Goal: Transaction & Acquisition: Subscribe to service/newsletter

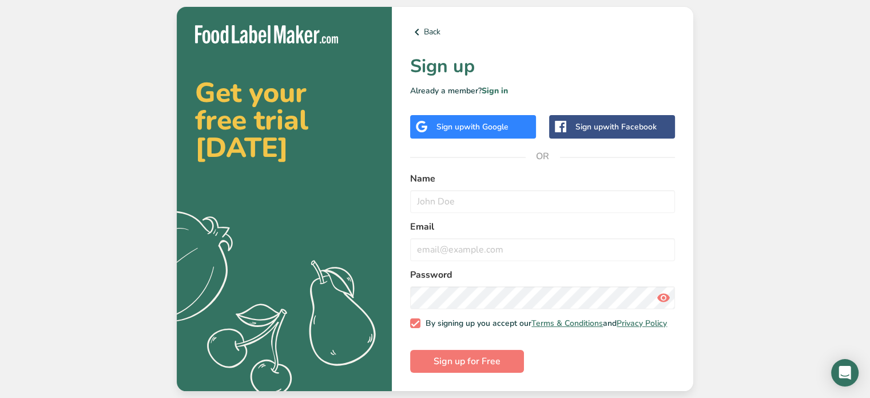
click at [493, 102] on div "Back Sign up Already a member? Sign in Sign up with Google Sign up with Faceboo…" at bounding box center [542, 199] width 301 height 384
click at [482, 126] on span "with Google" at bounding box center [486, 126] width 45 height 11
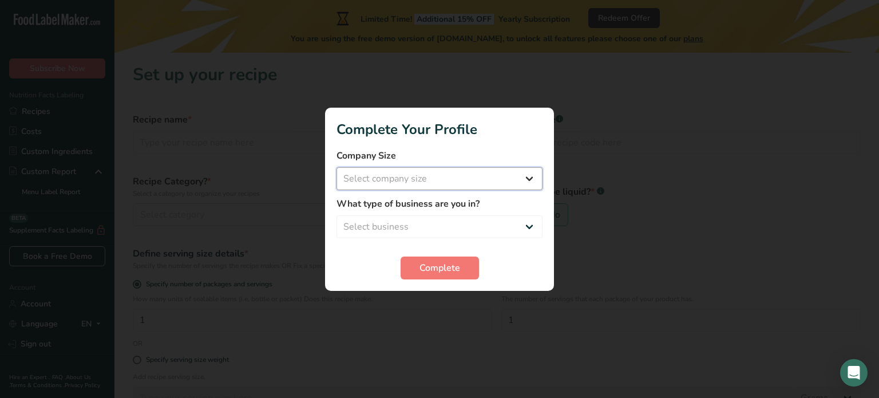
click at [418, 185] on select "Select company size Fewer than 10 Employees 10 to 50 Employees 51 to 500 Employ…" at bounding box center [439, 178] width 206 height 23
select select "1"
click at [336, 167] on select "Select company size Fewer than 10 Employees 10 to 50 Employees 51 to 500 Employ…" at bounding box center [439, 178] width 206 height 23
click at [462, 231] on select "Select business Packaged Food Manufacturer Restaurant & Cafe Bakery Meal Plans …" at bounding box center [439, 226] width 206 height 23
click at [336, 215] on select "Select business Packaged Food Manufacturer Restaurant & Cafe Bakery Meal Plans …" at bounding box center [439, 226] width 206 height 23
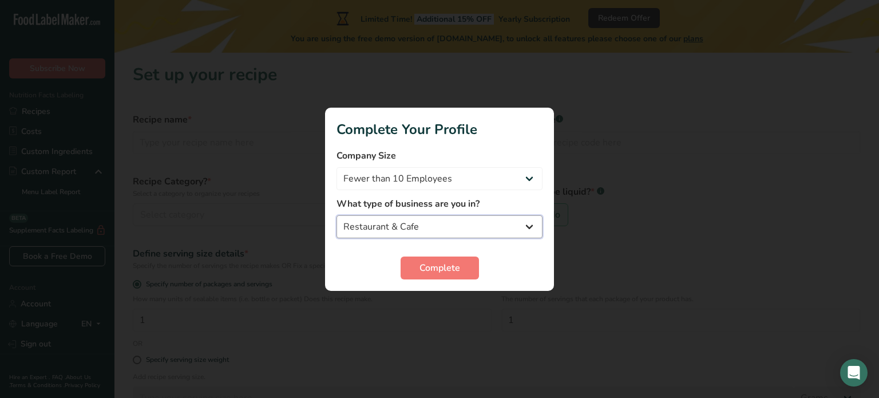
click at [467, 236] on select "Packaged Food Manufacturer Restaurant & Cafe Bakery Meal Plans & Catering Compa…" at bounding box center [439, 226] width 206 height 23
select select "1"
click at [336, 215] on select "Packaged Food Manufacturer Restaurant & Cafe Bakery Meal Plans & Catering Compa…" at bounding box center [439, 226] width 206 height 23
click at [455, 257] on button "Complete" at bounding box center [439, 267] width 78 height 23
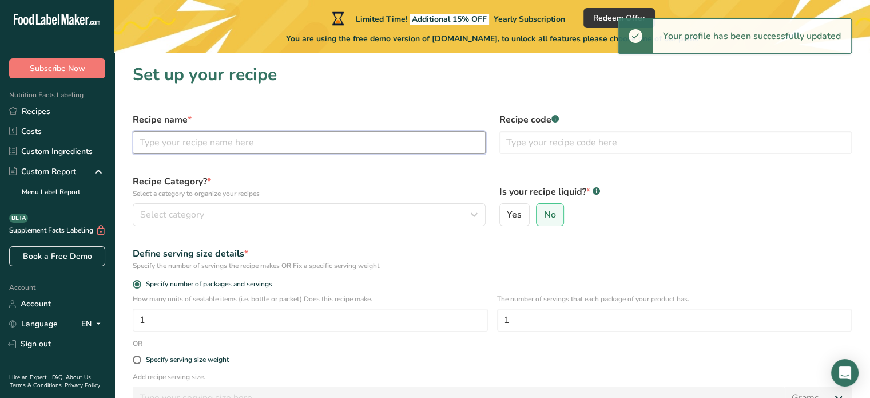
click at [192, 140] on input "text" at bounding box center [309, 142] width 353 height 23
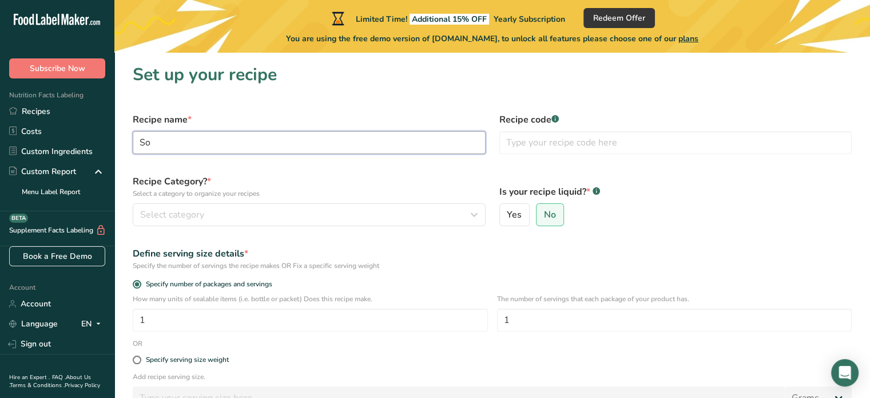
type input "S"
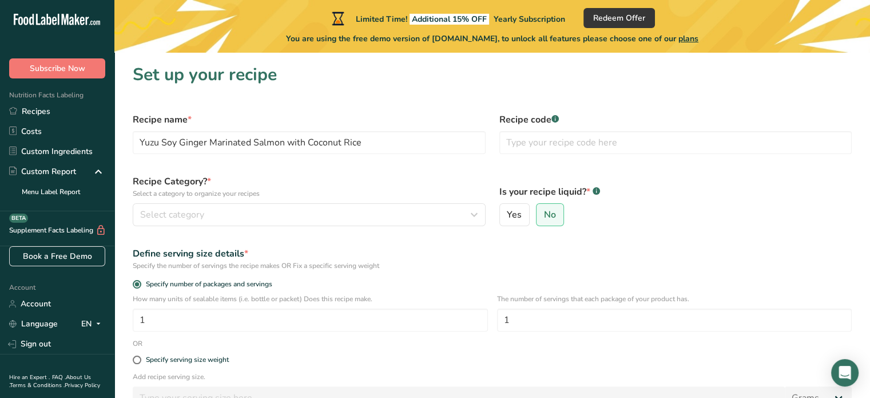
click at [313, 108] on div "Recipe name * Yuzu Soy Ginger Marinated Salmon with Coconut Rice" at bounding box center [309, 133] width 367 height 55
click at [380, 144] on input "Yuzu Soy Ginger Marinated Salmon with Coconut Rice" at bounding box center [309, 142] width 353 height 23
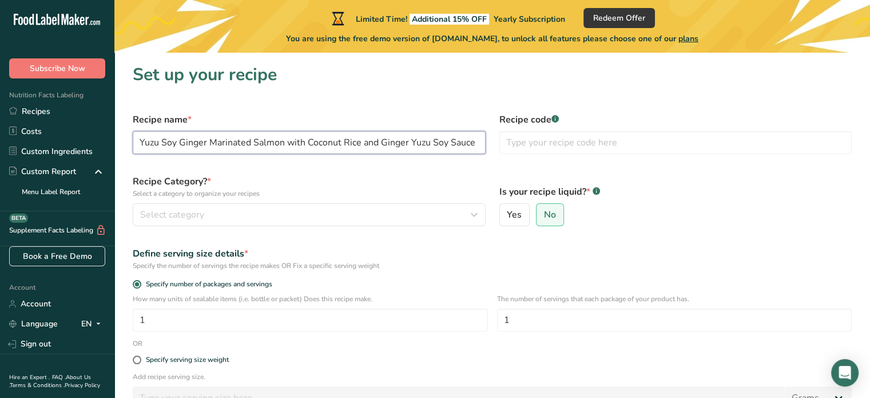
type input "Yuzu Soy Ginger Marinated Salmon with Coconut Rice and Ginger Yuzu Soy Sauce"
click at [407, 118] on label "Recipe name *" at bounding box center [309, 120] width 353 height 14
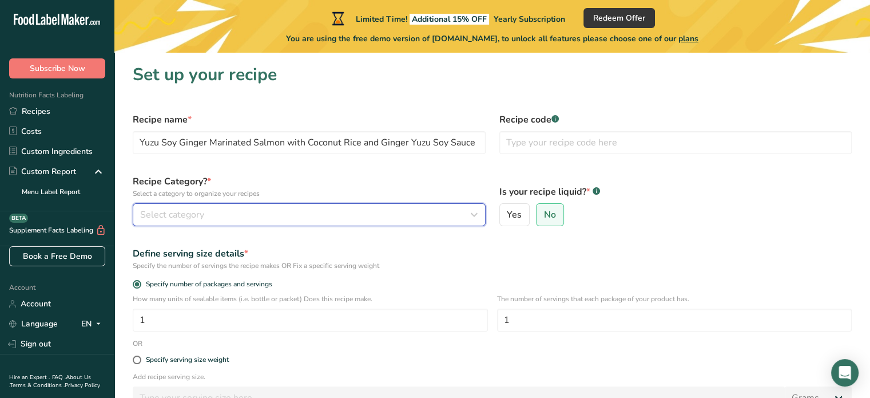
click at [211, 223] on button "Select category" at bounding box center [309, 214] width 353 height 23
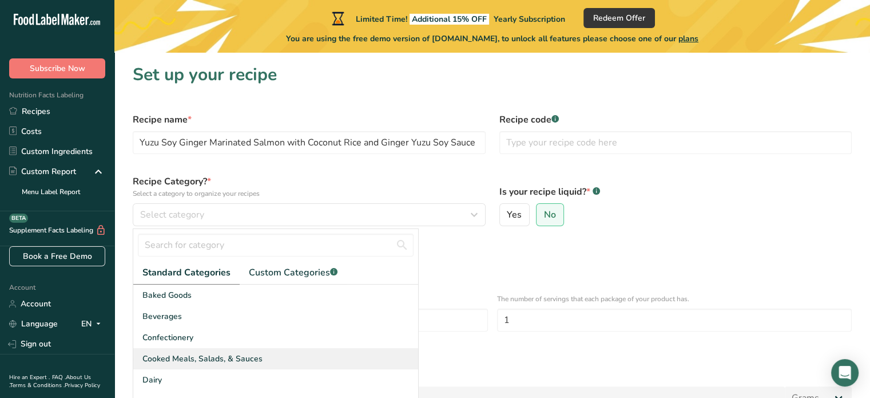
click at [275, 366] on div "Cooked Meals, Salads, & Sauces" at bounding box center [275, 358] width 285 height 21
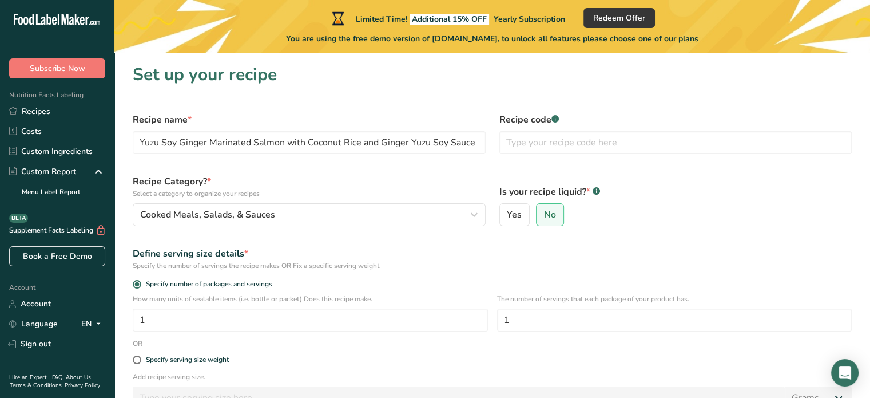
click at [401, 189] on p "Select a category to organize your recipes" at bounding box center [309, 193] width 353 height 10
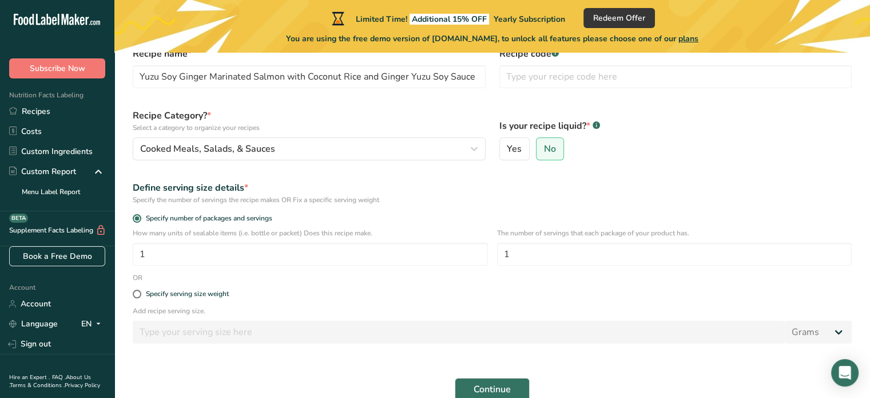
scroll to position [124, 0]
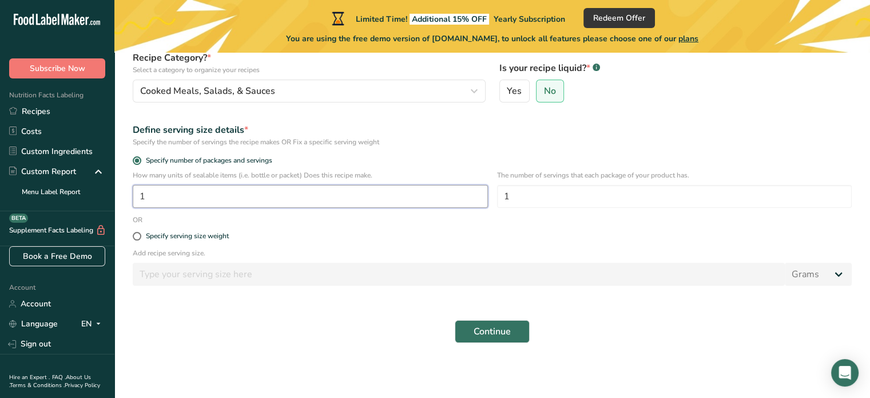
click at [286, 200] on input "1" at bounding box center [310, 196] width 355 height 23
type input "2"
click at [320, 224] on form "Recipe name * Yuzu Soy Ginger Marinated Salmon with Coconut Rice and Ginger Yuz…" at bounding box center [492, 165] width 733 height 367
drag, startPoint x: 606, startPoint y: 210, endPoint x: 584, endPoint y: 197, distance: 25.6
click at [584, 197] on div "The number of servings that each package of your product has. 1" at bounding box center [674, 192] width 355 height 45
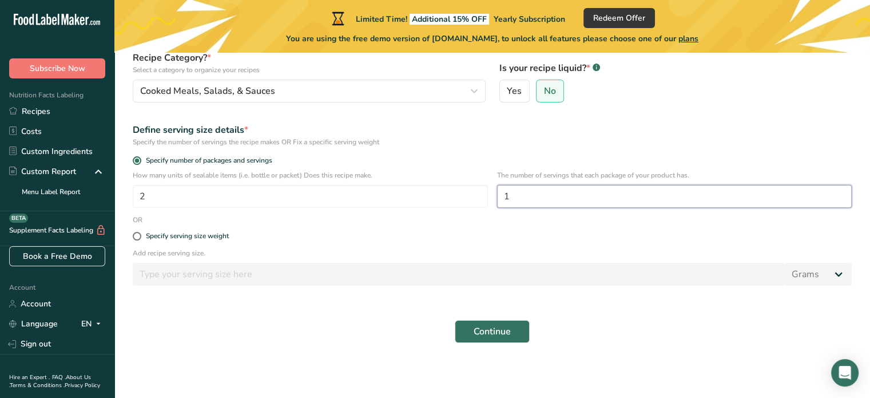
click at [584, 197] on input "1" at bounding box center [674, 196] width 355 height 23
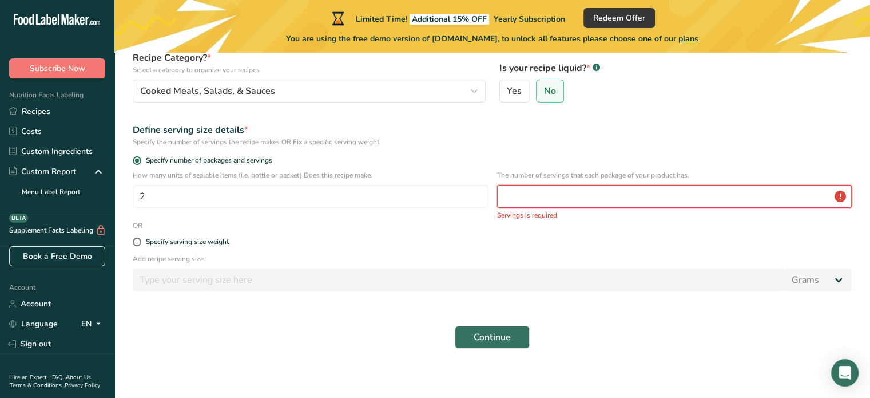
type input "3"
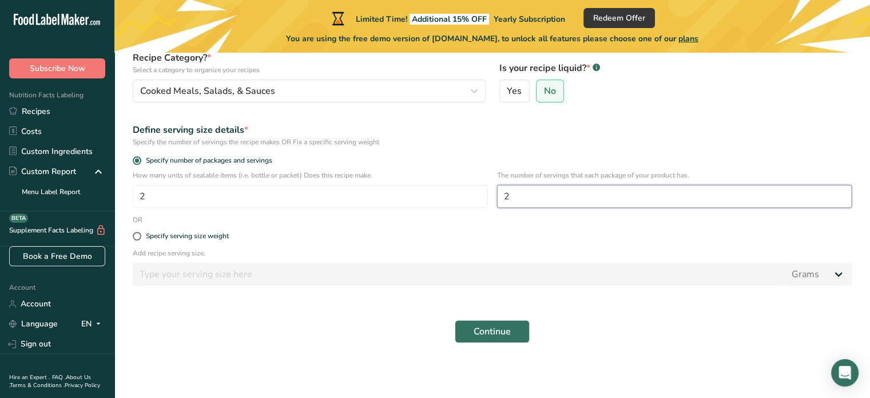
click at [584, 197] on input "2" at bounding box center [674, 196] width 355 height 23
type input "2"
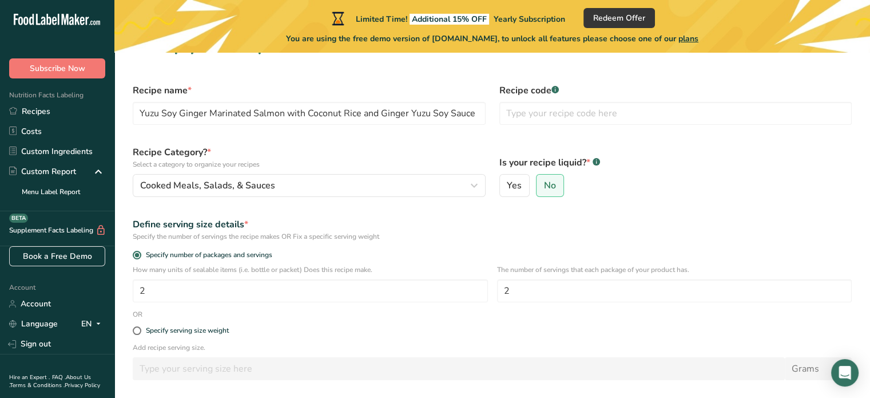
scroll to position [0, 0]
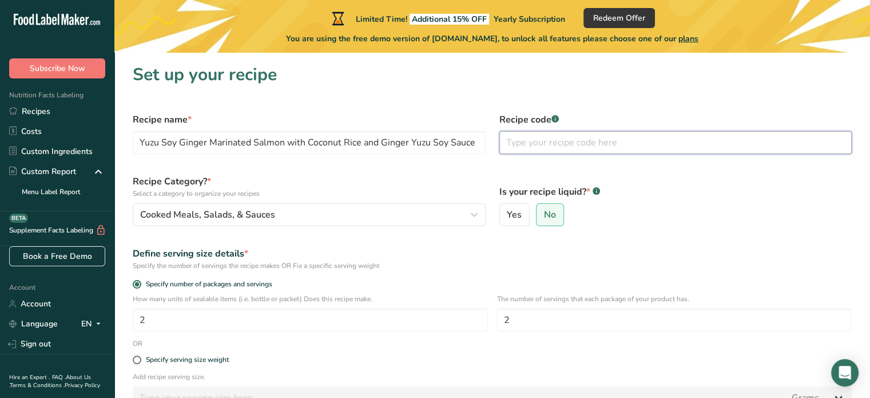
click at [547, 140] on input "text" at bounding box center [675, 142] width 353 height 23
type input "0001"
click at [560, 189] on label "Is your recipe liquid? * .a-a{fill:#347362;}.b-a{fill:#fff;}" at bounding box center [675, 192] width 353 height 14
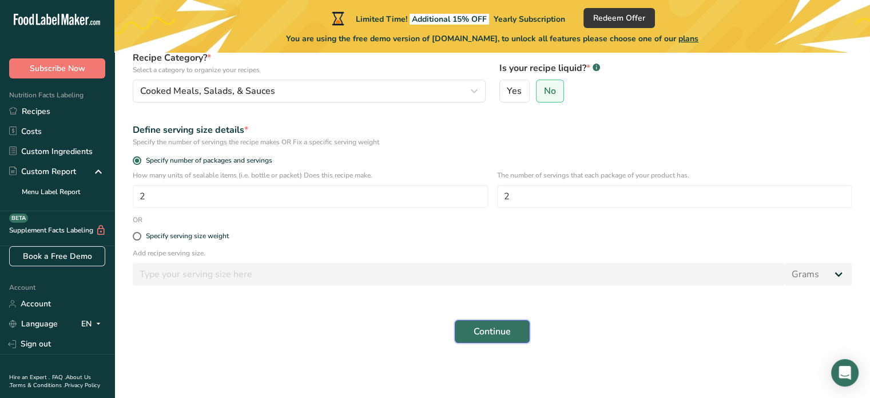
click at [478, 338] on button "Continue" at bounding box center [492, 331] width 75 height 23
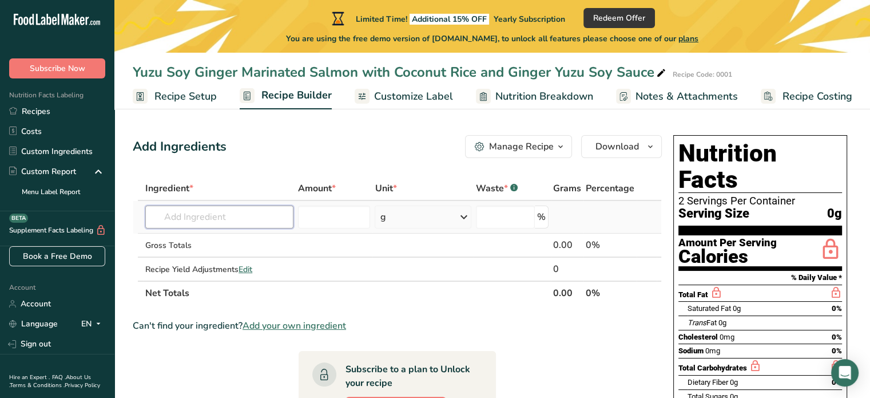
click at [228, 216] on input "text" at bounding box center [219, 216] width 148 height 23
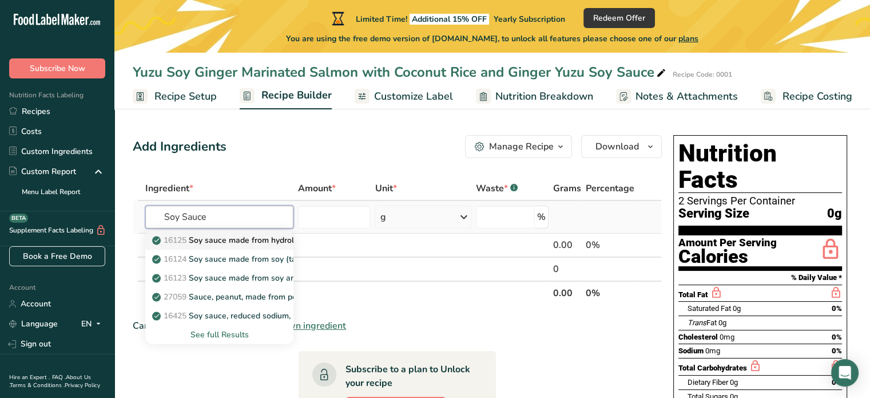
type input "Soy Sauce"
click at [236, 242] on p "16125 Soy sauce made from hydrolyzed vegetable protein" at bounding box center [266, 240] width 224 height 12
type input "Soy sauce made from hydrolyzed vegetable protein"
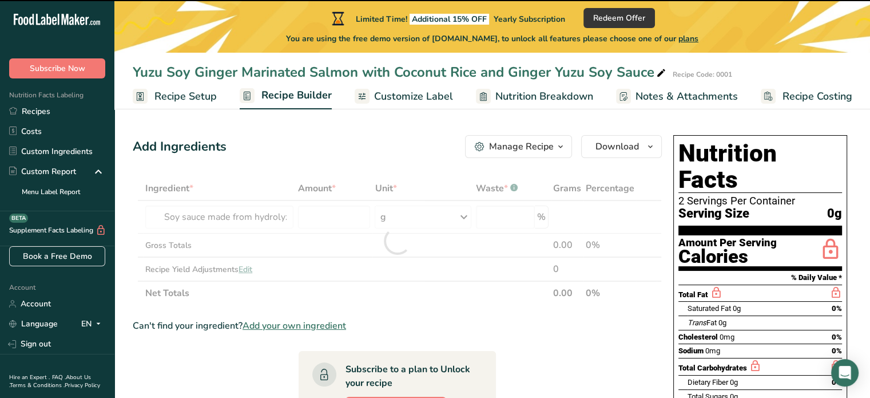
type input "0"
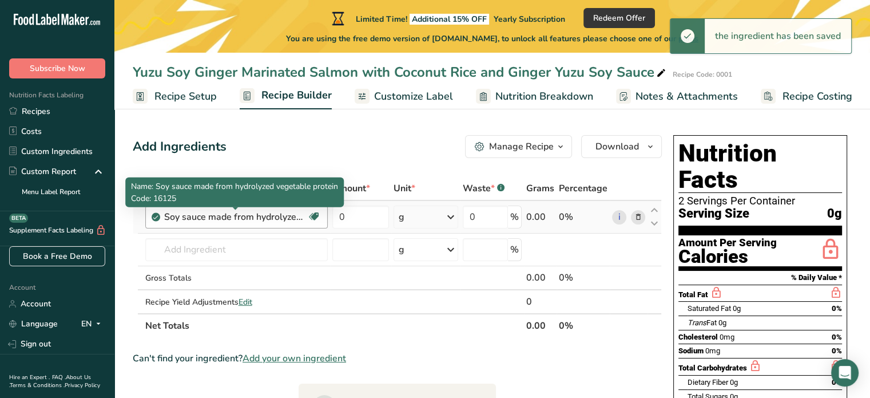
click at [269, 217] on div "Soy sauce made from hydrolyzed vegetable protein" at bounding box center [235, 217] width 143 height 14
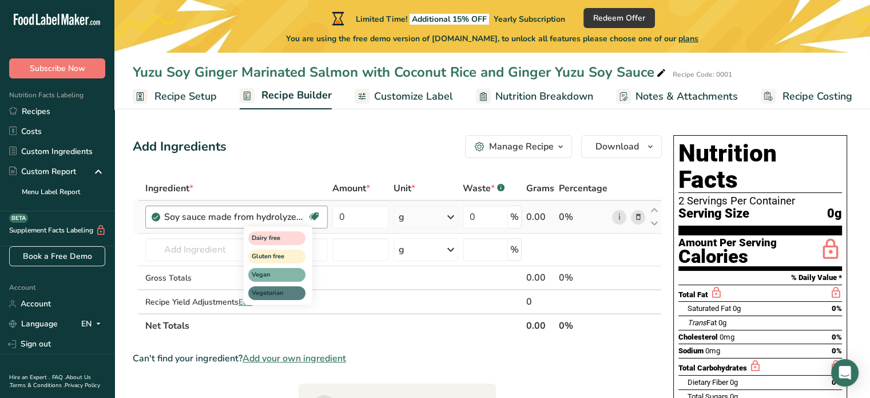
click at [312, 215] on icon at bounding box center [313, 217] width 11 height 18
click at [173, 230] on td "Soy sauce made from hydrolyzed vegetable protein Dairy free Gluten free Vegan V…" at bounding box center [236, 217] width 187 height 33
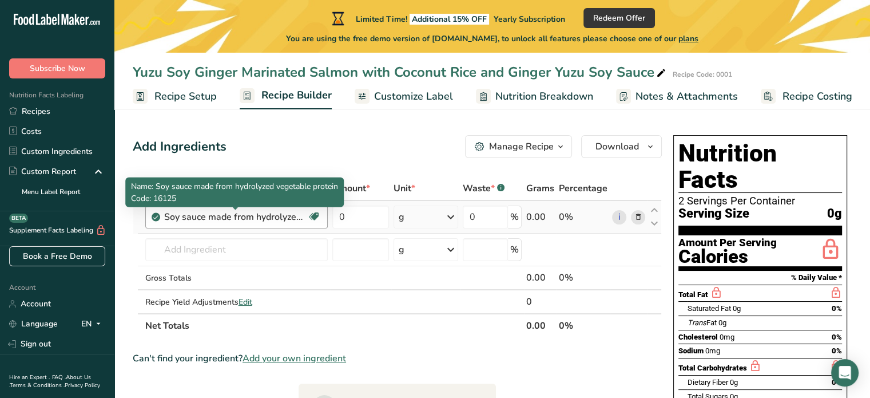
click at [200, 220] on div "Soy sauce made from hydrolyzed vegetable protein" at bounding box center [235, 217] width 143 height 14
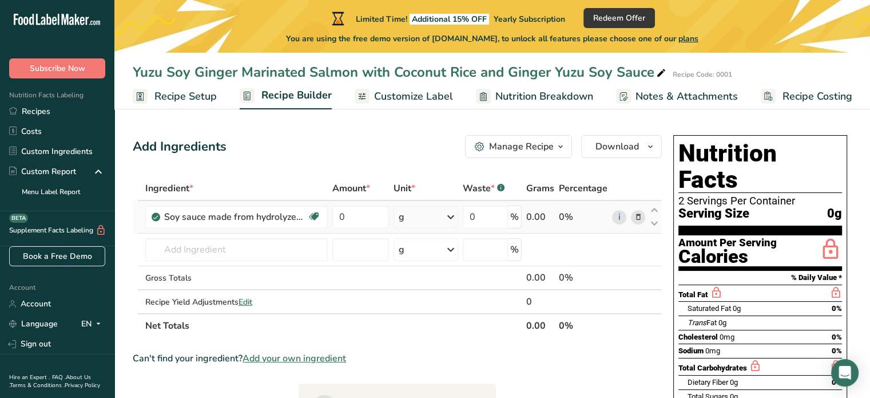
click at [641, 218] on icon at bounding box center [638, 217] width 8 height 12
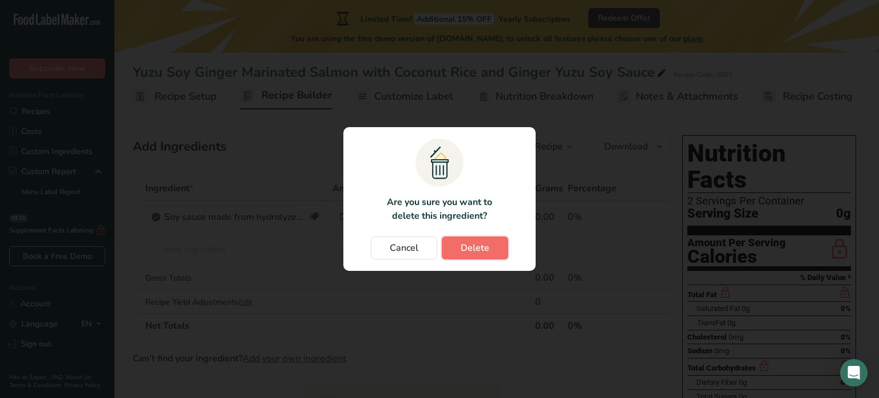
click at [467, 242] on span "Delete" at bounding box center [474, 248] width 29 height 14
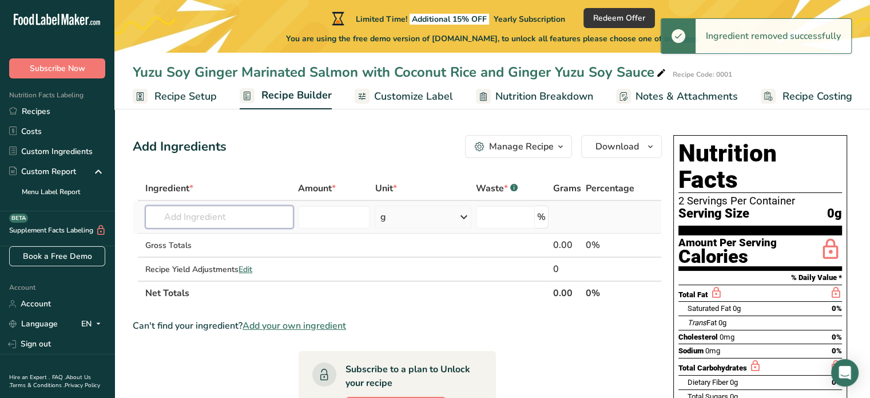
click at [219, 226] on input "text" at bounding box center [219, 216] width 148 height 23
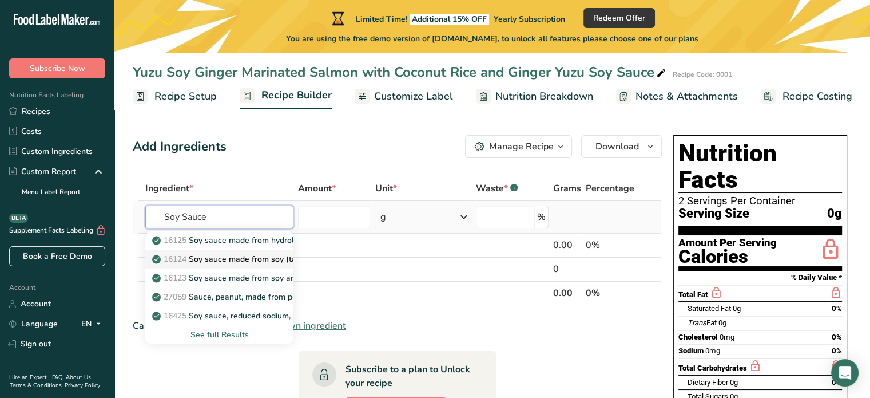
type input "Soy Sauce"
click at [250, 265] on link "16124 Soy sauce made from soy (tamari)" at bounding box center [219, 258] width 148 height 19
type input "Soy sauce made from soy (tamari)"
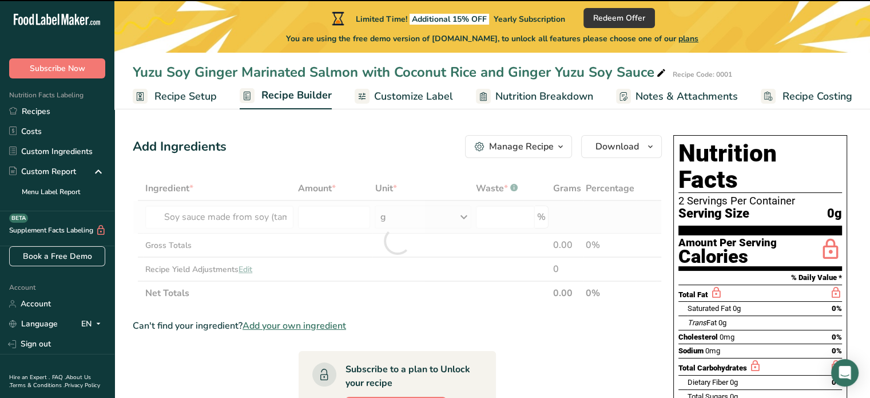
type input "0"
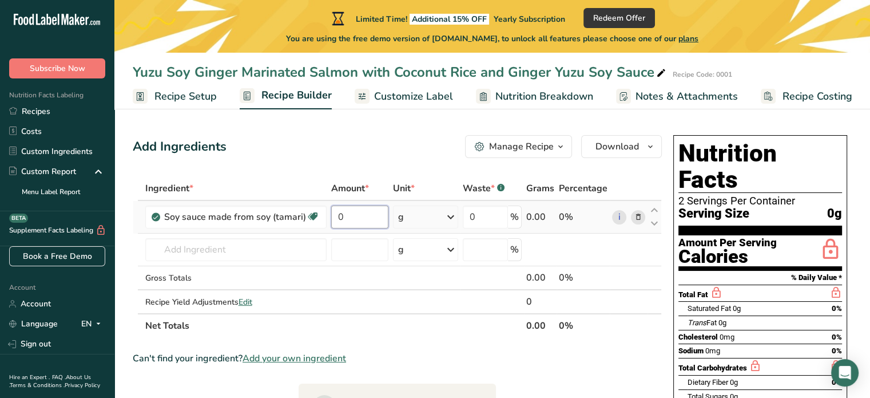
click at [362, 221] on input "0" at bounding box center [359, 216] width 57 height 23
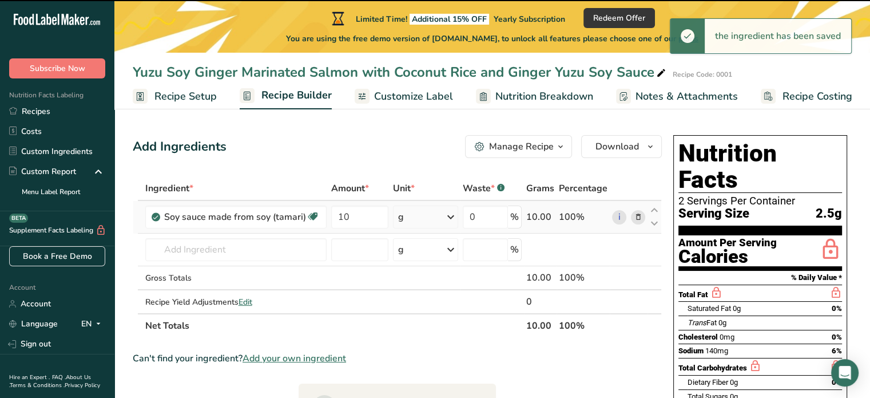
click at [414, 215] on div "g" at bounding box center [425, 216] width 65 height 23
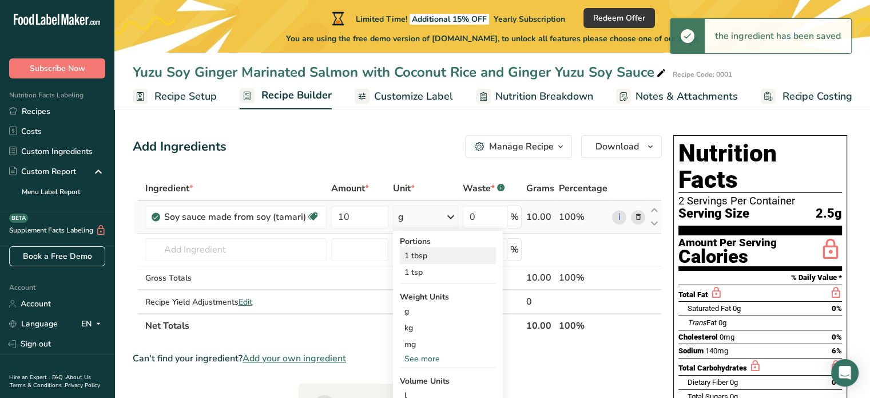
click at [438, 258] on div "1 tbsp" at bounding box center [448, 255] width 96 height 17
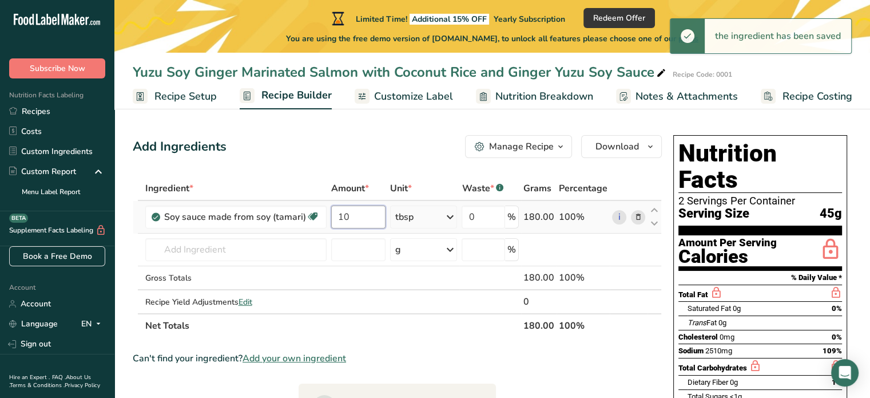
click at [351, 214] on input "10" at bounding box center [358, 216] width 55 height 23
type input "1"
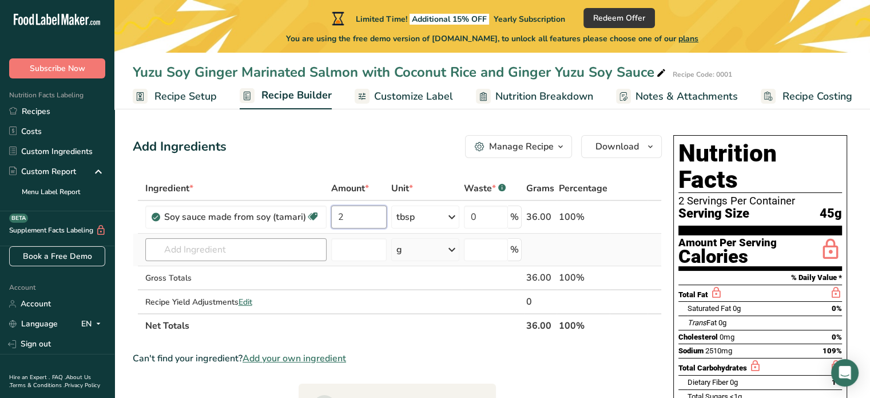
type input "2"
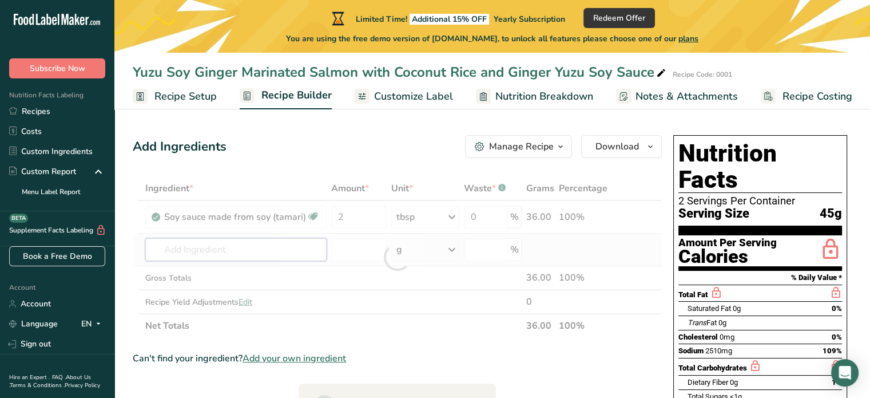
click at [272, 253] on div "Ingredient * Amount * Unit * Waste * .a-a{fill:#347362;}.b-a{fill:#fff;} Grams …" at bounding box center [397, 256] width 529 height 161
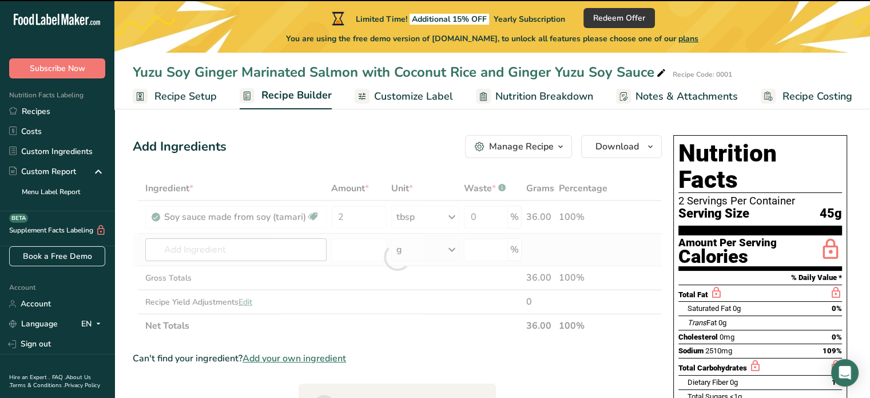
click at [272, 253] on div at bounding box center [397, 256] width 529 height 161
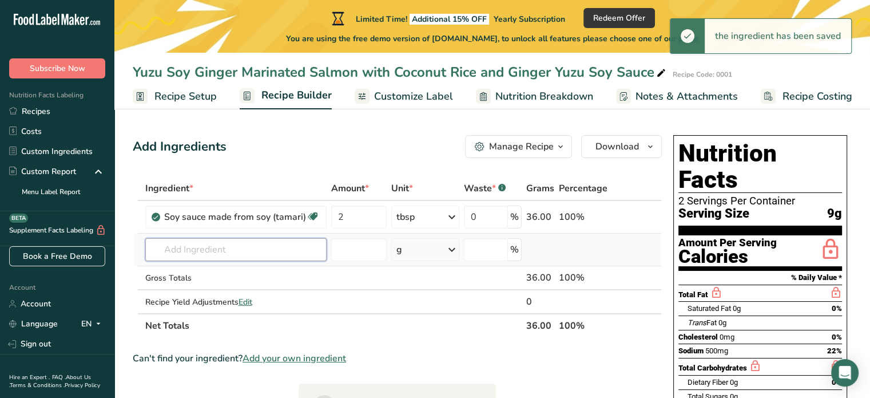
click at [272, 253] on input "text" at bounding box center [235, 249] width 181 height 23
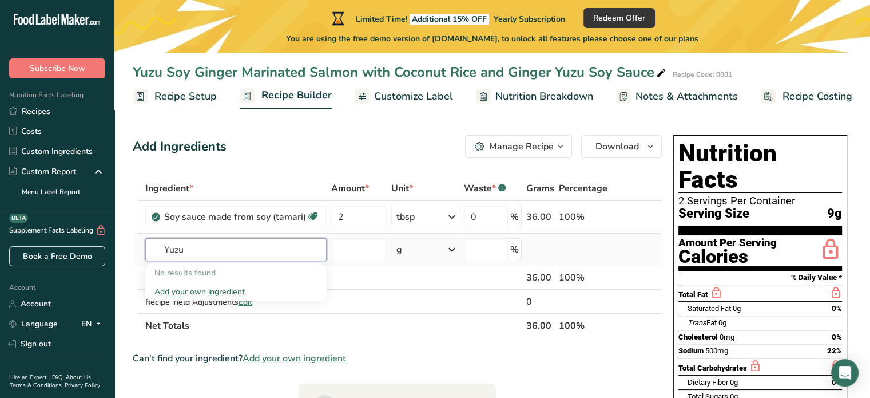
type input "Yuzu"
click at [203, 292] on div "Add your own ingredient" at bounding box center [235, 291] width 163 height 12
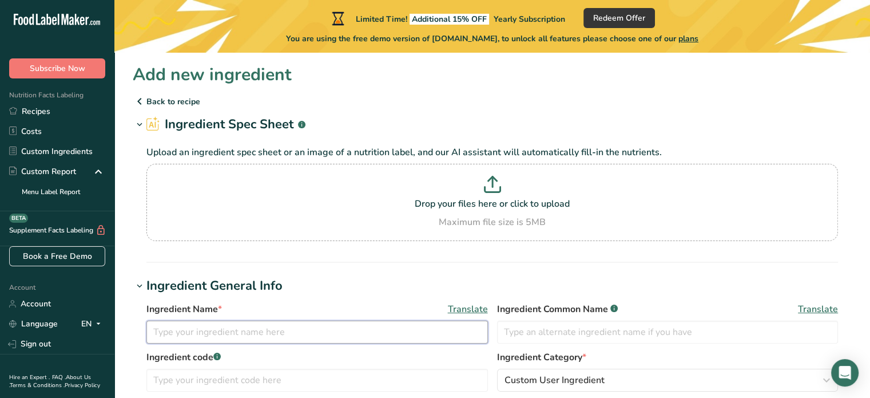
click at [235, 340] on input "text" at bounding box center [317, 331] width 342 height 23
type input "[PERSON_NAME]"
click at [527, 315] on span "Ingredient Common Name .a-a{fill:#347362;}.b-a{fill:#fff;}" at bounding box center [557, 309] width 121 height 14
click at [521, 338] on input "text" at bounding box center [668, 331] width 342 height 23
type input "Yuzu"
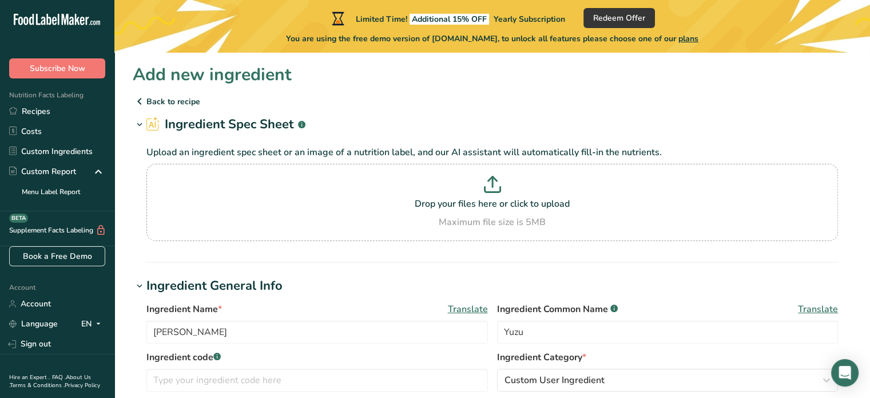
click at [323, 291] on h1 "Ingredient General Info" at bounding box center [492, 285] width 719 height 19
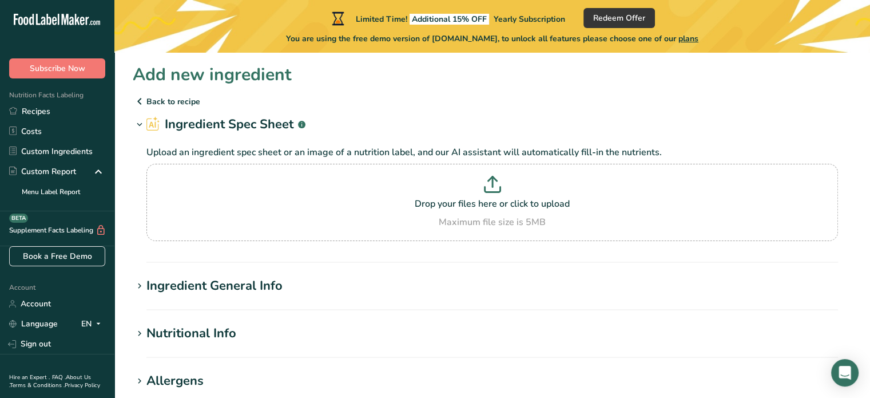
click at [247, 288] on div "Ingredient General Info" at bounding box center [214, 285] width 136 height 19
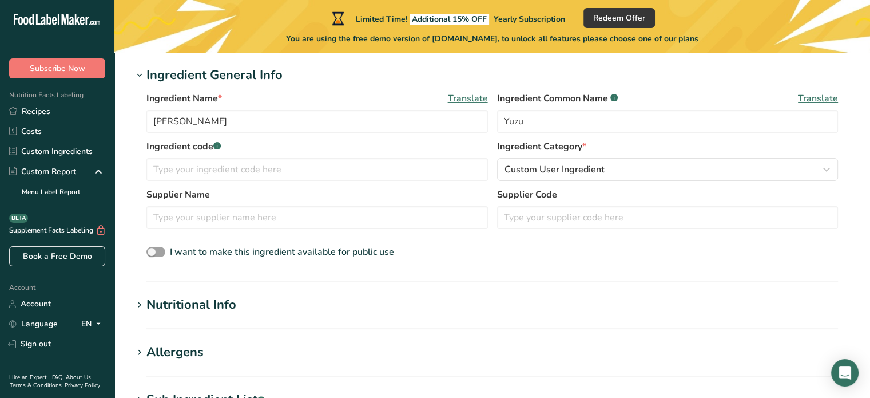
scroll to position [212, 0]
click at [272, 168] on input "text" at bounding box center [317, 168] width 342 height 23
type input "001"
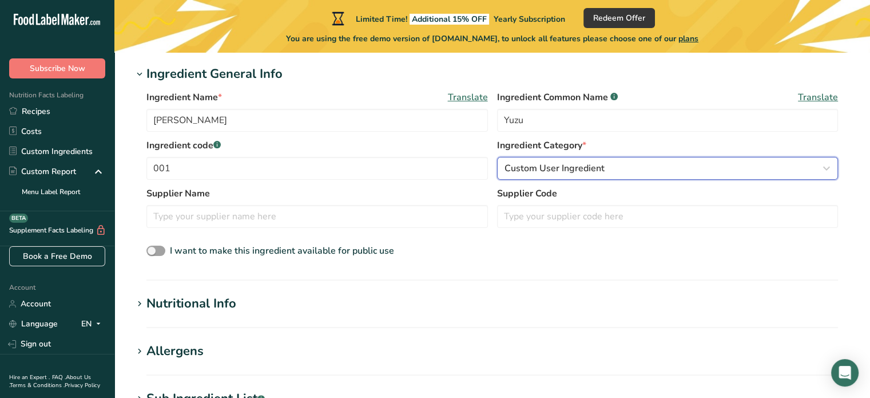
click at [572, 174] on span "Custom User Ingredient" at bounding box center [555, 168] width 100 height 14
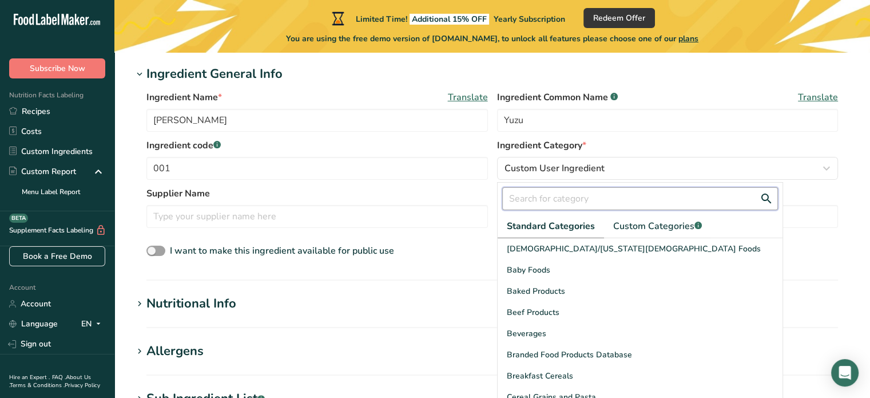
click at [606, 202] on input "text" at bounding box center [640, 198] width 276 height 23
type input "juice"
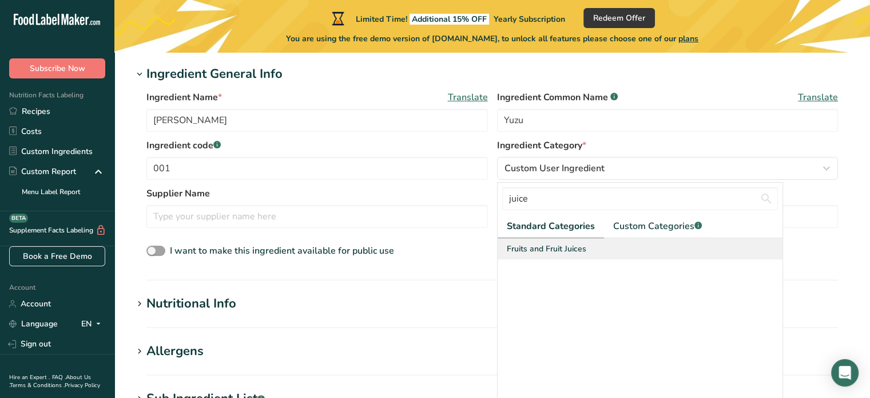
click at [568, 257] on div "Fruits and Fruit Juices" at bounding box center [640, 248] width 285 height 21
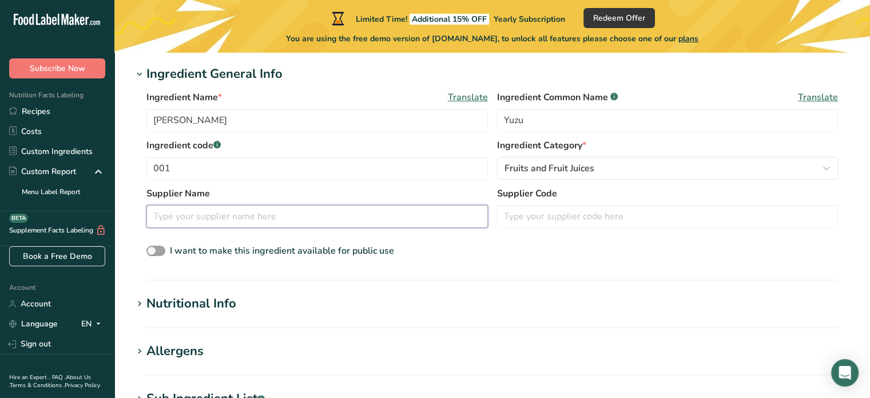
click at [231, 217] on input "text" at bounding box center [317, 216] width 342 height 23
type input "N/A"
click at [591, 249] on div "I want to make this ingredient available for public use" at bounding box center [492, 251] width 692 height 15
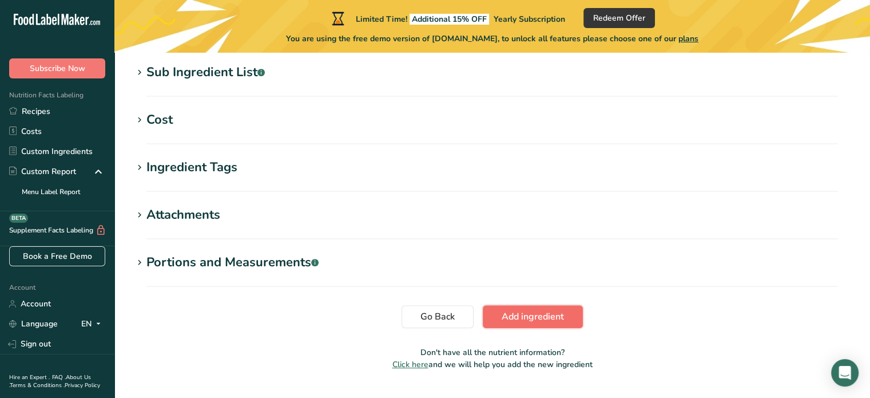
click at [546, 320] on span "Add ingredient" at bounding box center [533, 316] width 62 height 14
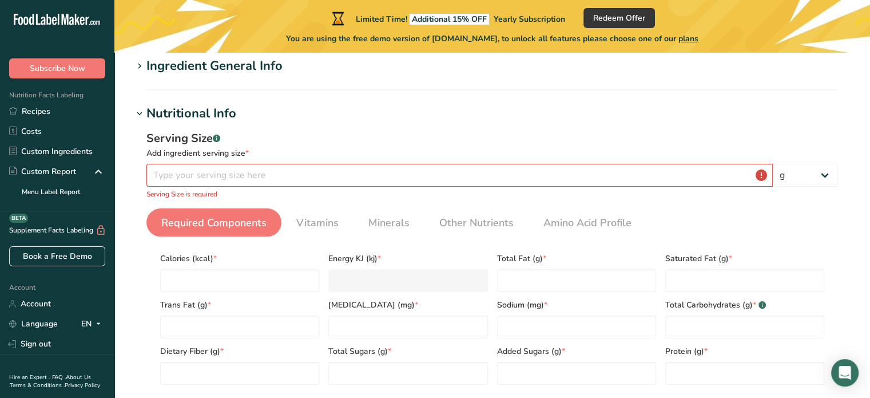
scroll to position [74, 0]
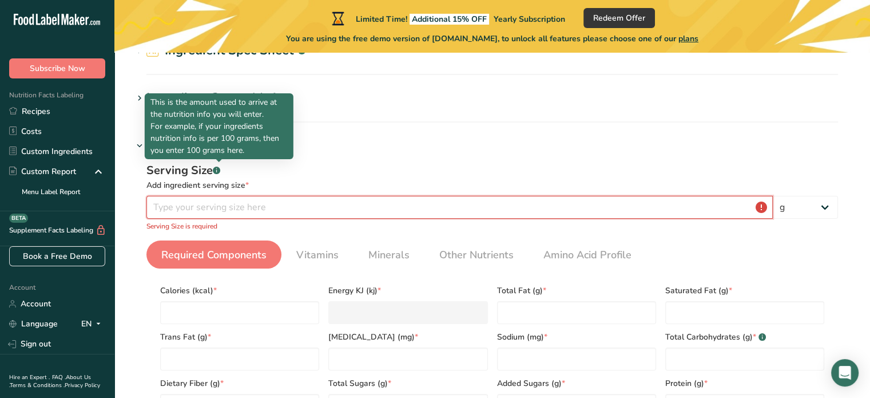
click at [199, 202] on input "number" at bounding box center [459, 207] width 626 height 23
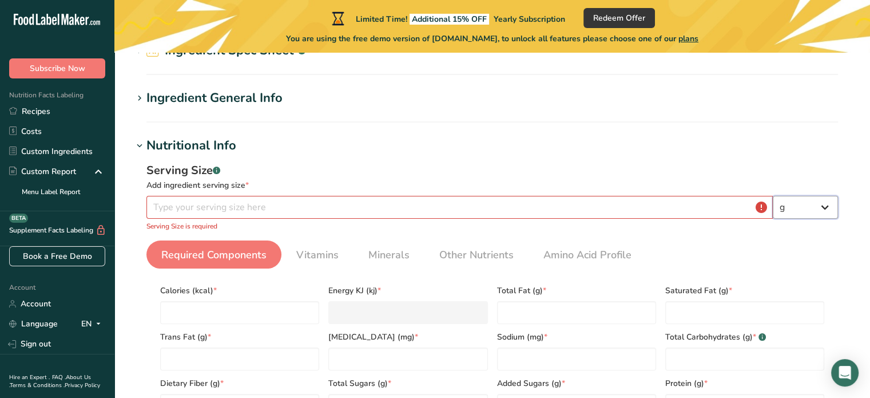
click at [811, 210] on select "g kg mg mcg lb oz l mL fl oz tbsp tsp cup qt gallon" at bounding box center [805, 207] width 65 height 23
select select "19"
click at [773, 196] on select "g kg mg mcg lb oz l mL fl oz tbsp tsp cup qt gallon" at bounding box center [805, 207] width 65 height 23
select select "22"
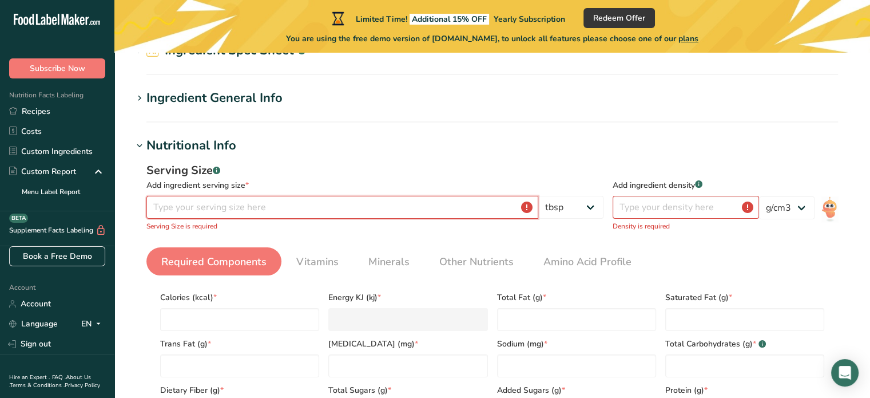
click at [458, 201] on input "number" at bounding box center [342, 207] width 392 height 23
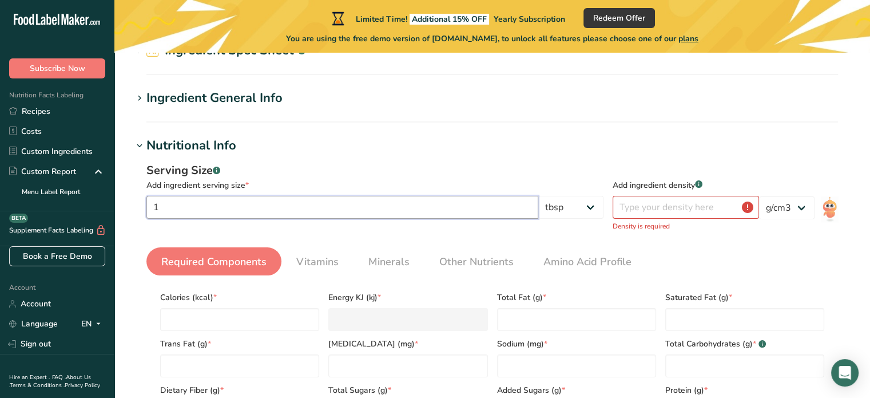
type input "1"
click at [691, 206] on input "number" at bounding box center [686, 207] width 146 height 23
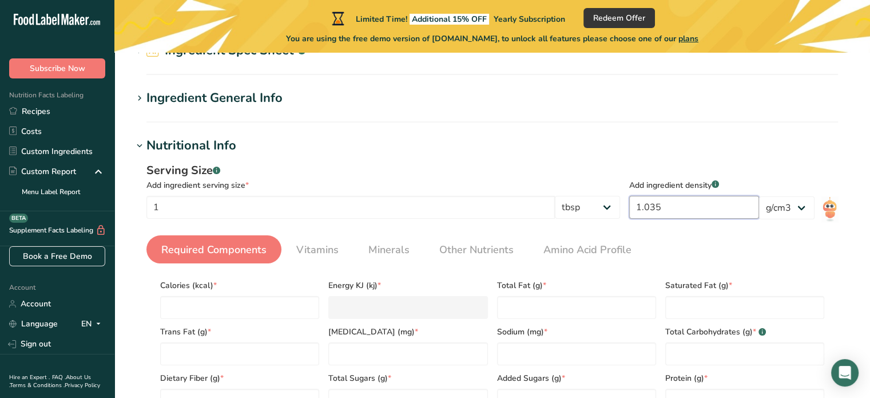
type input "1.035"
click at [462, 146] on h1 "Nutritional Info" at bounding box center [492, 145] width 719 height 19
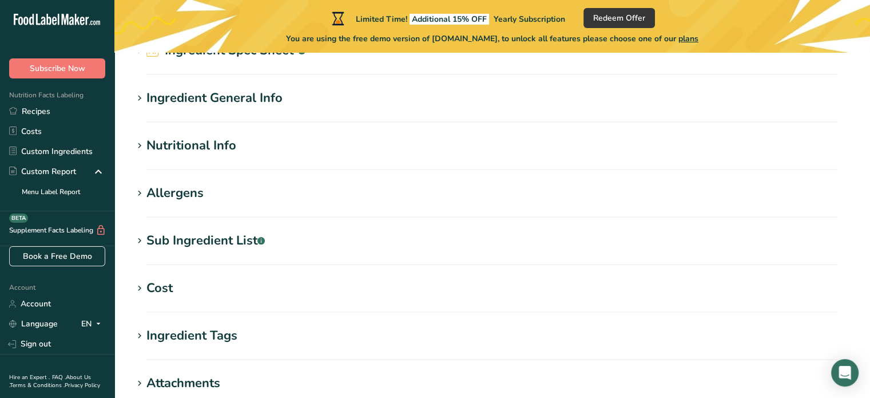
click at [494, 152] on h1 "Nutritional Info" at bounding box center [492, 145] width 719 height 19
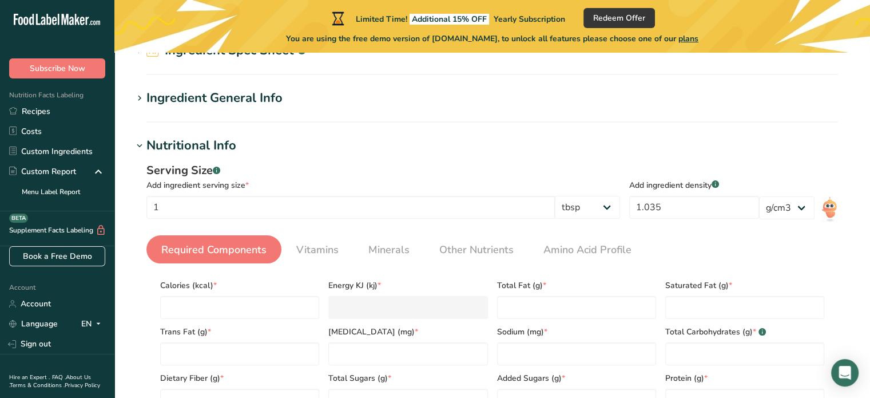
click at [551, 137] on h1 "Nutritional Info" at bounding box center [492, 145] width 719 height 19
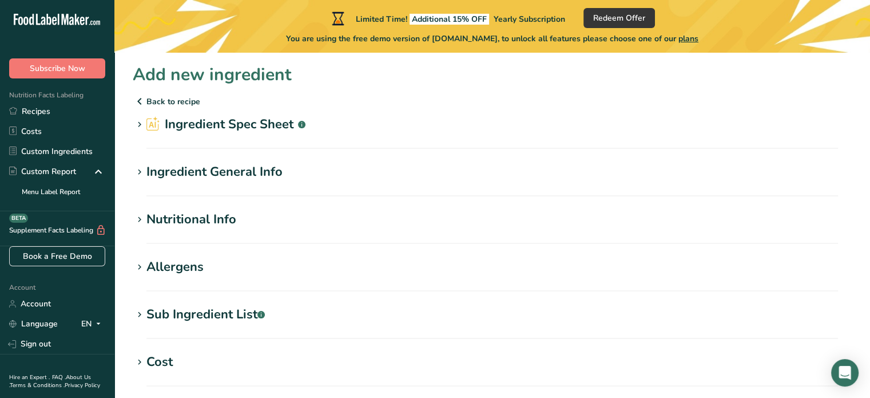
scroll to position [269, 0]
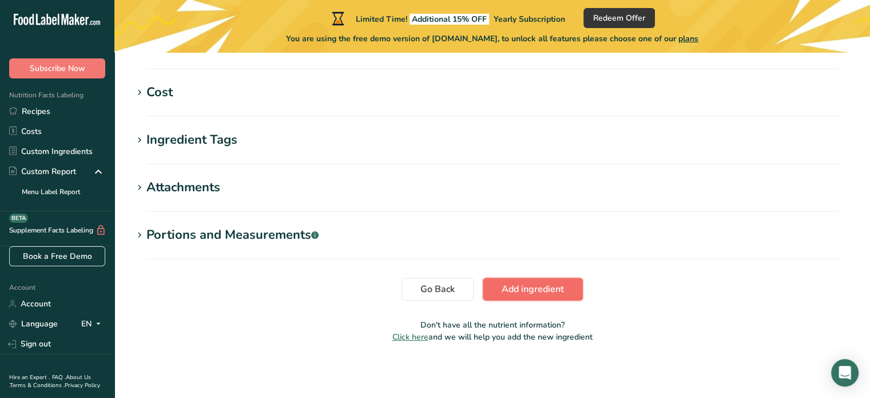
click at [522, 289] on span "Add ingredient" at bounding box center [533, 289] width 62 height 14
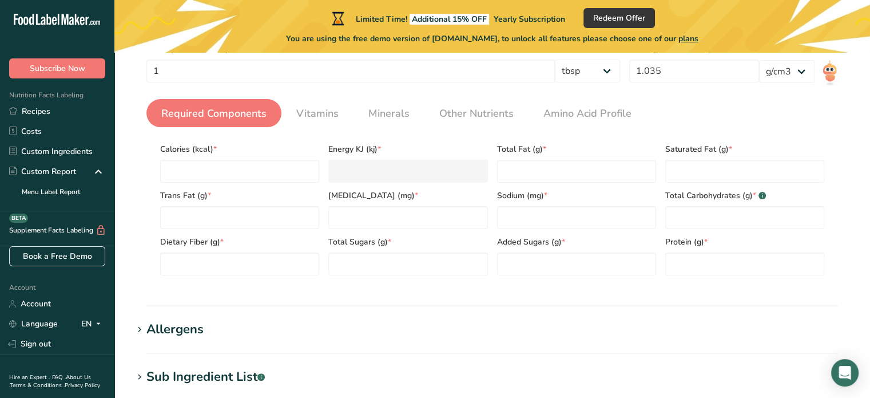
scroll to position [542, 0]
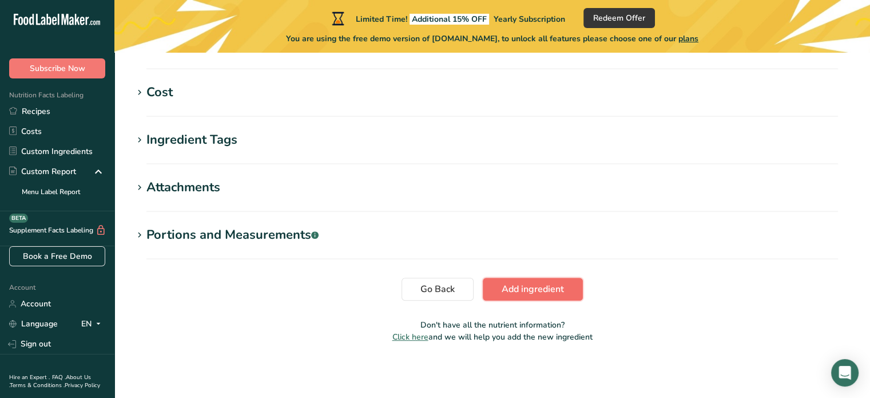
click at [522, 278] on button "Add ingredient" at bounding box center [533, 288] width 100 height 23
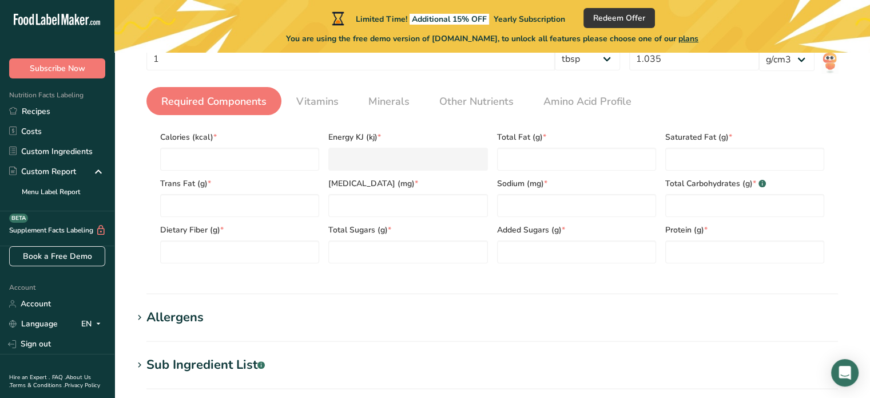
scroll to position [210, 0]
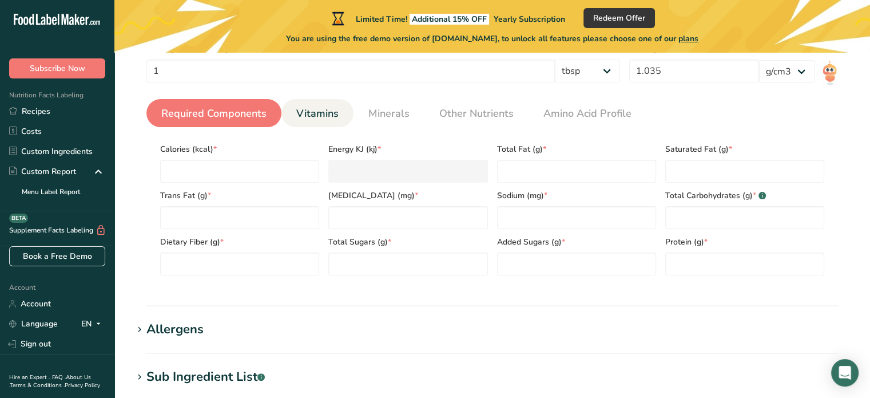
click at [307, 115] on span "Vitamins" at bounding box center [317, 113] width 42 height 15
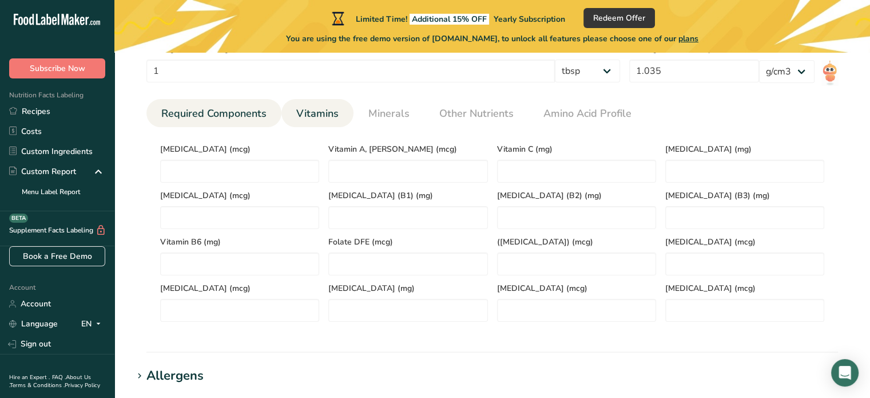
click at [249, 116] on span "Required Components" at bounding box center [213, 113] width 105 height 15
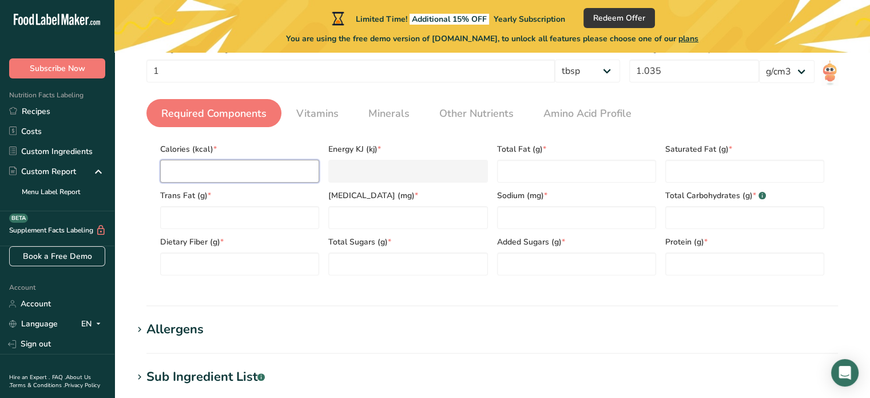
click at [233, 178] on input "number" at bounding box center [239, 171] width 159 height 23
type input "5"
type KJ "20.9"
type input "5"
click at [221, 217] on Fat "number" at bounding box center [239, 217] width 159 height 23
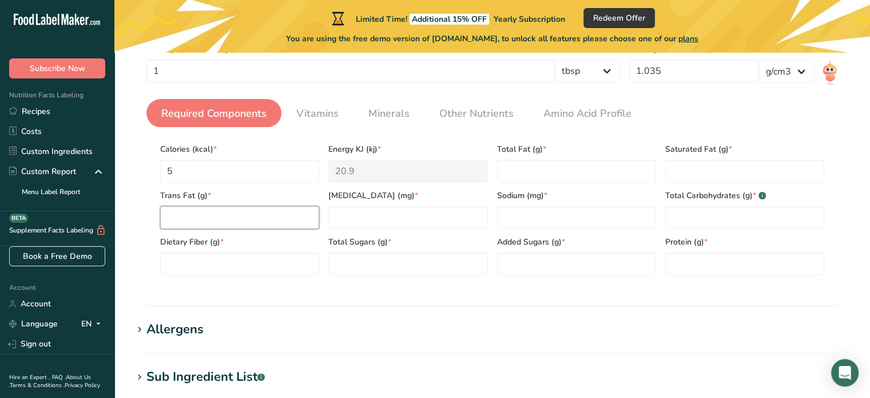
click at [221, 217] on Fat "number" at bounding box center [239, 217] width 159 height 23
type Fat "0"
click at [224, 281] on section "Calories (kcal) * 5 Energy KJ (kj) * 20.9 Total Fat (g) * Saturated Fat (g) * T…" at bounding box center [492, 205] width 692 height 157
click at [226, 277] on section "Calories (kcal) * 5 Energy KJ (kj) * 20.9 Total Fat (g) * Saturated Fat (g) * T…" at bounding box center [492, 205] width 692 height 157
click at [240, 261] on Fiber "number" at bounding box center [239, 263] width 159 height 23
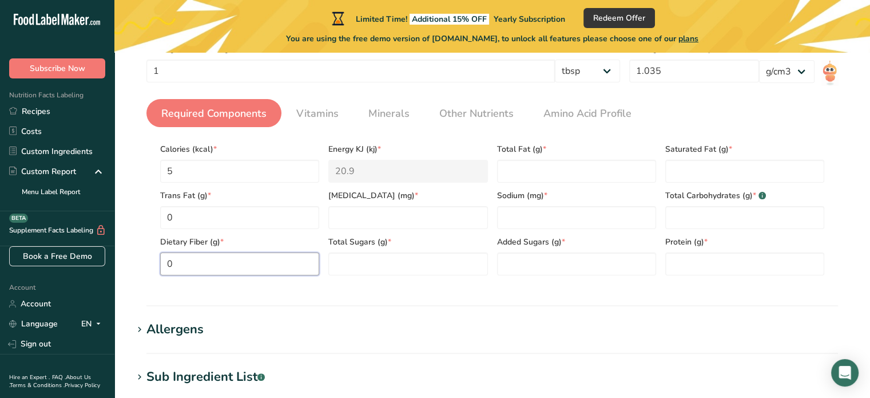
type Fiber "0"
click at [358, 290] on div "Serving Size .a-a{fill:#347362;}.b-a{fill:#fff;} Add ingredient serving size * …" at bounding box center [492, 155] width 719 height 272
click at [380, 271] on Sugars "number" at bounding box center [407, 263] width 159 height 23
type Sugars "2"
click at [410, 196] on span "Cholesterol (mg) *" at bounding box center [407, 195] width 159 height 12
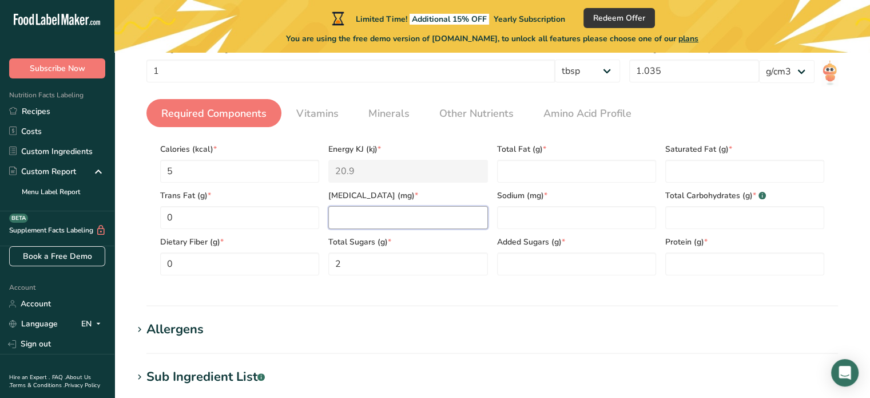
click at [403, 216] on input "number" at bounding box center [407, 217] width 159 height 23
type input "0"
click at [569, 168] on Fat "number" at bounding box center [576, 171] width 159 height 23
type Fat "0"
click at [544, 235] on div "Added Sugars (g) *" at bounding box center [577, 252] width 168 height 46
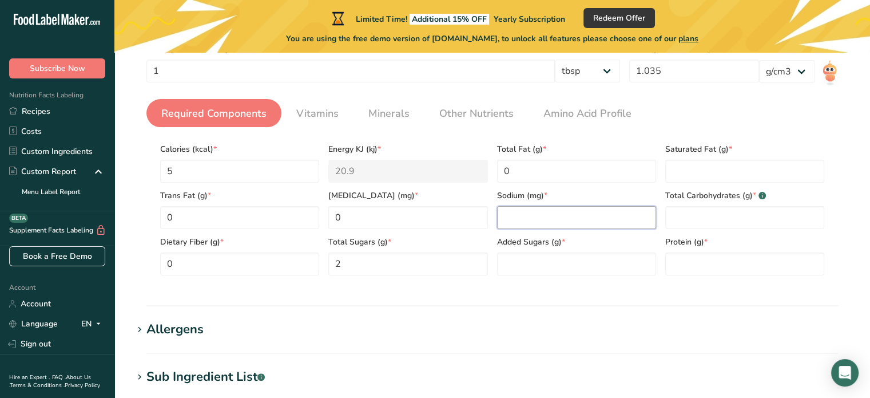
click at [557, 227] on input "number" at bounding box center [576, 217] width 159 height 23
type input "0"
click at [543, 265] on Sugars "number" at bounding box center [576, 263] width 159 height 23
type Sugars "0"
click at [672, 178] on Fat "number" at bounding box center [744, 171] width 159 height 23
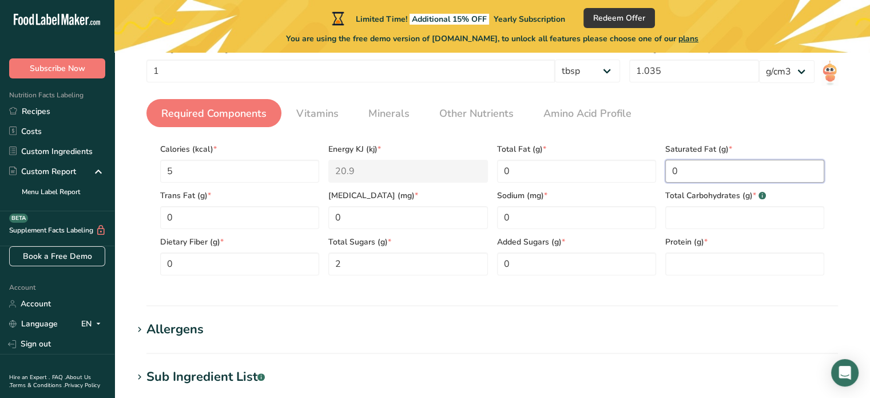
type Fat "0"
click at [693, 205] on div "Total Carbohydrates (g) * .a-a{fill:#347362;}.b-a{fill:#fff;}" at bounding box center [745, 205] width 168 height 46
click at [689, 209] on Carbohydrates "number" at bounding box center [744, 217] width 159 height 23
type Carbohydrates "7.8"
click at [715, 287] on div "Serving Size .a-a{fill:#347362;}.b-a{fill:#fff;} Add ingredient serving size * …" at bounding box center [492, 155] width 719 height 272
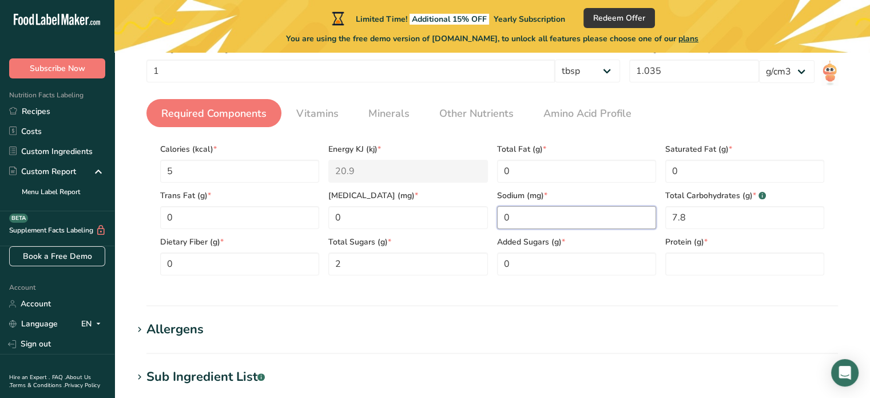
click at [567, 220] on input "0" at bounding box center [576, 217] width 159 height 23
type input "500"
click at [763, 116] on ul "Required Components Vitamins Minerals Other Nutrients Amino Acid Profile" at bounding box center [492, 113] width 692 height 28
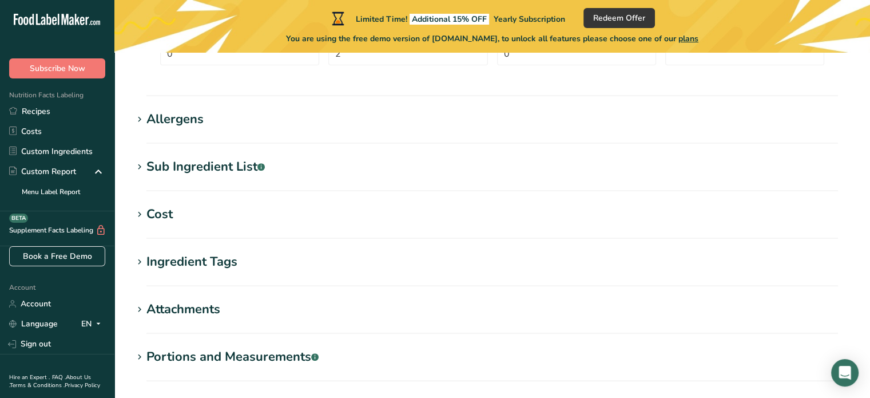
scroll to position [468, 0]
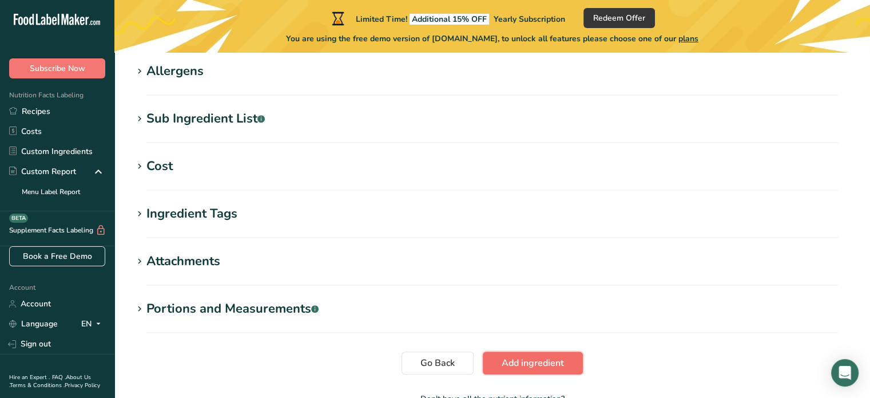
click at [536, 366] on span "Add ingredient" at bounding box center [533, 363] width 62 height 14
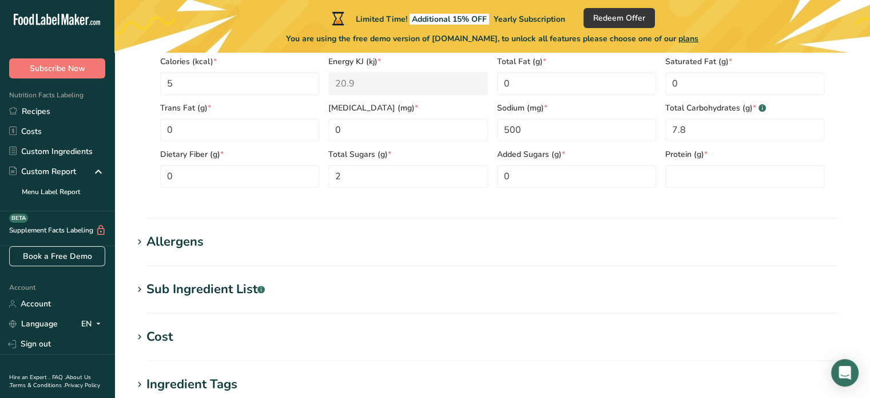
scroll to position [210, 0]
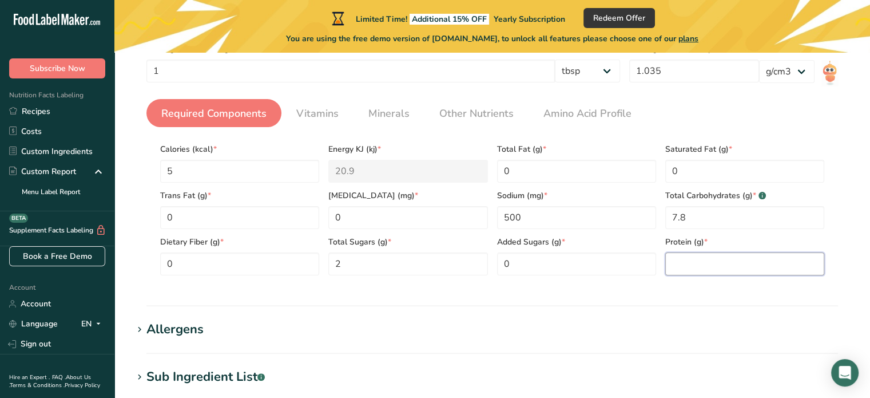
click at [702, 265] on input "number" at bounding box center [744, 263] width 159 height 23
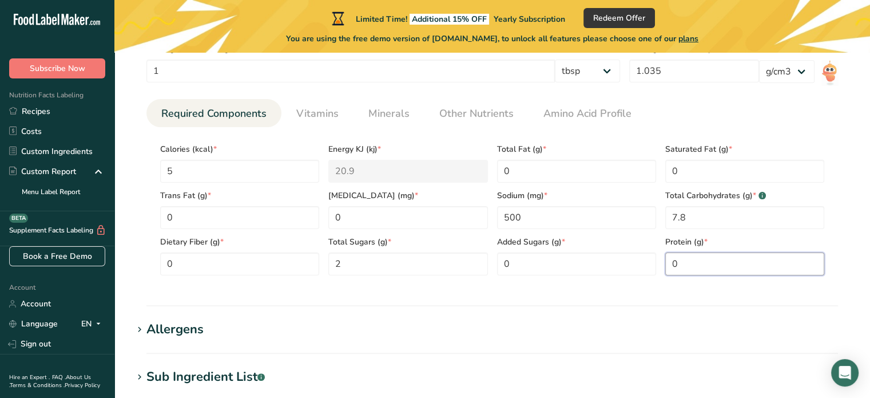
type input "0"
click at [666, 312] on section "Add new ingredient Back to recipe Ingredient Spec Sheet .a-a{fill:#347362;}.b-a…" at bounding box center [492, 268] width 756 height 850
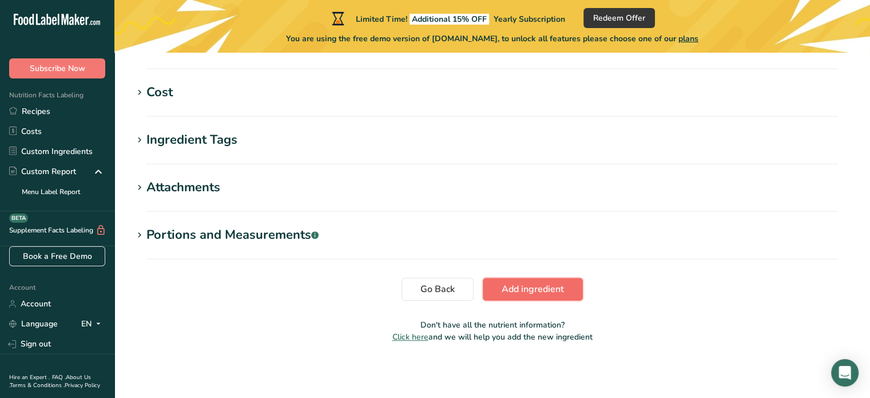
click at [547, 296] on button "Add ingredient" at bounding box center [533, 288] width 100 height 23
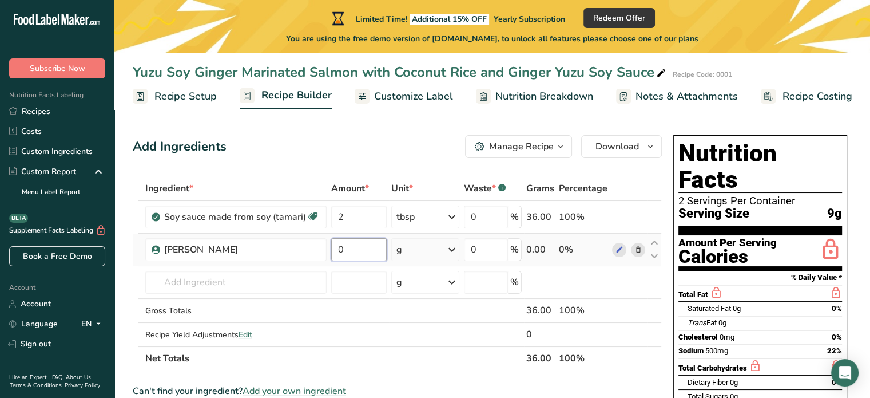
click at [382, 259] on input "0" at bounding box center [358, 249] width 55 height 23
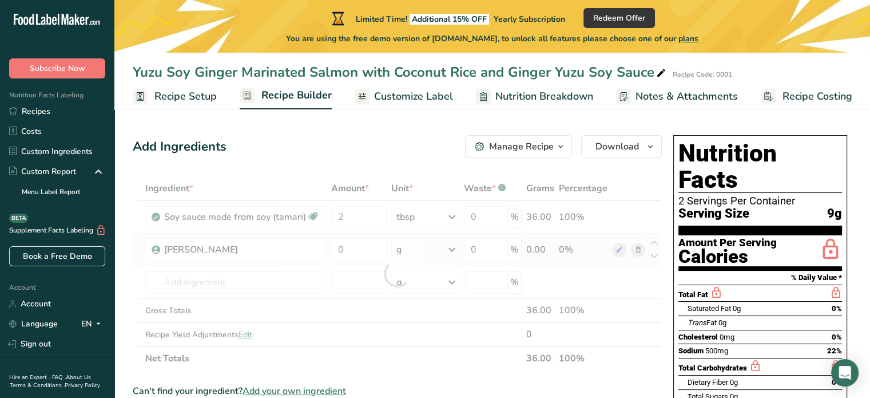
click at [398, 252] on div "Ingredient * Amount * Unit * Waste * .a-a{fill:#347362;}.b-a{fill:#fff;} Grams …" at bounding box center [397, 273] width 529 height 194
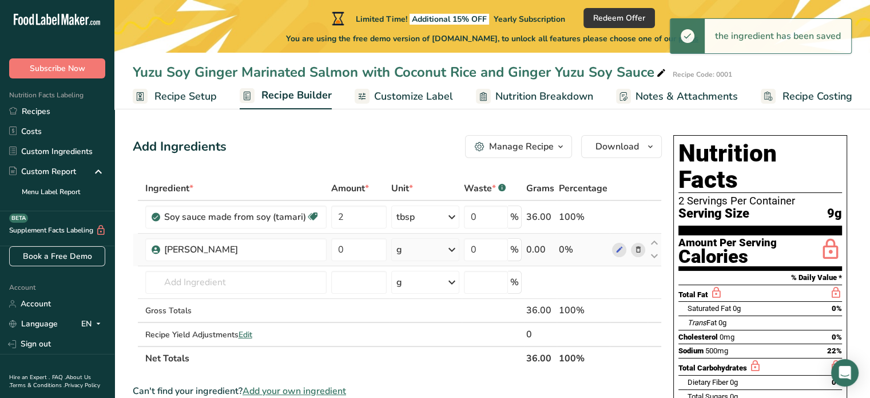
click at [418, 253] on div "g" at bounding box center [425, 249] width 68 height 23
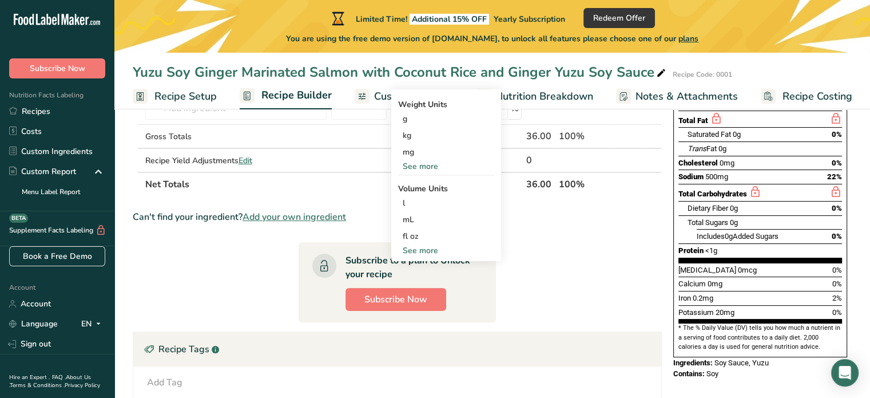
scroll to position [167, 0]
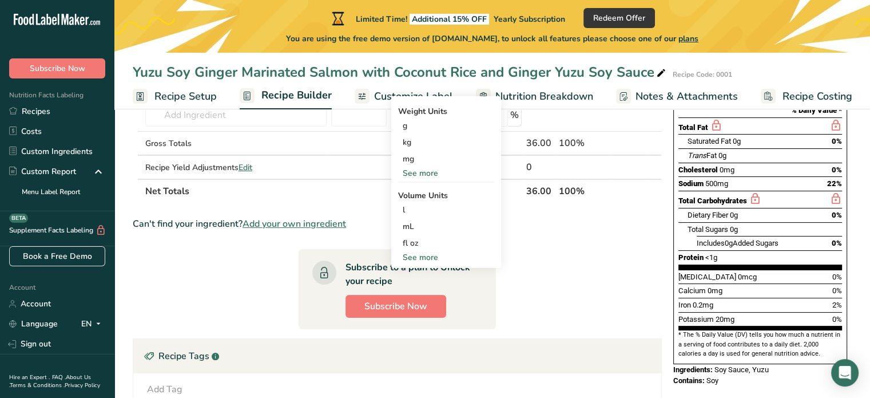
click at [418, 255] on div "See more" at bounding box center [446, 257] width 96 height 12
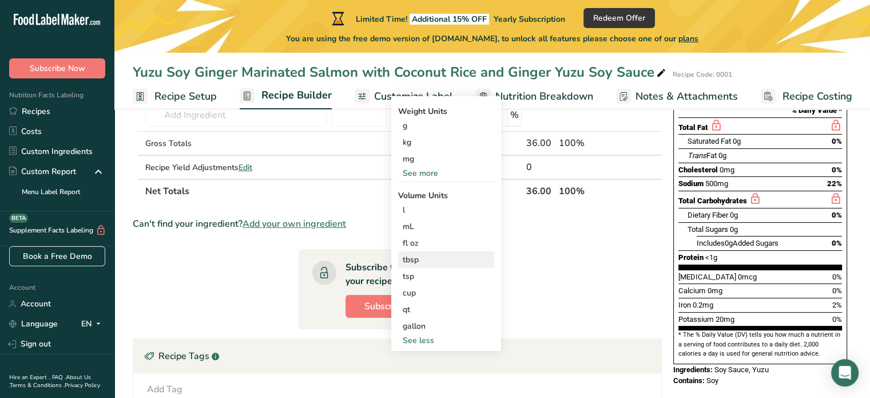
click at [440, 261] on div "tbsp" at bounding box center [446, 259] width 87 height 12
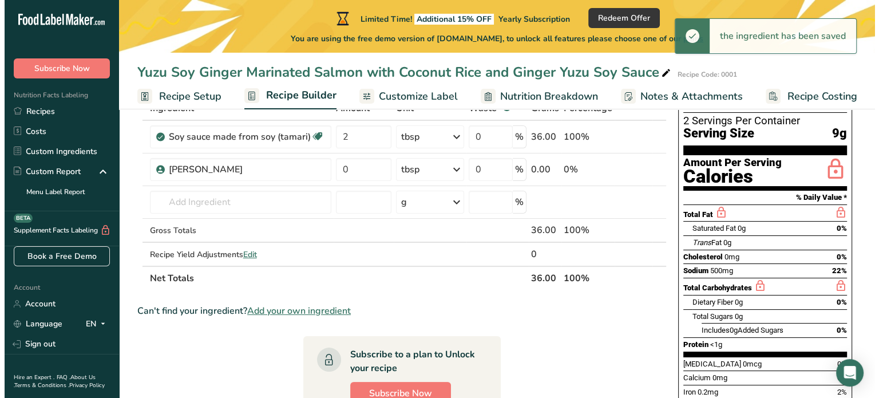
scroll to position [73, 0]
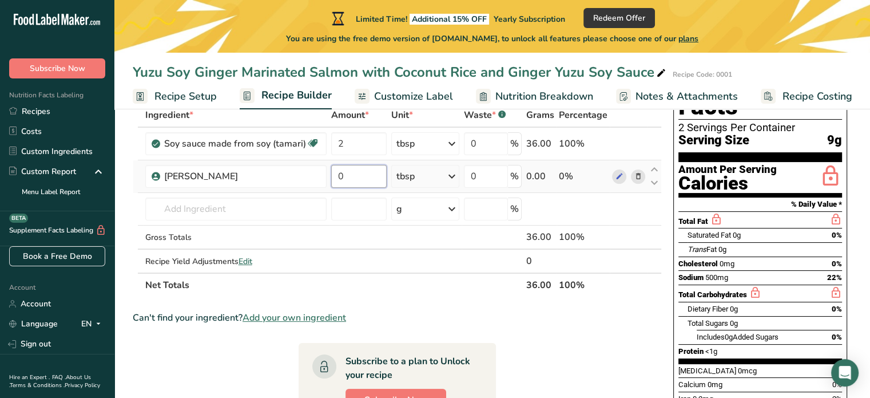
click at [355, 181] on input "0" at bounding box center [358, 176] width 55 height 23
type input "1"
click at [383, 288] on div "Ingredient * Amount * Unit * Waste * .a-a{fill:#347362;}.b-a{fill:#fff;} Grams …" at bounding box center [397, 200] width 529 height 194
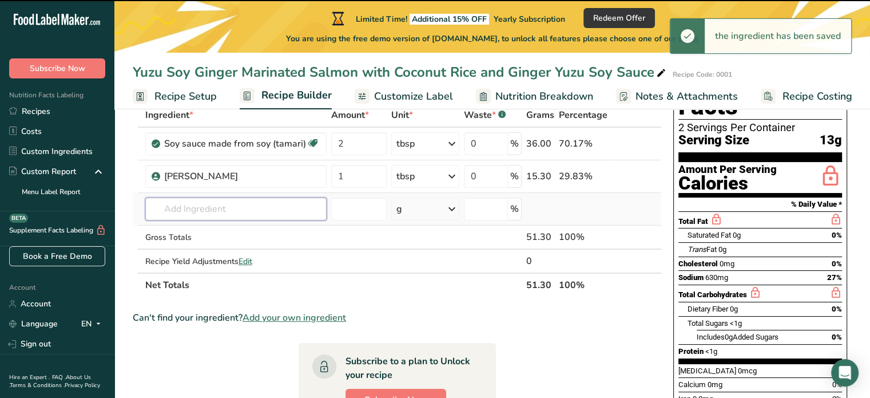
click at [250, 210] on input "text" at bounding box center [235, 208] width 181 height 23
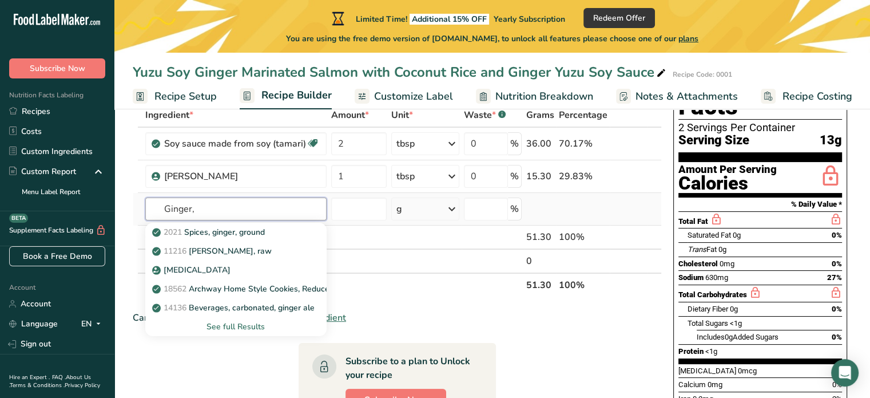
click at [165, 213] on input "Ginger," at bounding box center [235, 208] width 181 height 23
type input "Ginger,"
click at [236, 330] on div "See full Results" at bounding box center [235, 326] width 163 height 12
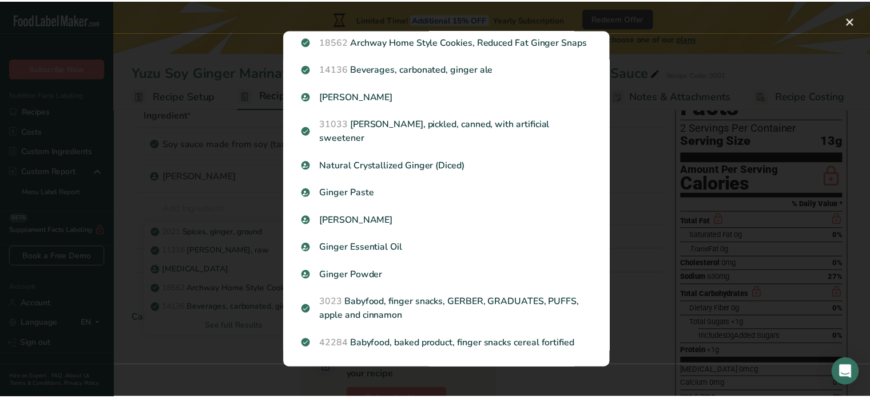
scroll to position [0, 0]
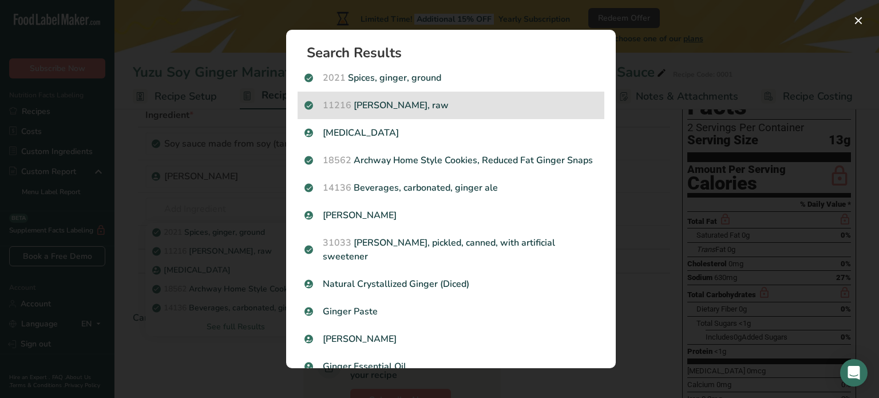
click at [392, 110] on p "11216 Ginger root, raw" at bounding box center [450, 105] width 293 height 14
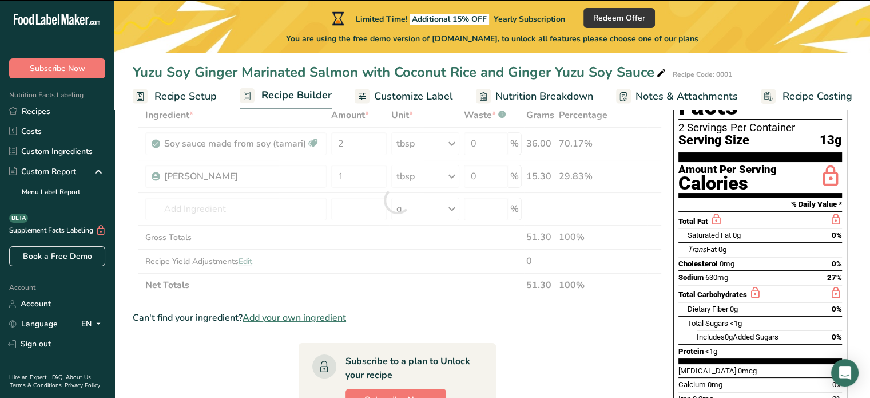
type input "0"
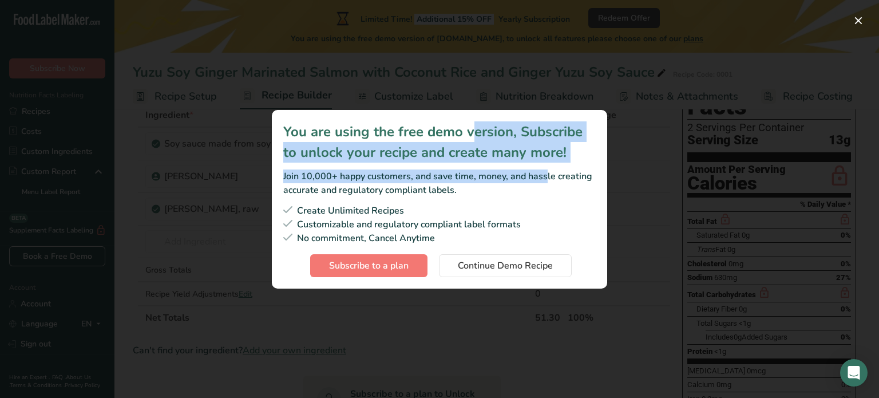
drag, startPoint x: 386, startPoint y: 127, endPoint x: 492, endPoint y: 182, distance: 120.0
click at [492, 182] on div "You are using the free demo version, Subscribe to unlock your recipe and create…" at bounding box center [439, 159] width 312 height 76
click at [533, 269] on span "Continue Demo Recipe" at bounding box center [505, 266] width 95 height 14
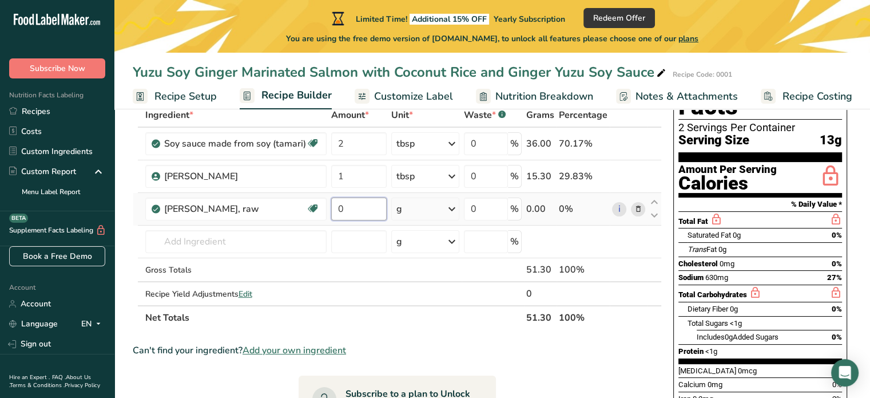
click at [352, 212] on input "0" at bounding box center [358, 208] width 55 height 23
type input "1"
click at [419, 205] on div "Ingredient * Amount * Unit * Waste * .a-a{fill:#347362;}.b-a{fill:#fff;} Grams …" at bounding box center [397, 216] width 529 height 227
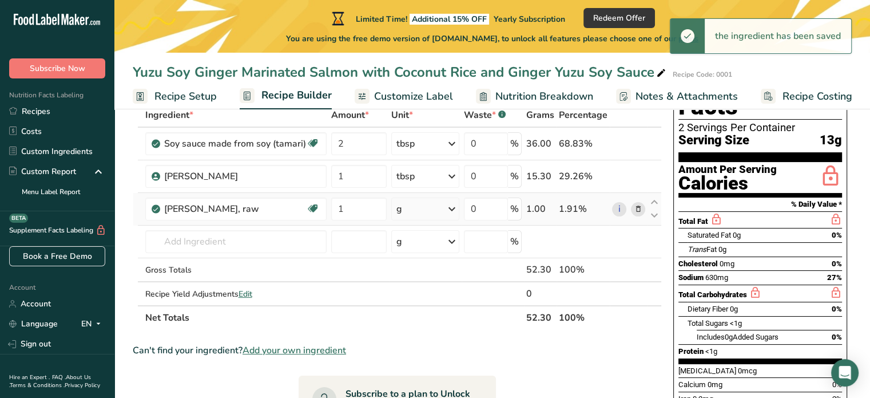
click at [454, 212] on icon at bounding box center [452, 208] width 14 height 21
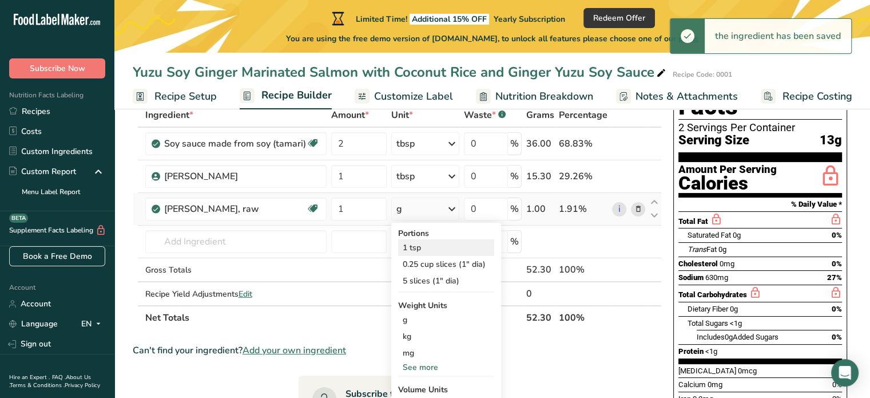
click at [447, 243] on div "1 tsp" at bounding box center [446, 247] width 96 height 17
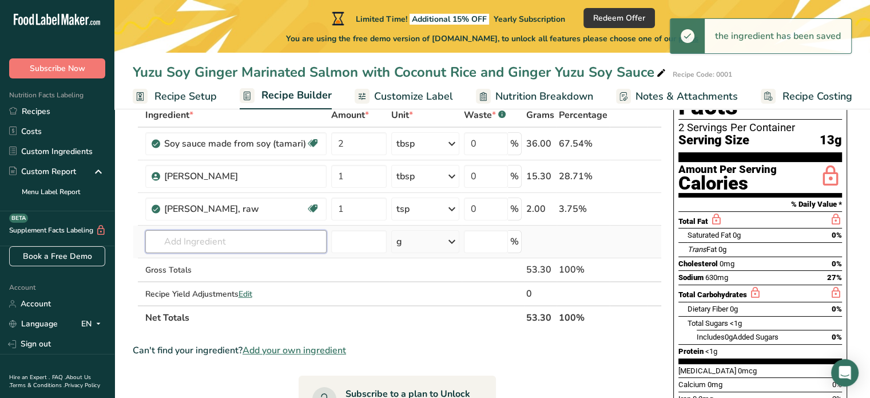
click at [227, 245] on input "text" at bounding box center [235, 241] width 181 height 23
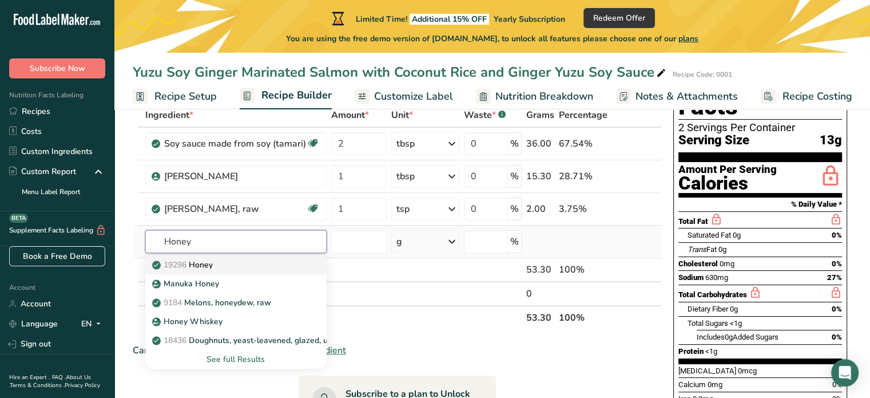
type input "Honey"
click at [197, 260] on p "19296 Honey" at bounding box center [183, 265] width 58 height 12
type input "Honey"
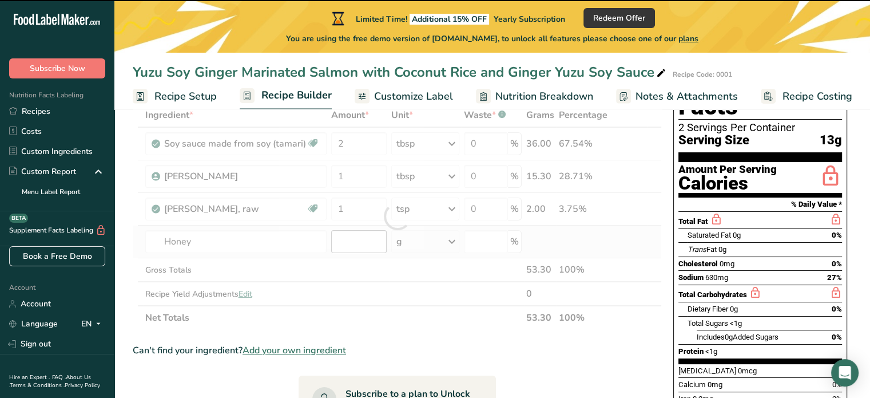
type input "0"
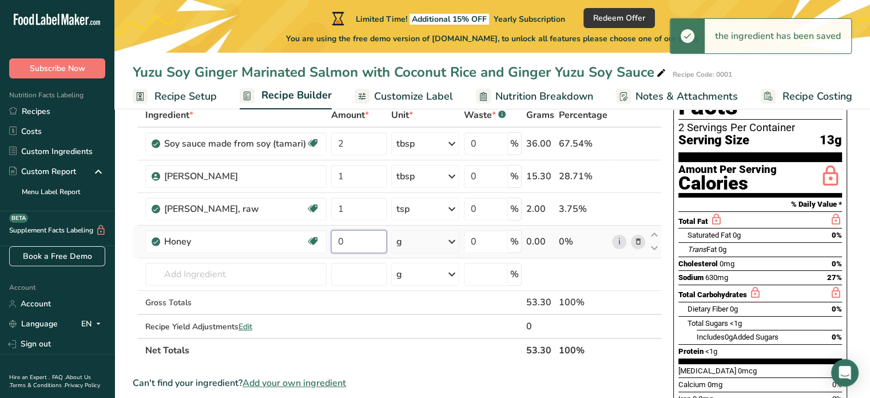
click at [344, 237] on input "0" at bounding box center [358, 241] width 55 height 23
type input "2"
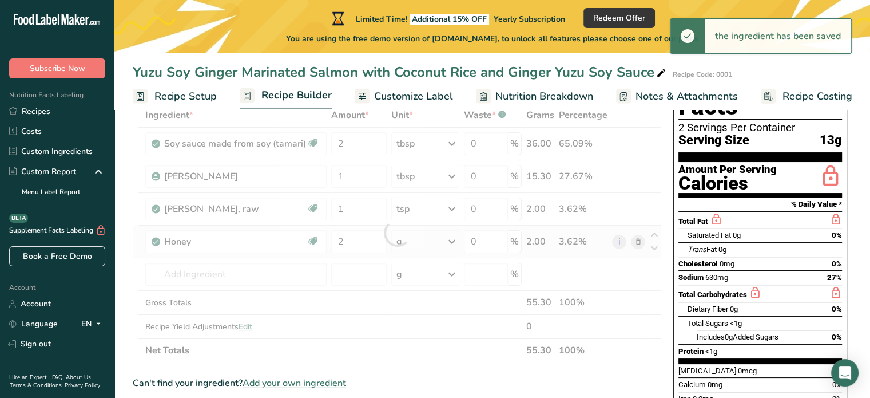
click at [412, 247] on div "Ingredient * Amount * Unit * Waste * .a-a{fill:#347362;}.b-a{fill:#fff;} Grams …" at bounding box center [397, 232] width 529 height 259
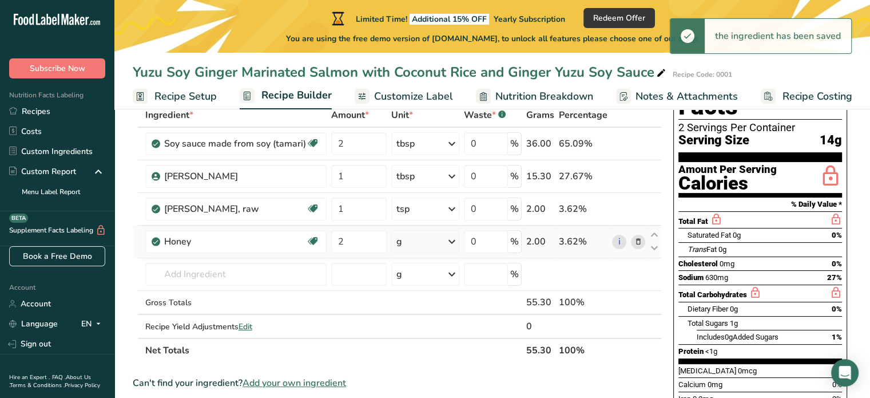
click at [456, 245] on icon at bounding box center [452, 241] width 14 height 21
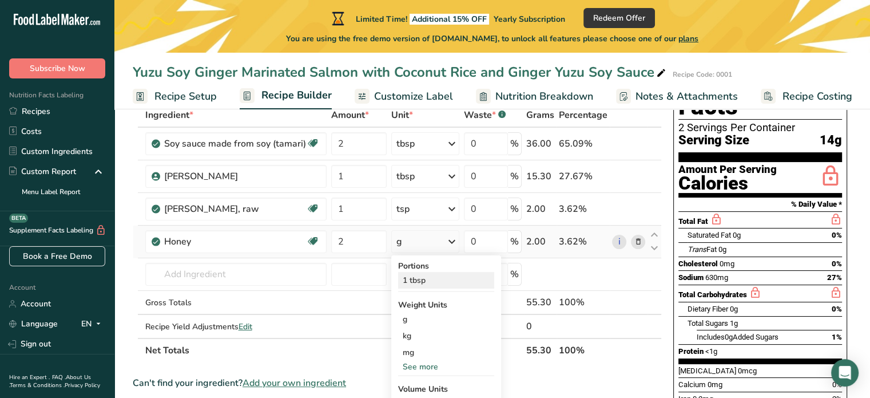
click at [447, 280] on div "1 tbsp" at bounding box center [446, 280] width 96 height 17
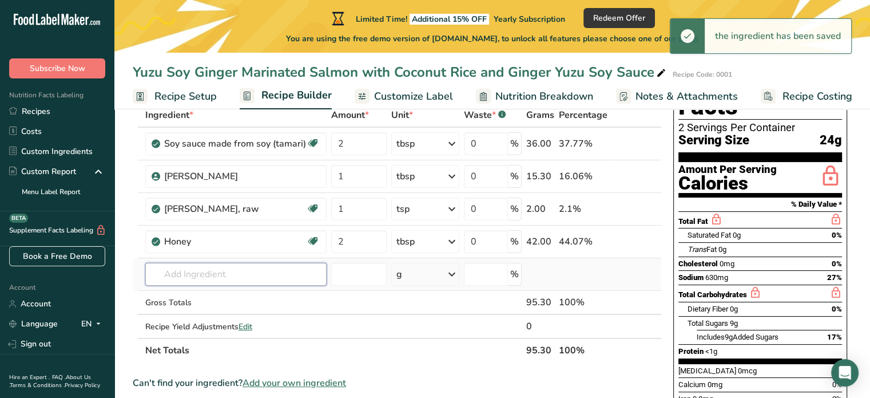
click at [264, 267] on input "text" at bounding box center [235, 274] width 181 height 23
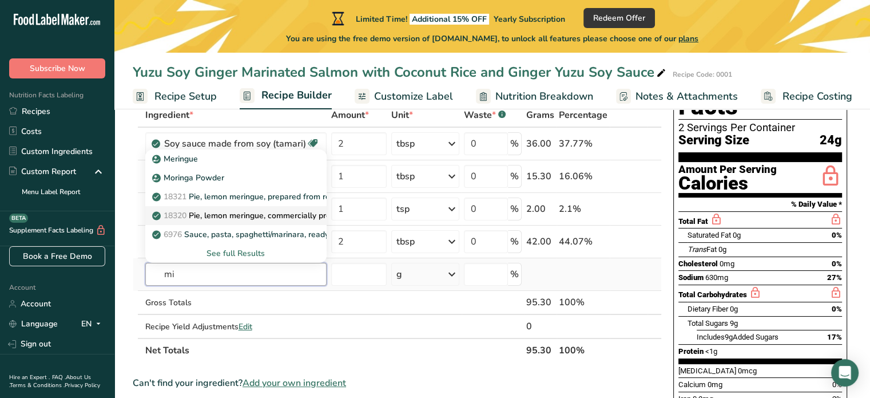
type input "m"
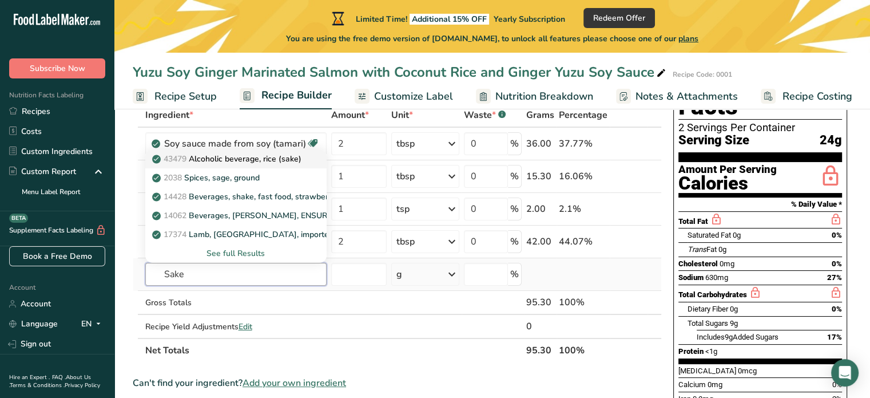
type input "Sake"
click at [293, 153] on p "43479 Alcoholic beverage, rice (sake)" at bounding box center [227, 159] width 147 height 12
type input "Alcoholic beverage, rice (sake)"
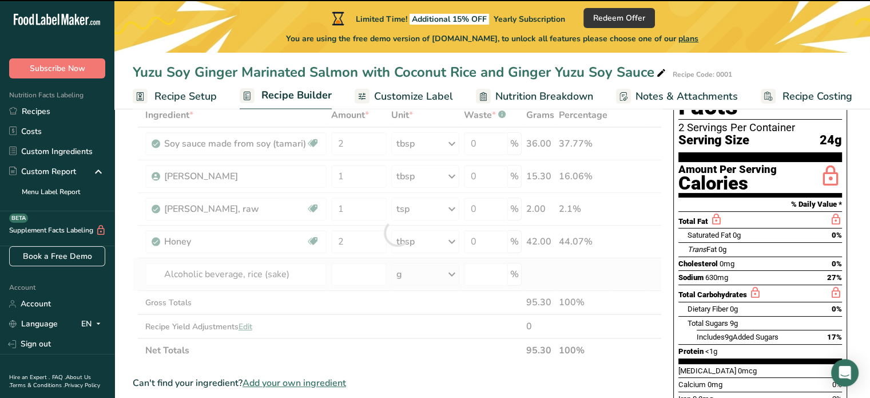
type input "0"
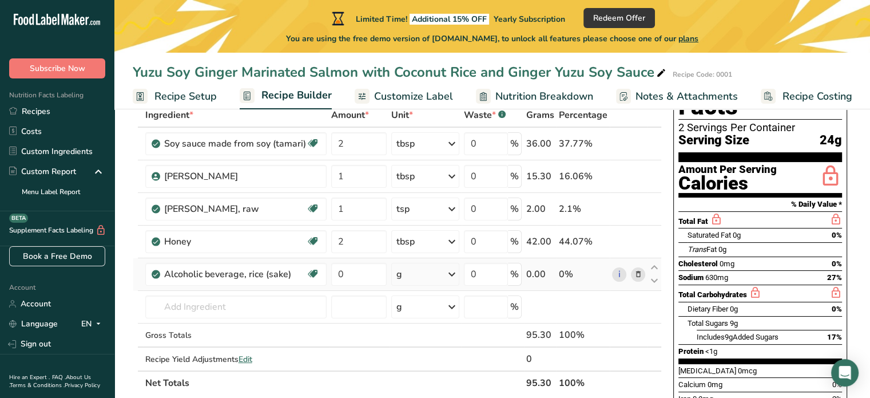
click at [446, 284] on div "g" at bounding box center [425, 274] width 68 height 23
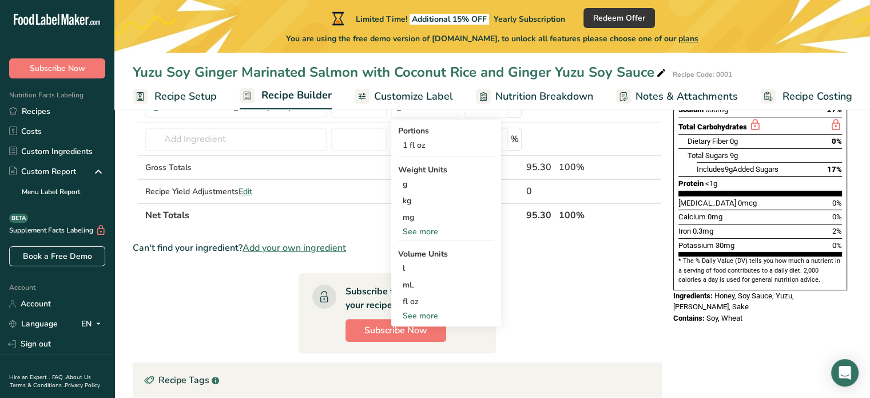
scroll to position [251, 0]
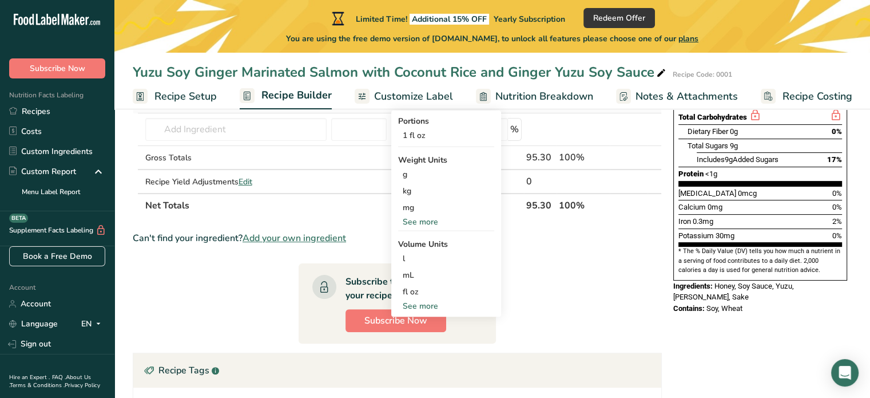
click at [430, 302] on div "See more" at bounding box center [446, 306] width 96 height 12
select select "22"
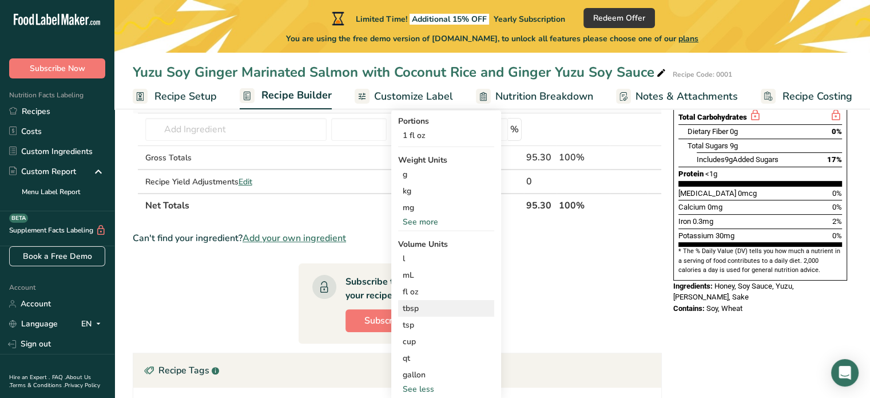
click at [435, 303] on div "tbsp" at bounding box center [446, 308] width 87 height 12
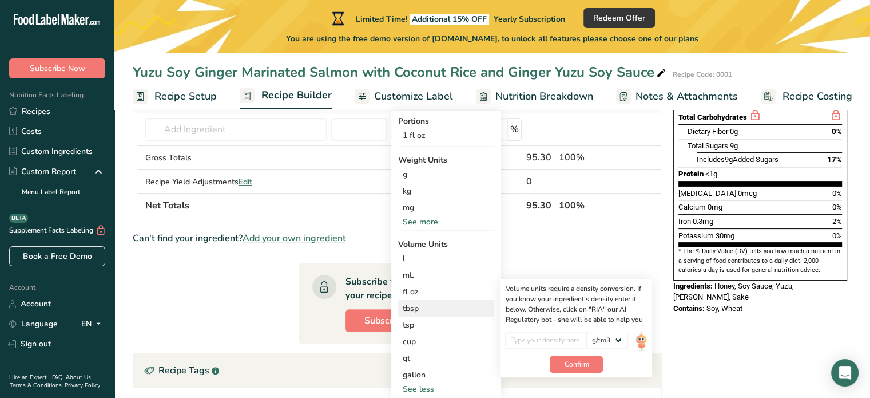
click at [428, 313] on div "tbsp Volume units require a density conversion. If you know your ingredient's d…" at bounding box center [446, 308] width 96 height 17
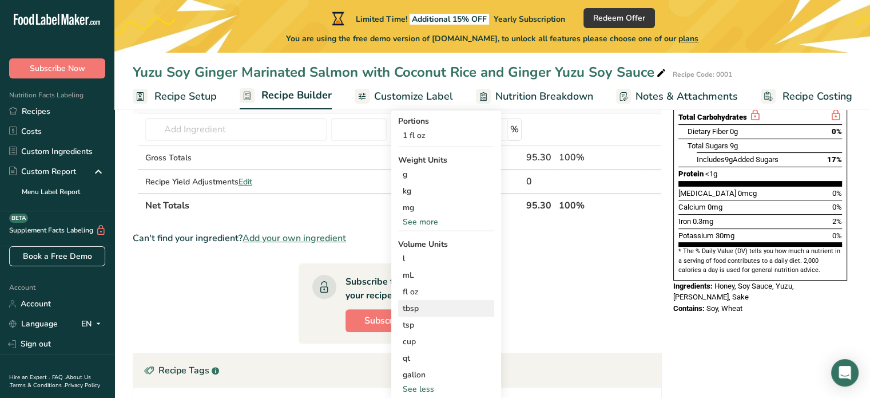
click at [428, 312] on div "tbsp" at bounding box center [446, 308] width 87 height 12
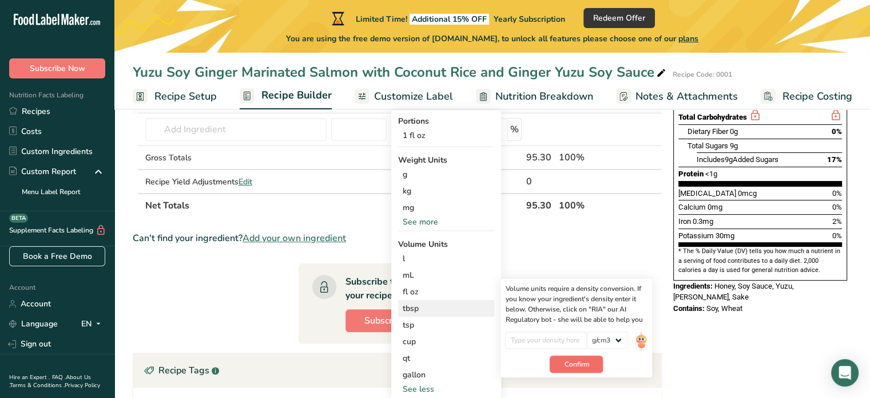
click at [569, 366] on span "Confirm" at bounding box center [576, 364] width 25 height 10
click at [550, 341] on input "number" at bounding box center [546, 339] width 82 height 17
click at [599, 332] on select "lb/ft3 g/cm3" at bounding box center [607, 339] width 41 height 17
click at [658, 324] on section "Ingredient * Amount * Unit * Waste * .a-a{fill:#347362;}.b-a{fill:#fff;} Grams …" at bounding box center [397, 260] width 529 height 668
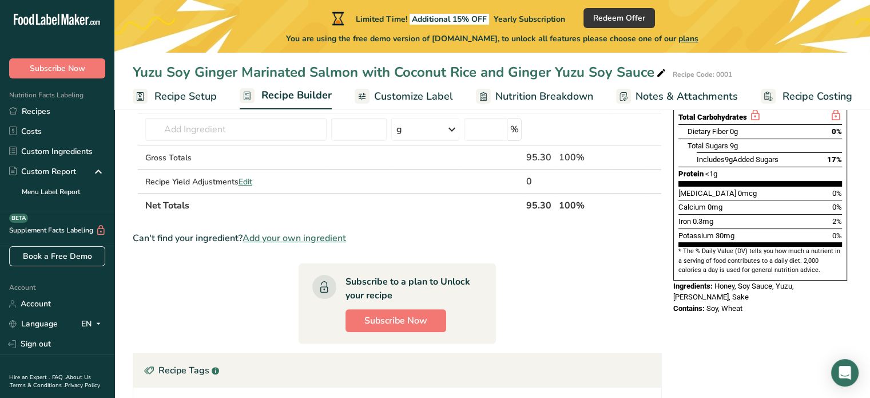
drag, startPoint x: 865, startPoint y: 233, endPoint x: 878, endPoint y: 233, distance: 13.2
click at [869, 233] on html ".a-20{fill:#fff;} Subscribe Now Nutrition Facts Labeling Recipes Costs Custom I…" at bounding box center [435, 189] width 870 height 881
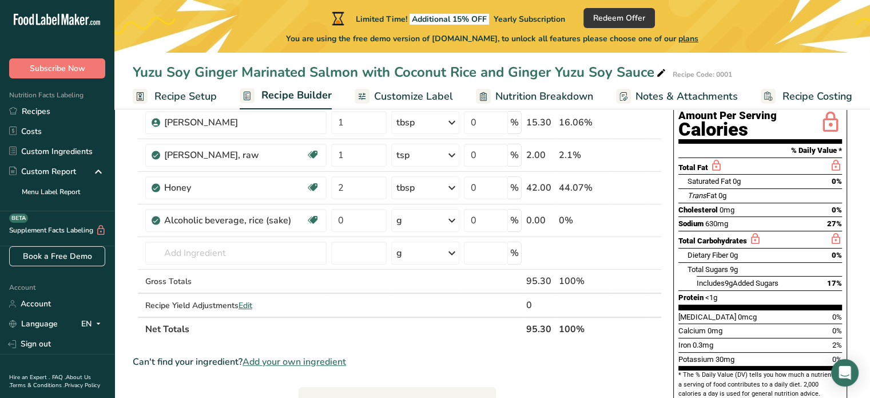
scroll to position [125, 0]
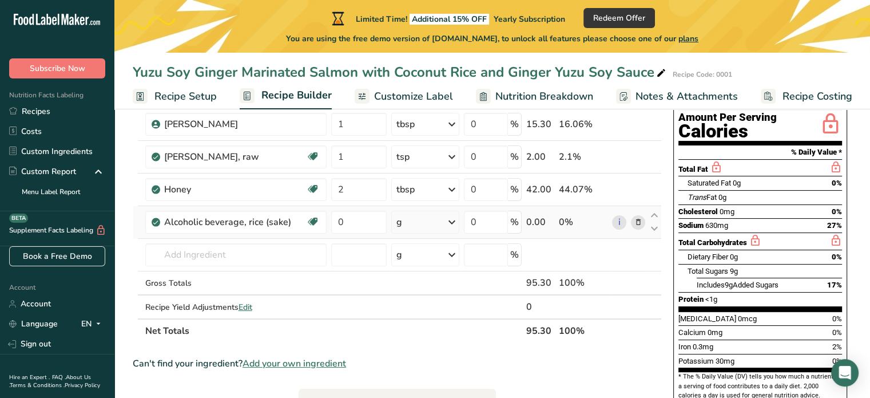
click at [414, 219] on div "g" at bounding box center [425, 222] width 68 height 23
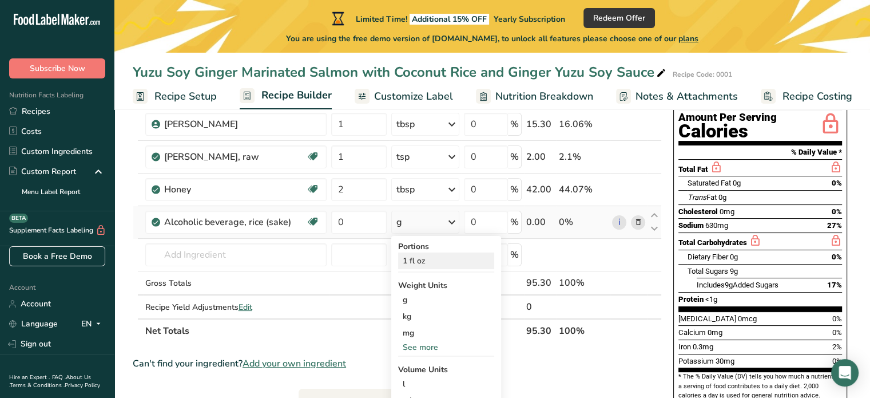
click at [426, 260] on div "1 fl oz" at bounding box center [446, 260] width 96 height 17
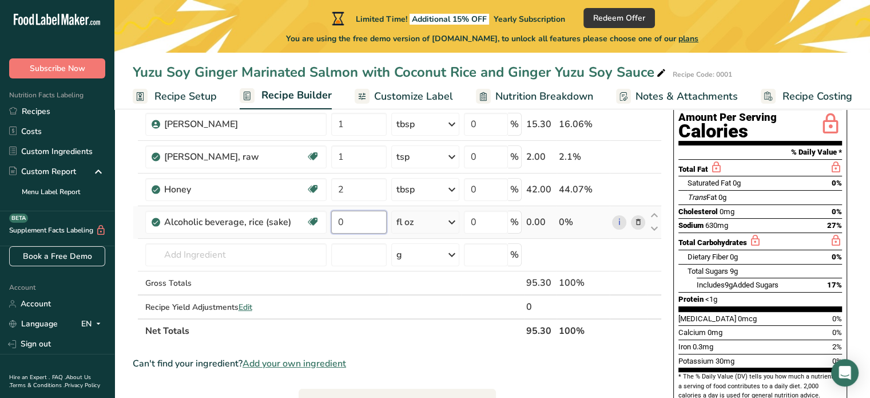
click at [354, 214] on input "0" at bounding box center [358, 222] width 55 height 23
type input "1"
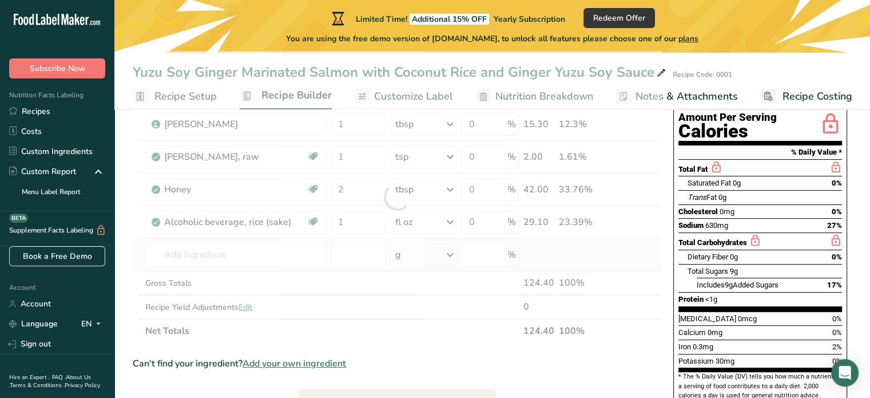
click at [575, 244] on div "Ingredient * Amount * Unit * Waste * .a-a{fill:#347362;}.b-a{fill:#fff;} Grams …" at bounding box center [397, 197] width 529 height 292
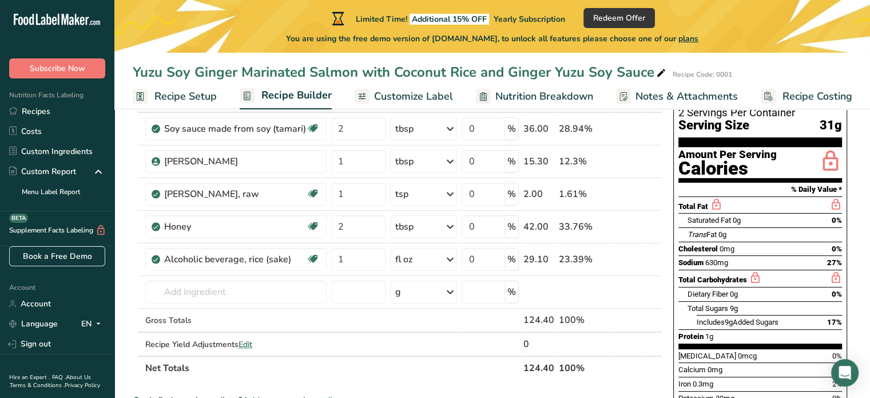
scroll to position [93, 0]
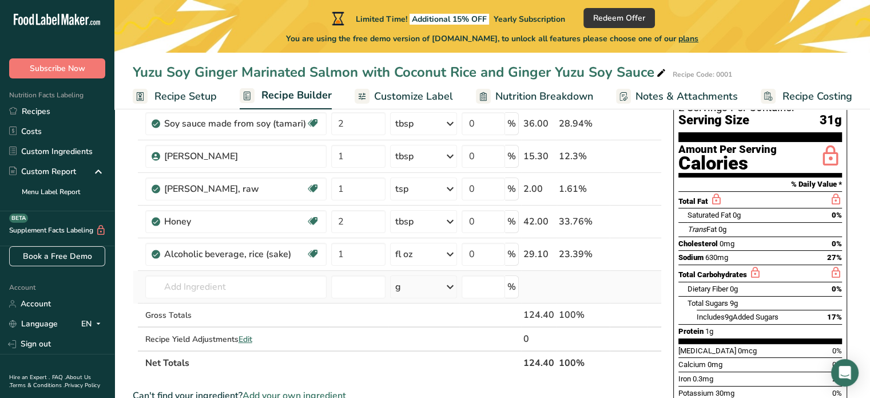
click at [224, 273] on td "43479 Alcoholic beverage, rice (sake) 2038 Spices, sage, ground 14428 Beverages…" at bounding box center [236, 287] width 186 height 33
click at [220, 281] on input "text" at bounding box center [235, 286] width 181 height 23
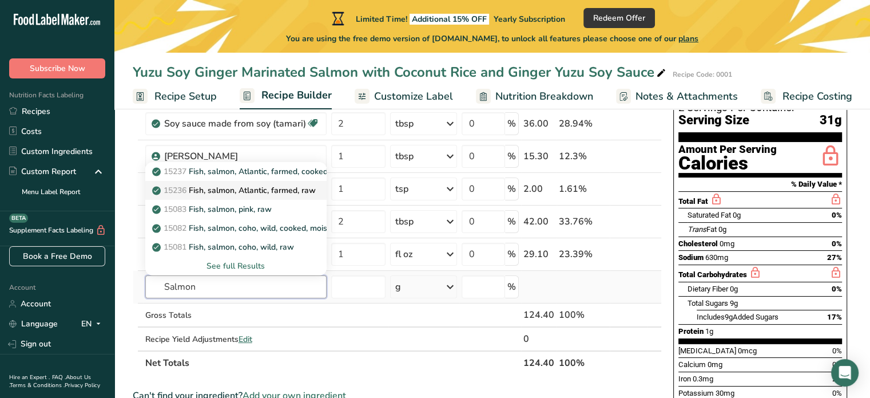
type input "Salmon"
click at [260, 186] on p "15236 Fish, salmon, Atlantic, farmed, raw" at bounding box center [234, 190] width 161 height 12
type input "Fish, salmon, Atlantic, farmed, raw"
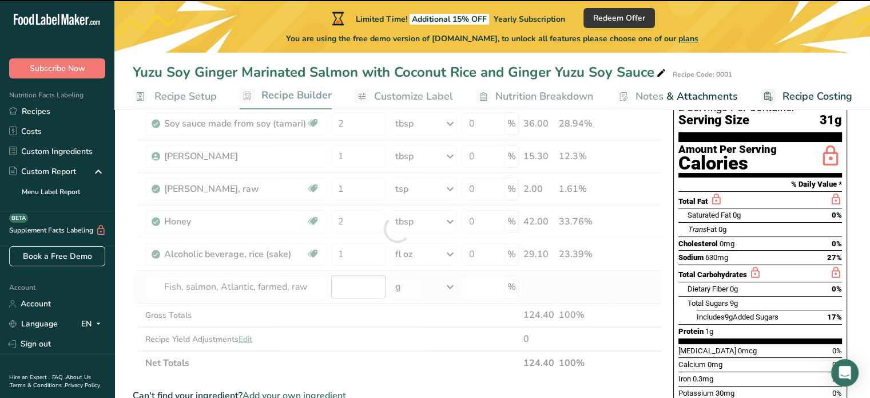
type input "0"
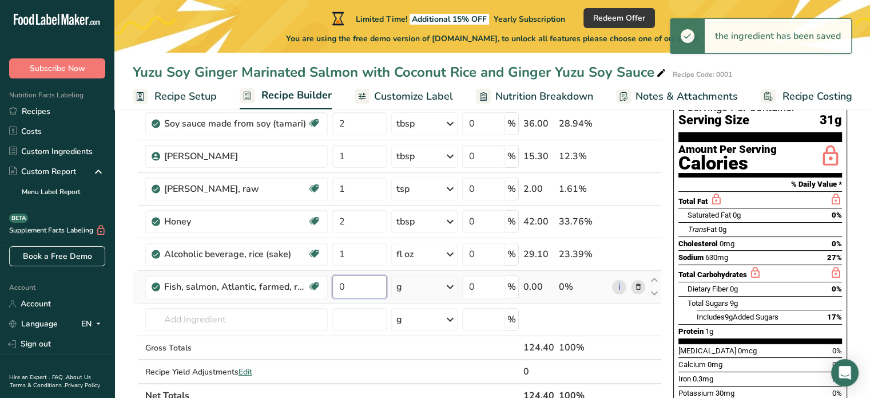
click at [368, 282] on input "0" at bounding box center [359, 286] width 54 height 23
type input "12"
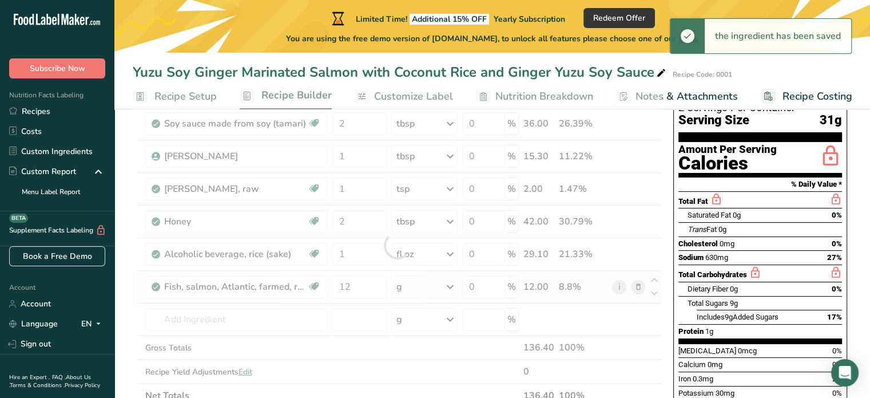
click at [437, 293] on div "Ingredient * Amount * Unit * Waste * .a-a{fill:#347362;}.b-a{fill:#fff;} Grams …" at bounding box center [397, 245] width 529 height 324
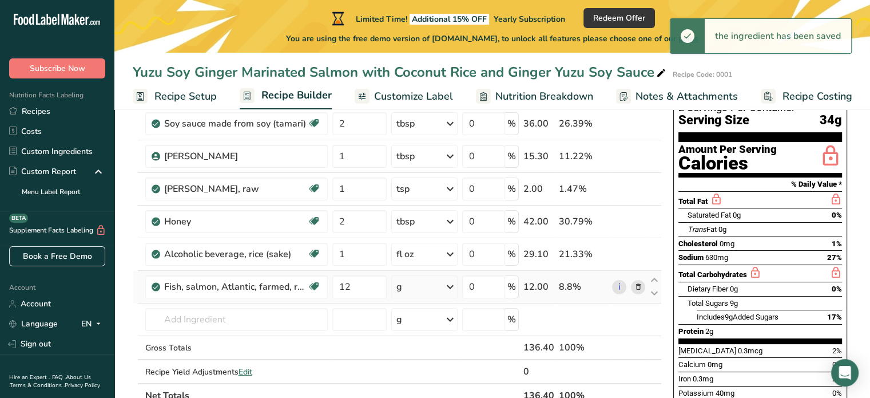
click at [437, 293] on div "g" at bounding box center [424, 286] width 66 height 23
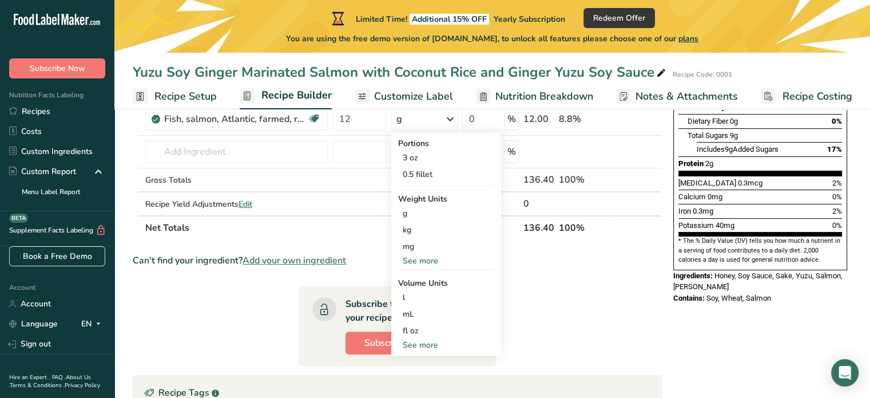
scroll to position [260, 0]
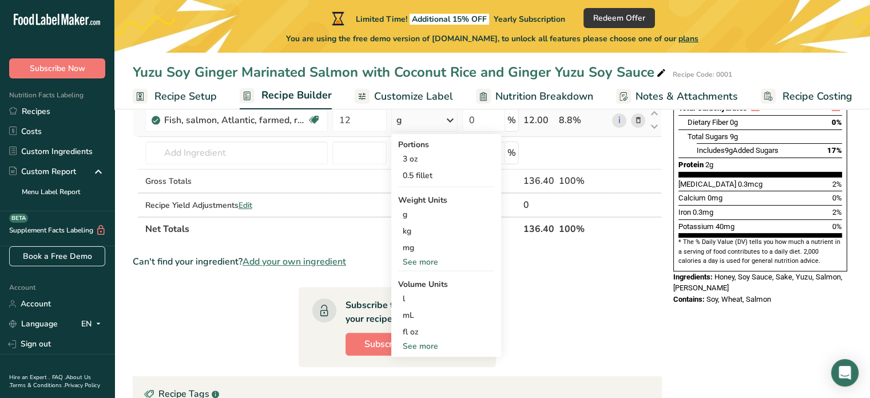
click at [431, 344] on div "See more" at bounding box center [446, 346] width 96 height 12
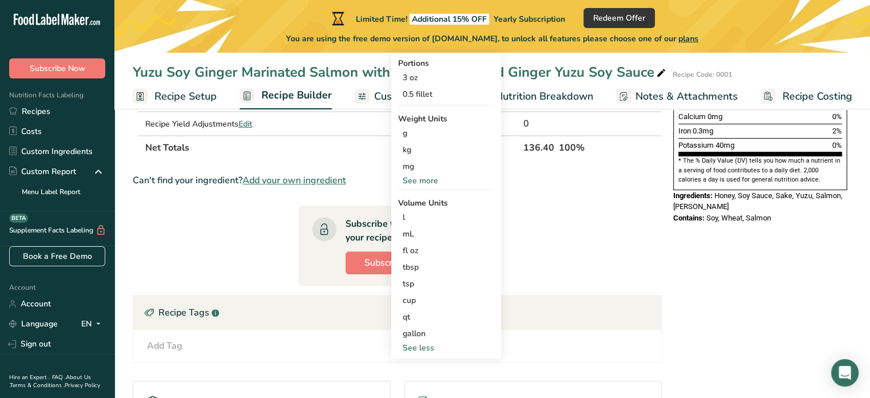
scroll to position [343, 0]
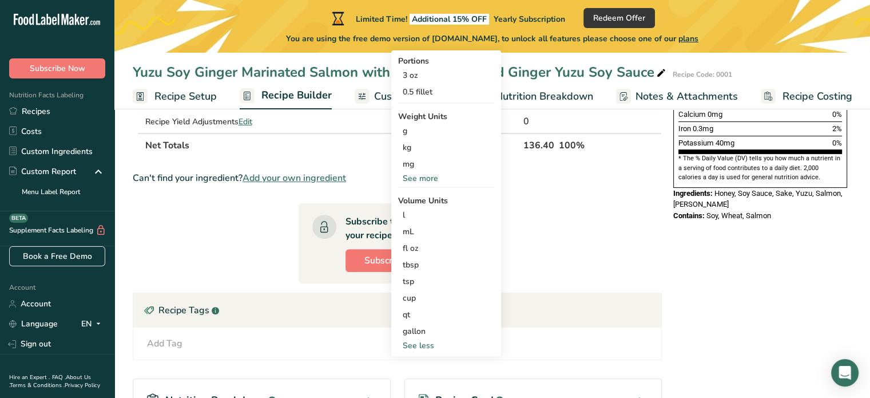
click at [435, 173] on div "See more" at bounding box center [446, 178] width 96 height 12
click at [440, 208] on div "oz" at bounding box center [446, 213] width 96 height 17
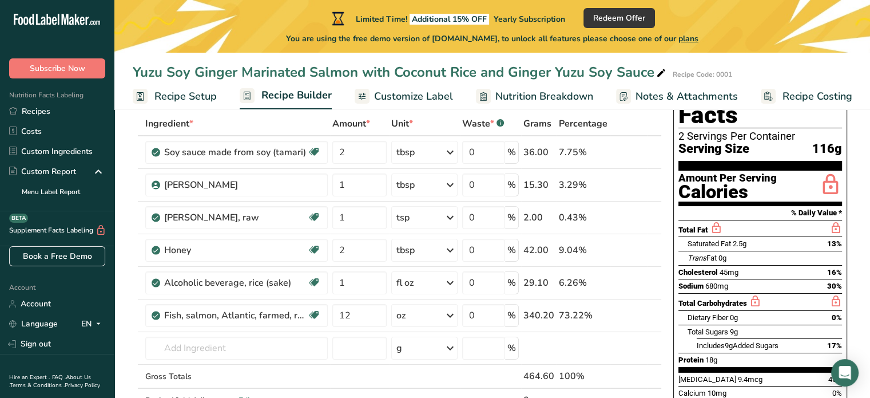
scroll to position [81, 0]
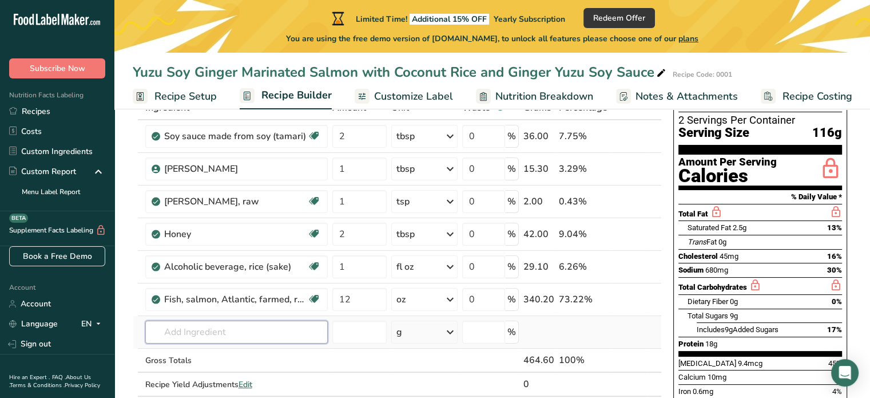
click at [217, 336] on input "text" at bounding box center [236, 331] width 182 height 23
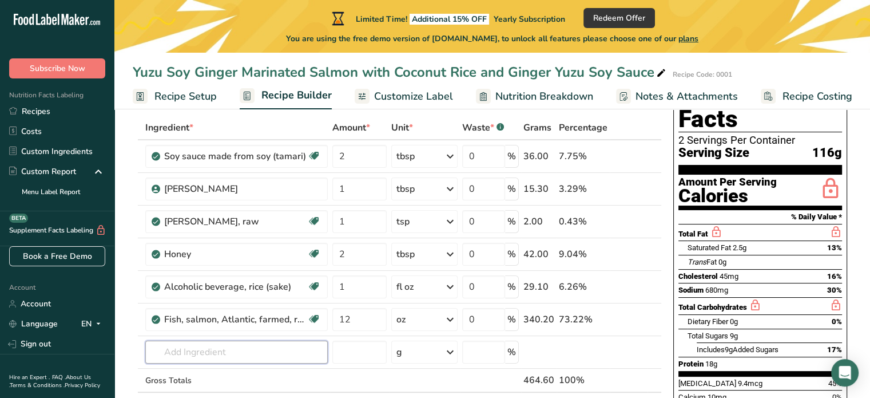
scroll to position [57, 0]
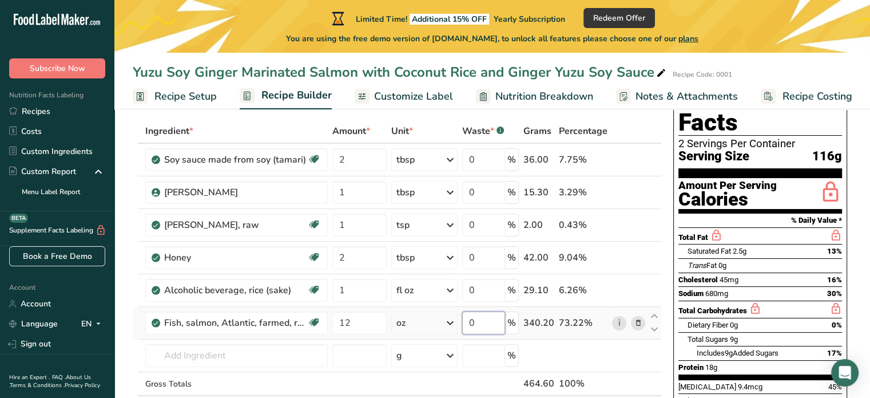
click at [503, 321] on input "0" at bounding box center [483, 322] width 43 height 23
click at [476, 274] on div "Ingredient * Amount * Unit * Waste * .a-a{fill:#347362;}.b-a{fill:#fff;} Grams …" at bounding box center [397, 281] width 529 height 324
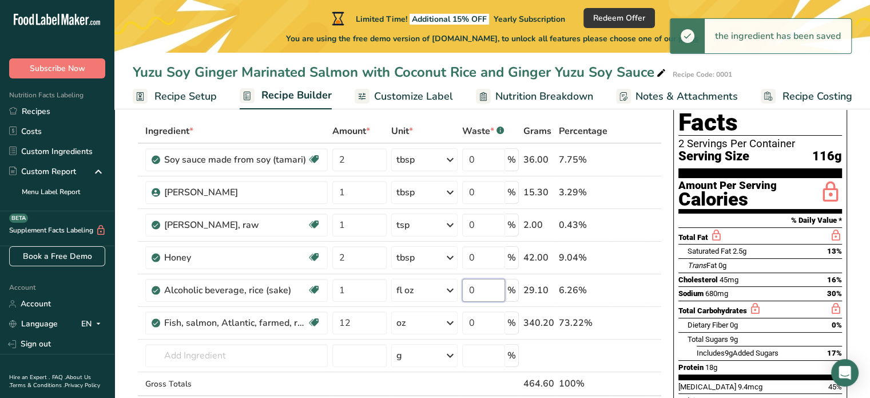
click at [479, 282] on input "0" at bounding box center [483, 290] width 43 height 23
click at [479, 282] on input "1" at bounding box center [483, 290] width 43 height 23
type input "1"
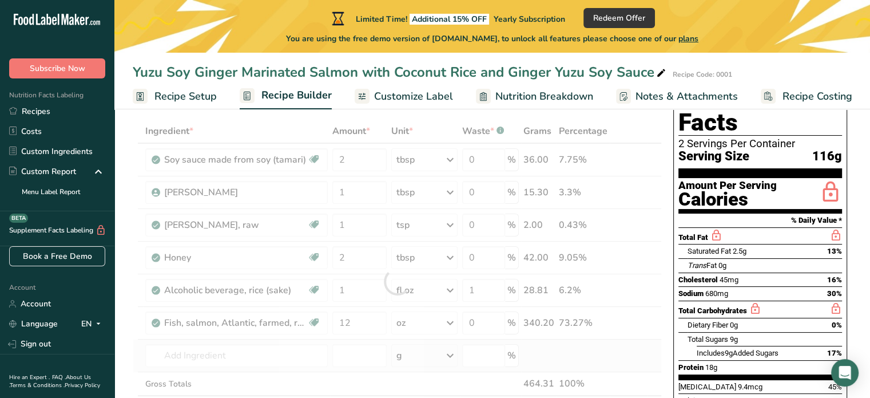
click at [556, 361] on div "Ingredient * Amount * Unit * Waste * .a-a{fill:#347362;}.b-a{fill:#fff;} Grams …" at bounding box center [397, 281] width 529 height 324
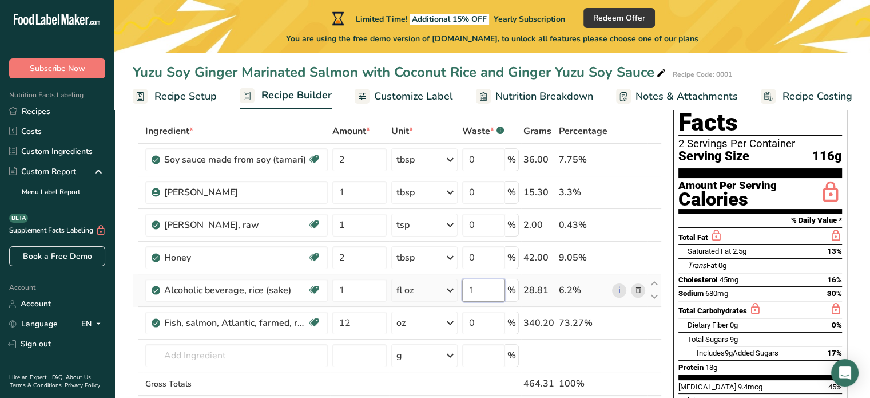
click at [505, 285] on input "1" at bounding box center [483, 290] width 43 height 23
click at [653, 295] on div "Ingredient * Amount * Unit * Waste * .a-a{fill:#347362;}.b-a{fill:#fff;} Grams …" at bounding box center [397, 281] width 529 height 324
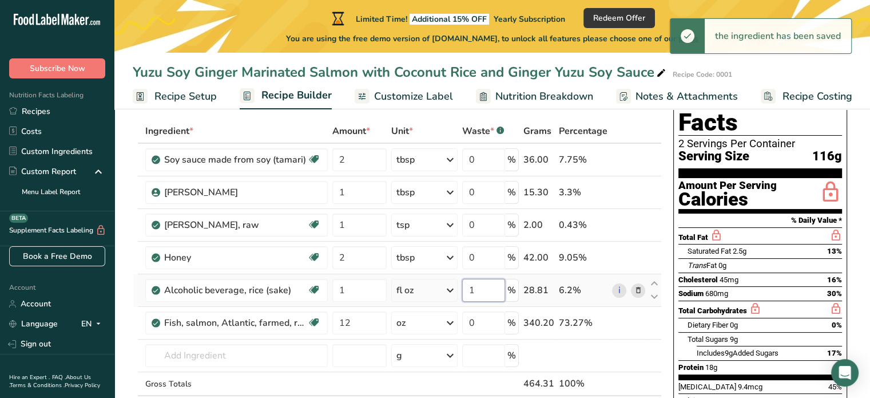
click at [483, 279] on input "1" at bounding box center [483, 290] width 43 height 23
click at [463, 299] on input "0" at bounding box center [483, 290] width 43 height 23
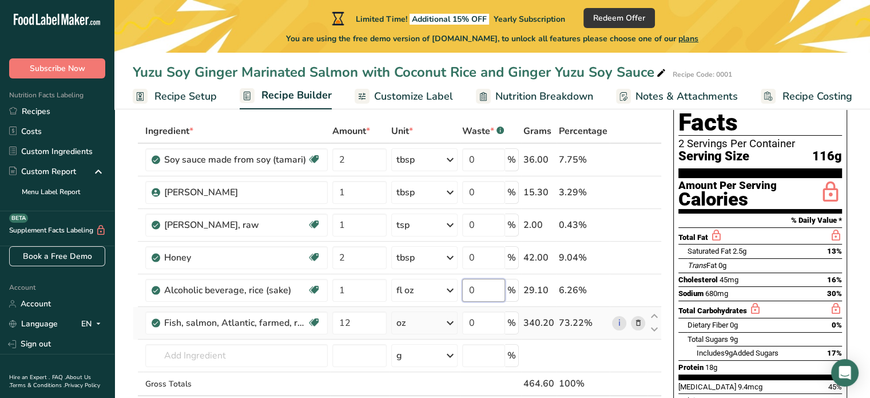
type input "0"
click at [544, 332] on div "Ingredient * Amount * Unit * Waste * .a-a{fill:#347362;}.b-a{fill:#fff;} Grams …" at bounding box center [397, 281] width 529 height 324
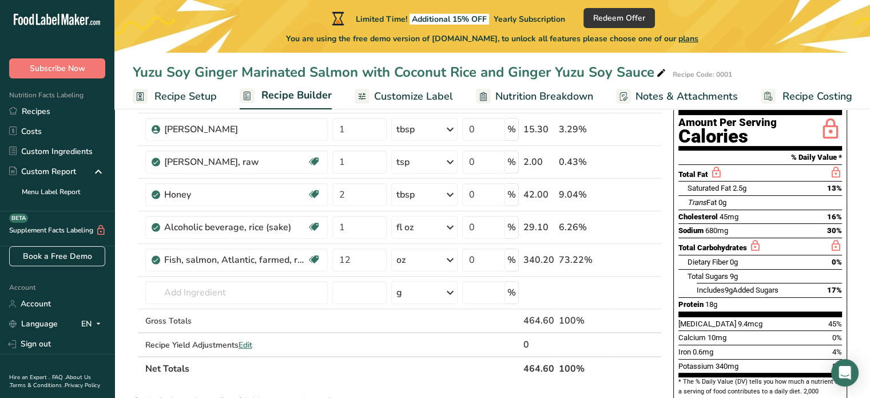
scroll to position [126, 0]
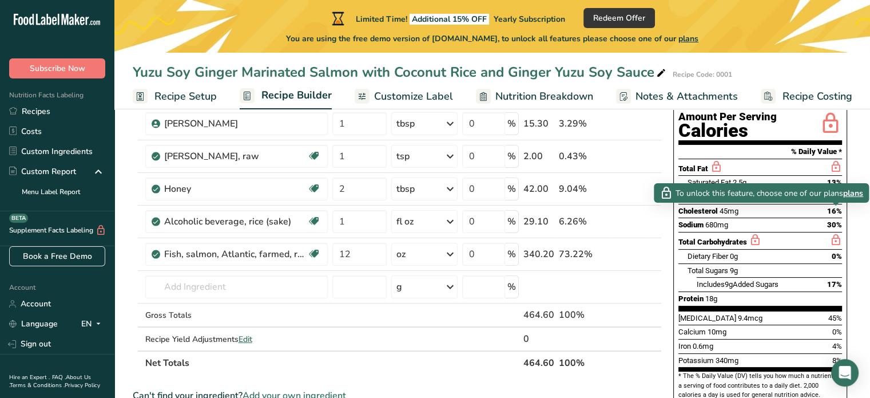
click at [856, 198] on span "plans" at bounding box center [853, 193] width 20 height 12
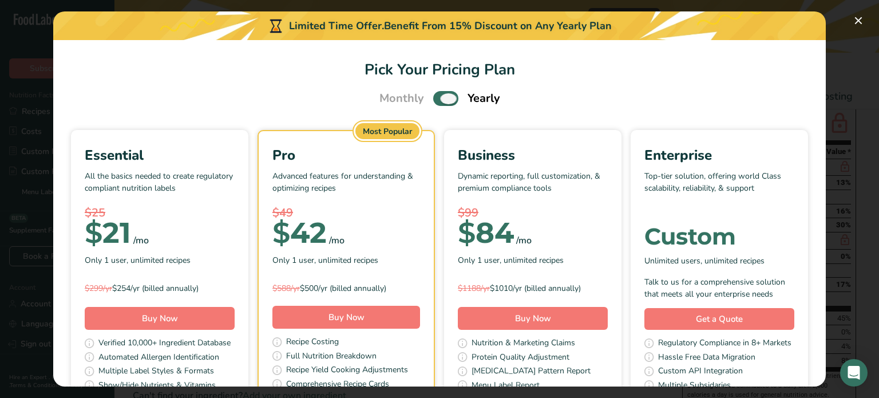
click at [445, 100] on span "Pick Your Pricing Plan Modal" at bounding box center [445, 98] width 25 height 14
click at [440, 100] on input "Pick Your Pricing Plan Modal" at bounding box center [436, 98] width 7 height 7
checkbox input "false"
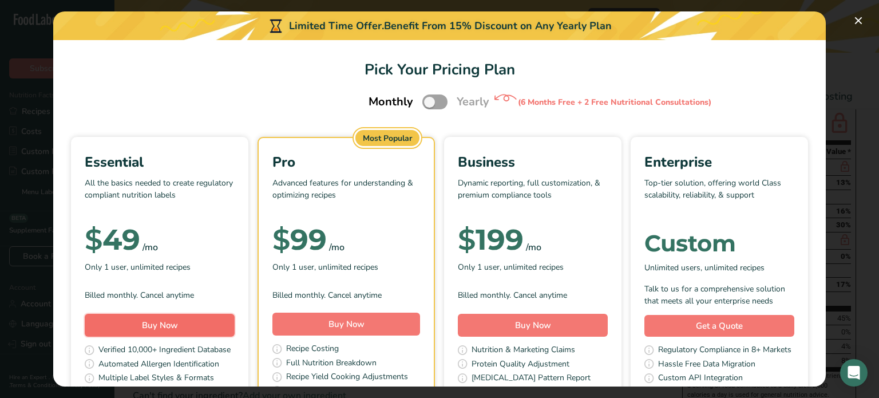
click at [178, 321] on span "Buy Now" at bounding box center [160, 324] width 36 height 11
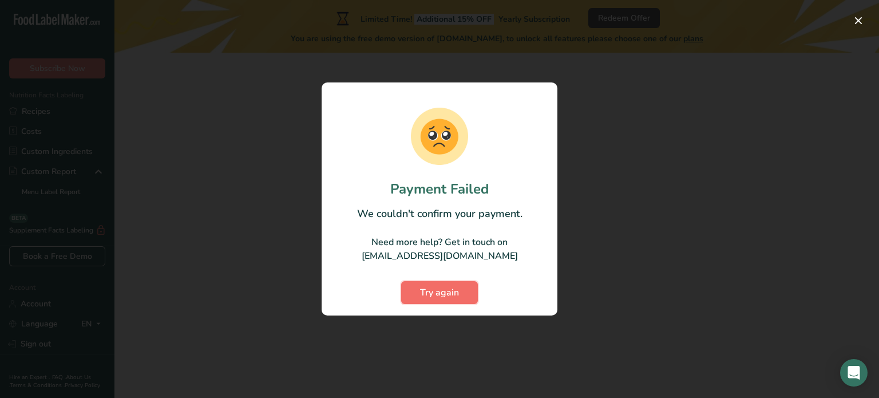
click at [453, 292] on span "Try again" at bounding box center [439, 292] width 39 height 14
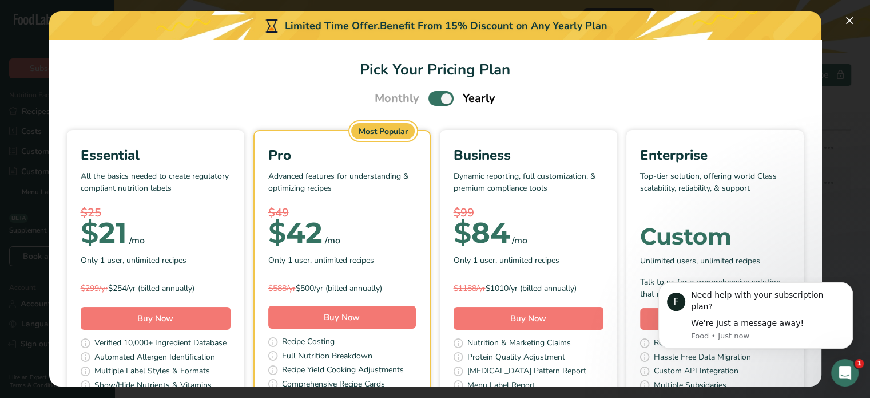
click at [435, 104] on span "Pick Your Pricing Plan Modal" at bounding box center [440, 98] width 25 height 14
click at [435, 102] on input "Pick Your Pricing Plan Modal" at bounding box center [431, 98] width 7 height 7
checkbox input "false"
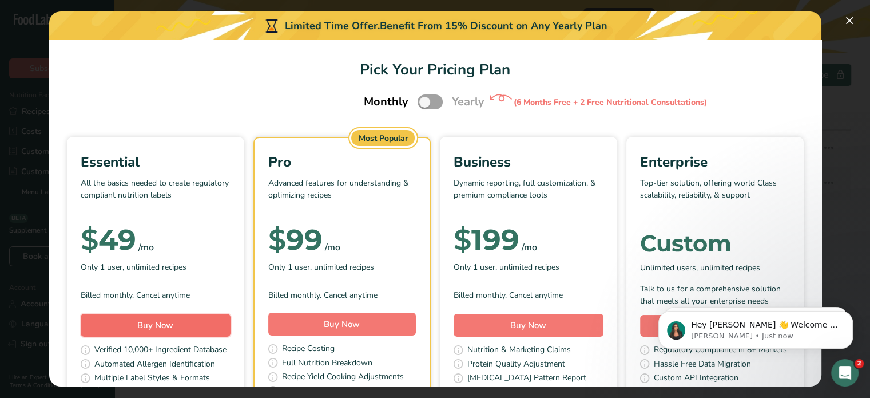
click at [173, 325] on span "Buy Now" at bounding box center [155, 324] width 36 height 11
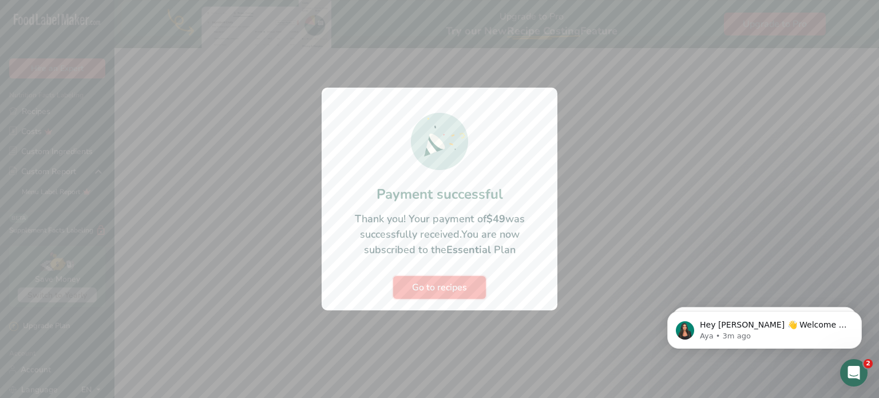
click at [452, 288] on span "Go to recipes" at bounding box center [439, 287] width 55 height 14
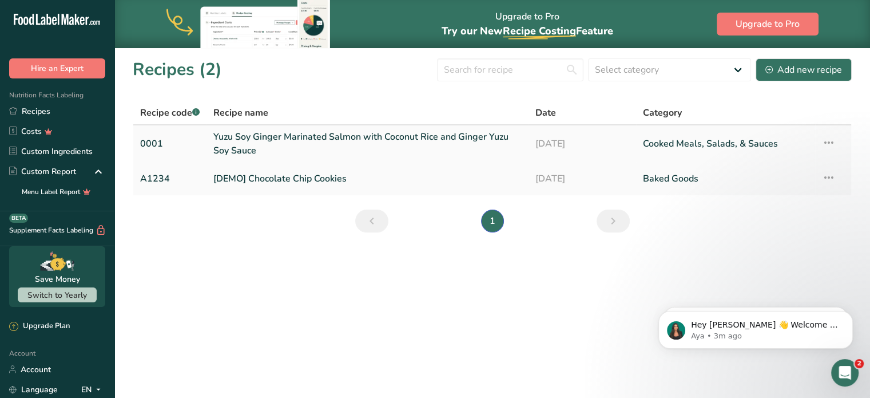
click at [468, 139] on link "Yuzu Soy Ginger Marinated Salmon with Coconut Rice and Ginger Yuzu Soy Sauce" at bounding box center [367, 143] width 308 height 27
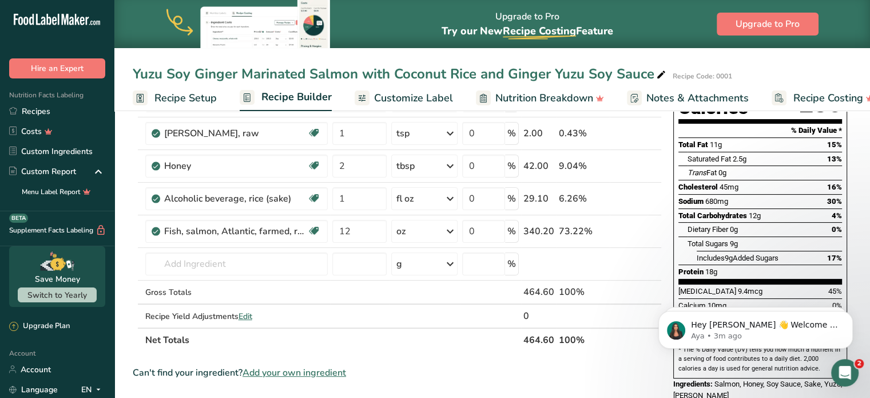
scroll to position [142, 0]
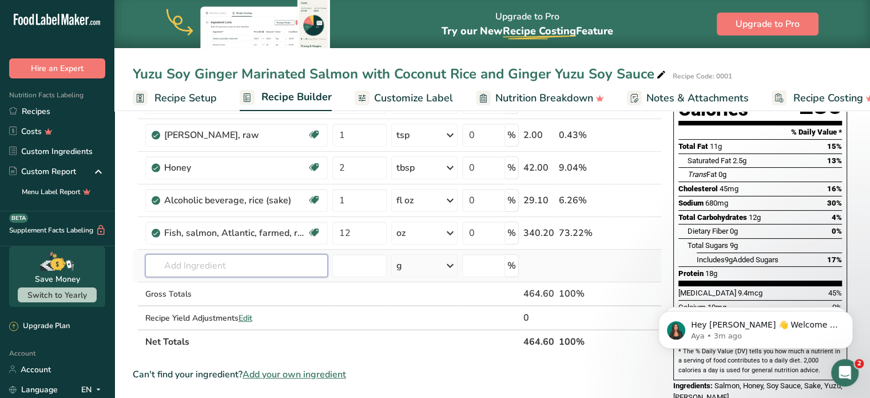
click at [196, 267] on input "text" at bounding box center [236, 265] width 182 height 23
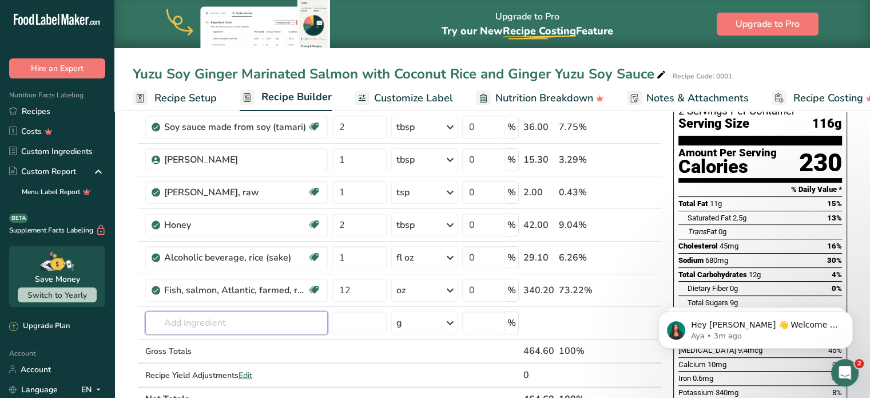
scroll to position [64, 0]
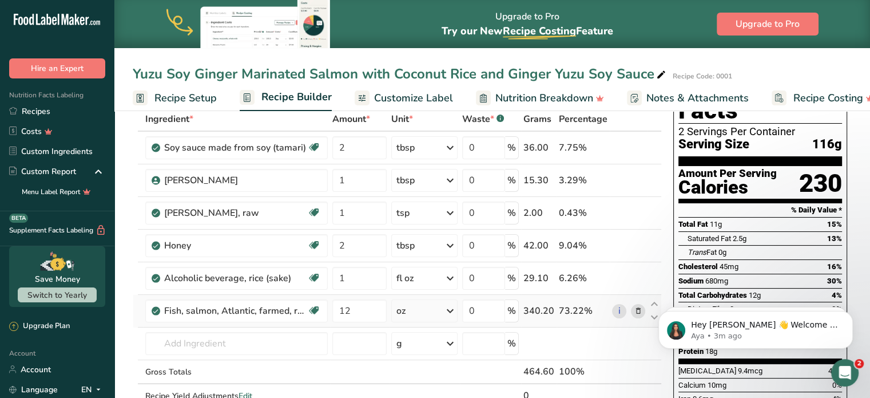
click at [637, 306] on icon at bounding box center [638, 311] width 8 height 12
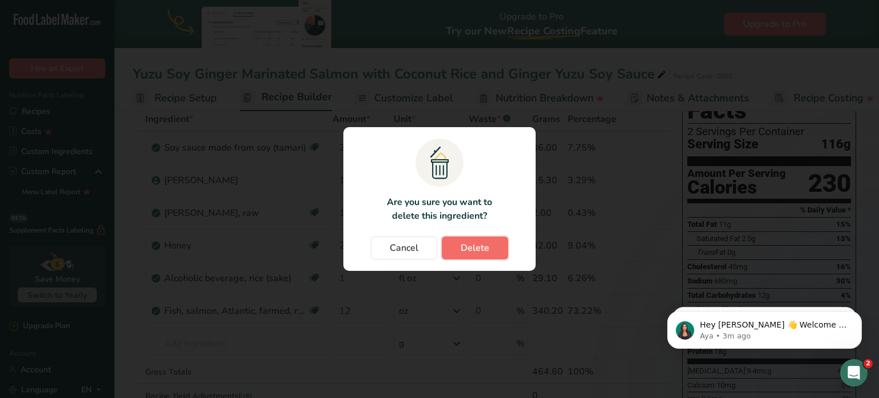
click at [467, 249] on span "Delete" at bounding box center [474, 248] width 29 height 14
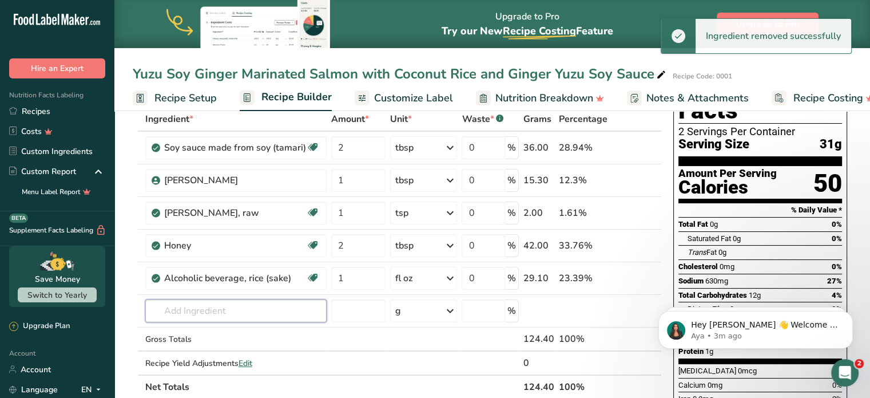
click at [217, 310] on input "text" at bounding box center [235, 310] width 181 height 23
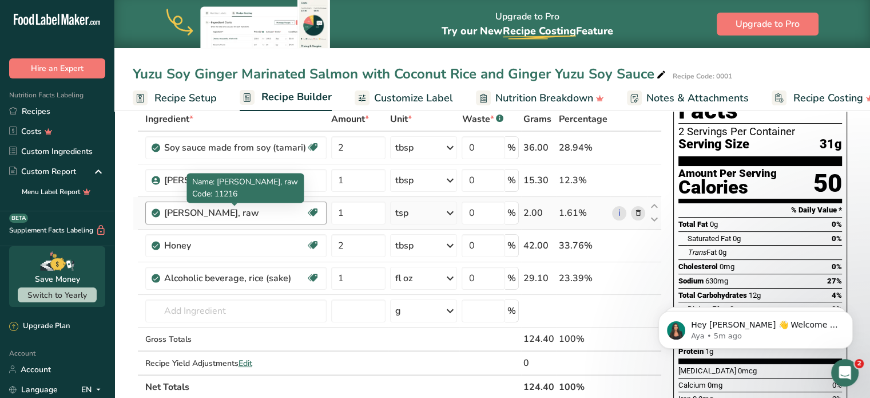
click at [303, 208] on div "[PERSON_NAME], raw" at bounding box center [235, 213] width 142 height 14
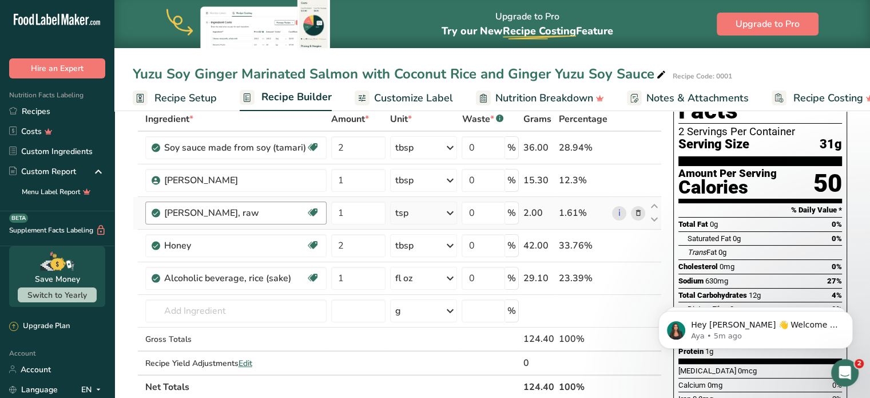
click at [253, 206] on div "[PERSON_NAME], raw" at bounding box center [235, 213] width 142 height 14
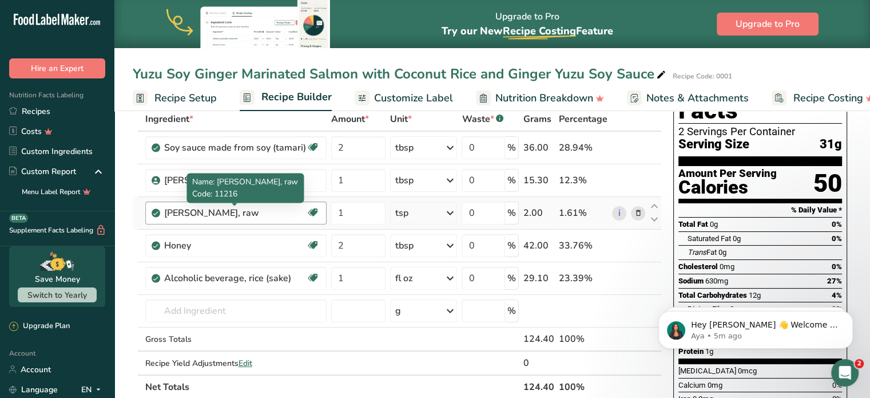
click at [211, 215] on div "[PERSON_NAME], raw" at bounding box center [235, 213] width 142 height 14
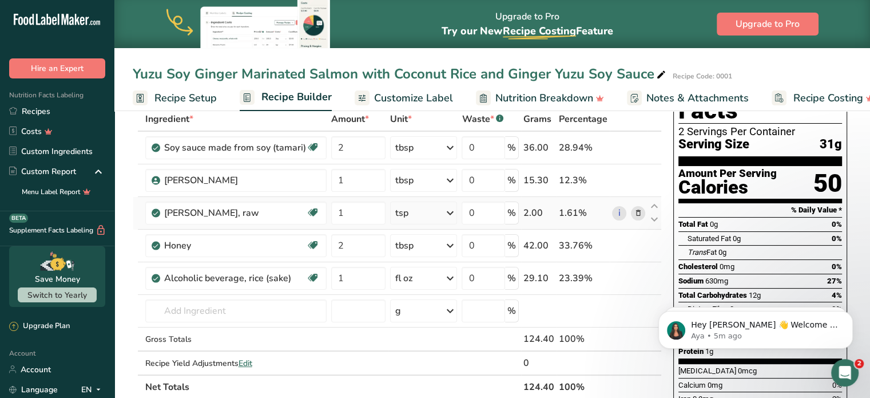
click at [639, 211] on icon at bounding box center [638, 213] width 8 height 12
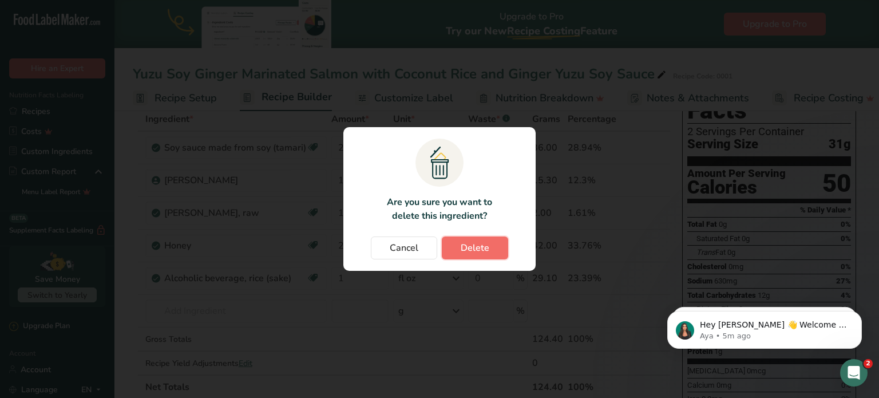
click at [461, 255] on button "Delete" at bounding box center [475, 247] width 66 height 23
type input "2"
type input "1"
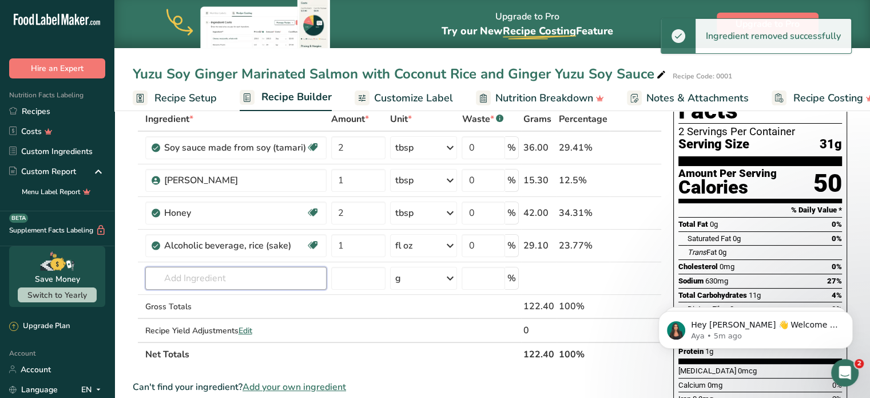
click at [263, 281] on input "text" at bounding box center [235, 278] width 181 height 23
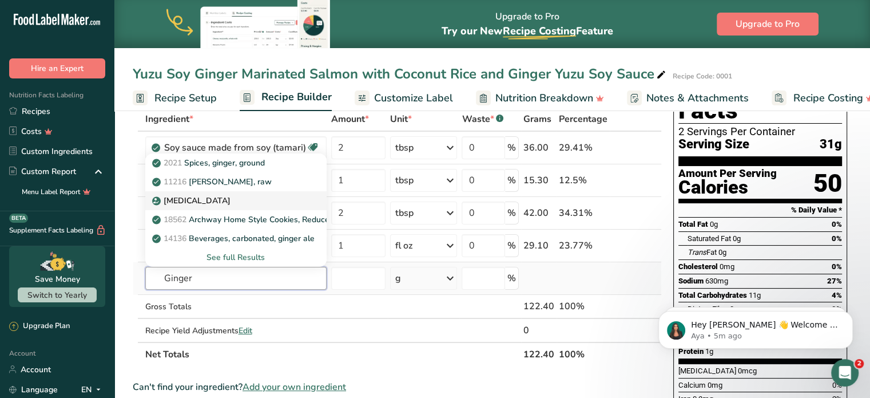
type input "Ginger"
click at [222, 195] on div "[MEDICAL_DATA]" at bounding box center [226, 200] width 145 height 12
type input "[MEDICAL_DATA]"
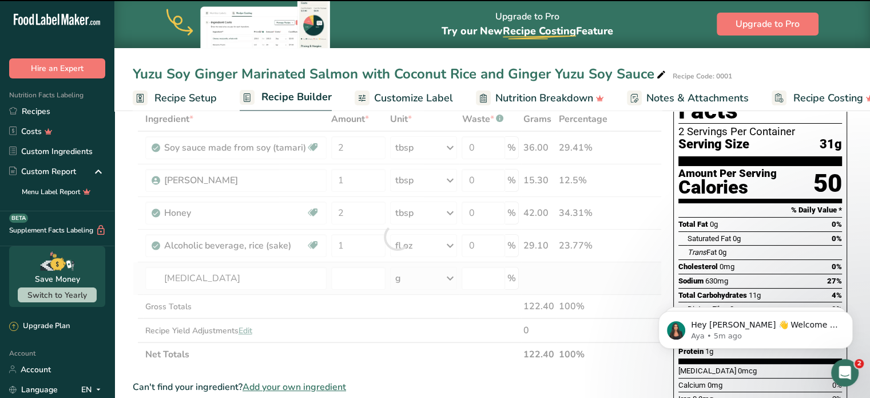
type input "0"
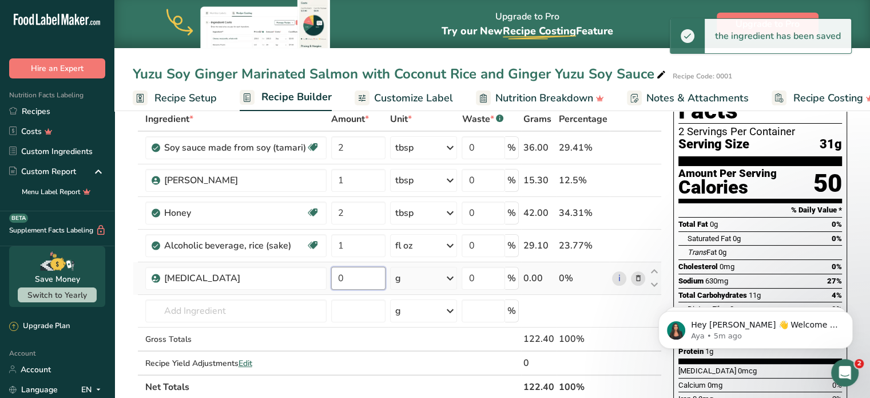
click at [359, 271] on input "0" at bounding box center [358, 278] width 55 height 23
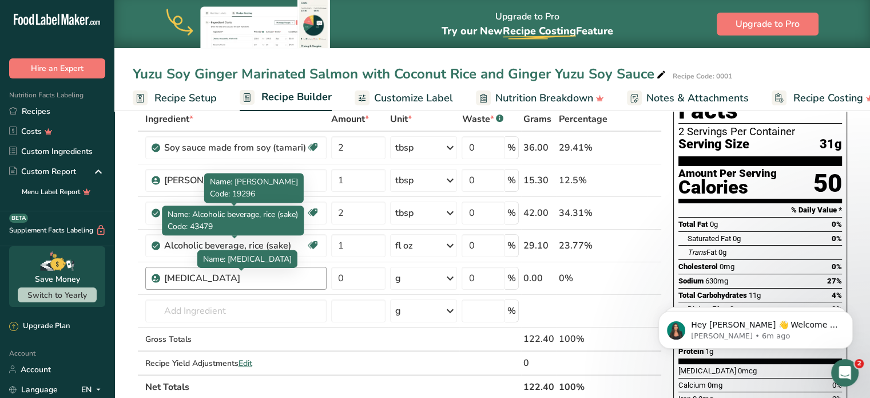
click at [229, 276] on div "Ingredient * Amount * Unit * Waste * .a-a{fill:#347362;}.b-a{fill:#fff;} Grams …" at bounding box center [397, 253] width 529 height 292
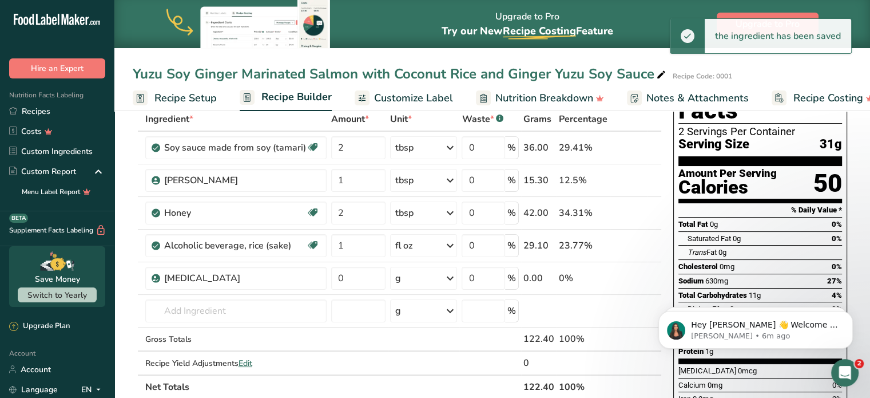
click at [639, 277] on icon at bounding box center [638, 278] width 8 height 12
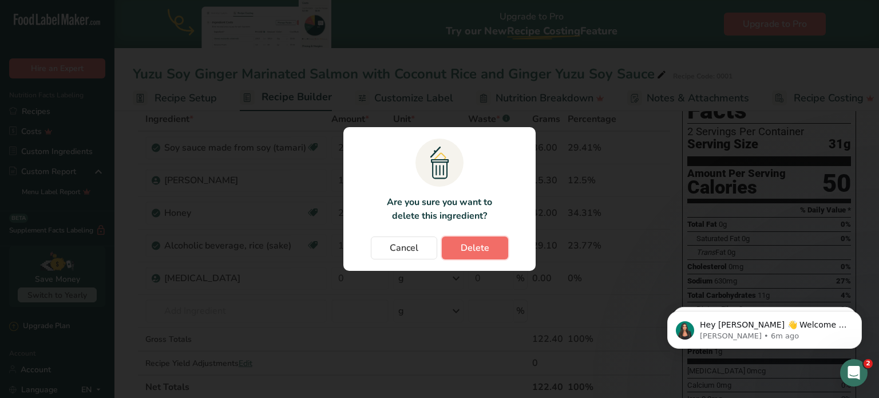
click at [458, 237] on button "Delete" at bounding box center [475, 247] width 66 height 23
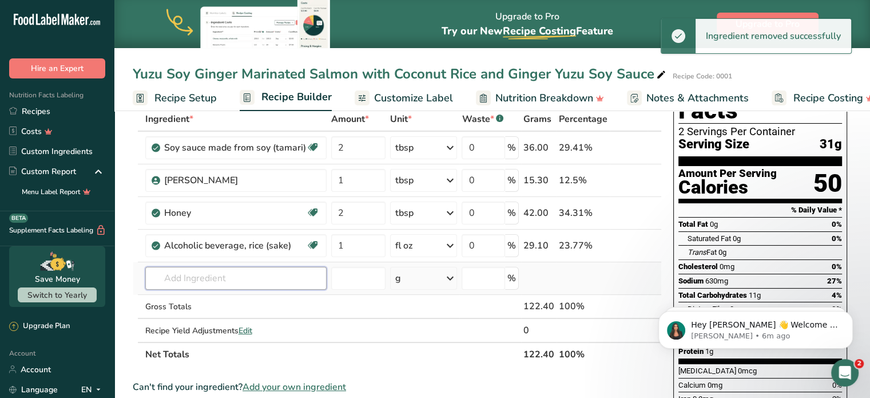
click at [192, 283] on input "text" at bounding box center [235, 278] width 181 height 23
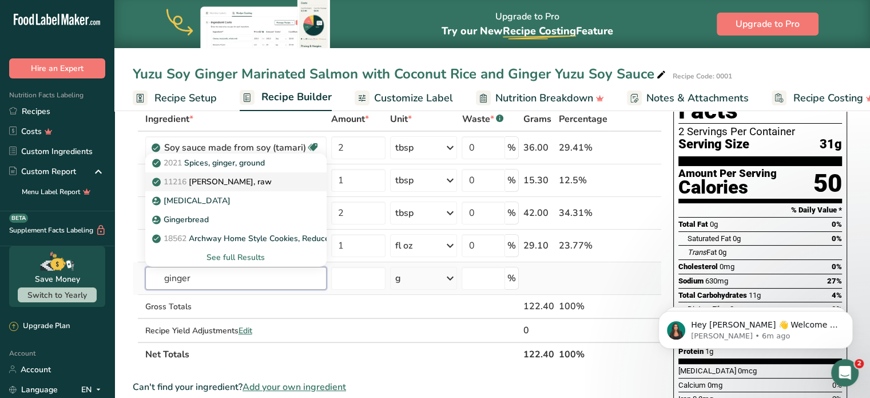
type input "ginger"
click at [299, 183] on link "11216 [PERSON_NAME], raw" at bounding box center [235, 181] width 181 height 19
type input "[PERSON_NAME], raw"
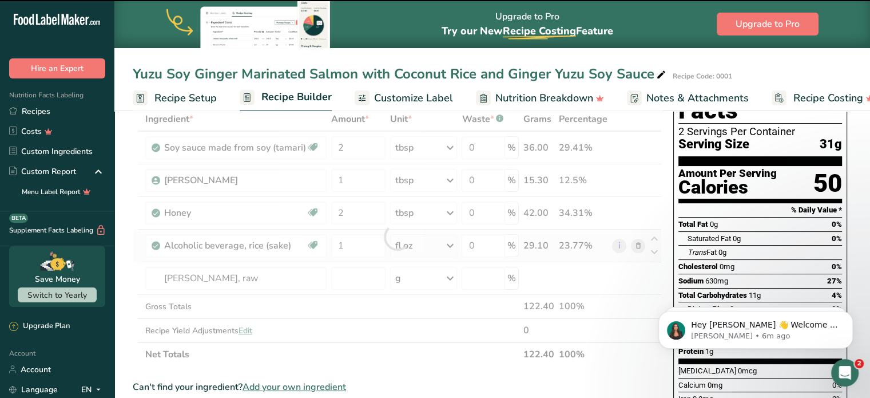
type input "0"
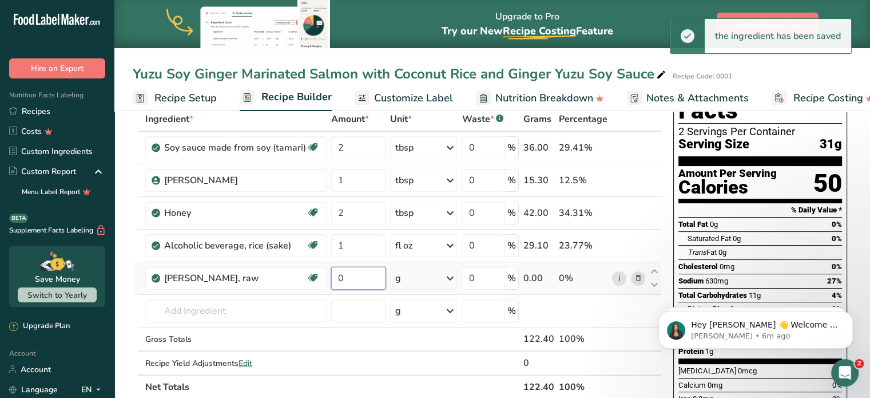
click at [355, 280] on input "0" at bounding box center [358, 278] width 55 height 23
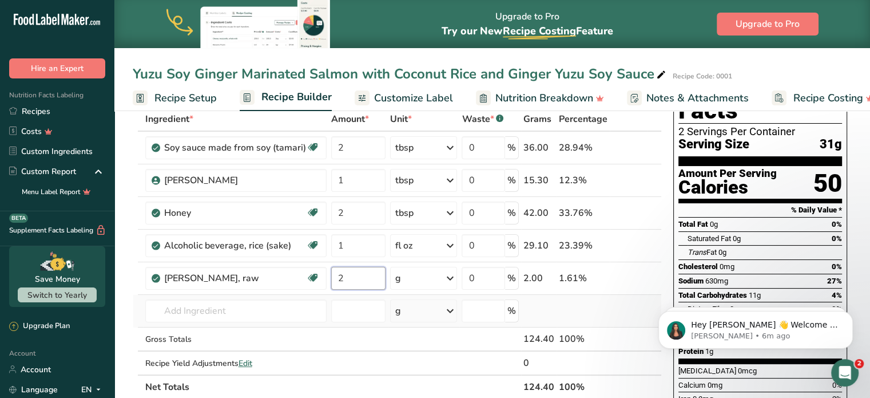
type input "2"
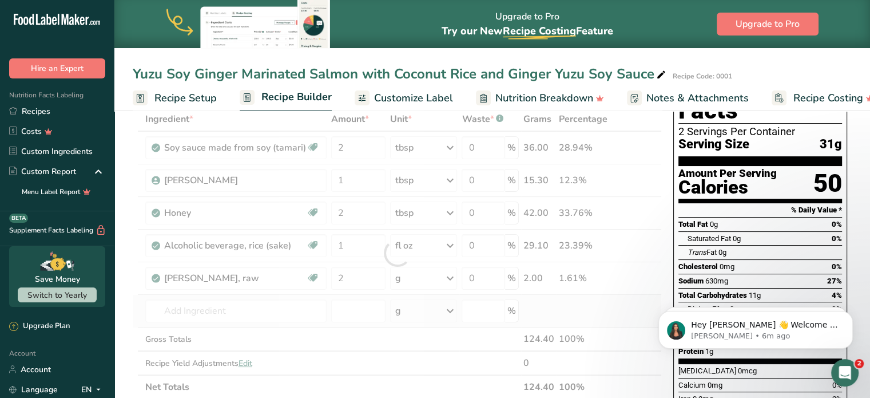
click at [526, 296] on div "Ingredient * Amount * Unit * Waste * .a-a{fill:#347362;}.b-a{fill:#fff;} Grams …" at bounding box center [397, 253] width 529 height 292
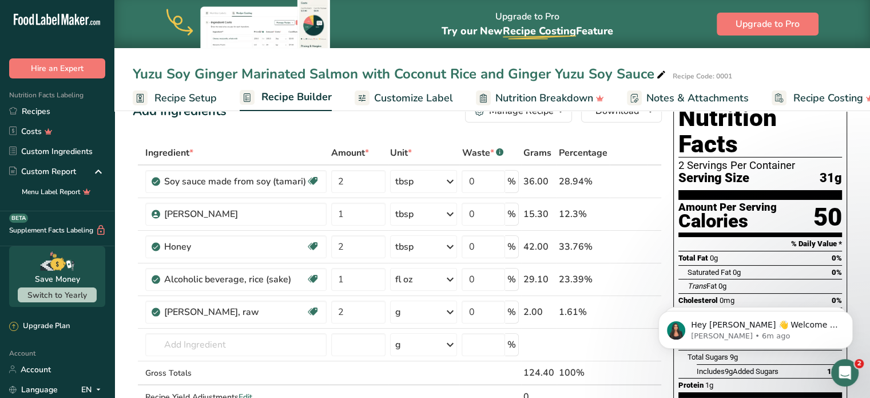
scroll to position [43, 0]
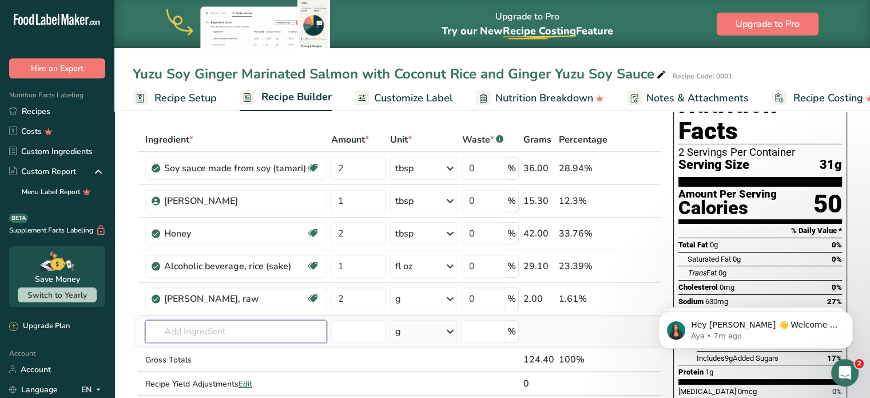
click at [200, 328] on input "text" at bounding box center [235, 331] width 181 height 23
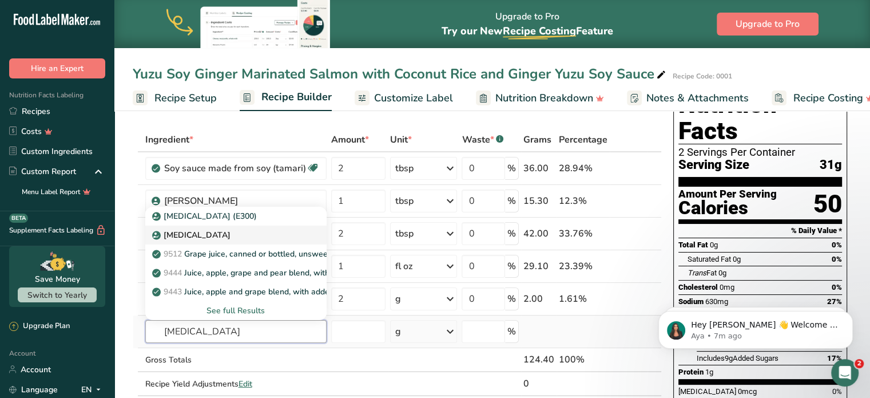
type input "[MEDICAL_DATA]"
click at [243, 231] on div "[MEDICAL_DATA]" at bounding box center [226, 235] width 145 height 12
type input "[MEDICAL_DATA]"
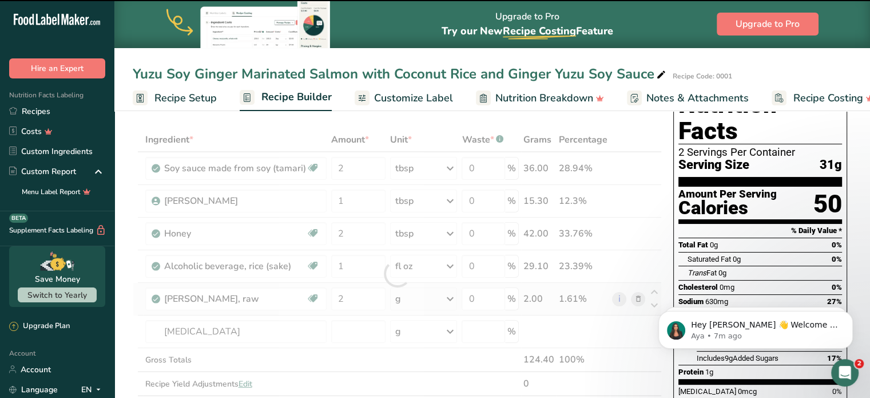
type input "0"
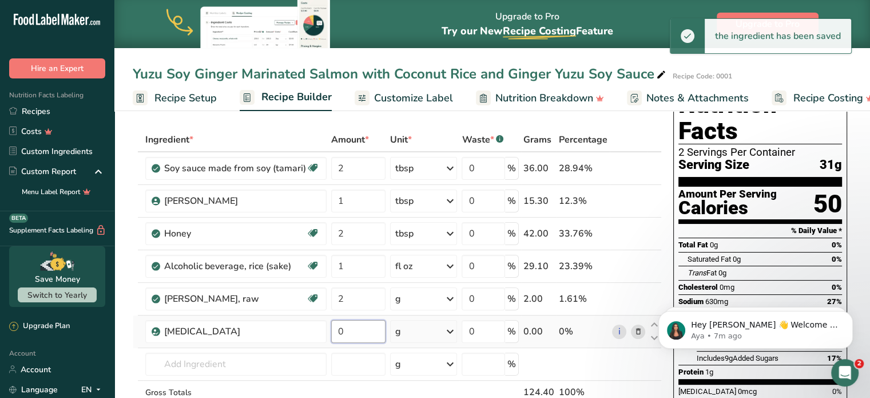
click at [354, 329] on input "0" at bounding box center [358, 331] width 55 height 23
type input "1"
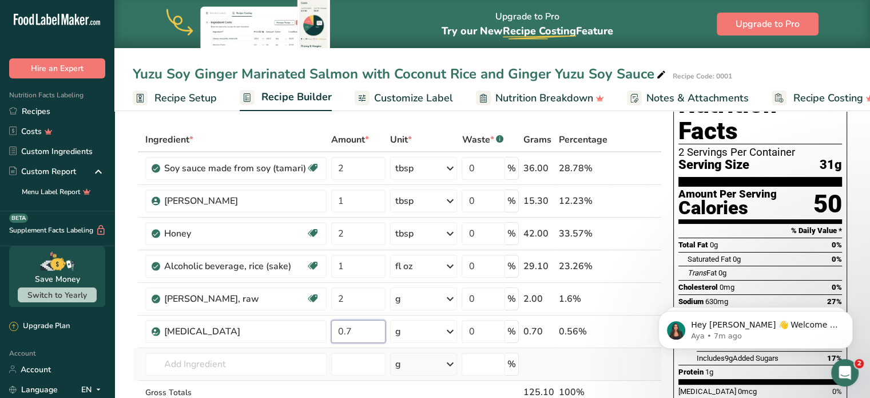
type input "0.7"
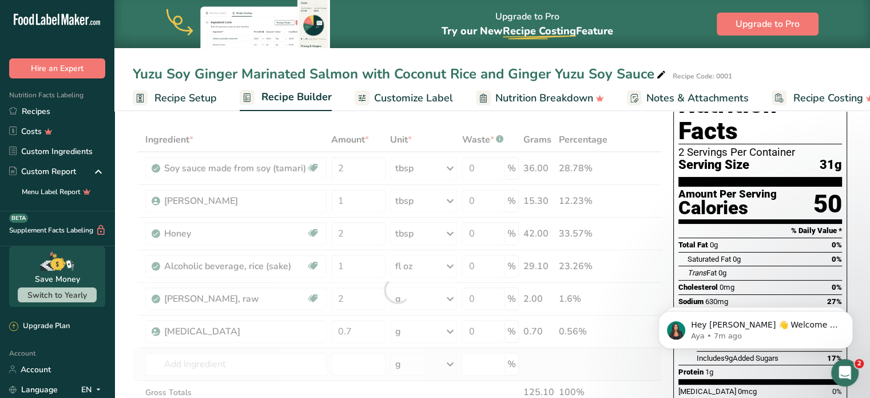
click at [572, 371] on div "Ingredient * Amount * Unit * Waste * .a-a{fill:#347362;}.b-a{fill:#fff;} Grams …" at bounding box center [397, 290] width 529 height 324
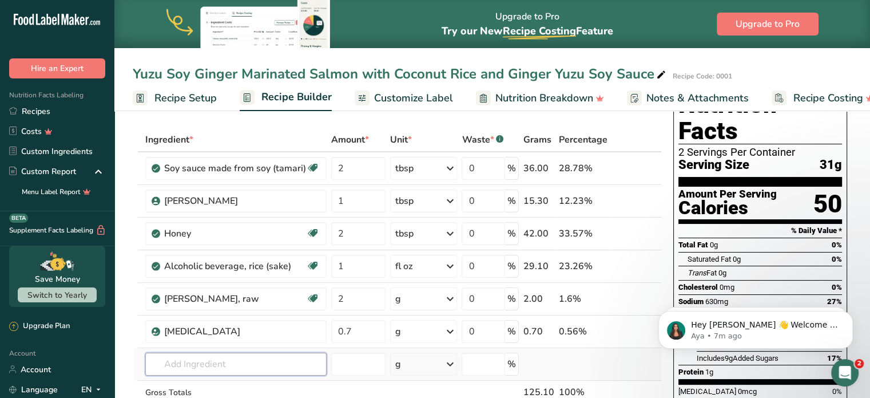
click at [242, 365] on input "text" at bounding box center [235, 363] width 181 height 23
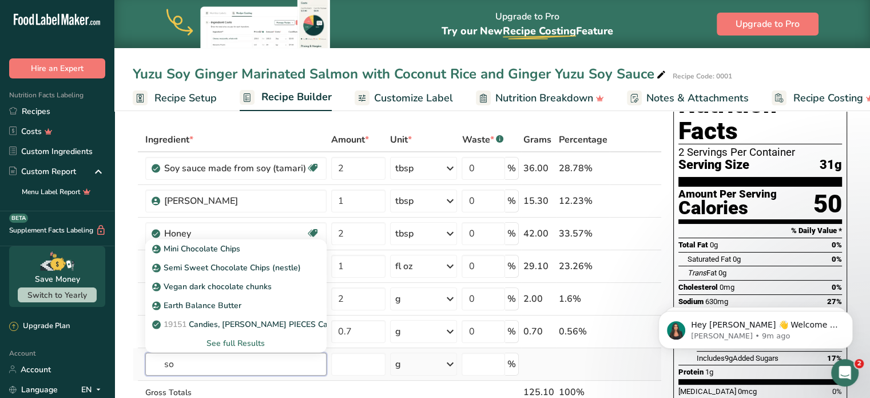
type input "s"
type input "lecit"
click at [271, 269] on div "4531 Oil, soybean [MEDICAL_DATA]" at bounding box center [226, 267] width 145 height 12
type input "Oil, soybean [MEDICAL_DATA]"
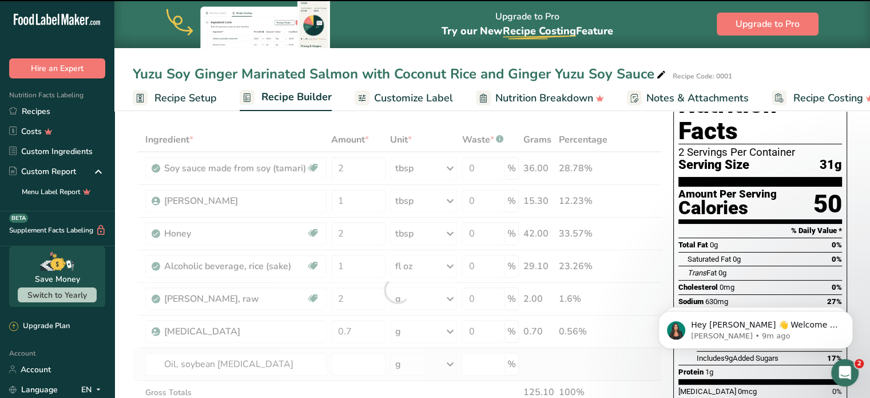
type input "0"
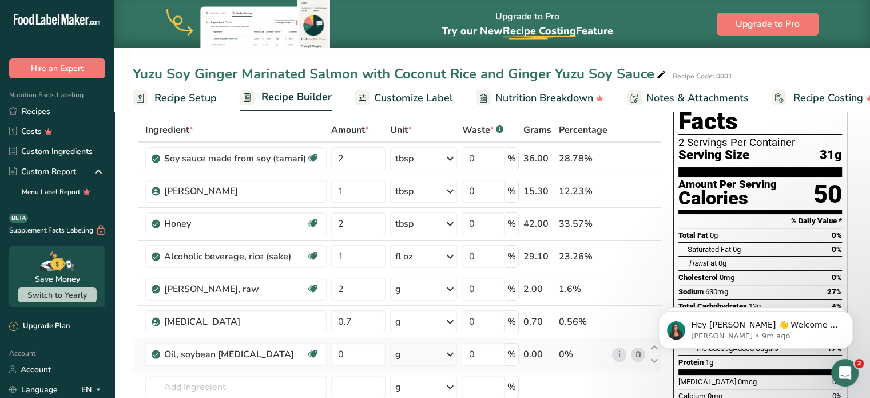
scroll to position [51, 0]
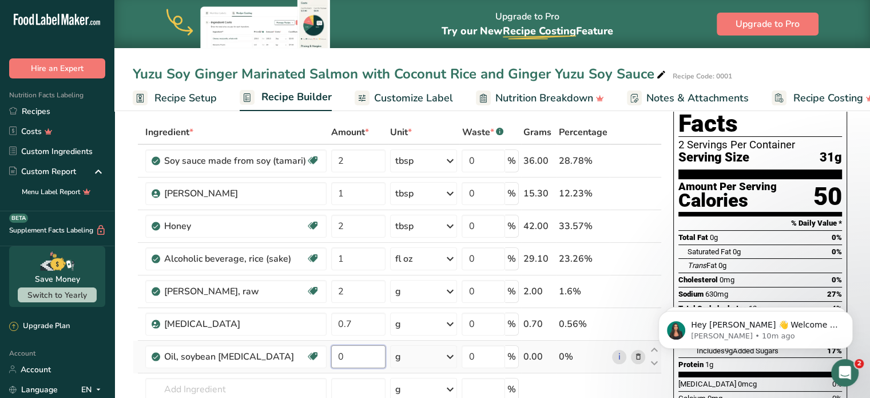
click at [372, 362] on input "0" at bounding box center [358, 356] width 55 height 23
type input "3"
type input "0.04"
click at [275, 376] on div "Ingredient * Amount * Unit * Waste * .a-a{fill:#347362;}.b-a{fill:#fff;} Grams …" at bounding box center [397, 298] width 529 height 357
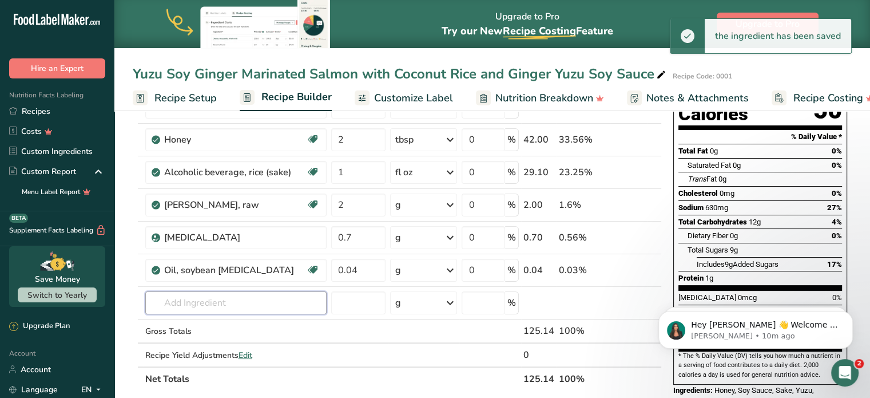
scroll to position [141, 0]
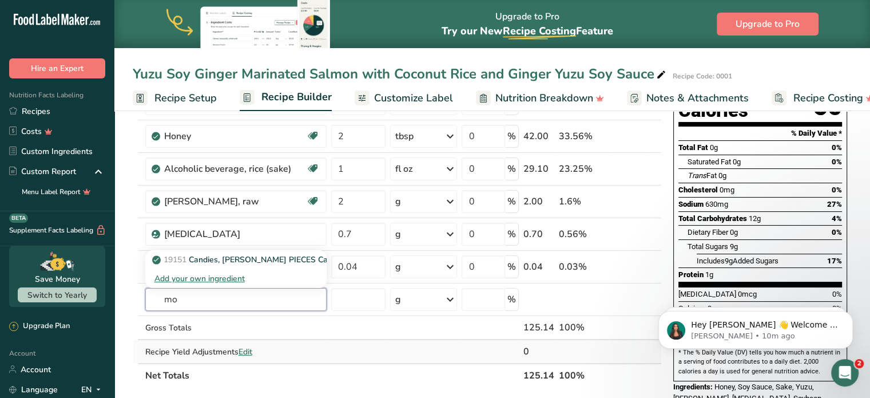
type input "m"
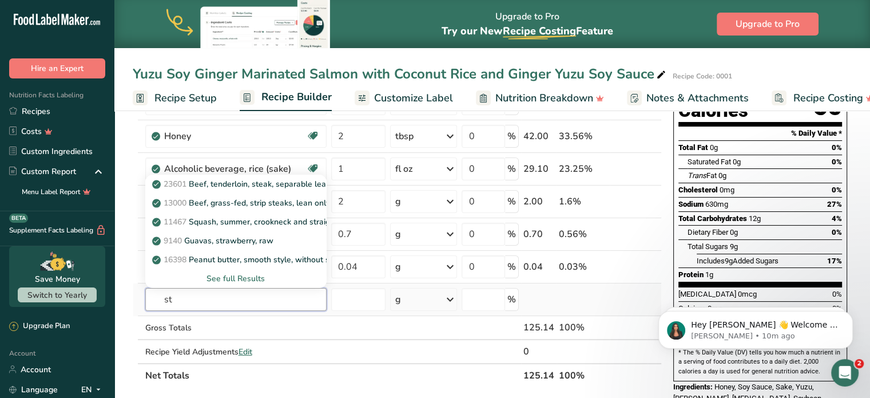
type input "s"
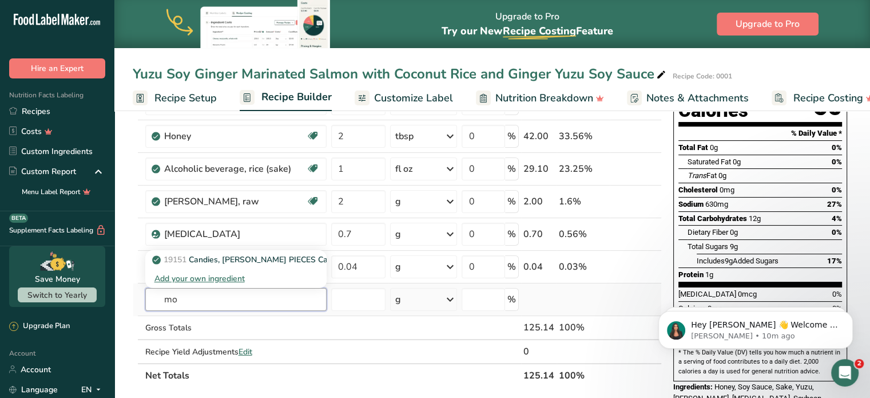
type input "m"
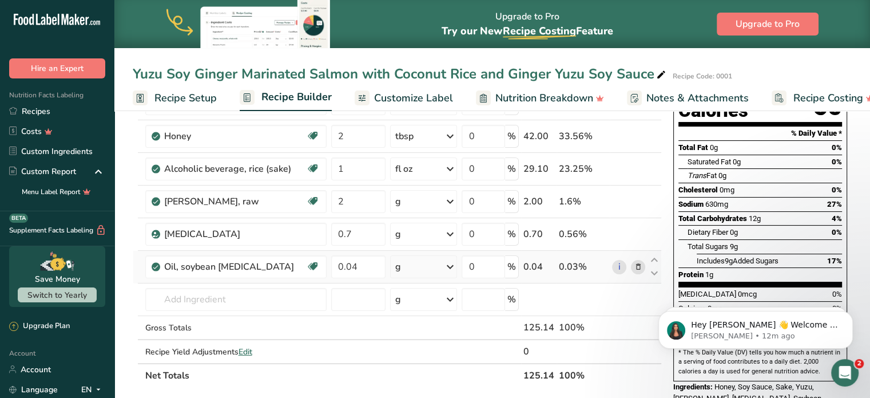
click at [632, 263] on span at bounding box center [638, 267] width 14 height 14
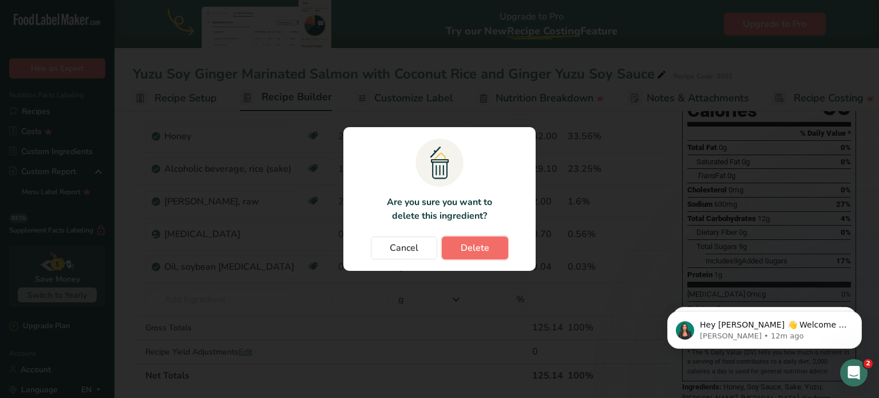
click at [459, 247] on button "Delete" at bounding box center [475, 247] width 66 height 23
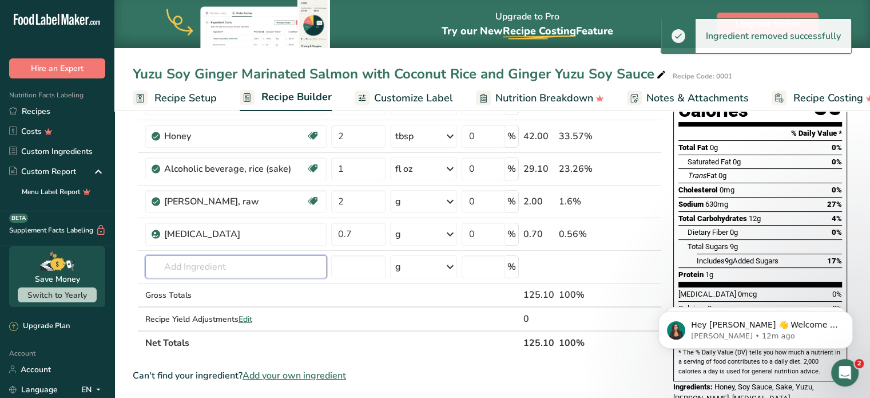
click at [243, 258] on input "text" at bounding box center [235, 266] width 181 height 23
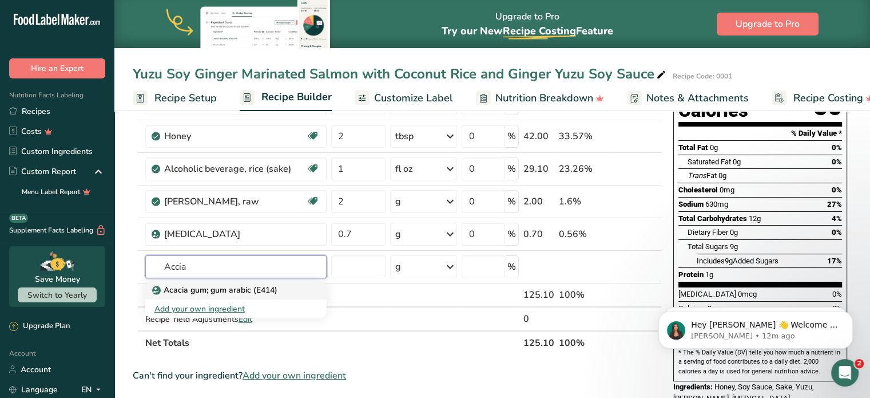
type input "Accia"
click at [239, 295] on link "Acacia gum; gum arabic (E414)" at bounding box center [235, 289] width 181 height 19
type input "Acacia gum; gum arabic (E414)"
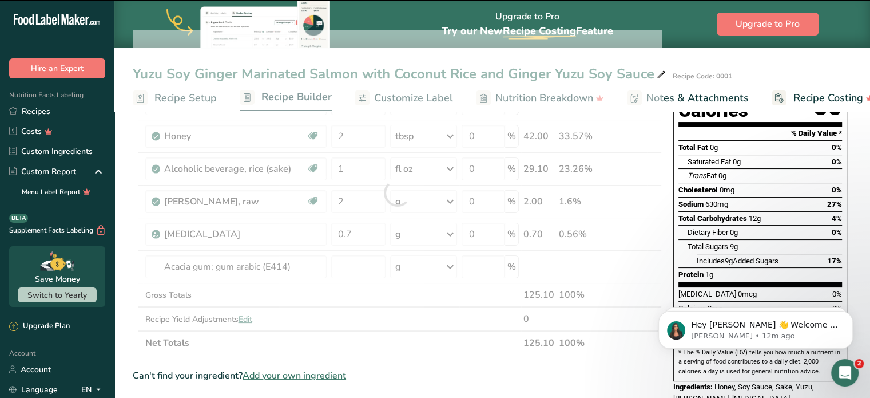
type input "0"
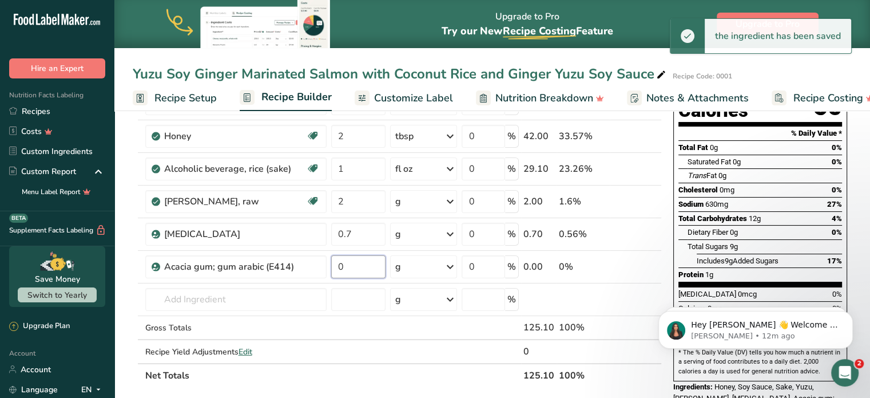
click at [372, 260] on input "0" at bounding box center [358, 266] width 55 height 23
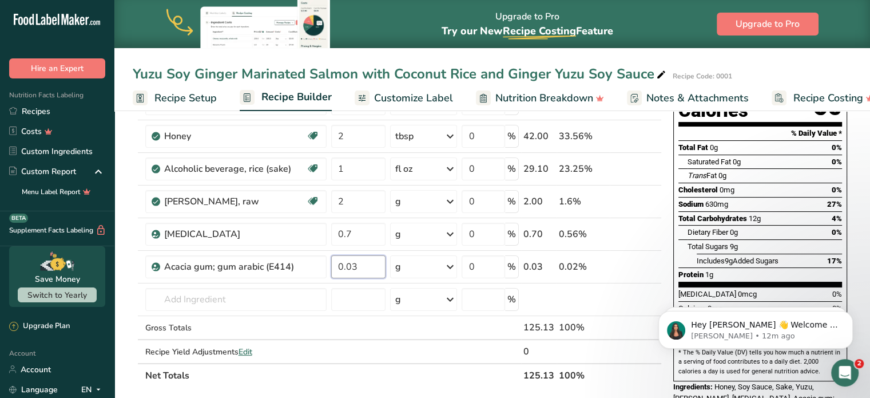
type input "0.03"
click at [244, 304] on div "Ingredient * Amount * Unit * Waste * .a-a{fill:#347362;}.b-a{fill:#fff;} Grams …" at bounding box center [397, 208] width 529 height 357
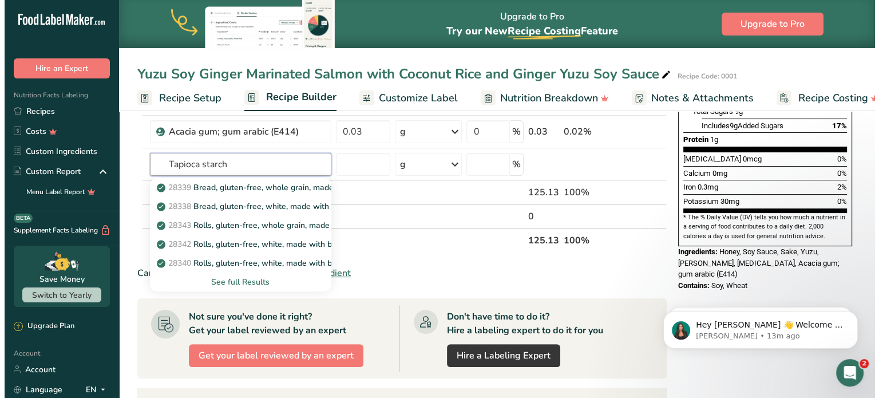
scroll to position [261, 0]
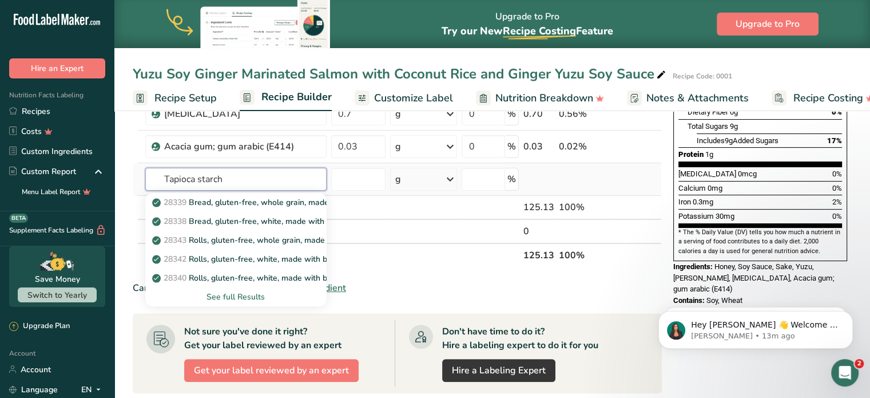
type input "Tapioca starch"
click at [235, 288] on div "See full Results" at bounding box center [235, 296] width 181 height 19
click at [235, 291] on div "See full Results" at bounding box center [235, 297] width 163 height 12
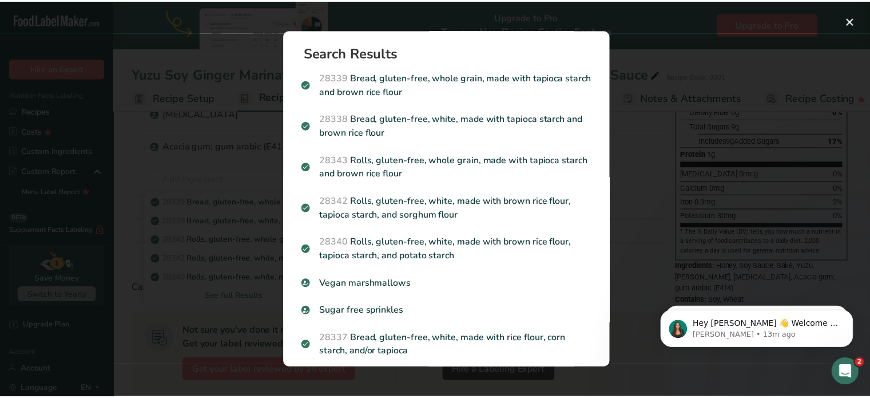
scroll to position [37, 0]
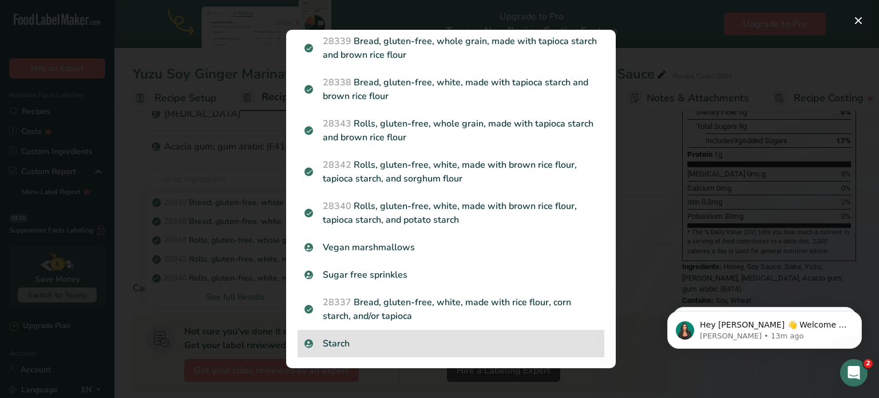
click at [335, 343] on p "Starch" at bounding box center [450, 343] width 293 height 14
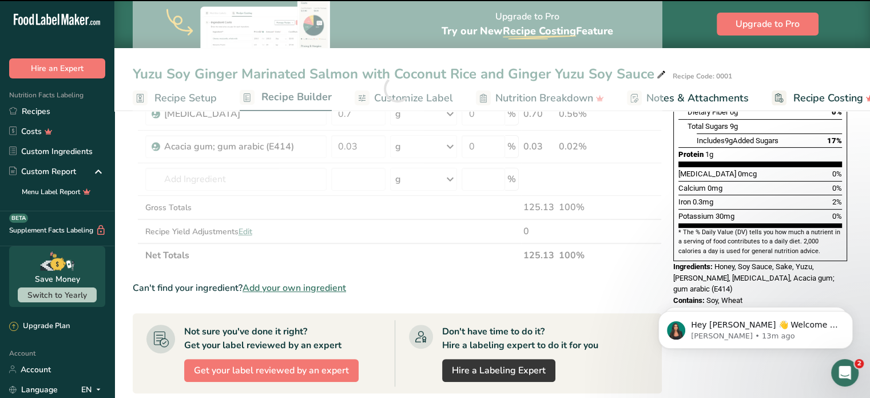
type input "0"
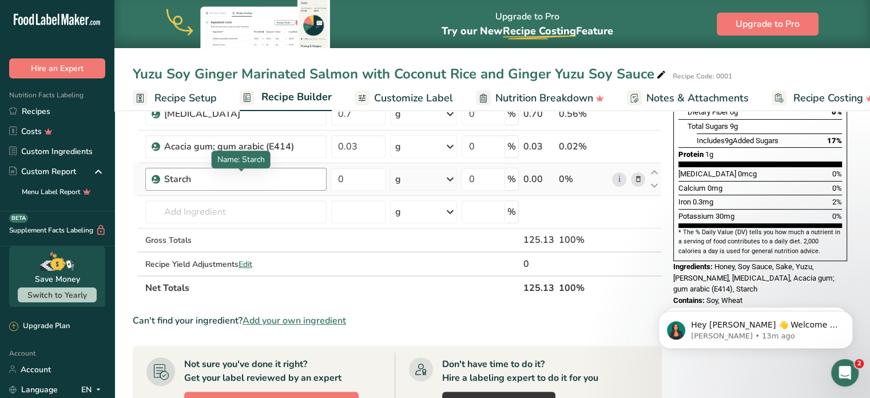
click at [219, 184] on div "Starch" at bounding box center [235, 179] width 143 height 14
click at [210, 215] on input "text" at bounding box center [235, 211] width 181 height 23
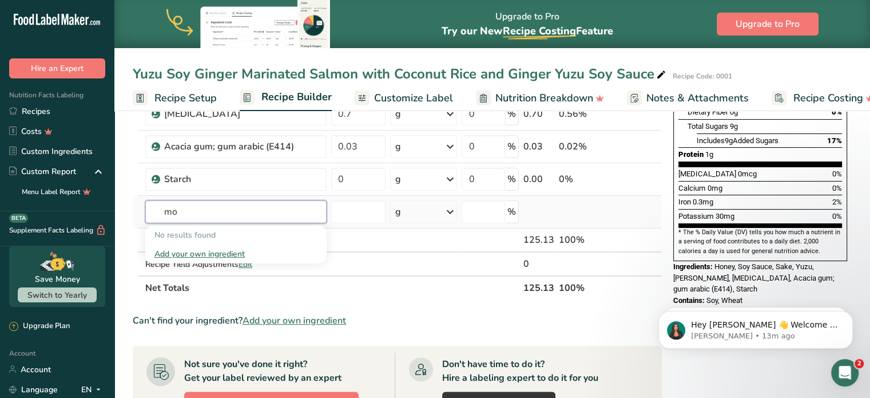
type input "m"
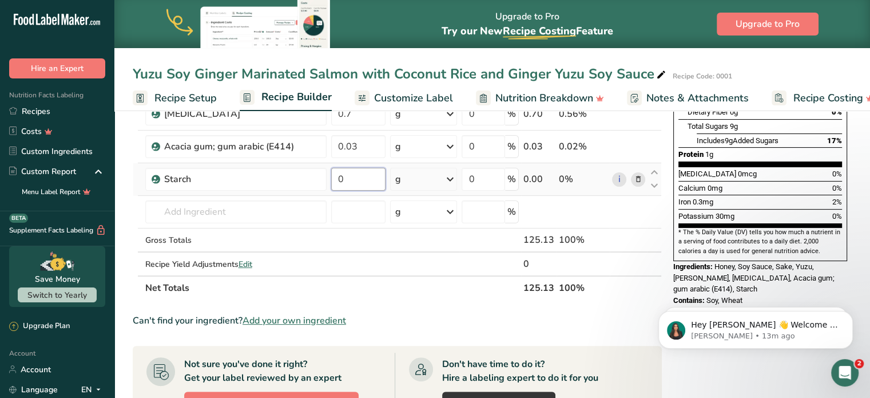
click at [368, 187] on input "0" at bounding box center [358, 179] width 55 height 23
type input "0.05"
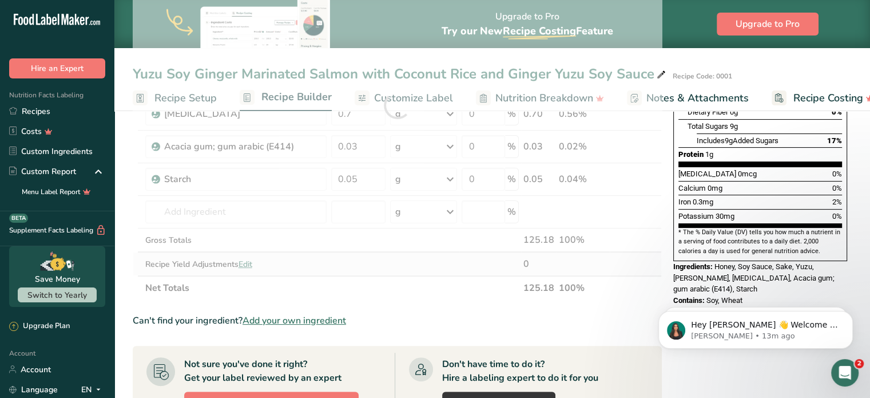
click at [383, 264] on div "Ingredient * Amount * Unit * Waste * .a-a{fill:#347362;}.b-a{fill:#fff;} Grams …" at bounding box center [397, 105] width 529 height 390
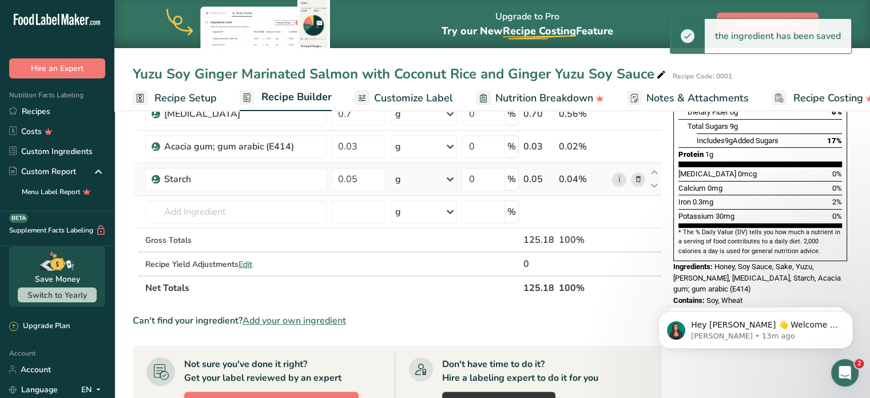
click at [211, 193] on td "Starch" at bounding box center [236, 179] width 186 height 33
click at [210, 189] on td "Starch" at bounding box center [236, 179] width 186 height 33
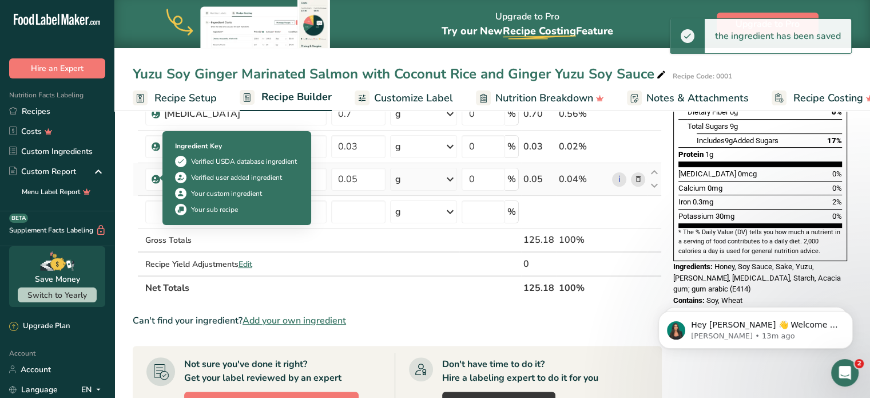
click at [152, 178] on span at bounding box center [156, 179] width 9 height 14
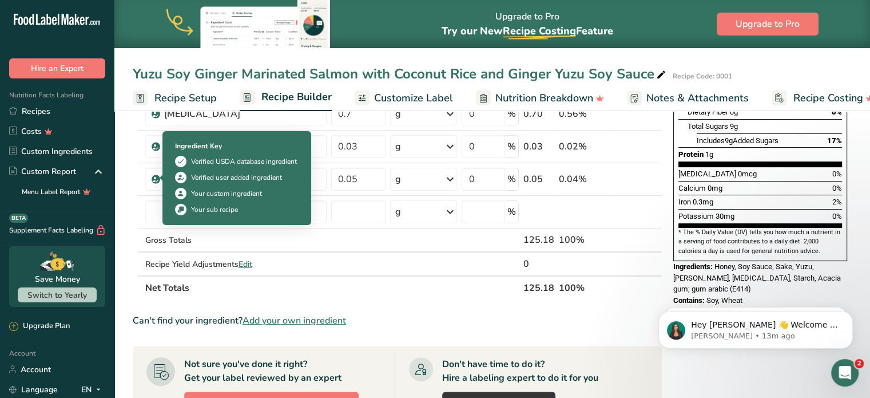
click at [226, 157] on div "Verified USDA database ingredient" at bounding box center [244, 161] width 106 height 10
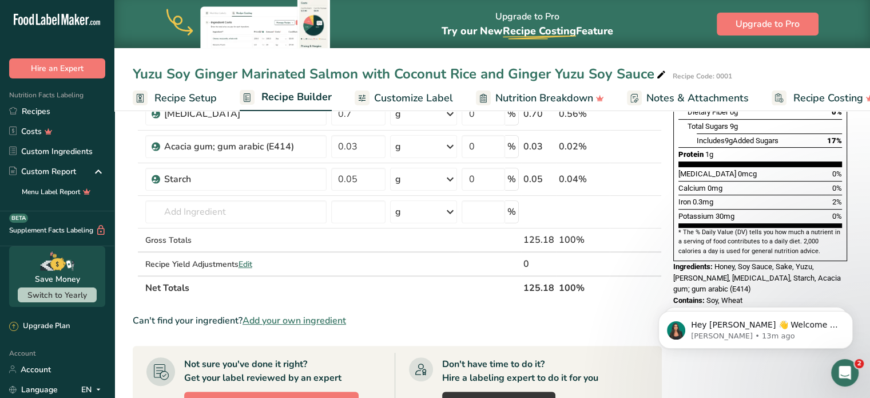
click at [431, 92] on span "Customize Label" at bounding box center [413, 97] width 79 height 15
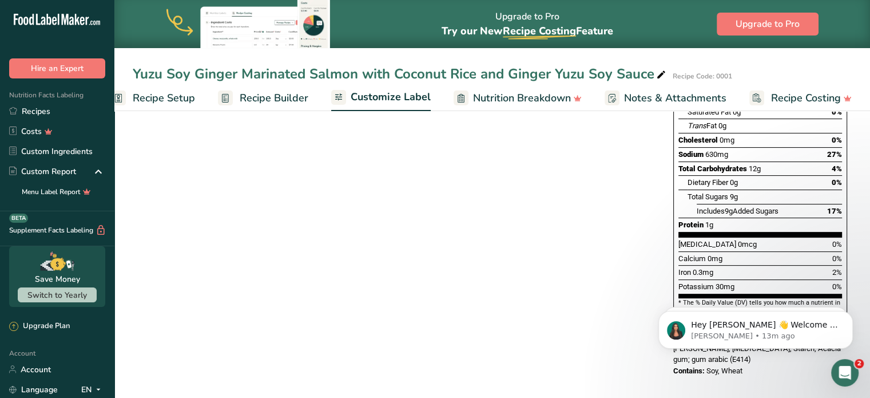
scroll to position [243, 0]
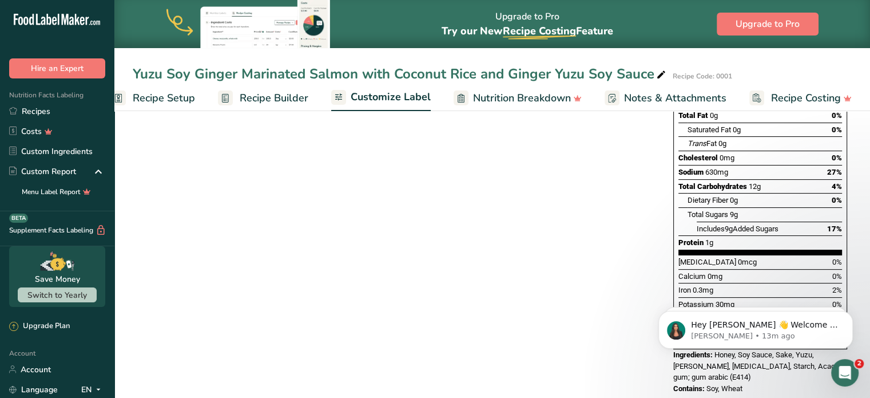
click at [265, 94] on span "Recipe Builder" at bounding box center [274, 97] width 69 height 15
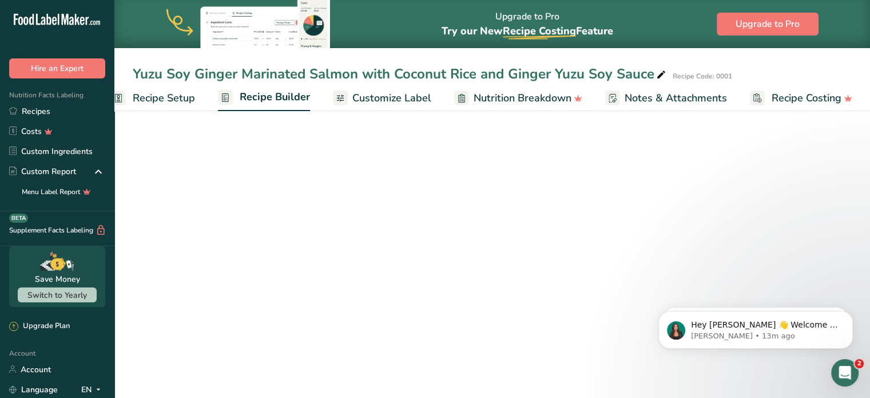
click at [265, 94] on span "Recipe Builder" at bounding box center [275, 96] width 70 height 15
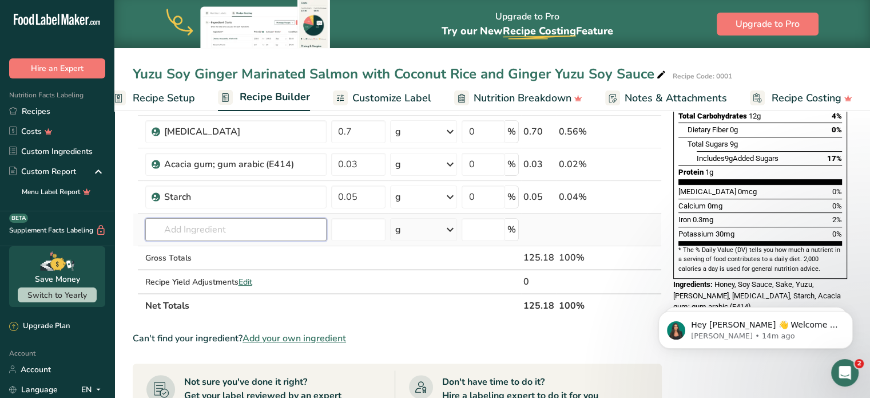
click at [260, 235] on input "text" at bounding box center [235, 229] width 181 height 23
type input "ground flax"
click at [211, 243] on link "Ground Flaxseed" at bounding box center [235, 252] width 181 height 19
type input "Ground Flaxseed"
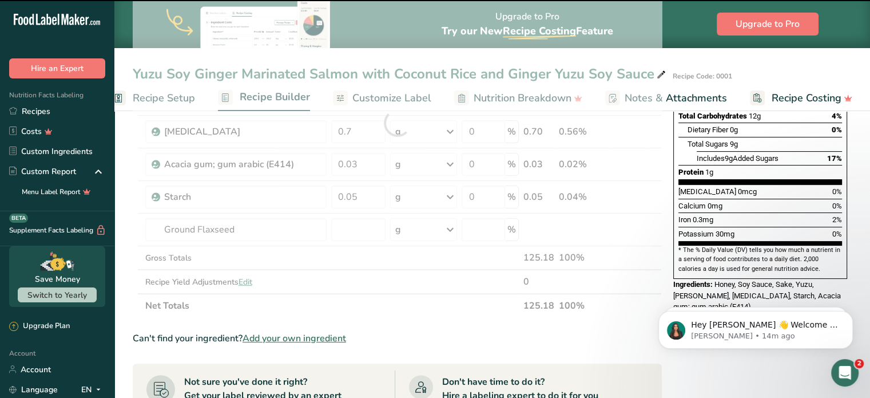
type input "0"
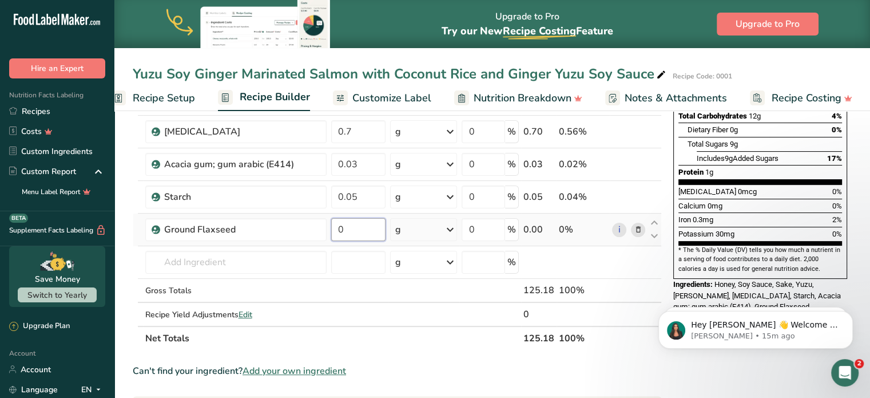
click at [352, 237] on input "0" at bounding box center [358, 229] width 55 height 23
type input "0.02"
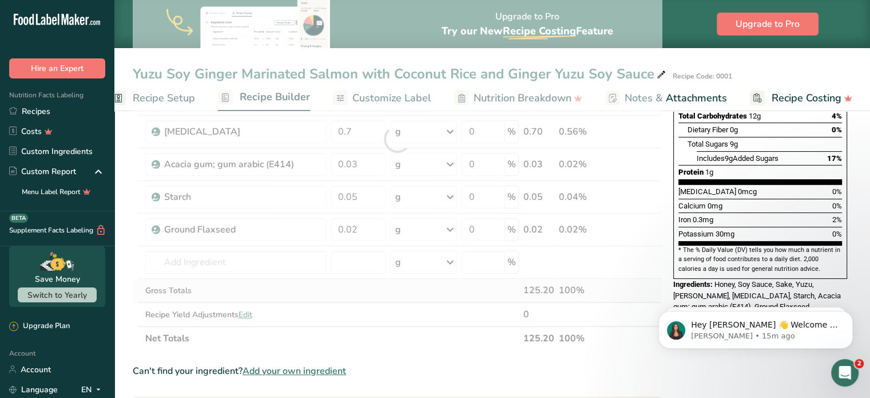
click at [548, 276] on div "Ingredient * Amount * Unit * Waste * .a-a{fill:#347362;}.b-a{fill:#fff;} Grams …" at bounding box center [397, 139] width 529 height 422
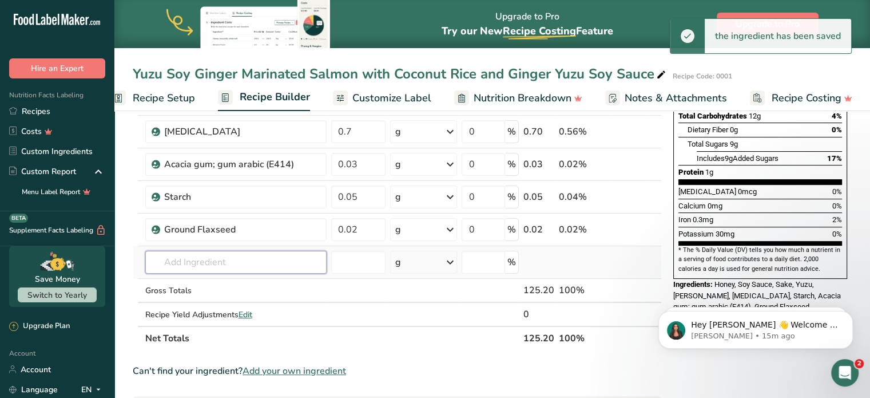
click at [239, 258] on input "text" at bounding box center [235, 262] width 181 height 23
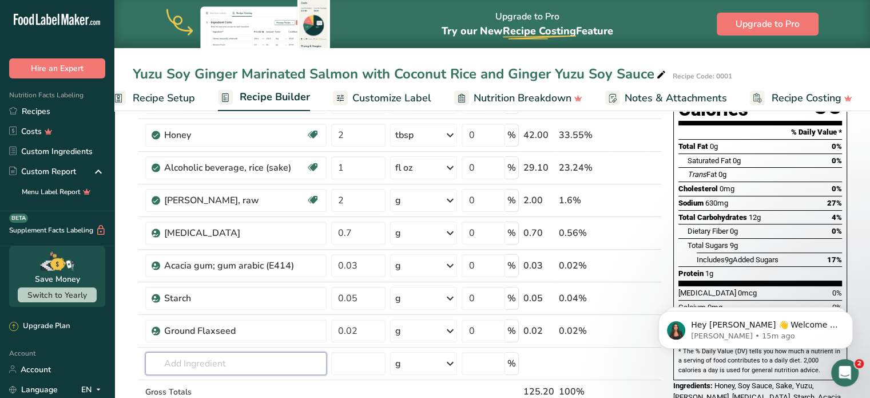
scroll to position [156, 0]
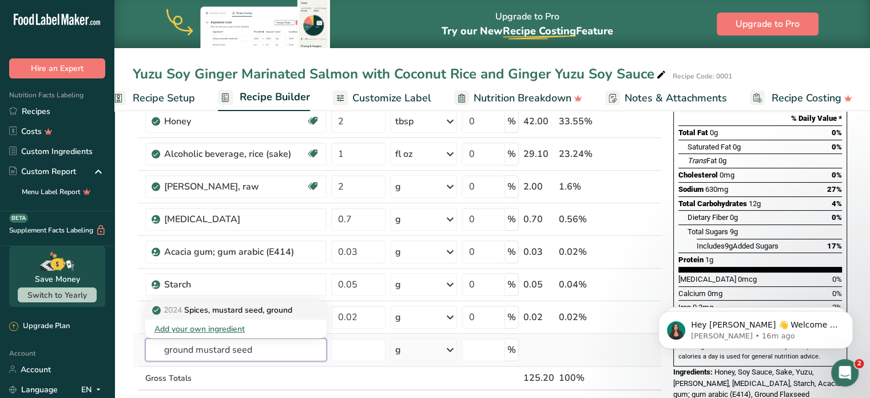
type input "ground mustard seed"
click at [269, 311] on p "2024 Spices, mustard seed, ground" at bounding box center [223, 310] width 138 height 12
type input "Spices, mustard seed, ground"
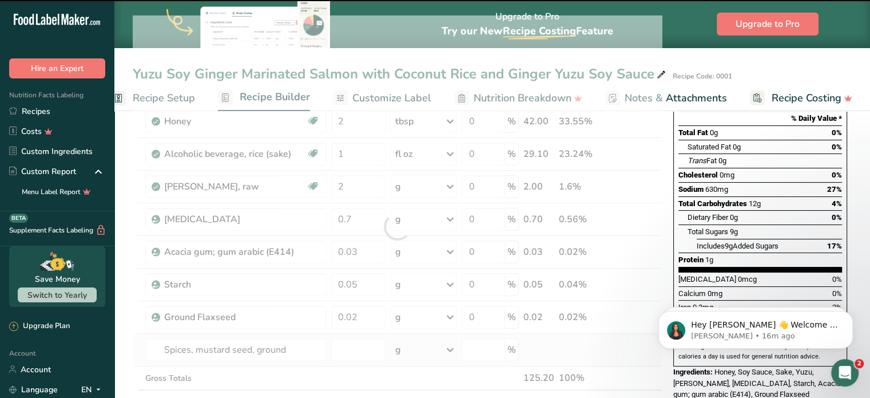
type input "0"
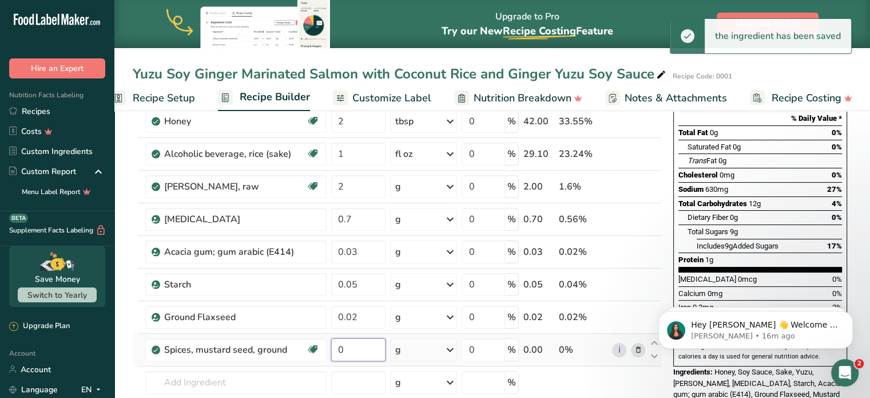
click at [351, 356] on input "0" at bounding box center [358, 349] width 55 height 23
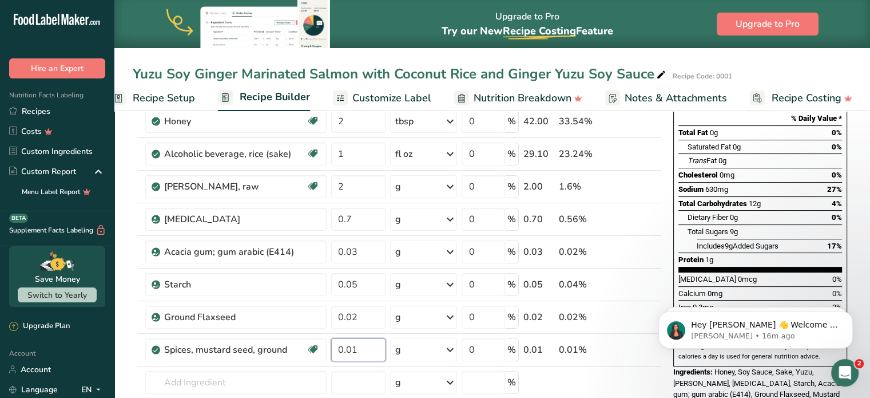
type input "0.01"
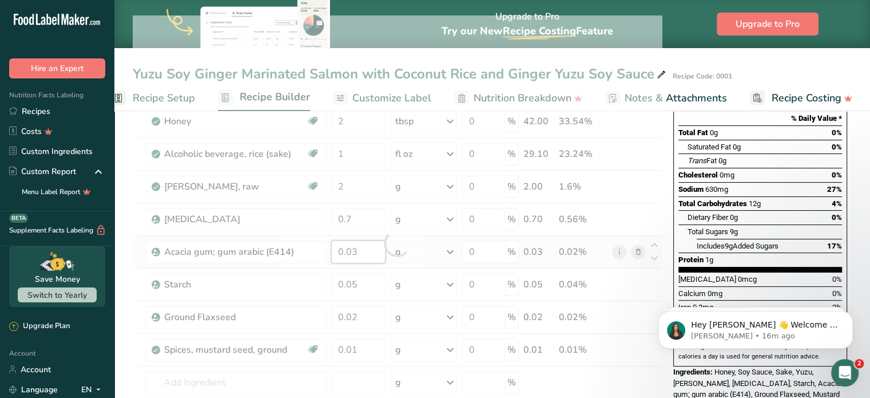
click at [346, 253] on div "Ingredient * Amount * Unit * Waste * .a-a{fill:#347362;}.b-a{fill:#fff;} Grams …" at bounding box center [397, 242] width 529 height 455
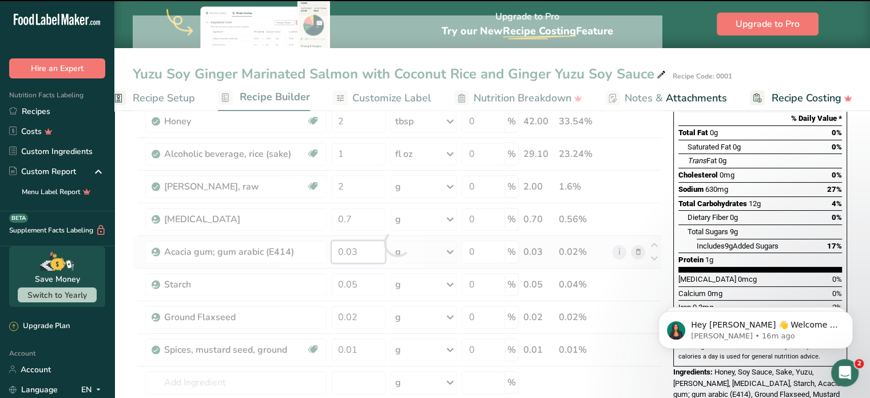
click at [350, 249] on input "0.03" at bounding box center [358, 251] width 55 height 23
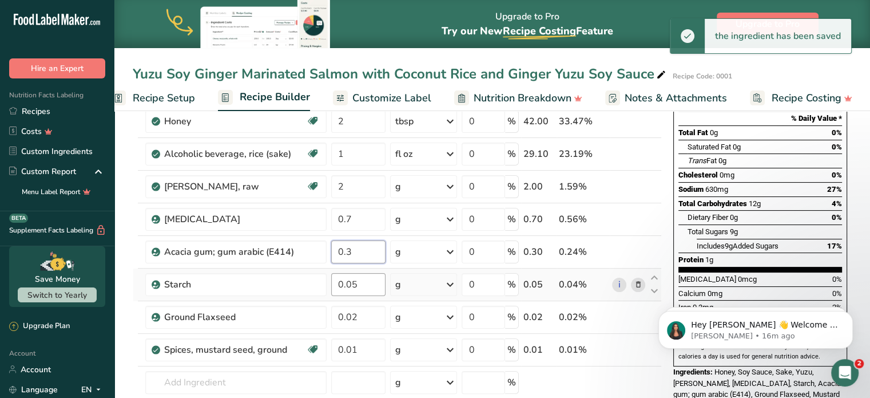
type input "0.3"
click at [349, 281] on div "Ingredient * Amount * Unit * Waste * .a-a{fill:#347362;}.b-a{fill:#fff;} Grams …" at bounding box center [397, 242] width 529 height 455
type input "0.5"
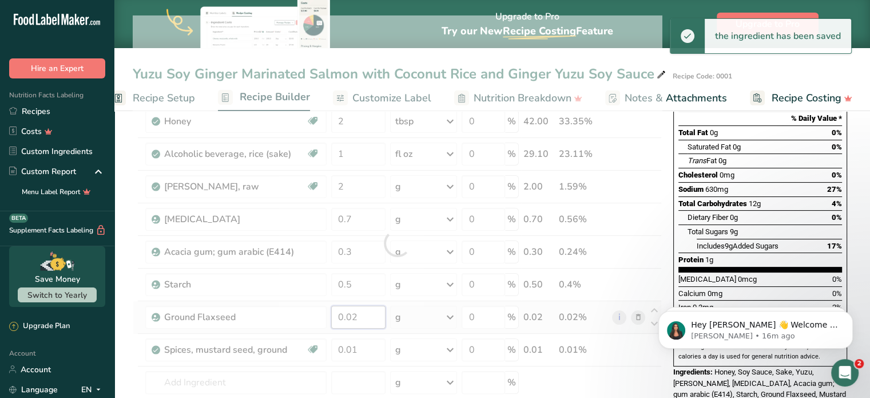
click at [355, 324] on div "Ingredient * Amount * Unit * Waste * .a-a{fill:#347362;}.b-a{fill:#fff;} Grams …" at bounding box center [397, 242] width 529 height 455
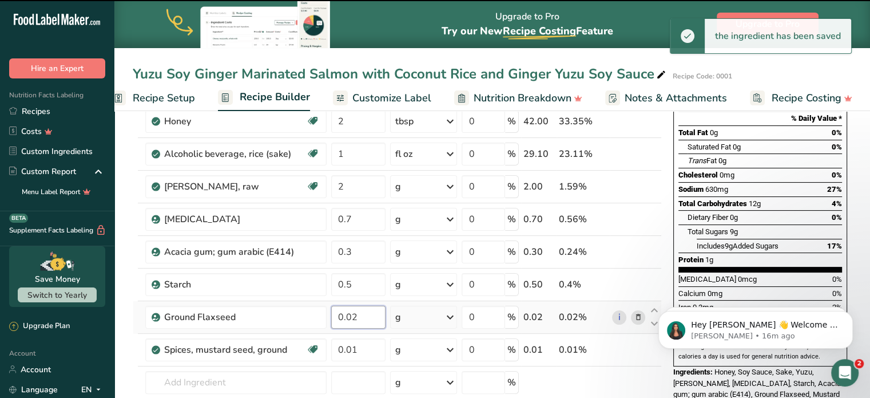
click at [346, 316] on input "0.02" at bounding box center [358, 316] width 55 height 23
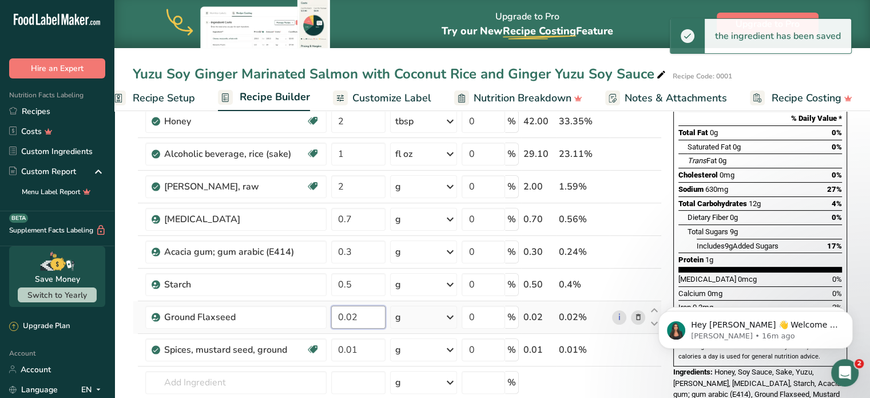
click at [347, 316] on input "0.02" at bounding box center [358, 316] width 55 height 23
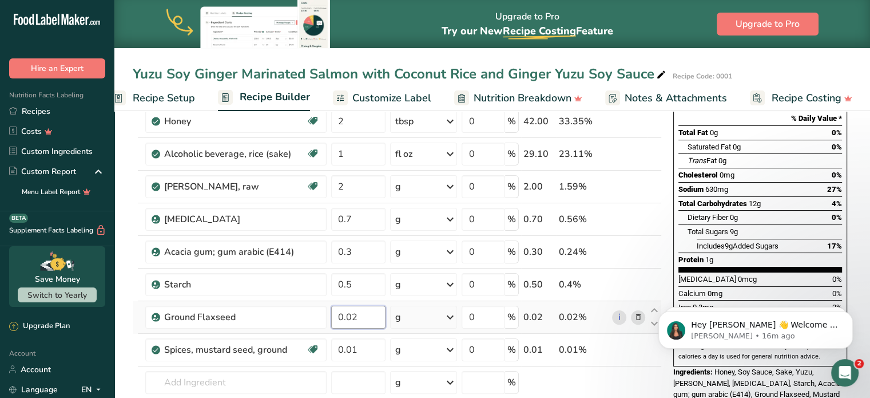
click at [348, 316] on input "0.02" at bounding box center [358, 316] width 55 height 23
type input "0.2"
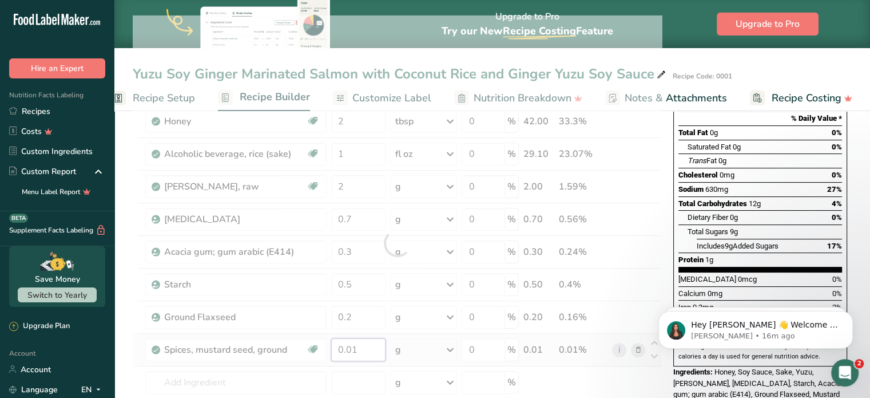
click at [350, 352] on div "Ingredient * Amount * Unit * Waste * .a-a{fill:#347362;}.b-a{fill:#fff;} Grams …" at bounding box center [397, 242] width 529 height 455
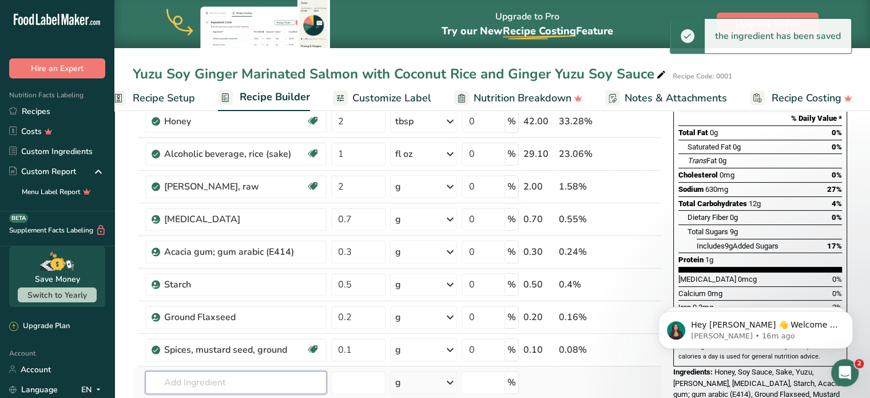
click at [279, 372] on div "Ingredient * Amount * Unit * Waste * .a-a{fill:#347362;}.b-a{fill:#fff;} Grams …" at bounding box center [397, 242] width 529 height 455
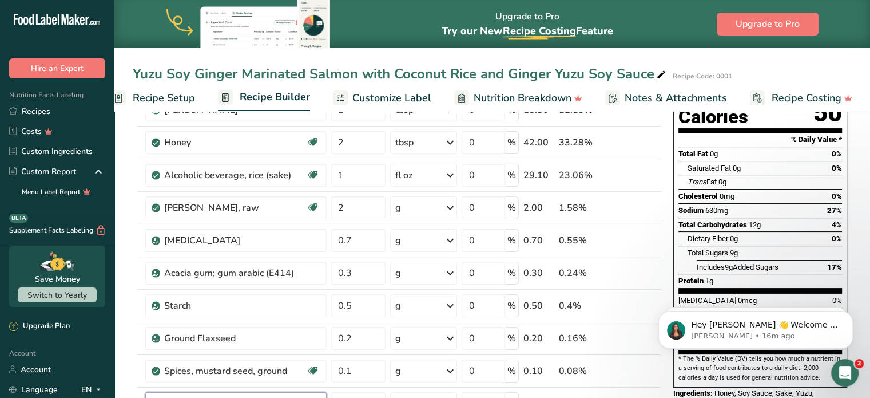
scroll to position [188, 0]
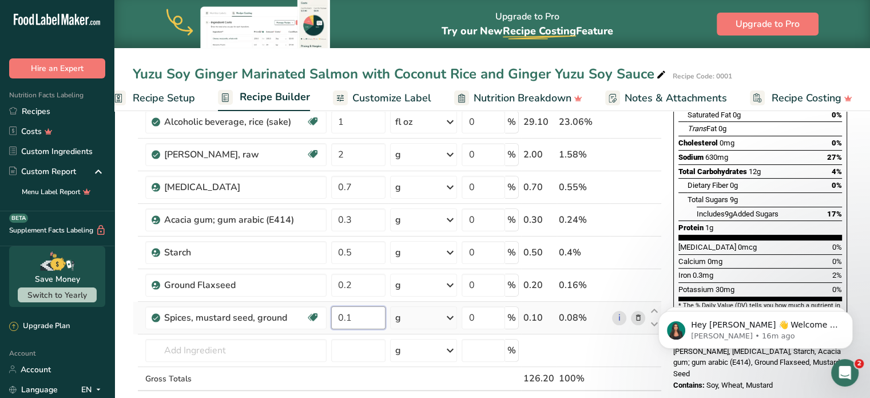
click at [374, 316] on input "0.1" at bounding box center [358, 317] width 55 height 23
type input "0.12"
click at [583, 353] on div "Ingredient * Amount * Unit * Waste * .a-a{fill:#347362;}.b-a{fill:#fff;} Grams …" at bounding box center [397, 210] width 529 height 455
click at [347, 287] on input "0.2" at bounding box center [358, 284] width 55 height 23
click at [350, 287] on input "0.2" at bounding box center [358, 284] width 55 height 23
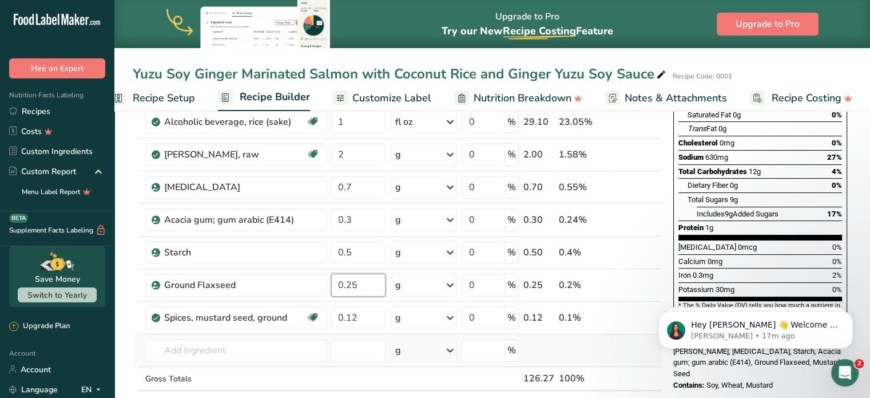
type input "0.25"
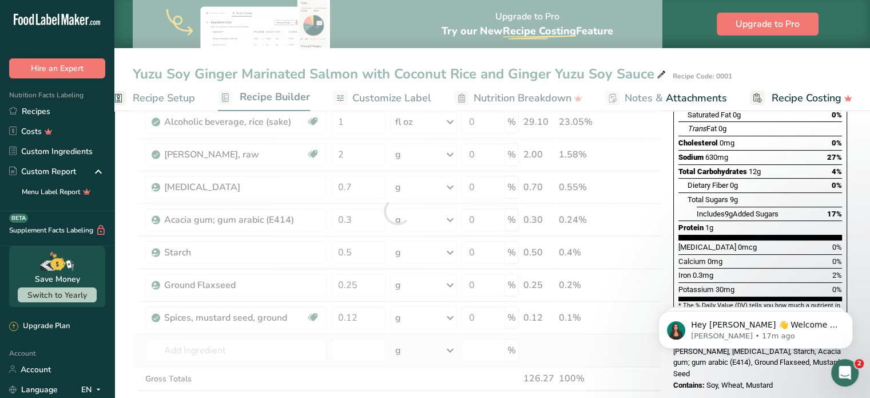
click at [384, 336] on div "Ingredient * Amount * Unit * Waste * .a-a{fill:#347362;}.b-a{fill:#fff;} Grams …" at bounding box center [397, 210] width 529 height 455
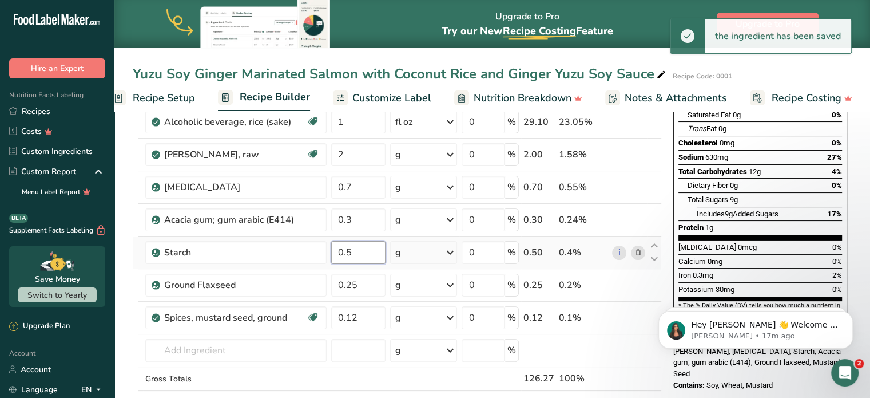
click at [371, 256] on input "0.5" at bounding box center [358, 252] width 55 height 23
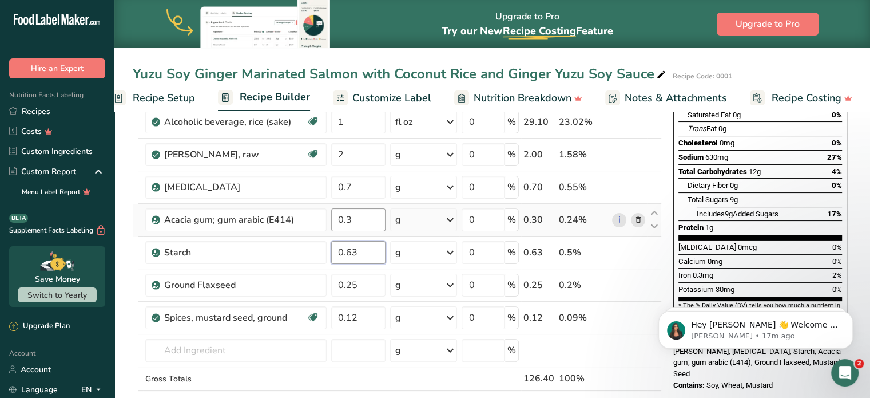
type input "0.63"
click at [364, 219] on div "Ingredient * Amount * Unit * Waste * .a-a{fill:#347362;}.b-a{fill:#fff;} Grams …" at bounding box center [397, 210] width 529 height 455
type input "0.38"
click at [705, 376] on div "Nutrition Facts 2 Servings Per Container Serving Size 32g Amount Per Serving Ca…" at bounding box center [760, 370] width 183 height 864
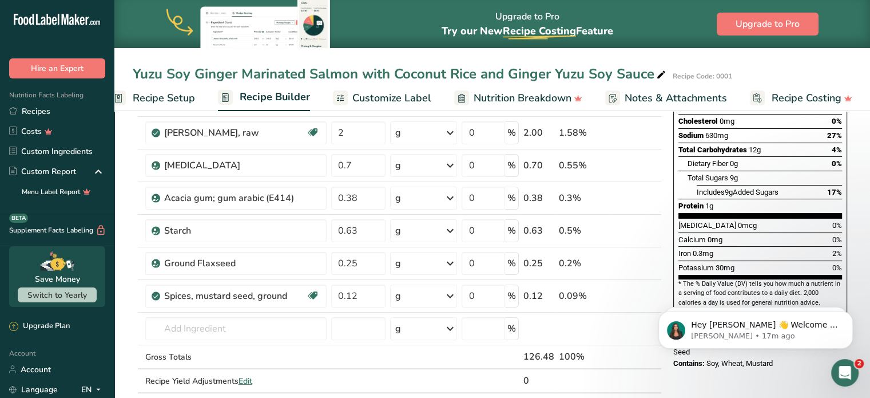
scroll to position [211, 0]
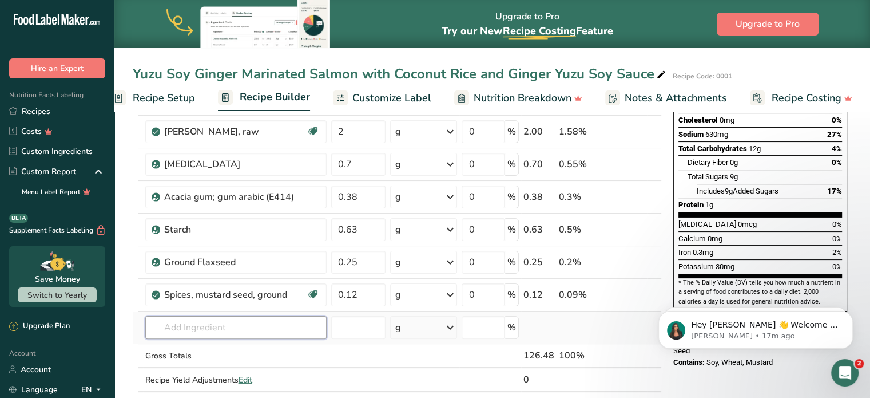
click at [254, 335] on input "text" at bounding box center [235, 327] width 181 height 23
type input "Sesame oil"
click at [261, 348] on p "4058 Oil, sesame, salad or cooking" at bounding box center [222, 350] width 137 height 12
type input "Oil, sesame, salad or cooking"
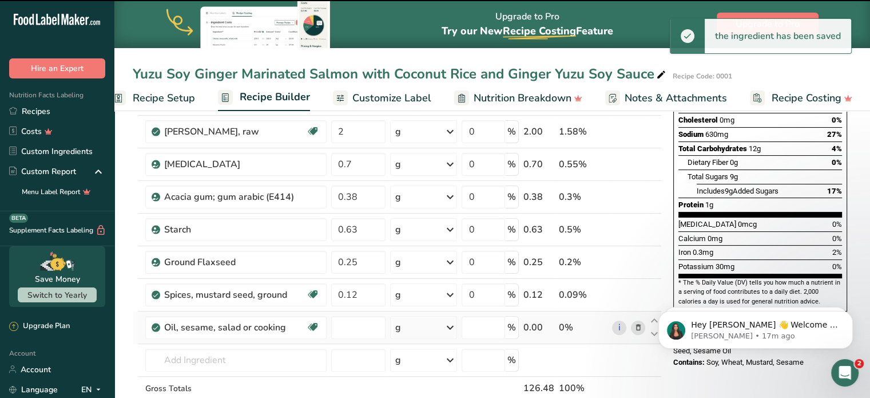
type input "0"
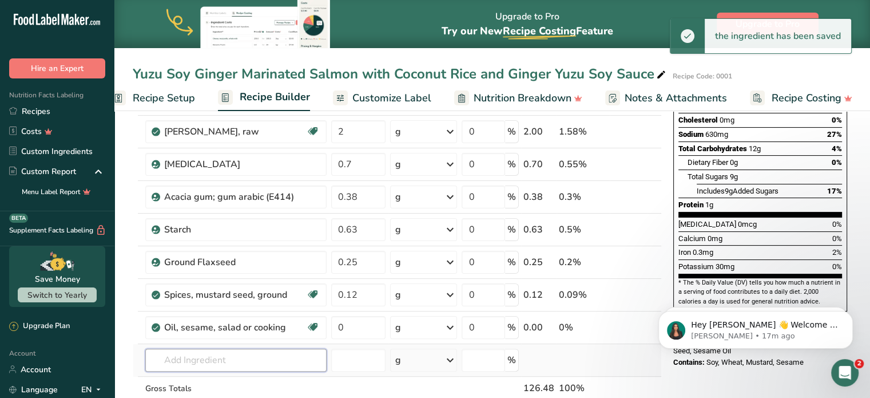
click at [233, 356] on input "text" at bounding box center [235, 359] width 181 height 23
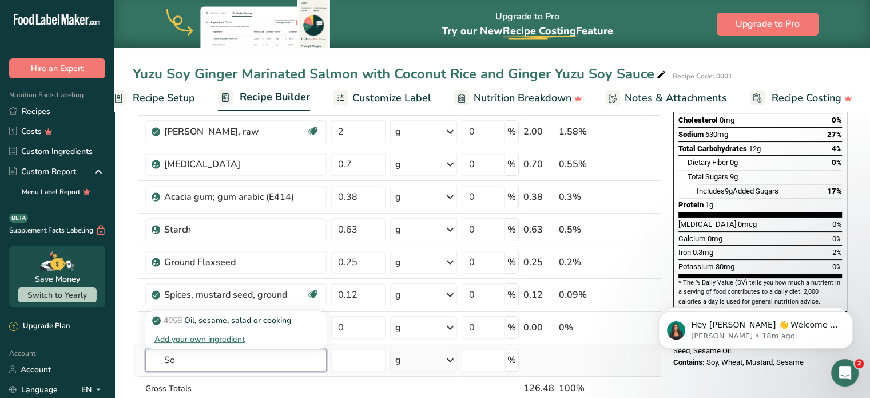
type input "S"
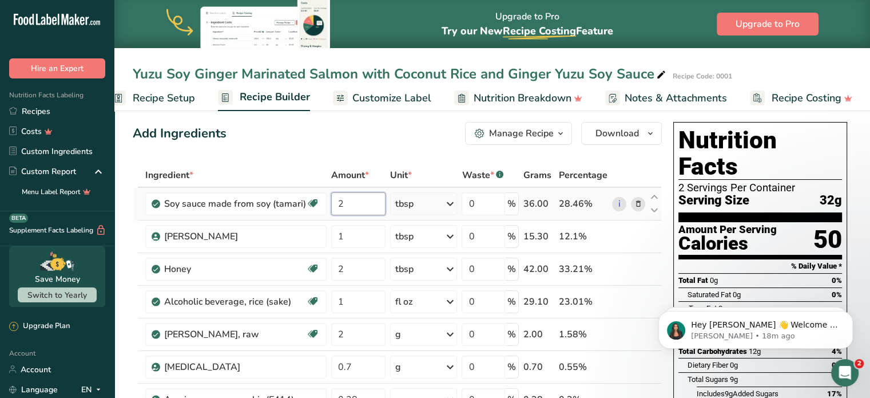
click at [371, 198] on input "2" at bounding box center [358, 203] width 55 height 23
type input "3"
click at [359, 244] on input "1" at bounding box center [358, 236] width 55 height 23
type input "3"
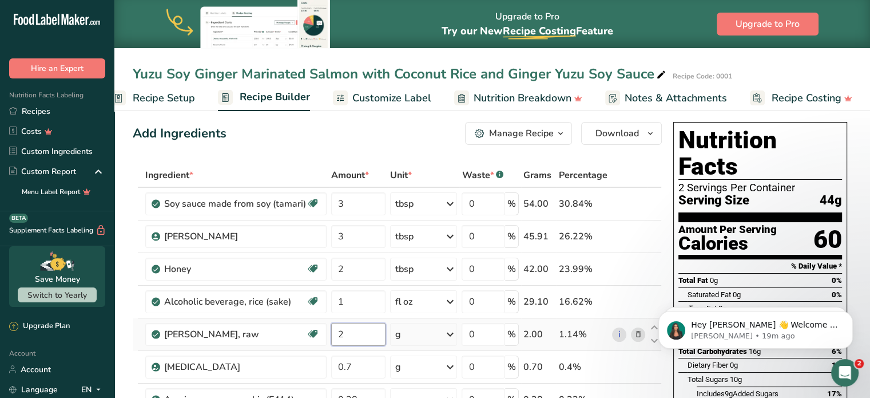
click at [364, 342] on input "2" at bounding box center [358, 334] width 55 height 23
type input "2.2"
click at [435, 137] on div "Add Ingredients Manage Recipe Delete Recipe Duplicate Recipe Scale Recipe Save …" at bounding box center [397, 133] width 529 height 23
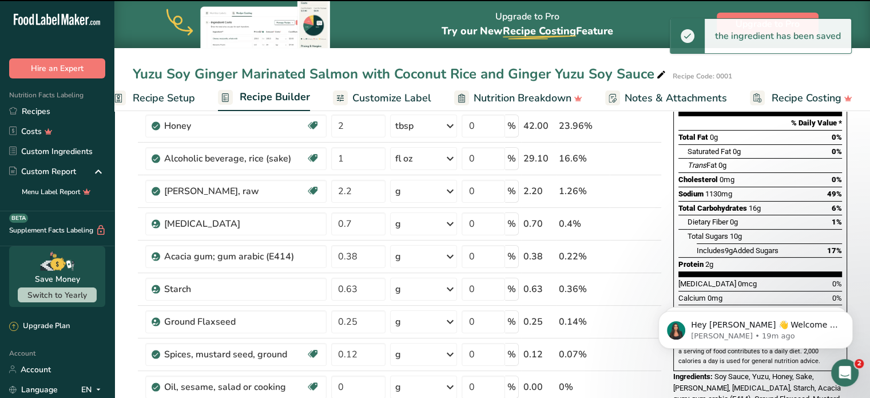
scroll to position [317, 0]
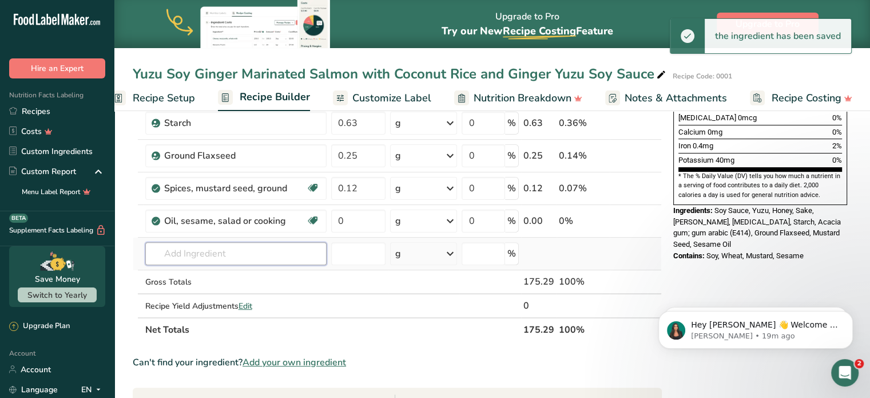
click at [224, 251] on input "text" at bounding box center [235, 253] width 181 height 23
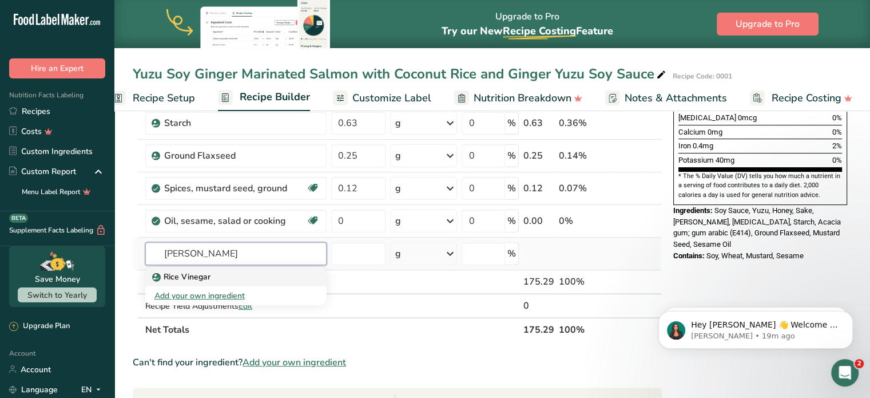
type input "[PERSON_NAME]"
click at [216, 271] on div "Rice Vinegar" at bounding box center [226, 277] width 145 height 12
type input "Rice Vinegar"
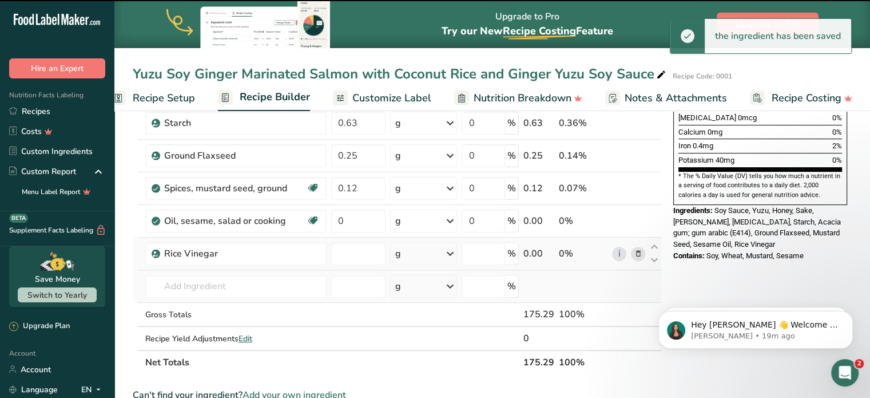
type input "0"
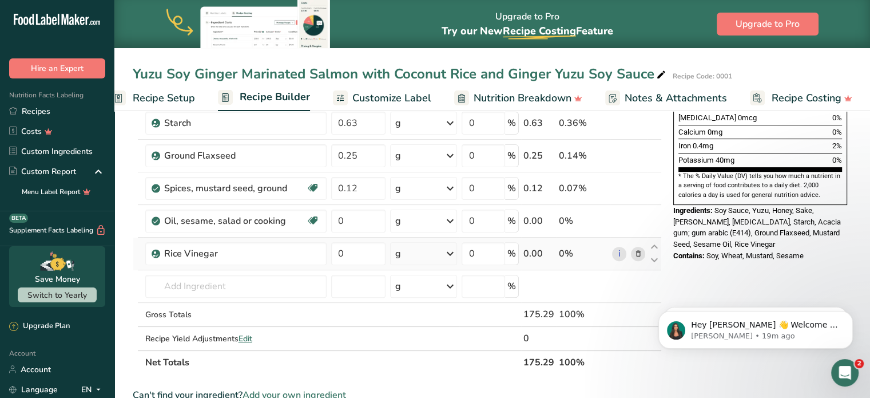
click at [429, 256] on div "g" at bounding box center [423, 253] width 67 height 23
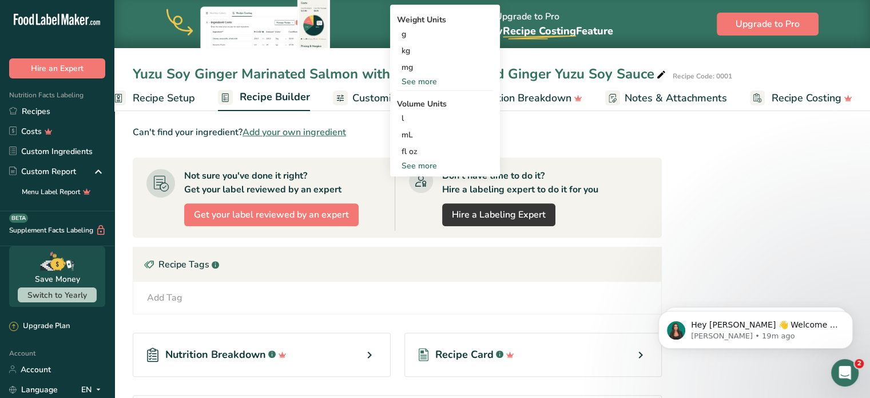
scroll to position [611, 0]
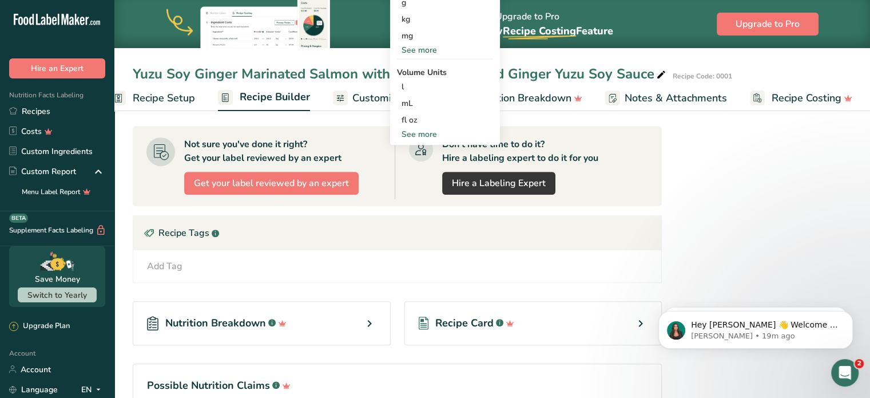
click at [421, 132] on div "See more" at bounding box center [445, 134] width 96 height 12
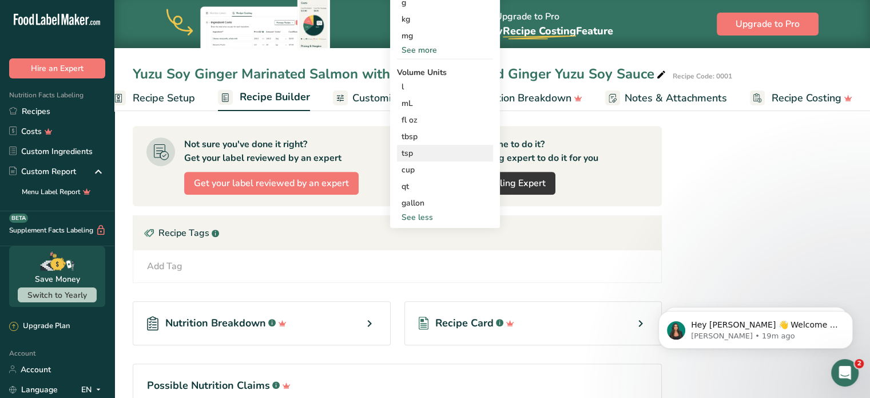
click at [434, 149] on div "tsp" at bounding box center [445, 153] width 87 height 12
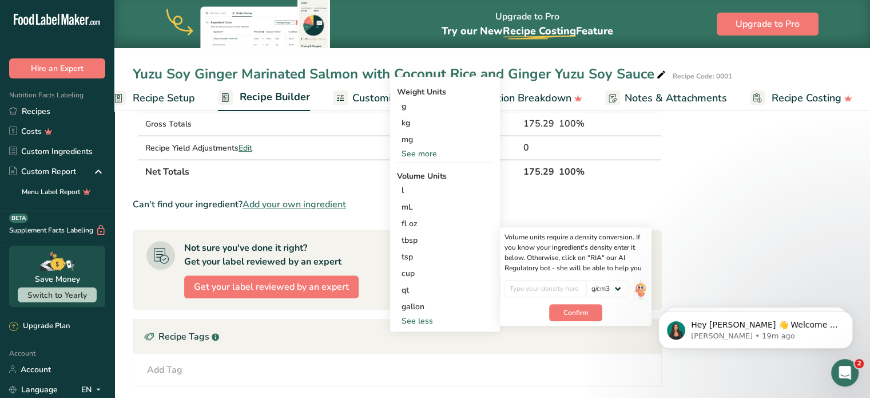
scroll to position [485, 0]
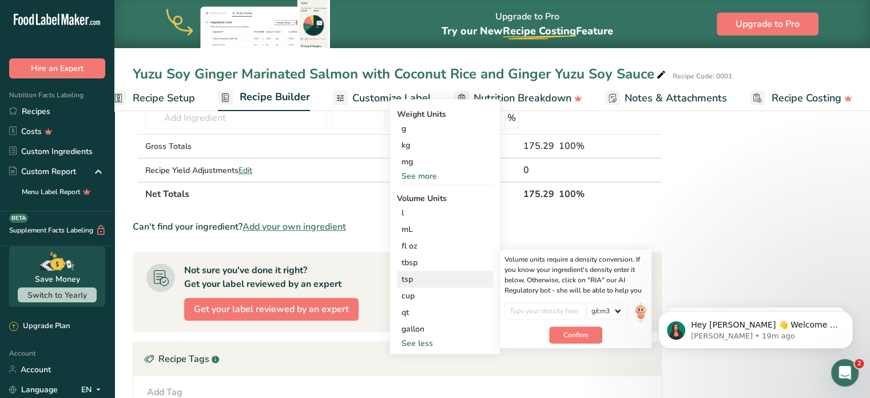
click at [429, 274] on div "tsp" at bounding box center [445, 279] width 87 height 12
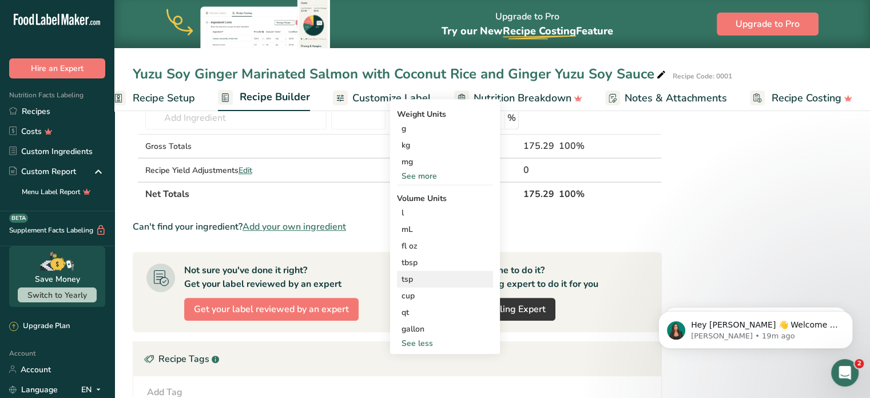
click at [430, 274] on div "tsp" at bounding box center [445, 279] width 87 height 12
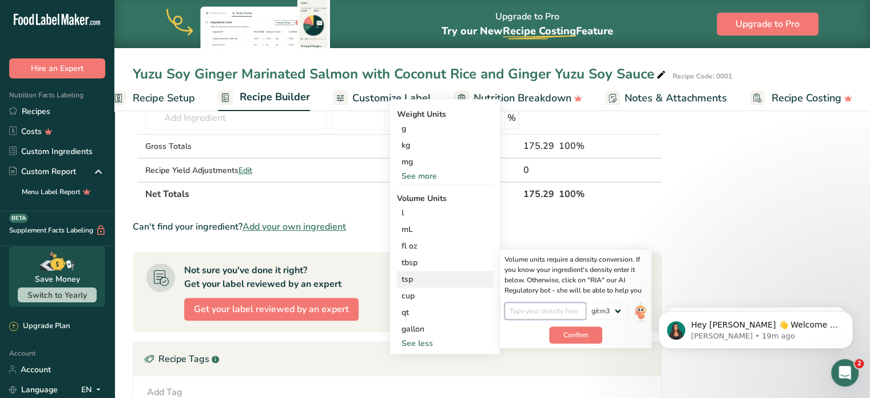
click at [526, 312] on input "number" at bounding box center [546, 310] width 82 height 17
type input "1.005"
click at [565, 336] on span "Confirm" at bounding box center [575, 334] width 25 height 10
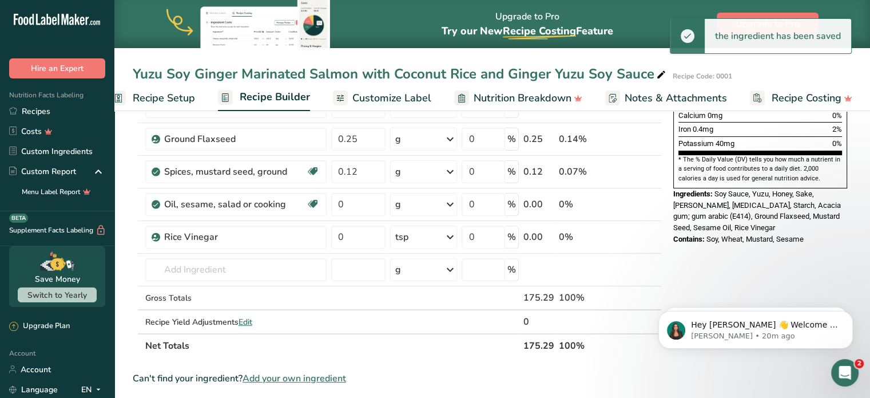
scroll to position [324, 0]
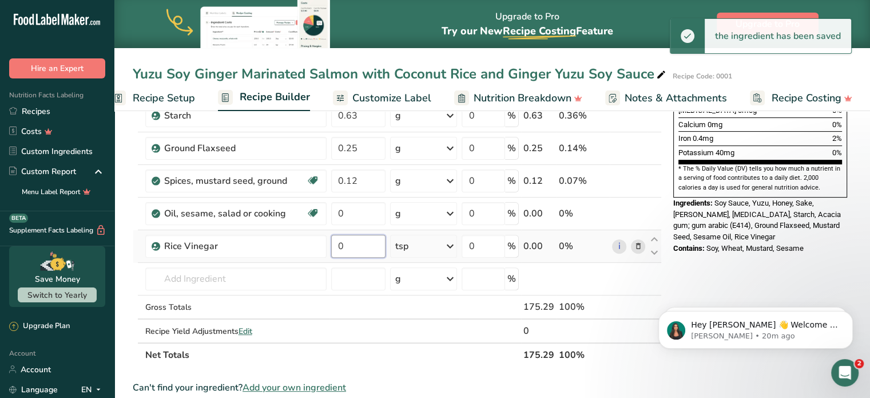
click at [355, 240] on input "0" at bounding box center [358, 246] width 55 height 23
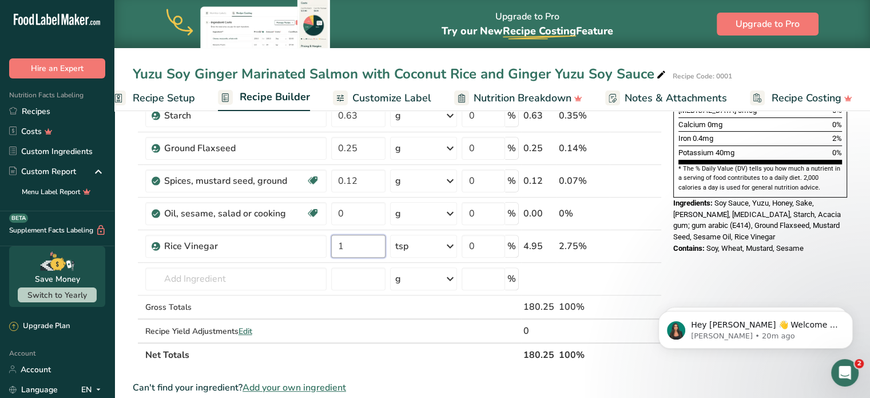
type input "1"
click at [695, 284] on div "Nutrition Facts 2 Servings Per Container Serving Size 44g Amount Per Serving Ca…" at bounding box center [760, 266] width 183 height 930
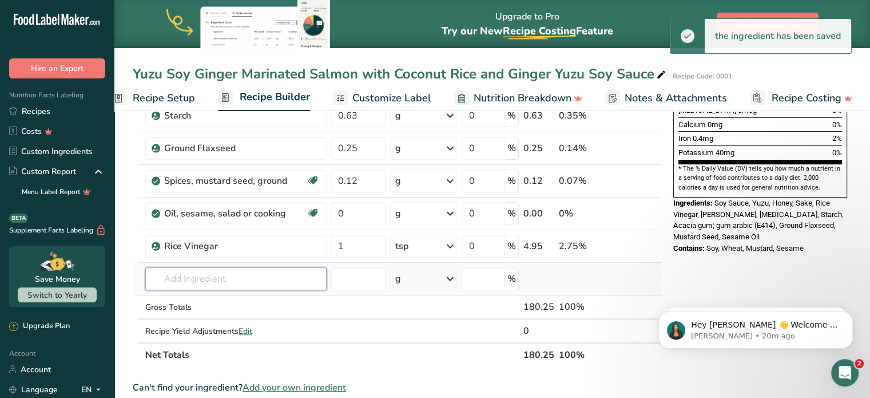
click at [268, 283] on input "text" at bounding box center [235, 278] width 181 height 23
type input "A"
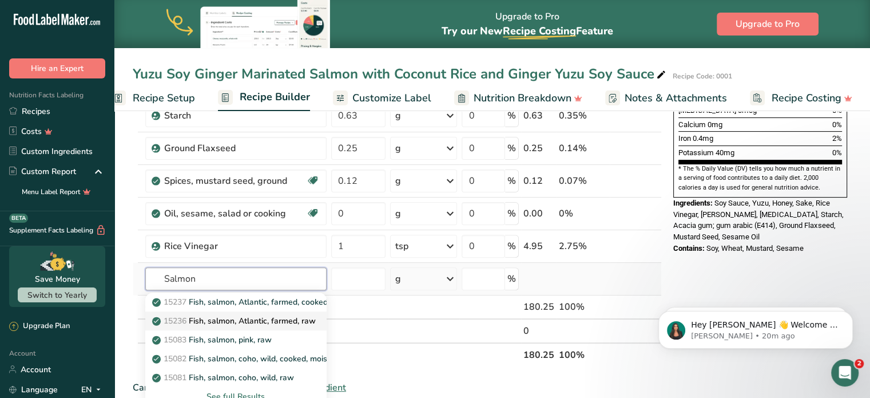
type input "Salmon"
click at [258, 324] on p "15236 Fish, salmon, Atlantic, farmed, raw" at bounding box center [234, 321] width 161 height 12
type input "Fish, salmon, Atlantic, farmed, raw"
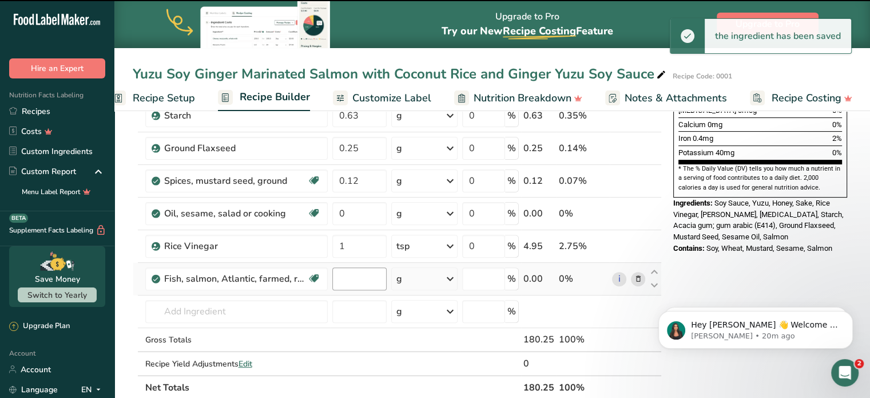
type input "0"
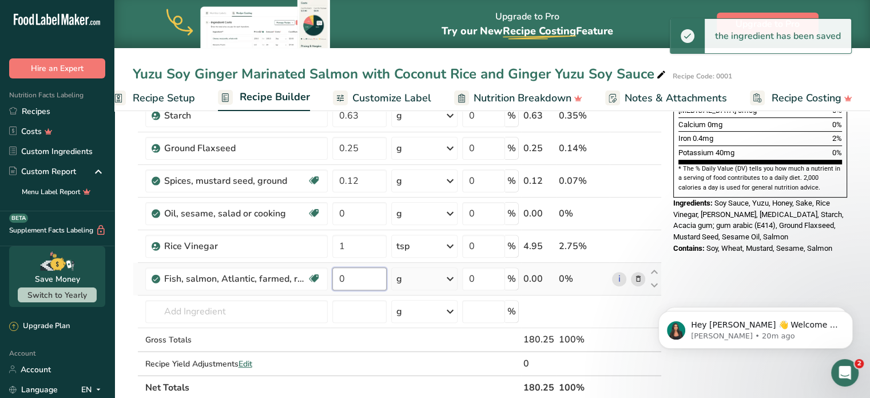
click at [373, 277] on input "0" at bounding box center [359, 278] width 54 height 23
type input "12"
click at [436, 277] on div "Ingredient * Amount * Unit * Waste * .a-a{fill:#347362;}.b-a{fill:#fff;} Grams …" at bounding box center [397, 123] width 529 height 553
click at [436, 277] on div "g" at bounding box center [424, 278] width 66 height 23
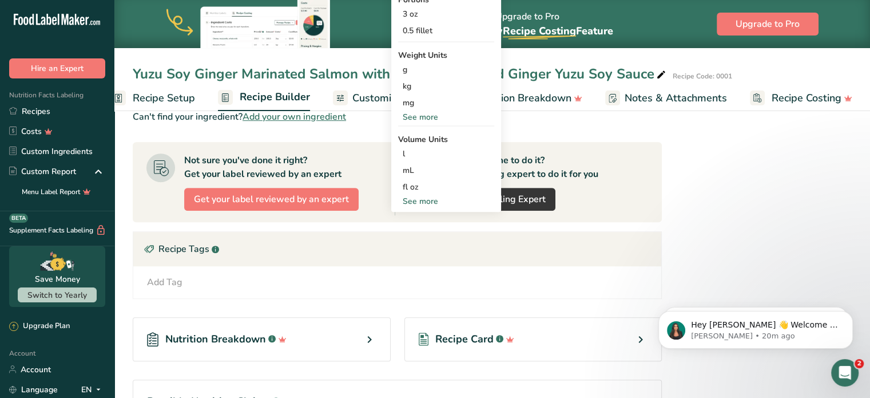
scroll to position [625, 0]
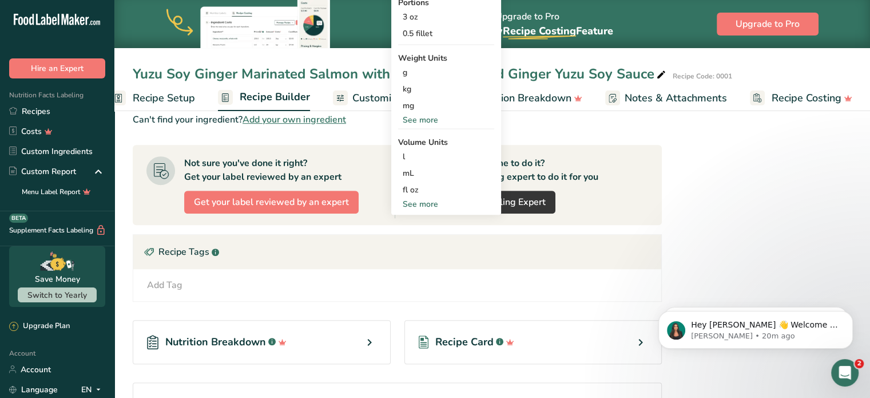
click at [419, 117] on div "See more" at bounding box center [446, 120] width 96 height 12
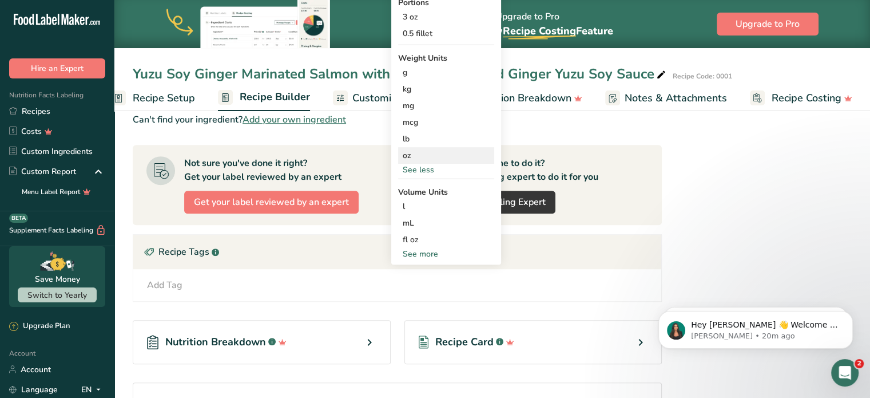
click at [412, 157] on div "oz" at bounding box center [446, 155] width 96 height 17
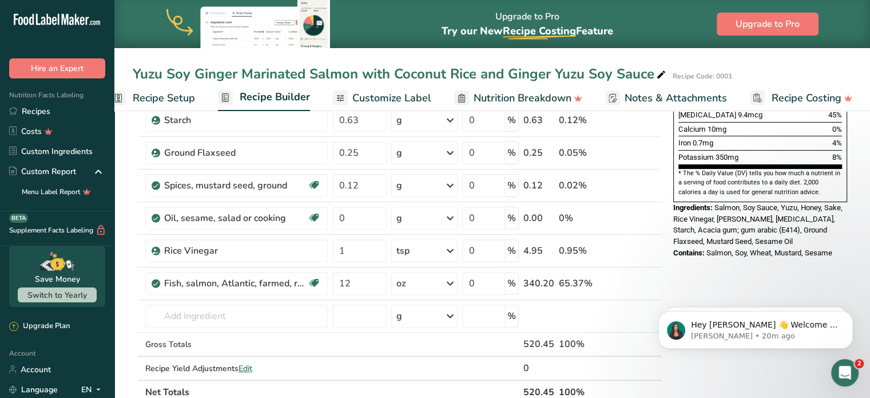
scroll to position [318, 0]
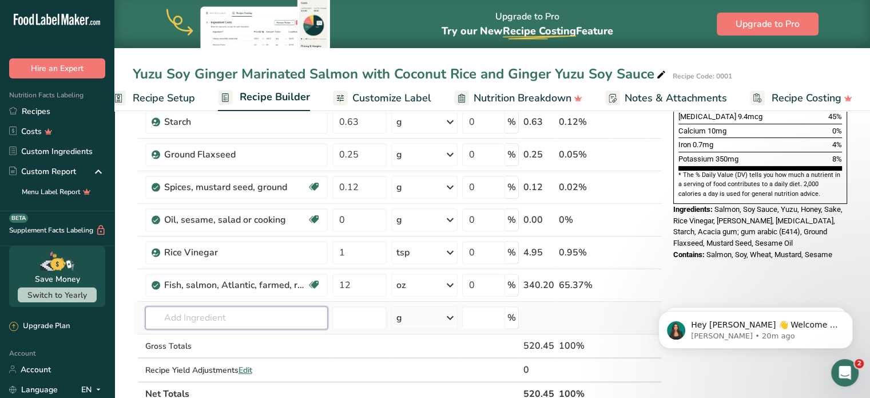
click at [201, 322] on input "text" at bounding box center [236, 317] width 182 height 23
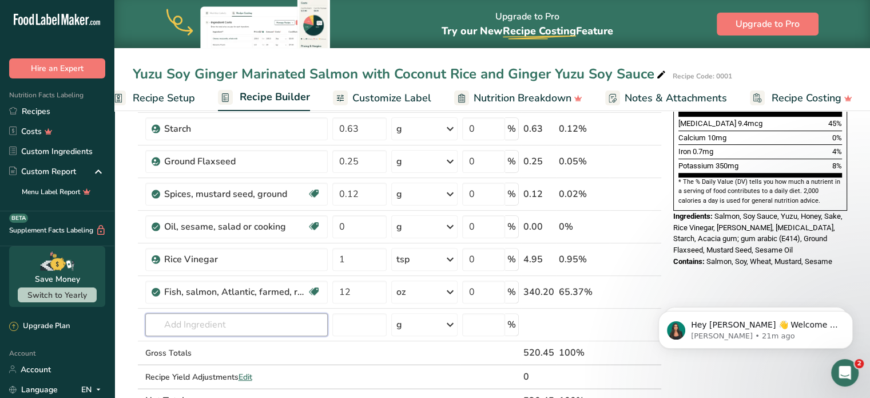
scroll to position [323, 0]
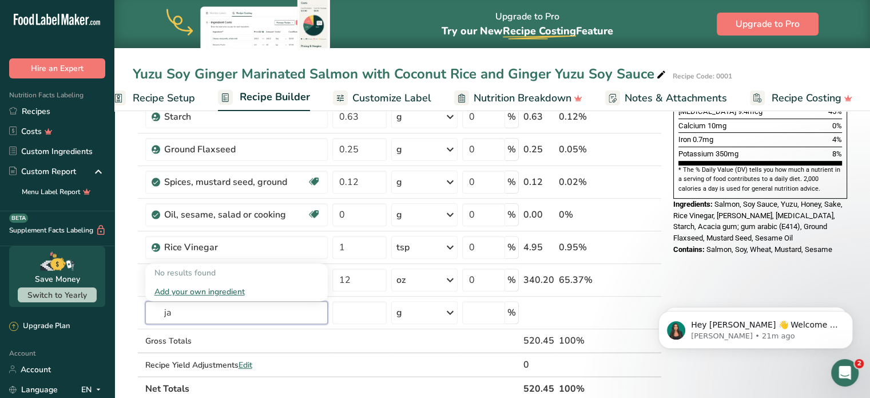
type input "j"
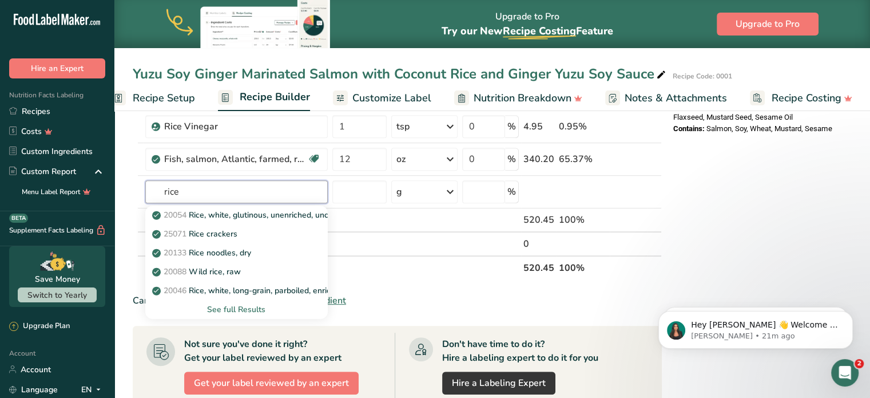
scroll to position [448, 0]
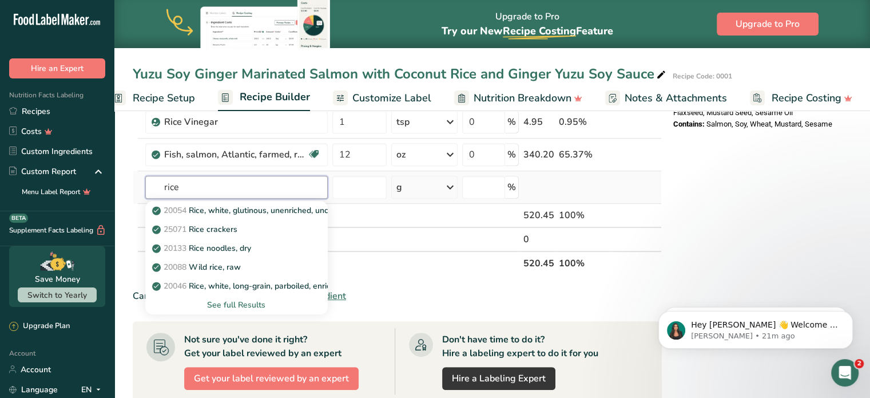
type input "rice"
click at [247, 304] on div "See full Results" at bounding box center [236, 305] width 164 height 12
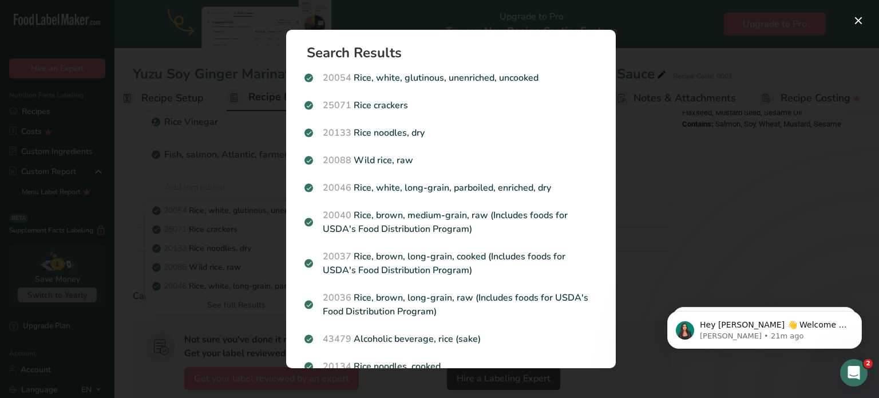
click at [674, 178] on div "Search results modal" at bounding box center [439, 199] width 879 height 398
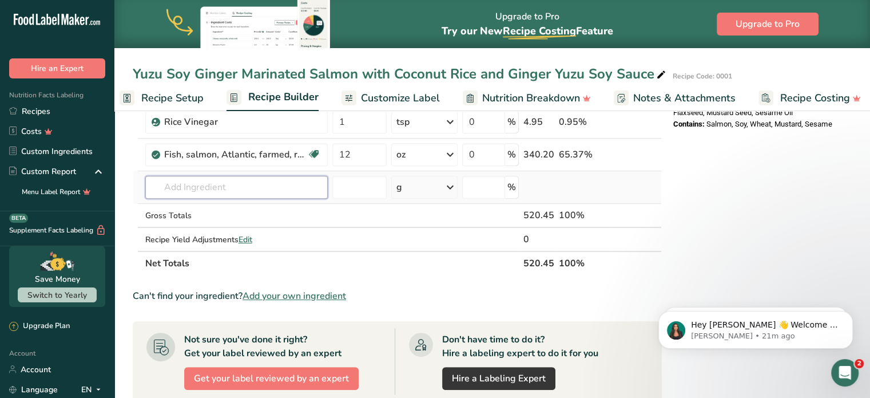
click at [197, 186] on input "text" at bounding box center [236, 187] width 182 height 23
type input "j"
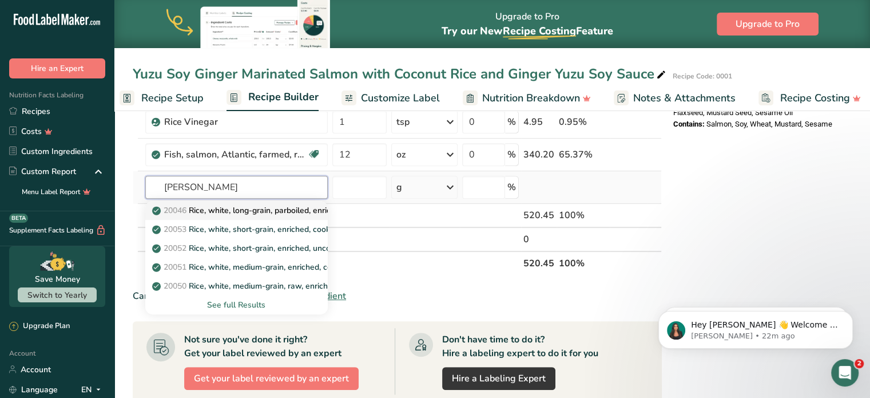
type input "[PERSON_NAME]"
click at [276, 205] on p "20046 Rice, white, long-grain, parboiled, enriched, dry" at bounding box center [256, 210] width 205 height 12
type input "Rice, white, long-grain, parboiled, enriched, dry"
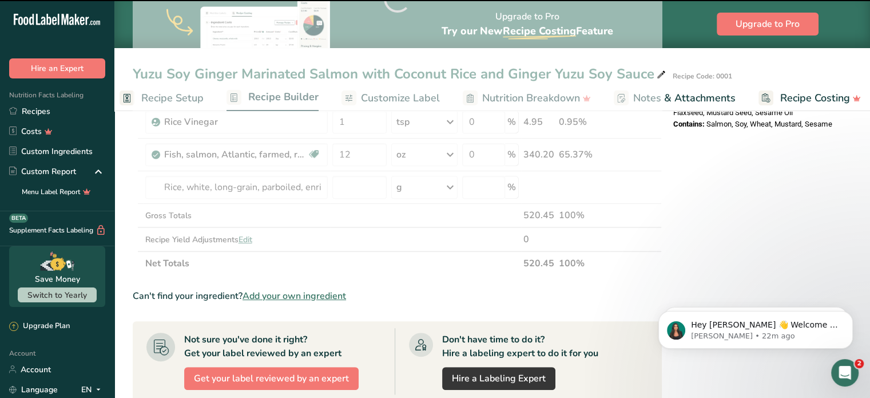
type input "0"
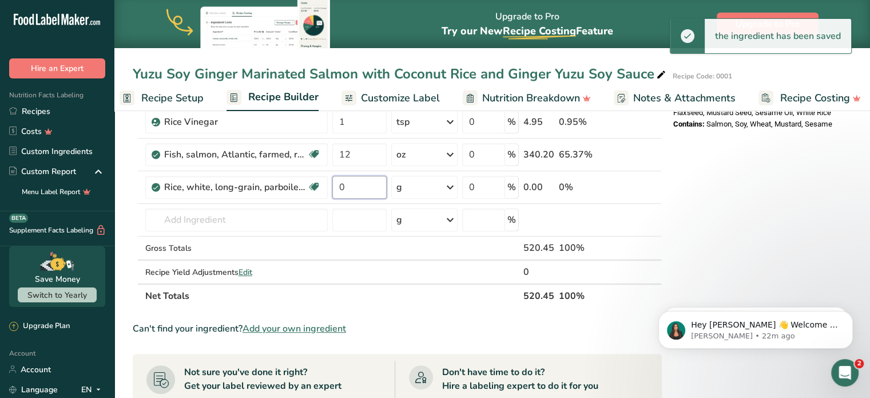
click at [345, 189] on input "0" at bounding box center [359, 187] width 54 height 23
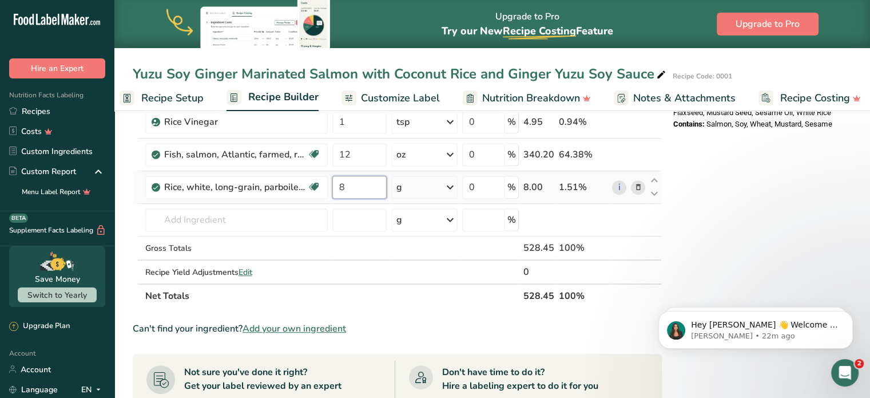
type input "8"
click at [419, 190] on div "Ingredient * Amount * Unit * Waste * .a-a{fill:#347362;}.b-a{fill:#fff;} Grams …" at bounding box center [397, 15] width 529 height 585
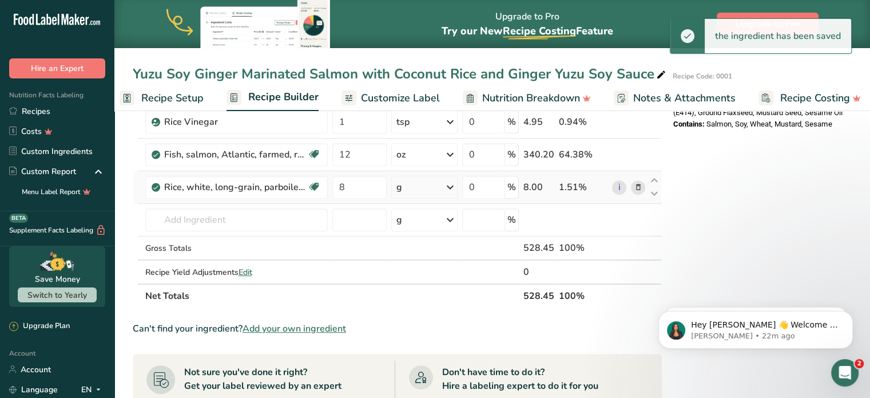
click at [436, 190] on div "g" at bounding box center [424, 187] width 66 height 23
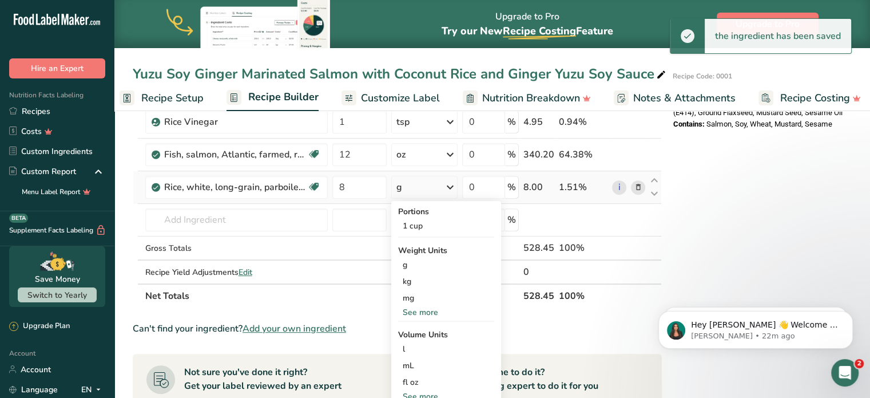
click at [449, 232] on div "Portions 1 cup Weight Units g kg mg See more Volume Units l Volume units requir…" at bounding box center [446, 304] width 110 height 206
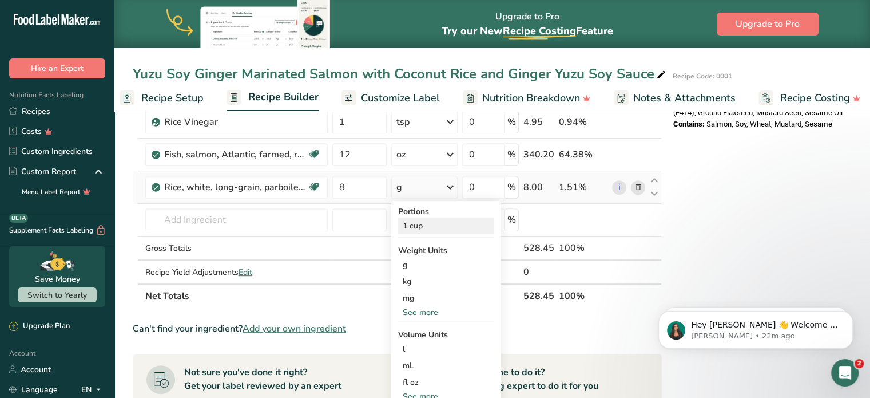
click at [426, 225] on div "1 cup" at bounding box center [446, 225] width 96 height 17
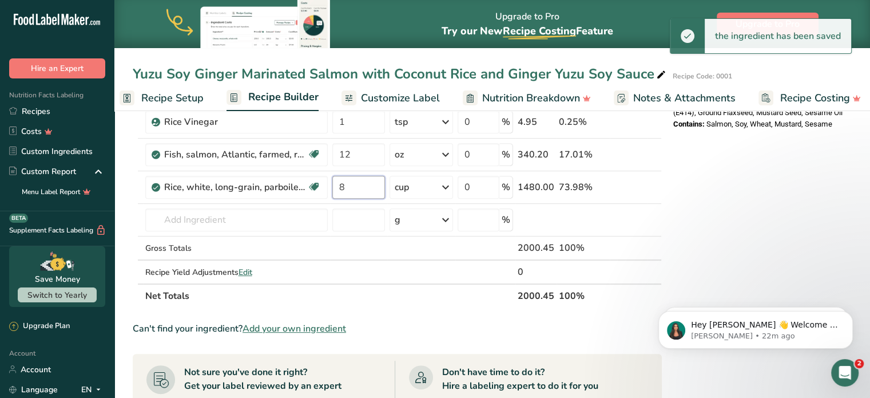
click at [359, 182] on input "8" at bounding box center [358, 187] width 53 height 23
type input "1"
click at [681, 192] on div "Nutrition Facts 2 Servings Per Container Serving Size 500g Amount Per Serving C…" at bounding box center [760, 174] width 183 height 995
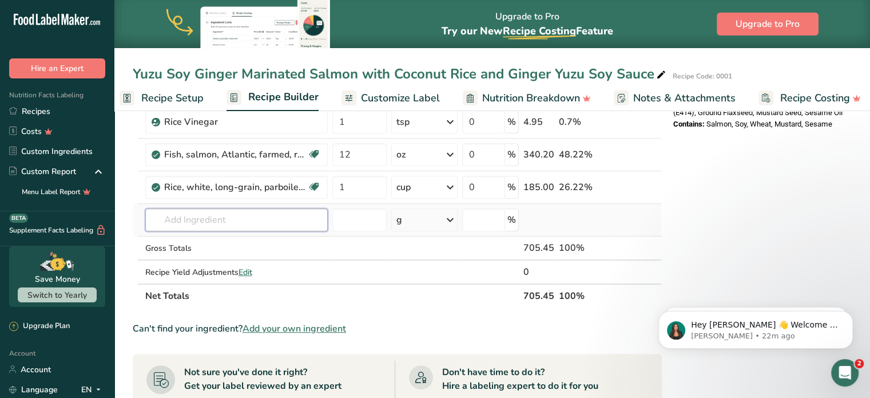
click at [278, 222] on input "text" at bounding box center [236, 219] width 182 height 23
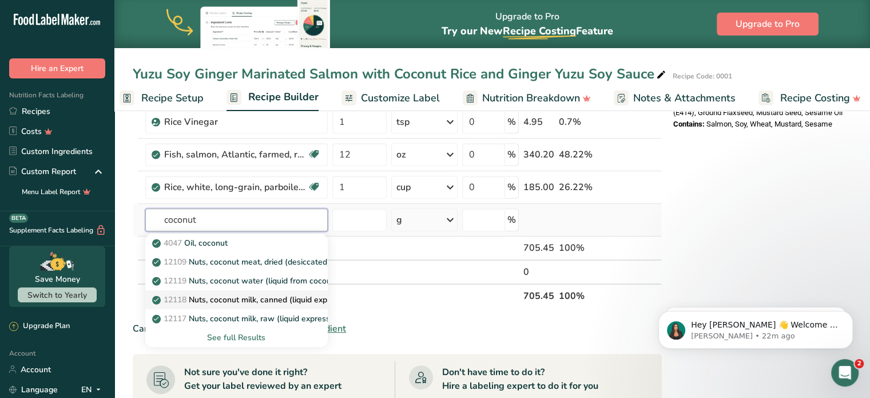
type input "coconut"
click at [295, 293] on p "12118 Nuts, coconut milk, canned (liquid expressed from grated meat and water)" at bounding box center [307, 299] width 307 height 12
type input "Nuts, coconut milk, canned (liquid expressed from grated meat and water)"
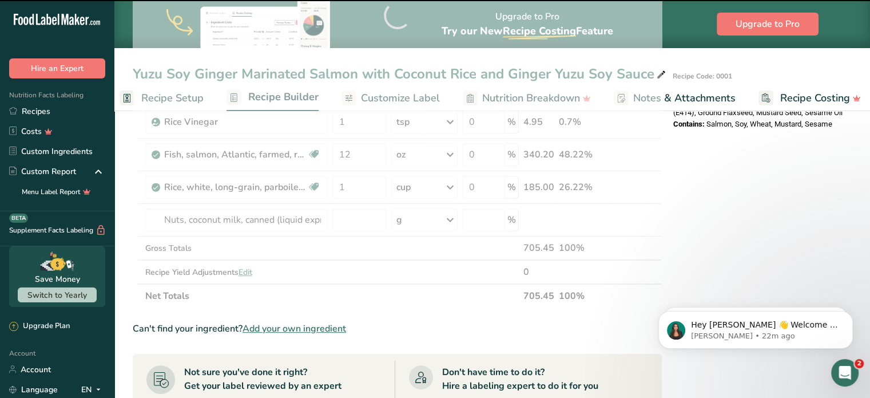
type input "0"
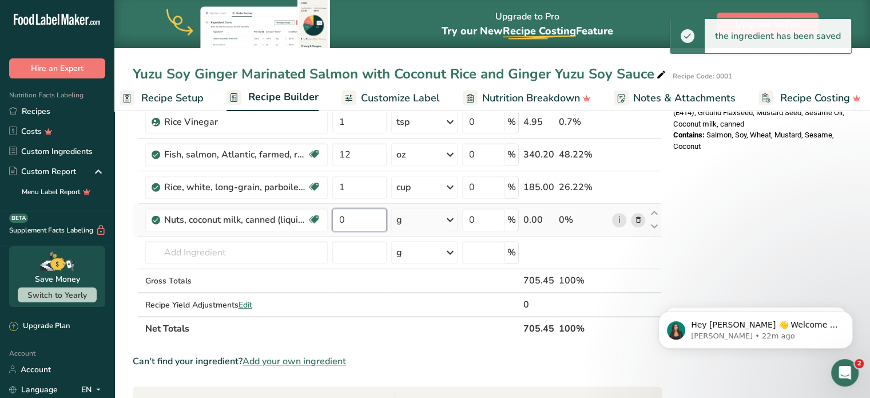
click at [362, 215] on input "0" at bounding box center [359, 219] width 54 height 23
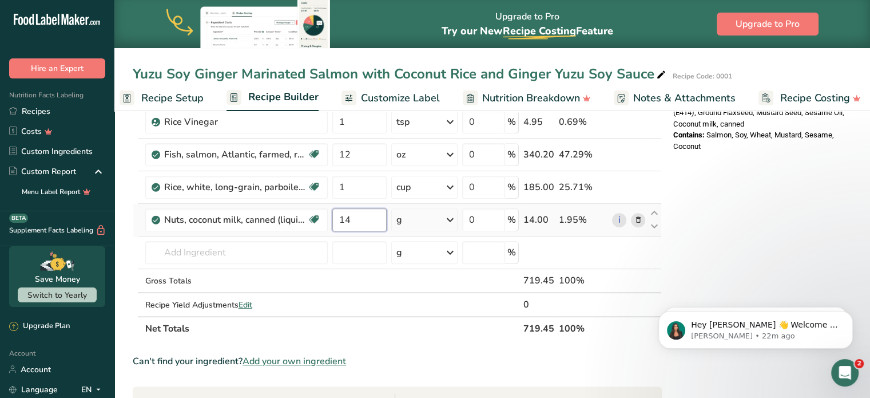
type input "14"
click at [431, 215] on div "Ingredient * Amount * Unit * Waste * .a-a{fill:#347362;}.b-a{fill:#fff;} Grams …" at bounding box center [397, 32] width 529 height 618
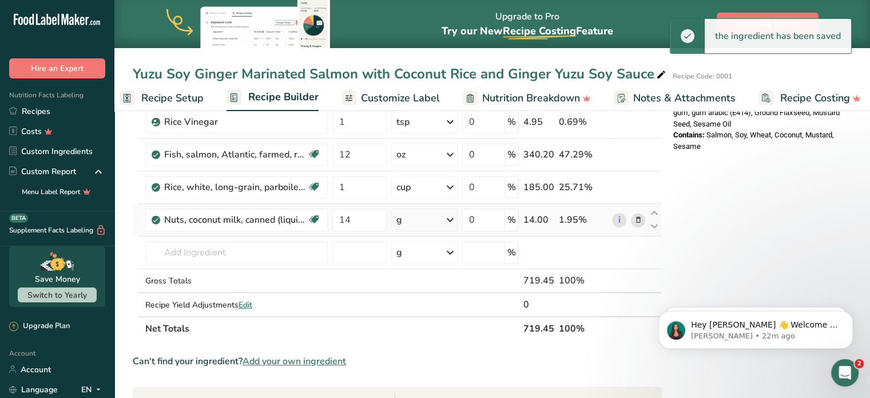
click at [429, 209] on div "g" at bounding box center [424, 219] width 66 height 23
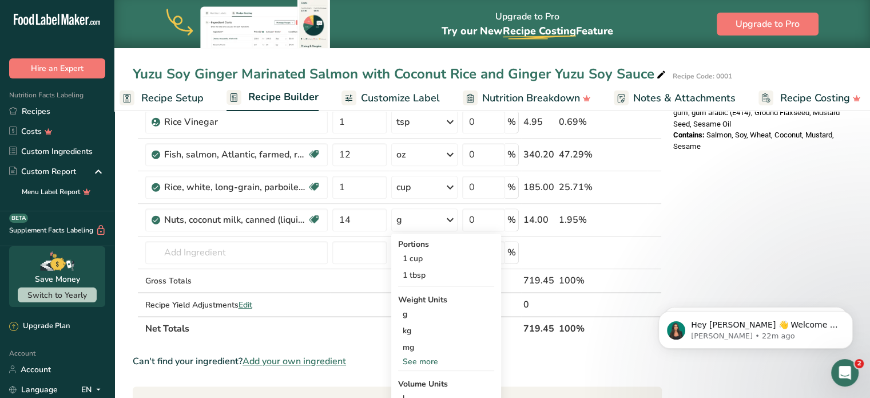
drag, startPoint x: 860, startPoint y: 259, endPoint x: 878, endPoint y: 259, distance: 17.7
click at [869, 259] on html ".a-20{fill:#fff;} Hire an Expert Nutrition Facts Labeling Recipes Costs Custom …" at bounding box center [435, 137] width 870 height 1171
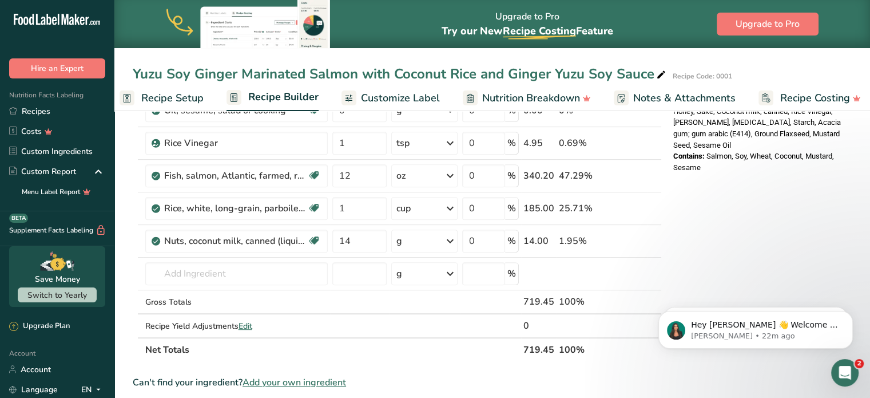
scroll to position [423, 0]
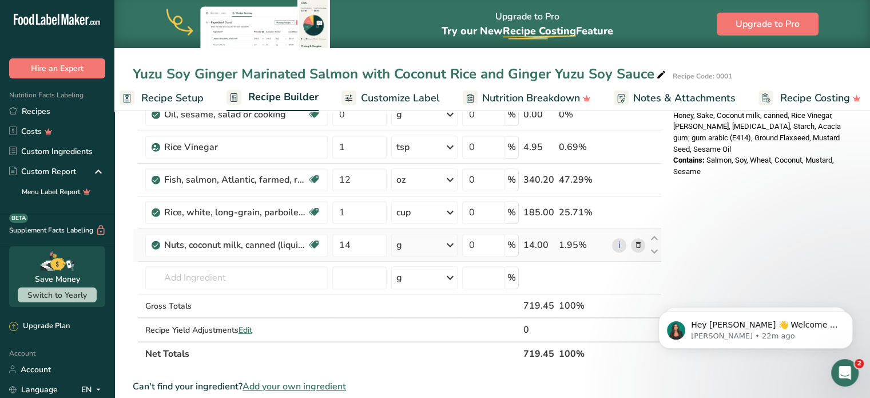
click at [440, 249] on div "g" at bounding box center [424, 244] width 66 height 23
click at [426, 382] on div "See more" at bounding box center [446, 386] width 96 height 12
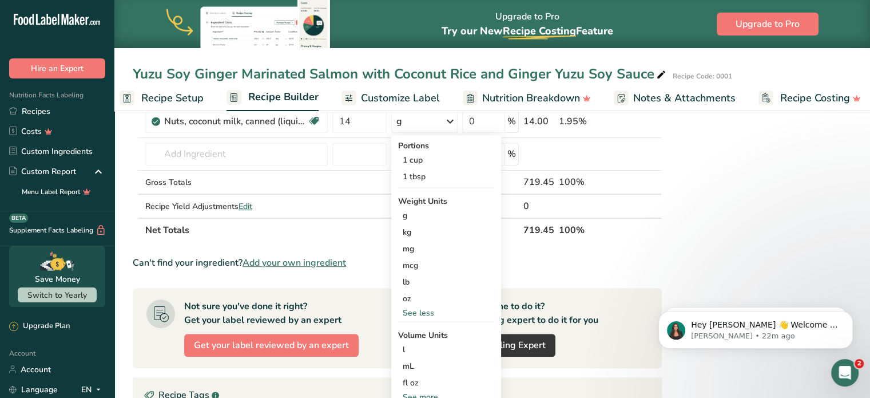
scroll to position [549, 0]
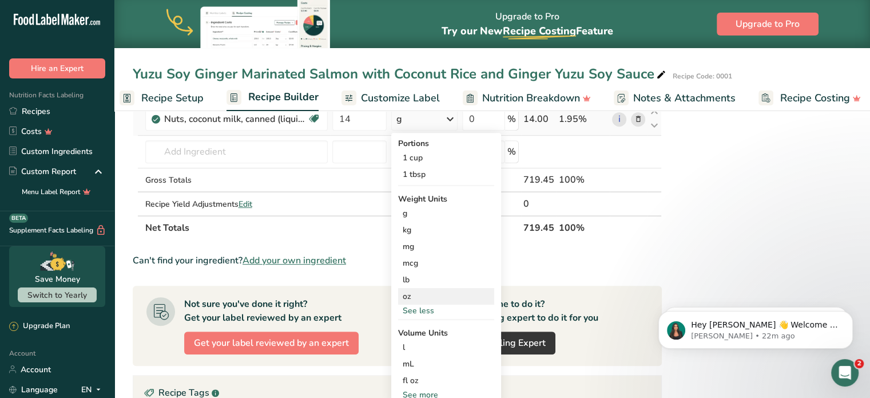
click at [425, 295] on div "oz" at bounding box center [446, 296] width 96 height 17
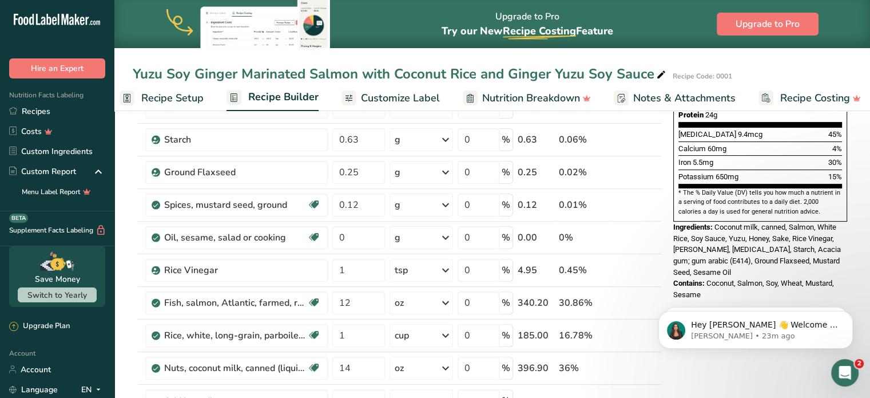
scroll to position [325, 0]
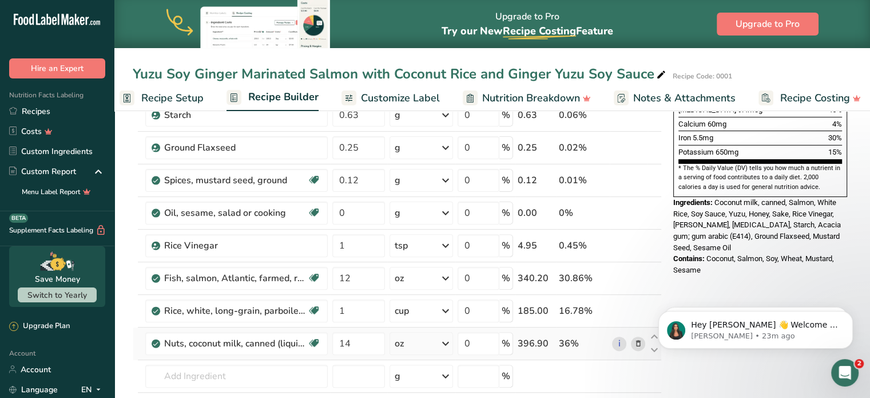
click at [426, 353] on td "oz Portions 1 cup 1 tbsp Weight Units g kg mg mcg lb oz See less Volume Units l…" at bounding box center [421, 343] width 68 height 33
click at [441, 343] on icon at bounding box center [446, 343] width 14 height 21
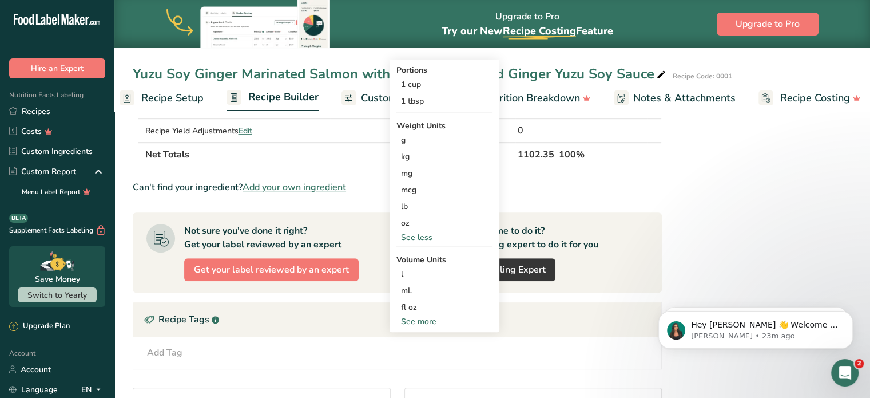
scroll to position [627, 0]
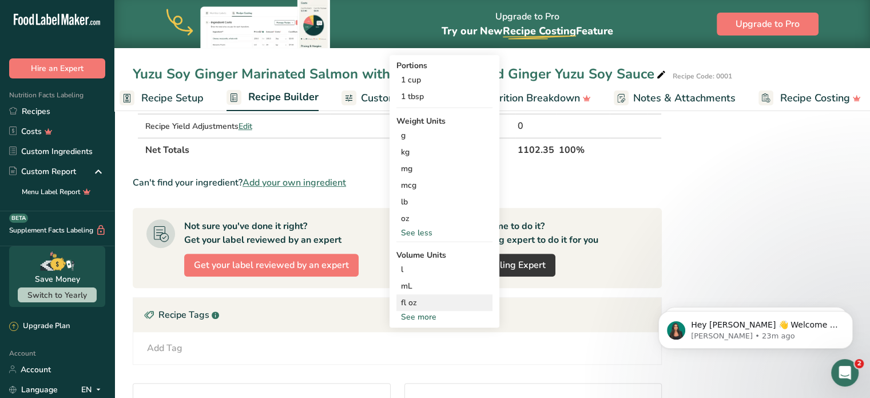
click at [432, 302] on div "fl oz" at bounding box center [444, 302] width 87 height 12
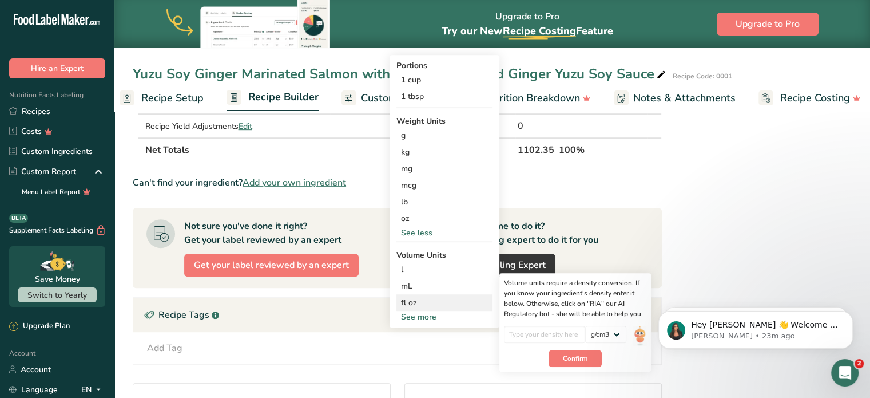
click at [558, 320] on div "Volume units require a density conversion. If you know your ingredient's densit…" at bounding box center [575, 322] width 152 height 98
click at [559, 331] on input "number" at bounding box center [545, 333] width 82 height 17
type input "0.969"
click at [571, 353] on span "Confirm" at bounding box center [575, 358] width 25 height 10
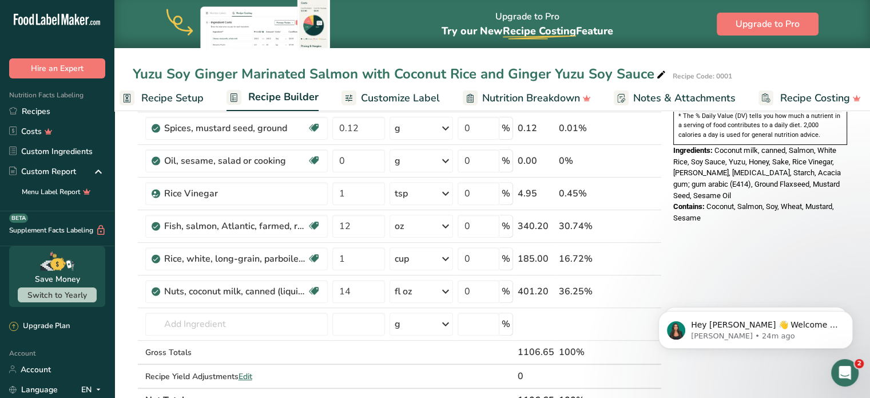
scroll to position [408, 0]
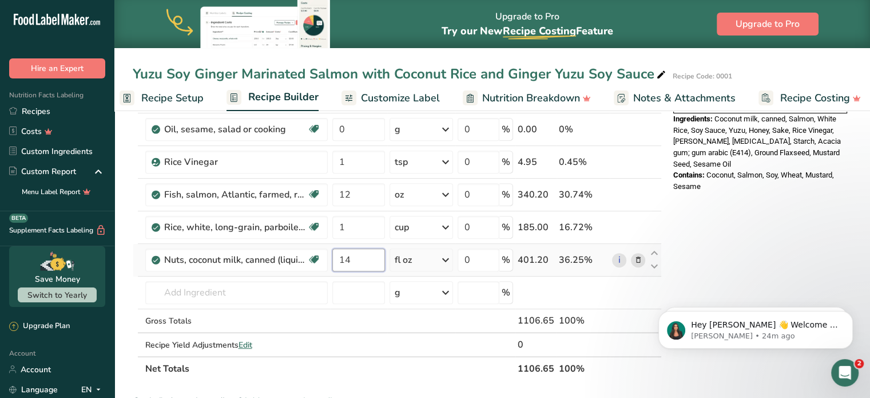
click at [364, 256] on input "14" at bounding box center [358, 259] width 53 height 23
type input "1"
type input "6"
click at [766, 213] on div "Nutrition Facts 2 Servings Per Container Serving Size 277g Amount Per Serving C…" at bounding box center [760, 230] width 183 height 1027
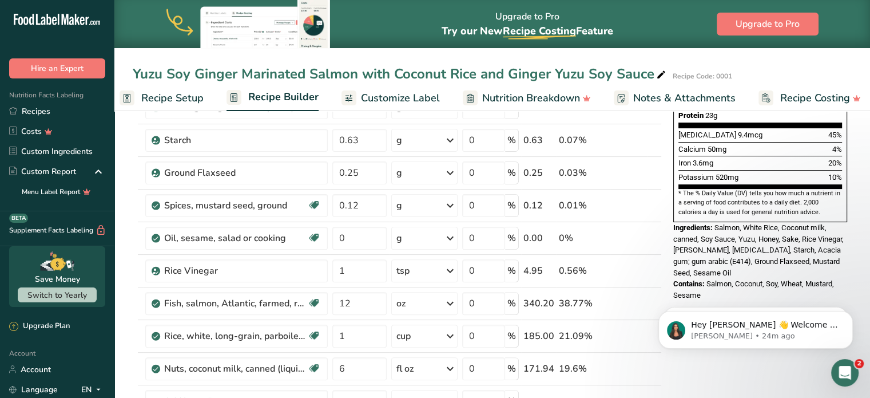
scroll to position [331, 0]
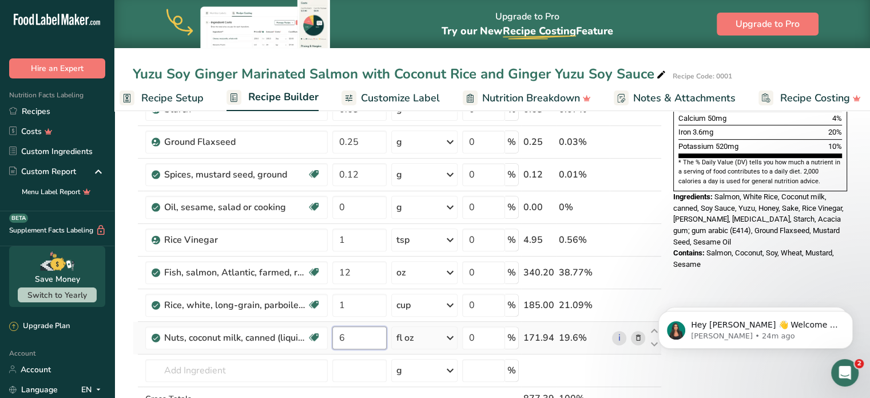
click at [359, 334] on input "6" at bounding box center [359, 337] width 54 height 23
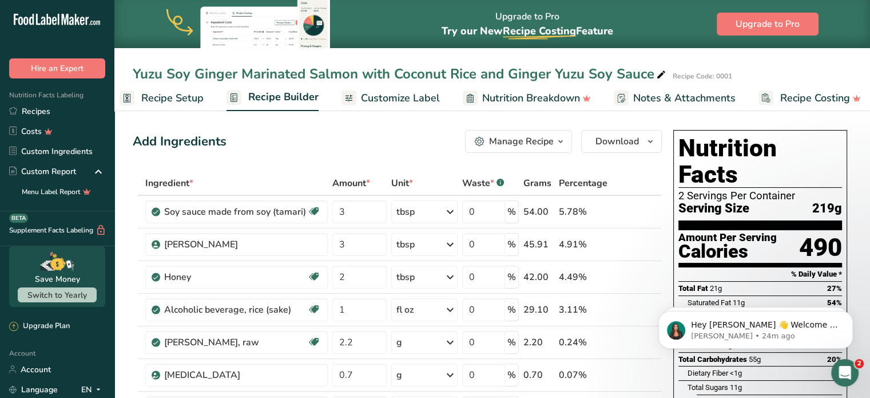
type input "8"
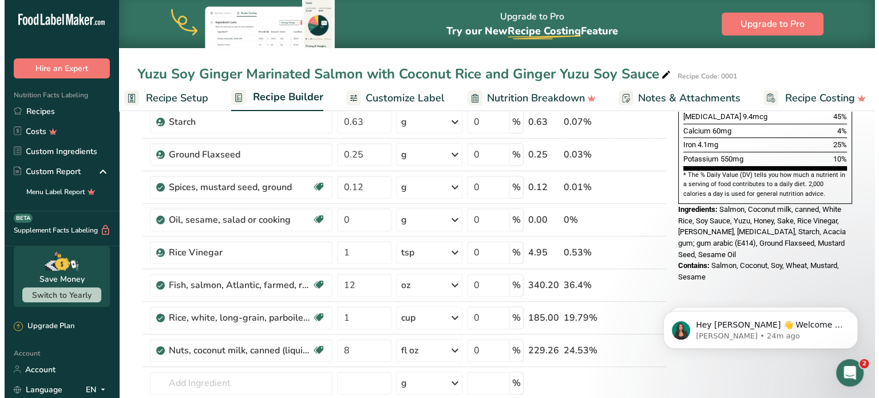
scroll to position [376, 0]
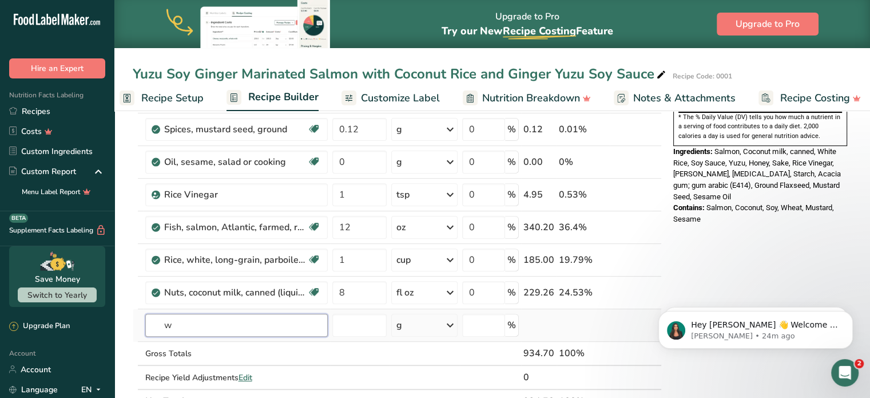
click at [247, 329] on input "w" at bounding box center [236, 324] width 182 height 23
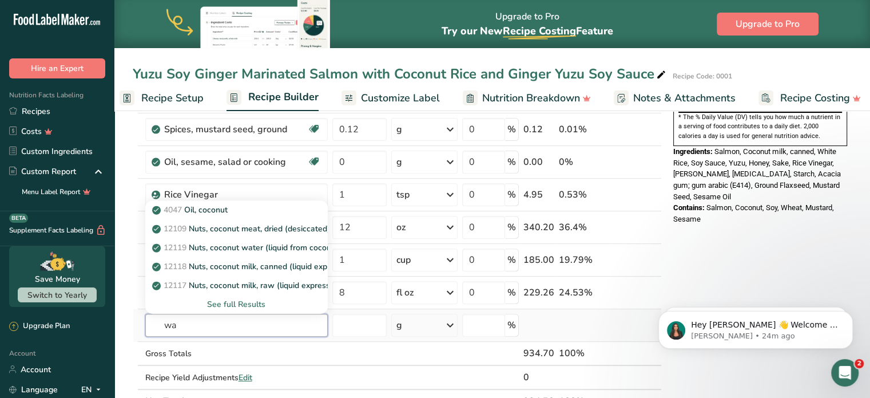
type input "w"
type input "salt"
click at [250, 302] on div "See full Results" at bounding box center [236, 304] width 164 height 12
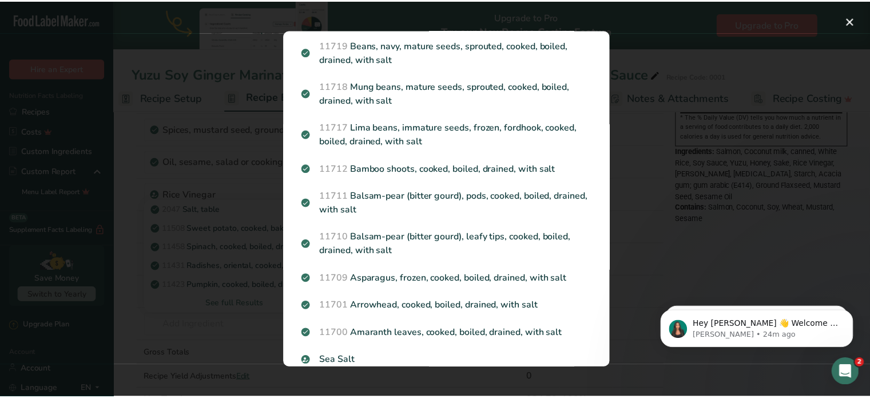
scroll to position [1258, 0]
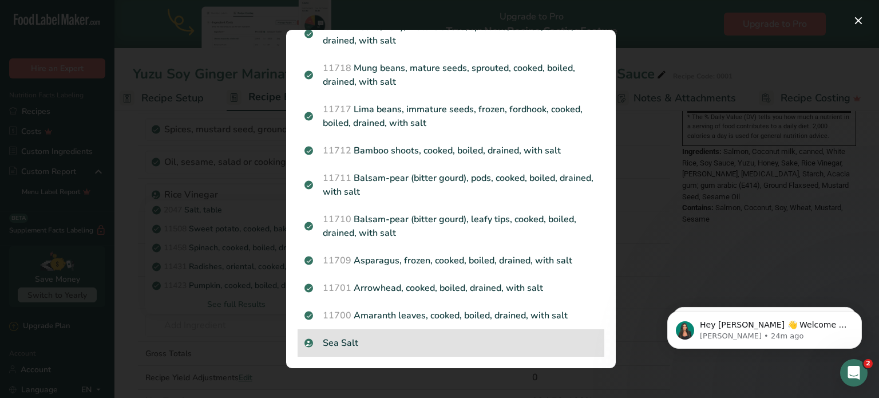
click at [437, 340] on p "Sea Salt" at bounding box center [450, 343] width 293 height 14
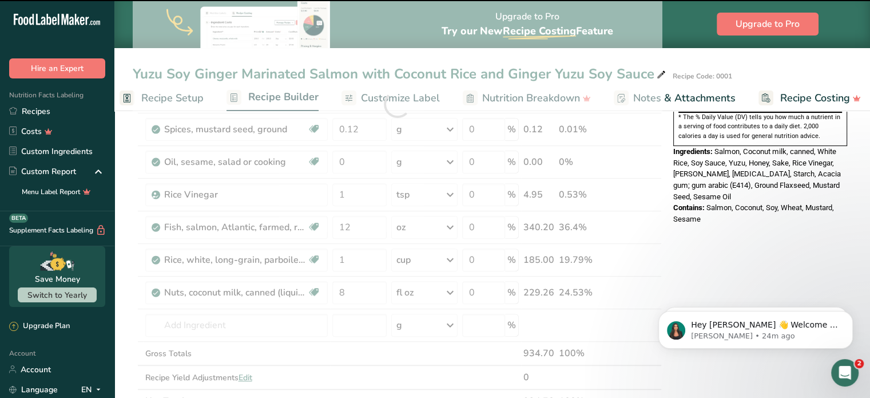
type input "0"
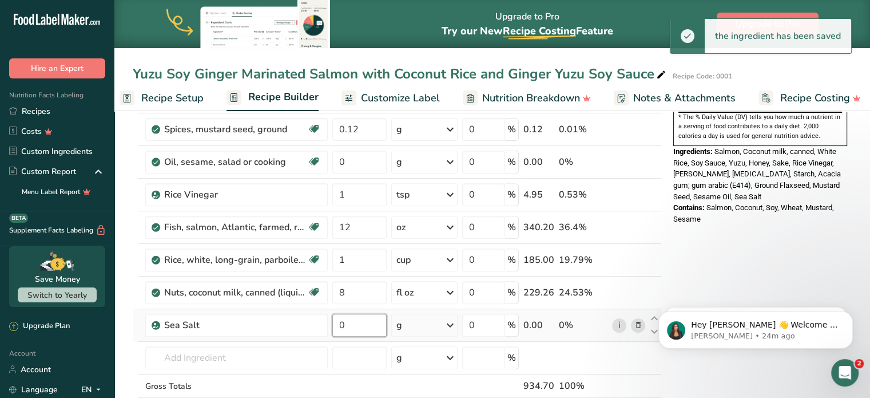
click at [370, 326] on input "0" at bounding box center [359, 324] width 54 height 23
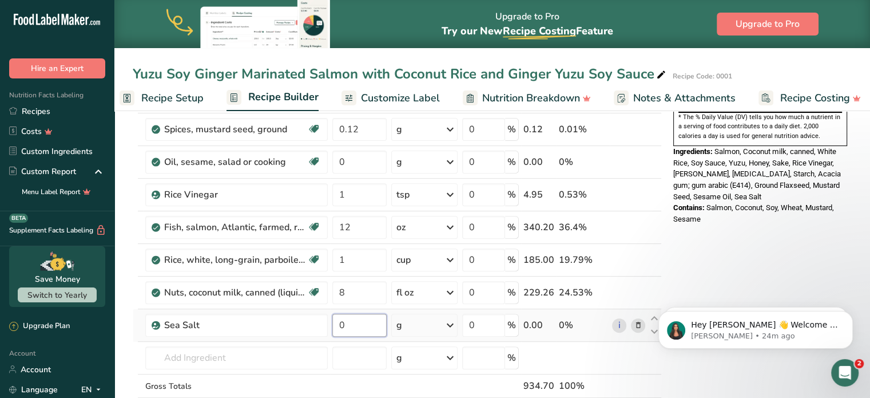
type input "5"
type input "0"
type input "3"
click at [414, 327] on div "Ingredient * Amount * Unit * Waste * .a-a{fill:#347362;}.b-a{fill:#fff;} Grams …" at bounding box center [397, 120] width 529 height 650
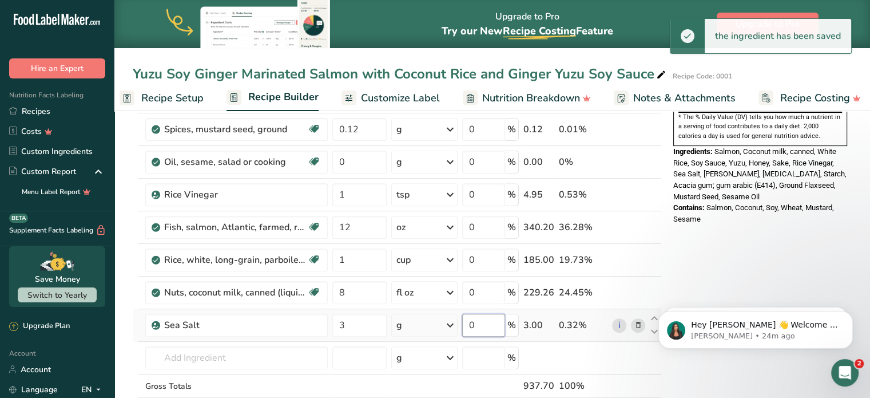
click at [480, 327] on input "0" at bounding box center [483, 324] width 43 height 23
click at [428, 323] on div "Ingredient * Amount * Unit * Waste * .a-a{fill:#347362;}.b-a{fill:#fff;} Grams …" at bounding box center [397, 120] width 529 height 650
click at [453, 322] on icon at bounding box center [450, 325] width 14 height 21
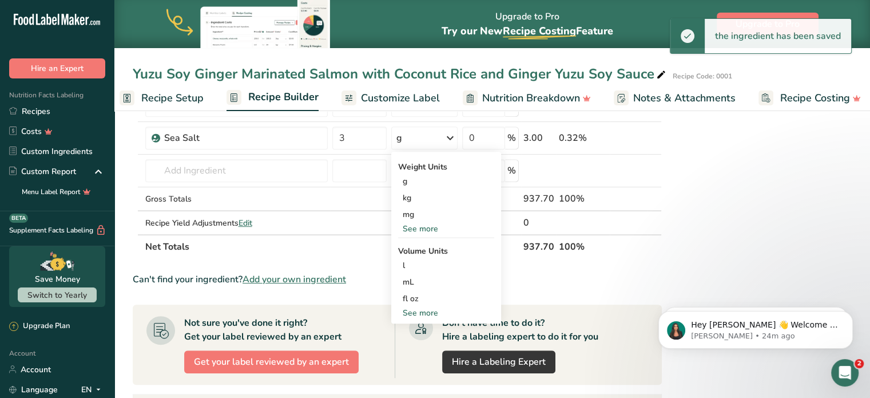
scroll to position [565, 0]
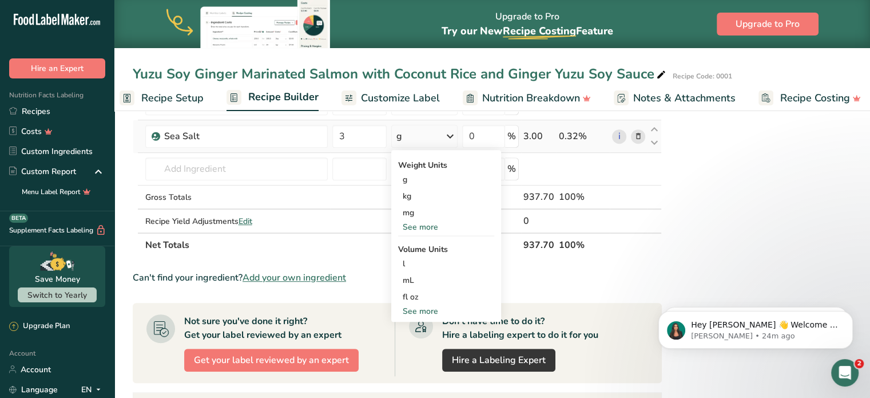
click at [419, 305] on div "See more" at bounding box center [446, 311] width 96 height 12
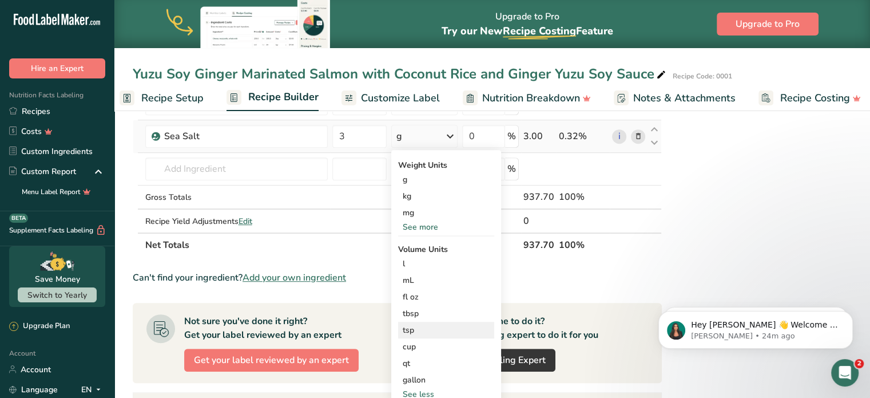
click at [416, 328] on div "tsp" at bounding box center [446, 330] width 87 height 12
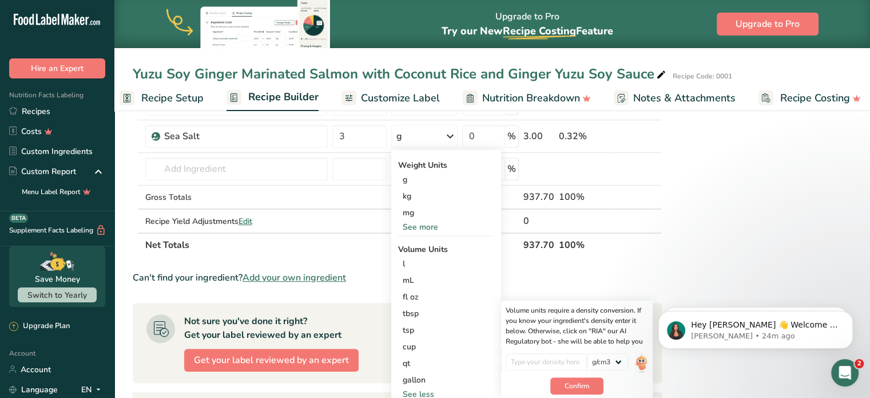
click at [754, 229] on div "Nutrition Facts 2 Servings Per Container Serving Size 234g Amount Per Serving C…" at bounding box center [760, 91] width 183 height 1060
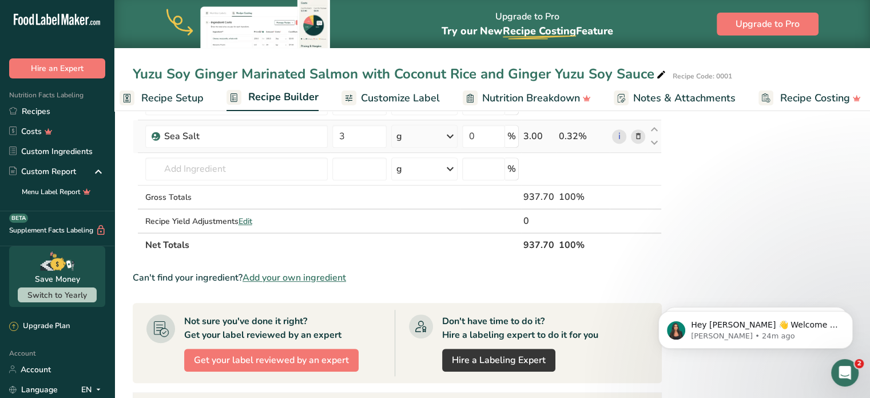
click at [429, 135] on div "g" at bounding box center [424, 136] width 66 height 23
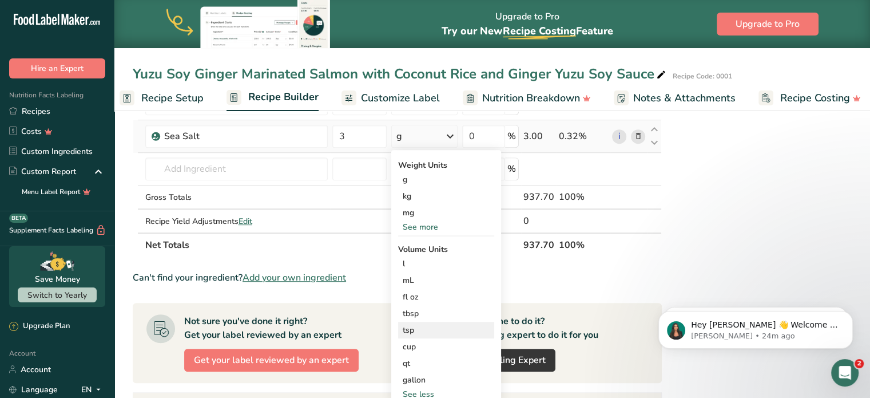
drag, startPoint x: 430, startPoint y: 340, endPoint x: 438, endPoint y: 333, distance: 11.0
click at [438, 333] on div "Weight Units g kg mg See more Volume Units l Volume units require a density con…" at bounding box center [446, 277] width 110 height 255
click at [438, 333] on div "tsp" at bounding box center [446, 330] width 87 height 12
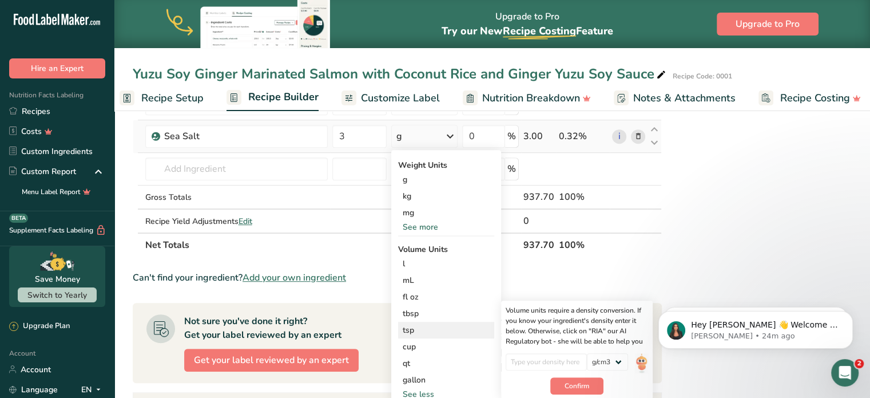
click at [438, 333] on div "tsp" at bounding box center [446, 330] width 87 height 12
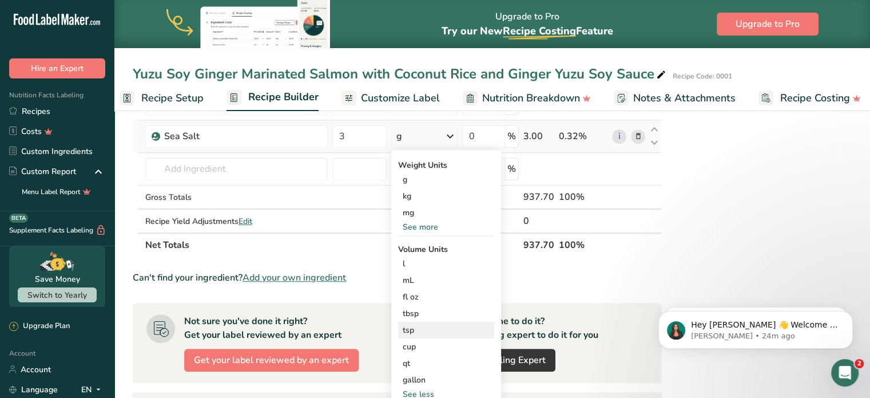
click at [438, 333] on div "tsp" at bounding box center [446, 330] width 87 height 12
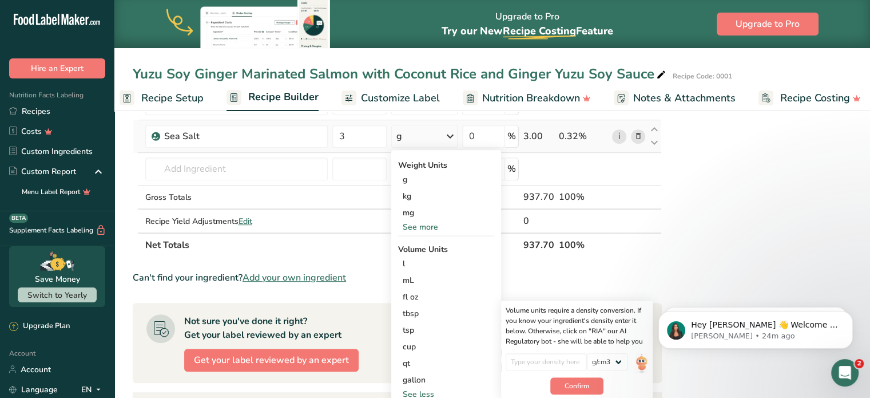
click at [419, 221] on div "See more" at bounding box center [446, 227] width 96 height 12
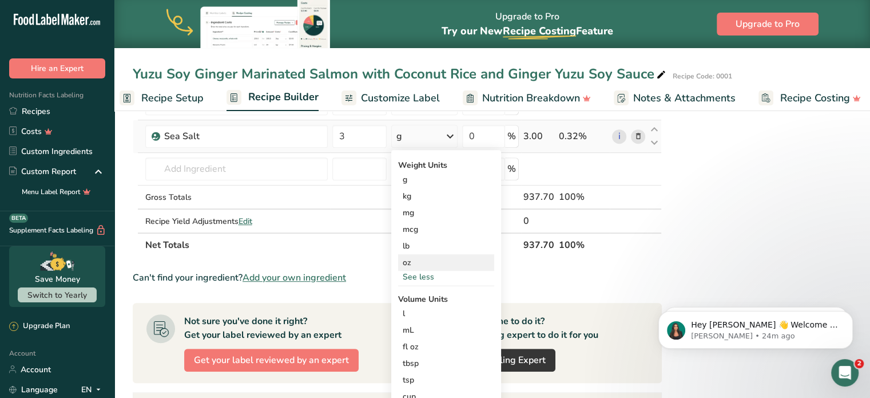
click at [419, 258] on div "oz" at bounding box center [446, 262] width 96 height 17
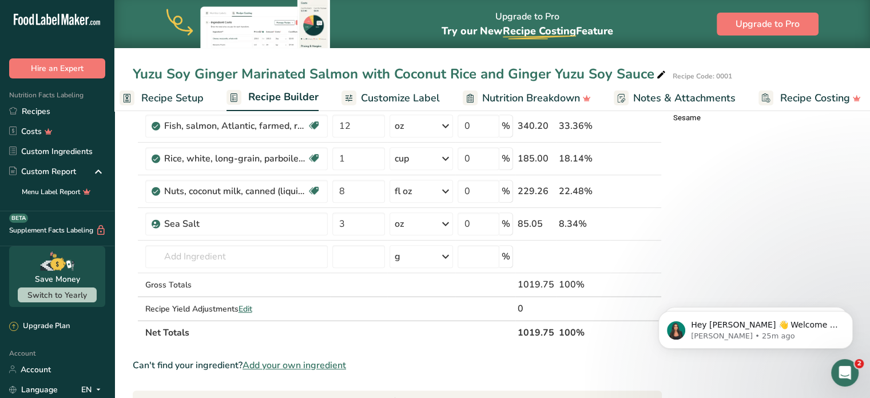
scroll to position [481, 0]
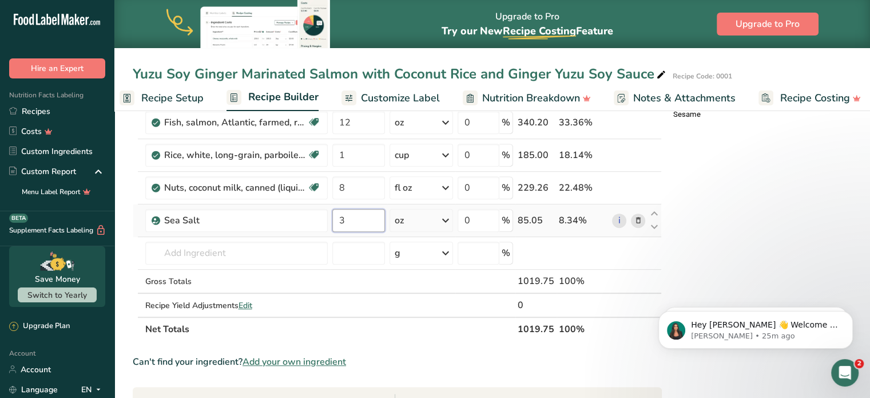
click at [357, 228] on input "3" at bounding box center [358, 220] width 53 height 23
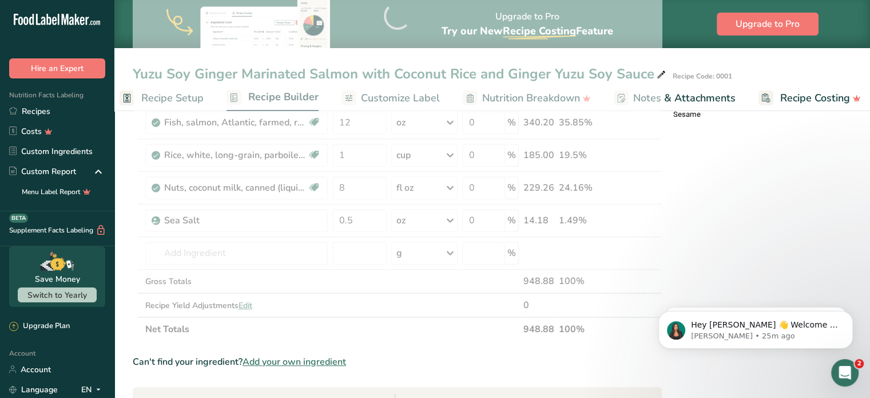
click at [665, 249] on div "Add Ingredients Manage Recipe Delete Recipe Duplicate Recipe Scale Recipe Save …" at bounding box center [401, 175] width 536 height 1060
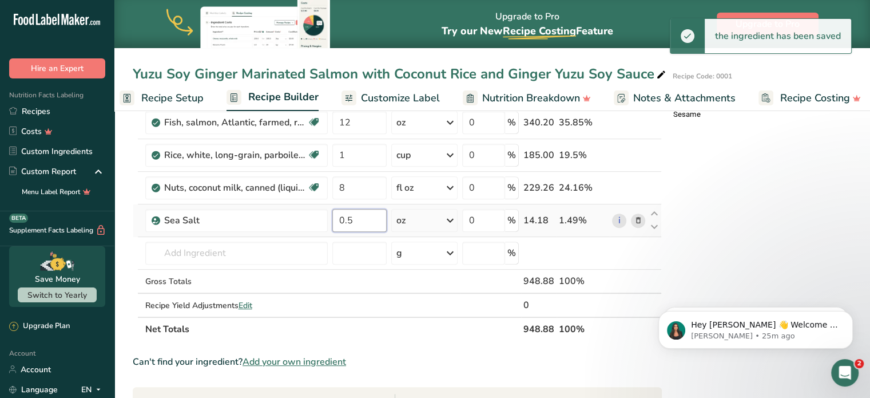
click at [371, 219] on input "0.5" at bounding box center [359, 220] width 54 height 23
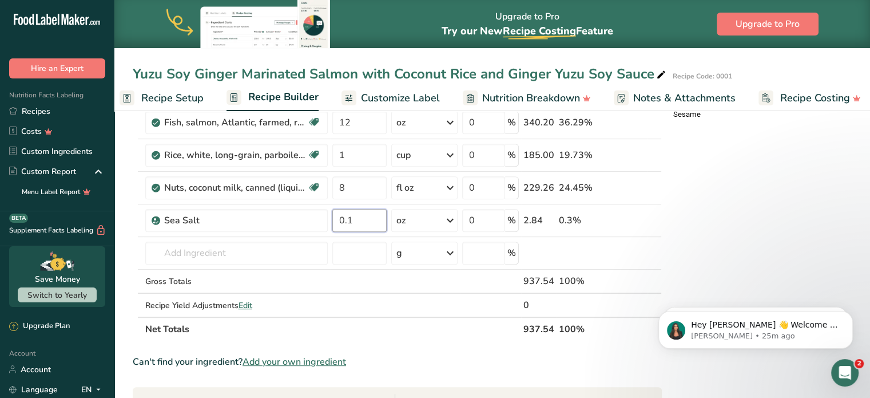
type input "0.1"
click at [766, 194] on div "Nutrition Facts 2 Servings Per Container Serving Size 237g Amount Per Serving C…" at bounding box center [760, 175] width 183 height 1060
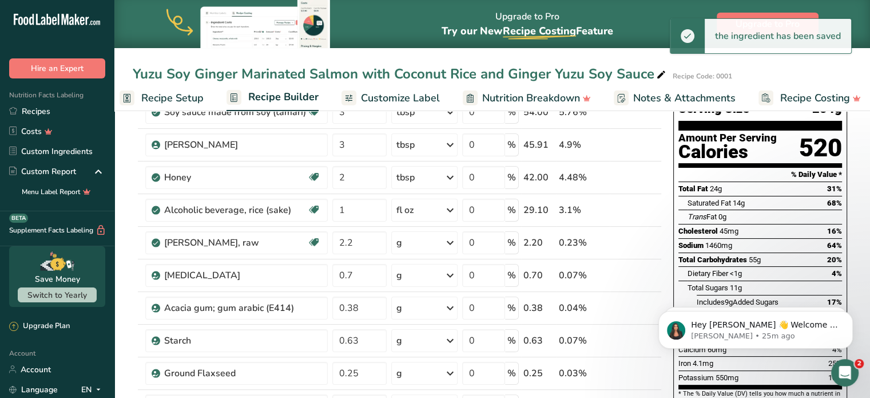
scroll to position [101, 0]
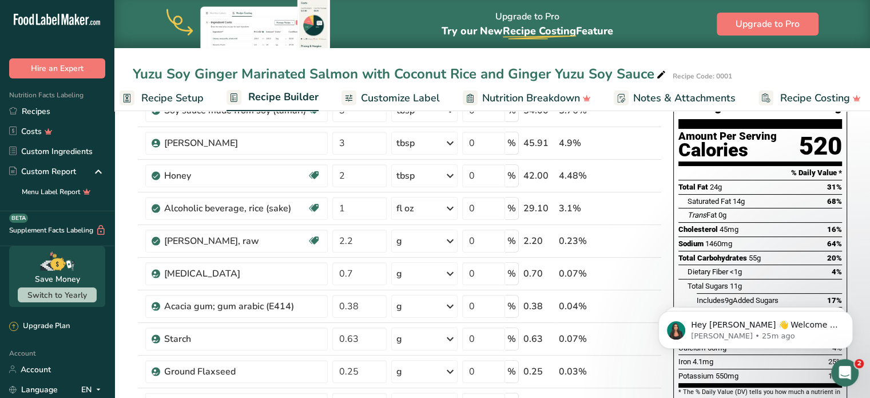
drag, startPoint x: 728, startPoint y: 217, endPoint x: 694, endPoint y: 218, distance: 34.3
click at [694, 238] on div "Sodium 1460mg" at bounding box center [705, 243] width 54 height 11
click at [694, 239] on span "Sodium" at bounding box center [690, 243] width 25 height 9
drag, startPoint x: 734, startPoint y: 215, endPoint x: 646, endPoint y: 224, distance: 89.2
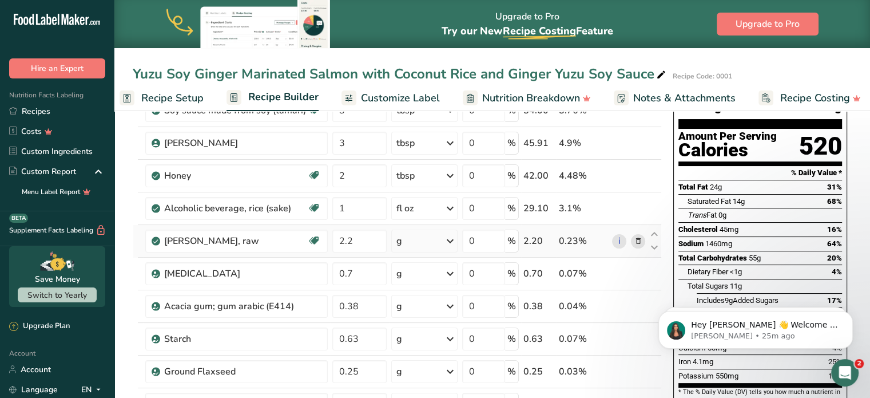
click at [646, 225] on td "i" at bounding box center [629, 241] width 38 height 33
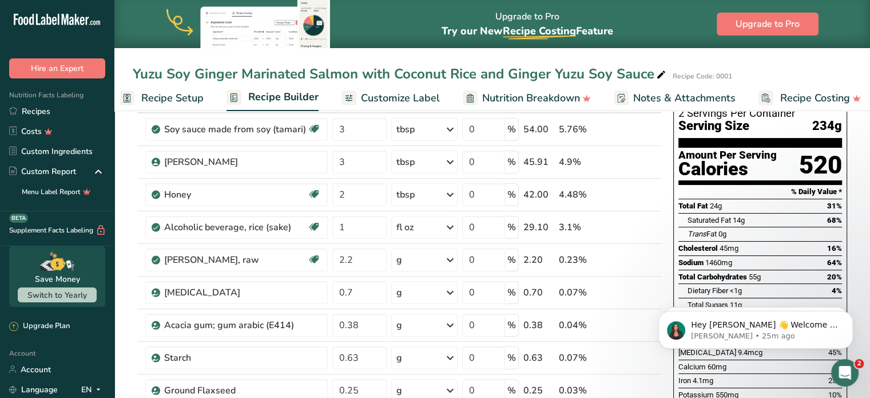
scroll to position [85, 0]
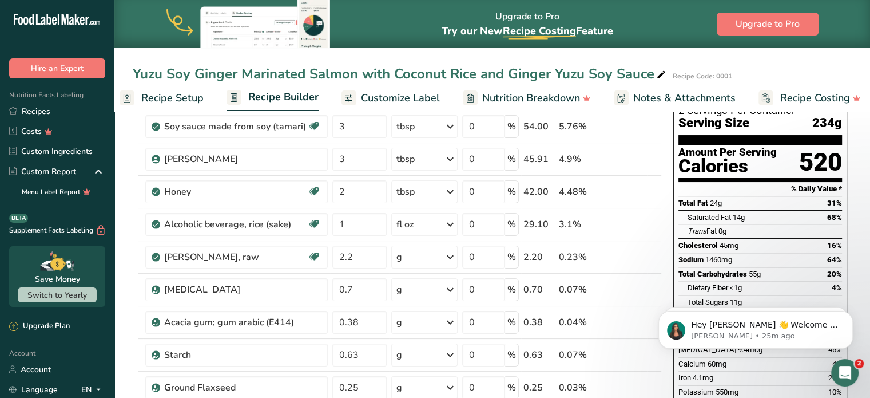
drag, startPoint x: 761, startPoint y: 245, endPoint x: 668, endPoint y: 246, distance: 93.2
click at [669, 246] on div "Nutrition Facts 2 Servings Per Container Serving Size 234g Amount Per Serving C…" at bounding box center [760, 280] width 183 height 480
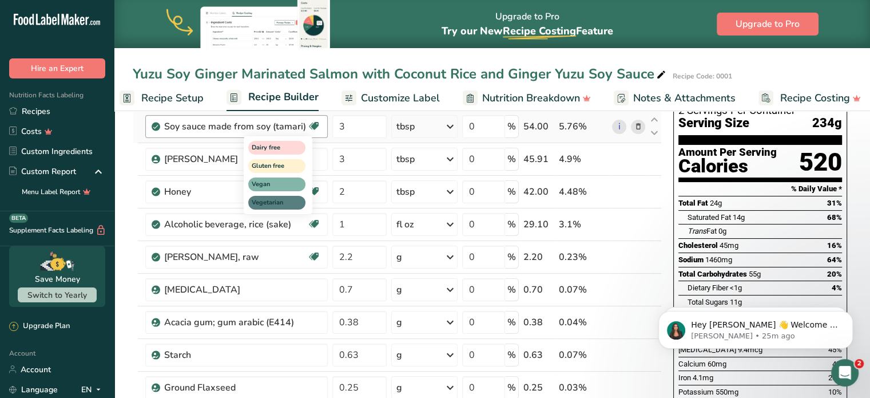
click at [311, 125] on icon at bounding box center [313, 126] width 11 height 18
click at [632, 126] on span at bounding box center [638, 127] width 14 height 14
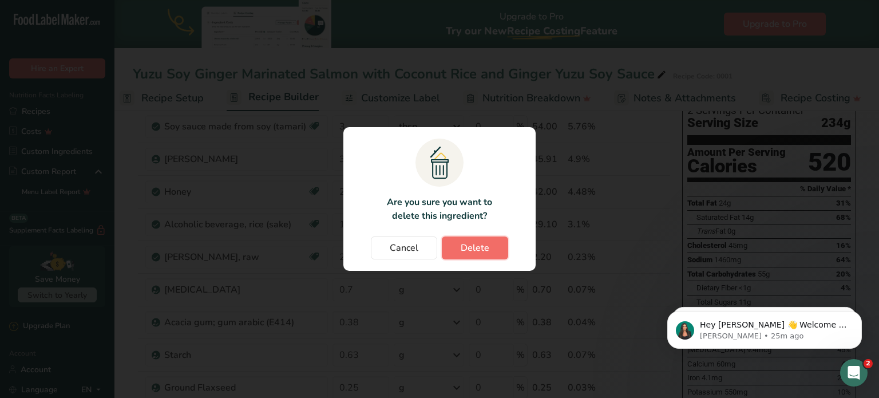
click at [455, 249] on button "Delete" at bounding box center [475, 247] width 66 height 23
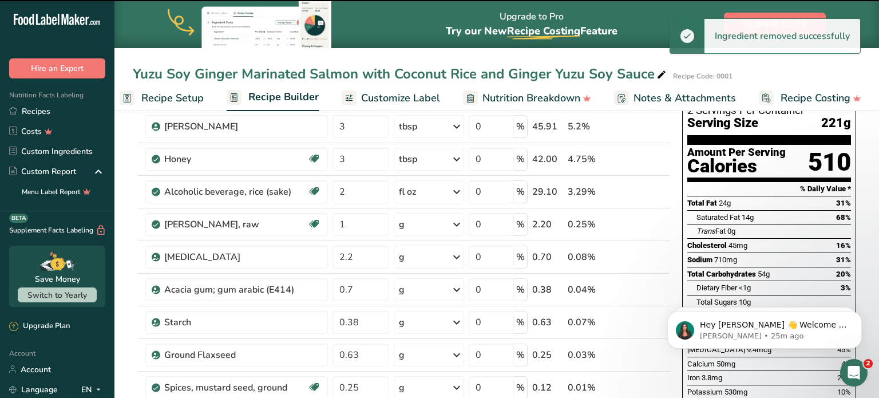
type input "2"
type input "1"
type input "2.2"
type input "0.7"
type input "0.38"
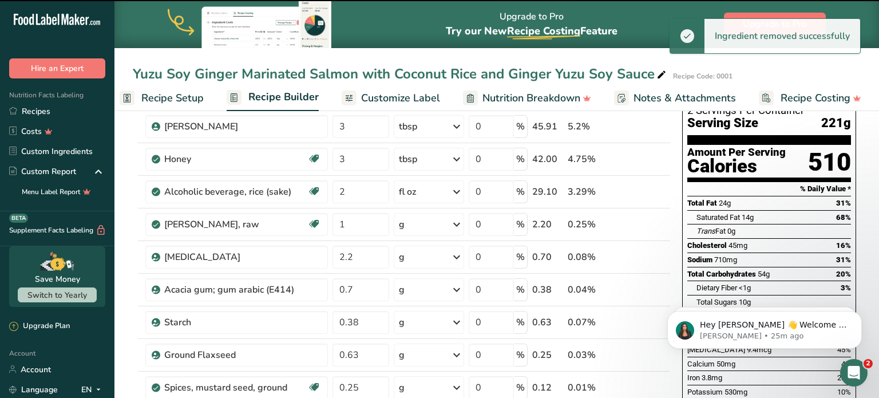
type input "0.63"
type input "0.25"
type input "0.12"
type input "0"
type input "1"
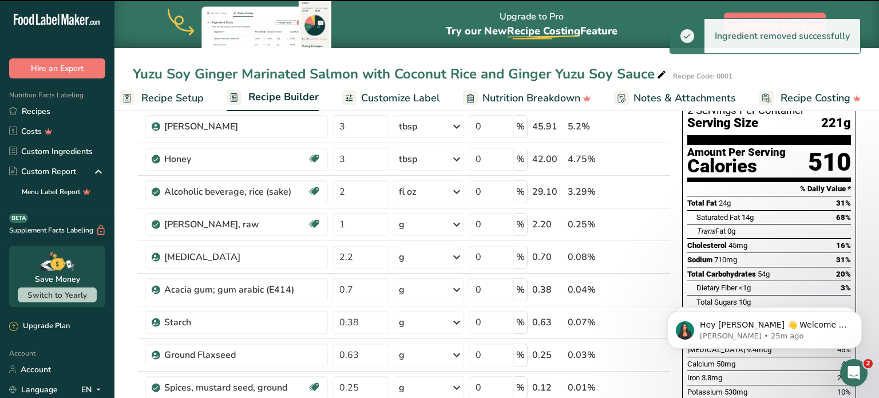
type input "12"
type input "1"
type input "8"
type input "0.1"
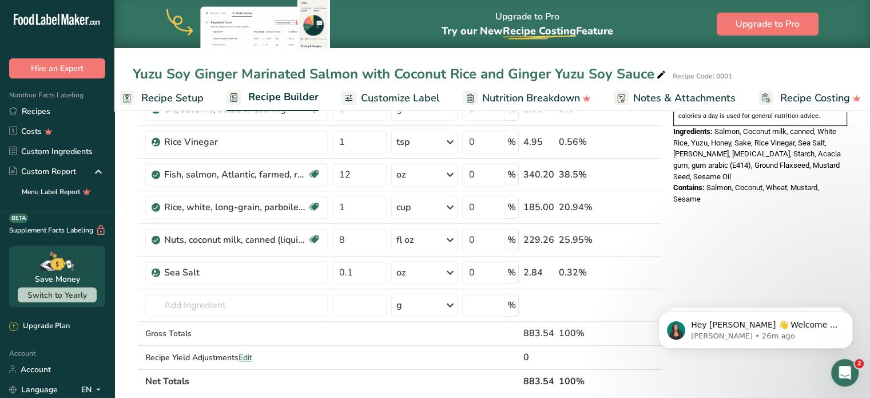
scroll to position [397, 0]
click at [263, 313] on td "2047 Salt, table 11508 Sweet potato, cooked, baked in skin, flesh, without salt…" at bounding box center [236, 304] width 187 height 33
click at [224, 293] on input "text" at bounding box center [236, 303] width 182 height 23
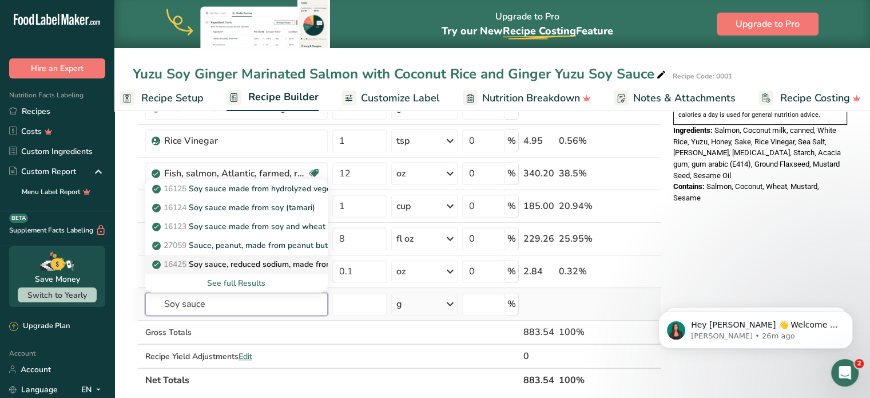
type input "Soy sauce"
click at [260, 267] on p "16425 Soy sauce, reduced sodium, made from hydrolyzed vegetable protein" at bounding box center [298, 264] width 288 height 12
type input "Soy sauce, reduced sodium, made from hydrolyzed vegetable protein"
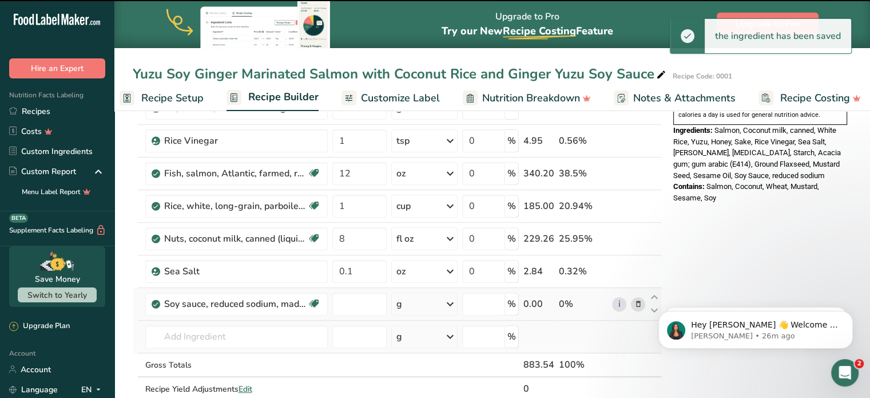
type input "0"
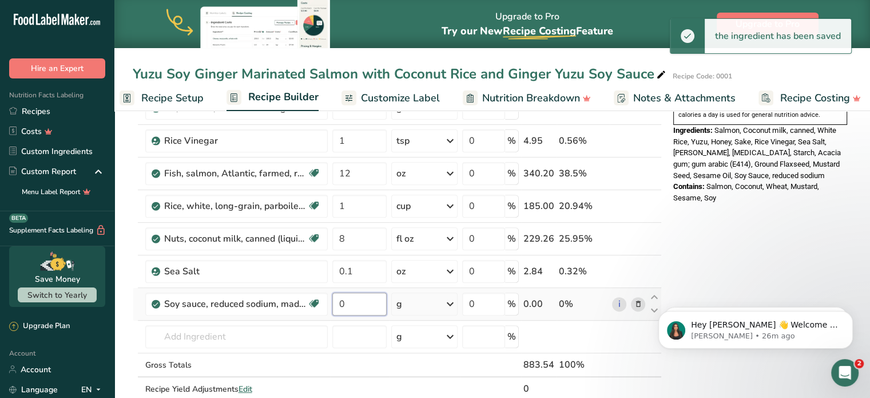
click at [353, 301] on input "0" at bounding box center [359, 303] width 54 height 23
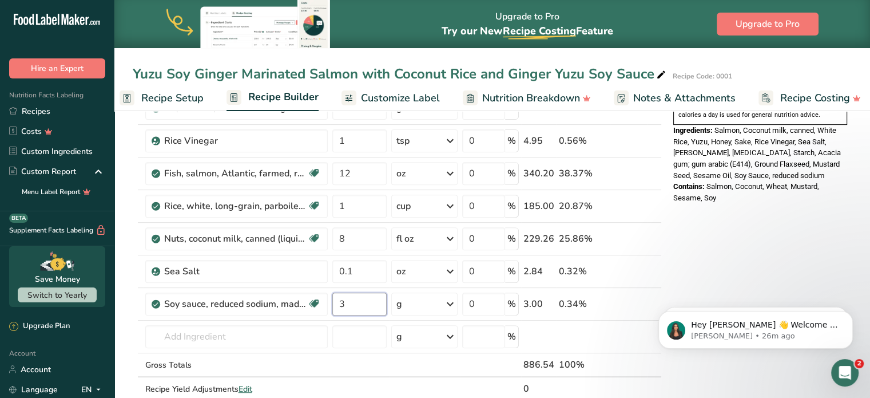
type input "3"
click at [783, 257] on div "Nutrition Facts 2 Servings Per Container Serving Size 221g Amount Per Serving C…" at bounding box center [760, 258] width 183 height 1060
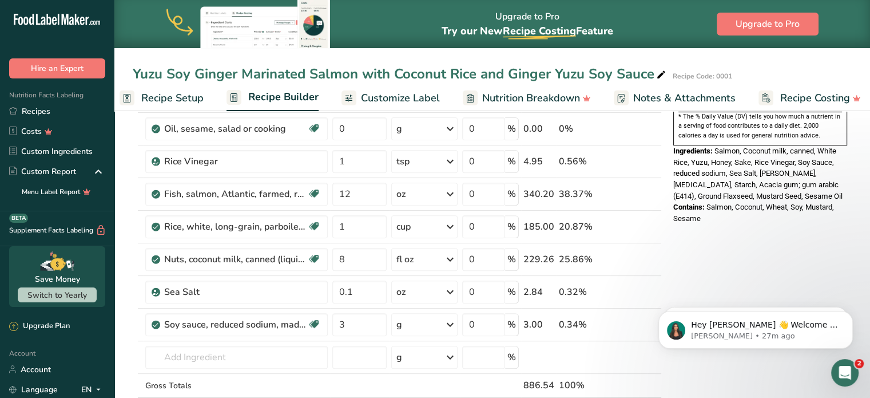
scroll to position [385, 0]
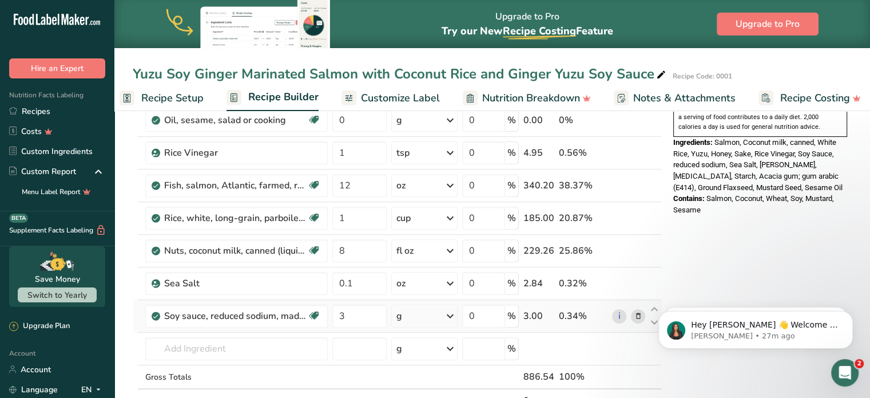
click at [434, 320] on div "g" at bounding box center [424, 315] width 66 height 23
click at [458, 347] on div "1 tbsp" at bounding box center [446, 354] width 96 height 17
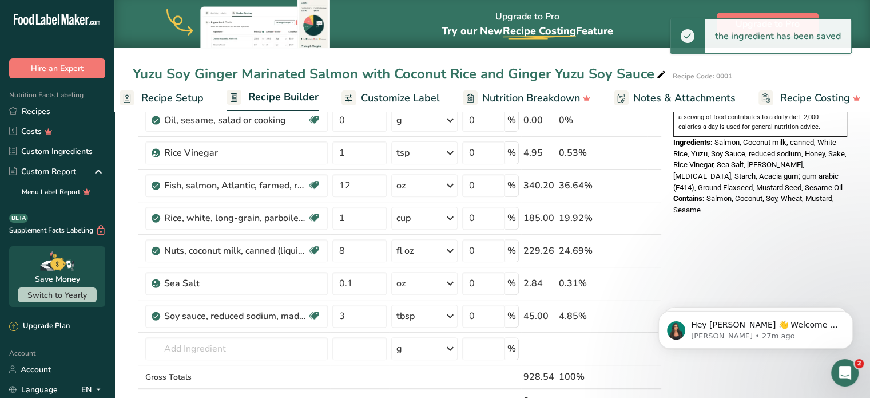
click at [697, 285] on div "Nutrition Facts 2 Servings Per Container Serving Size 232g Amount Per Serving C…" at bounding box center [760, 270] width 183 height 1060
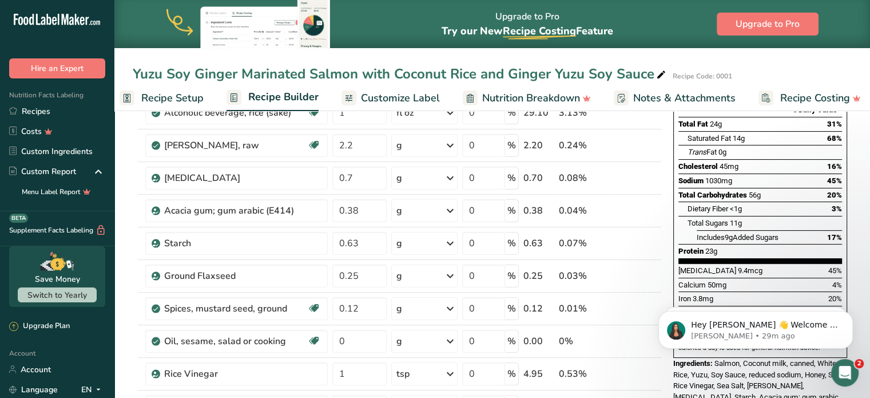
scroll to position [158, 0]
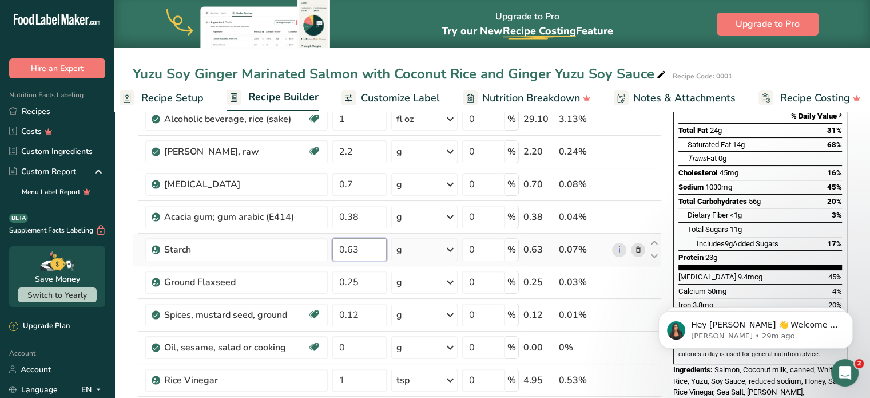
click at [355, 257] on input "0.63" at bounding box center [359, 249] width 54 height 23
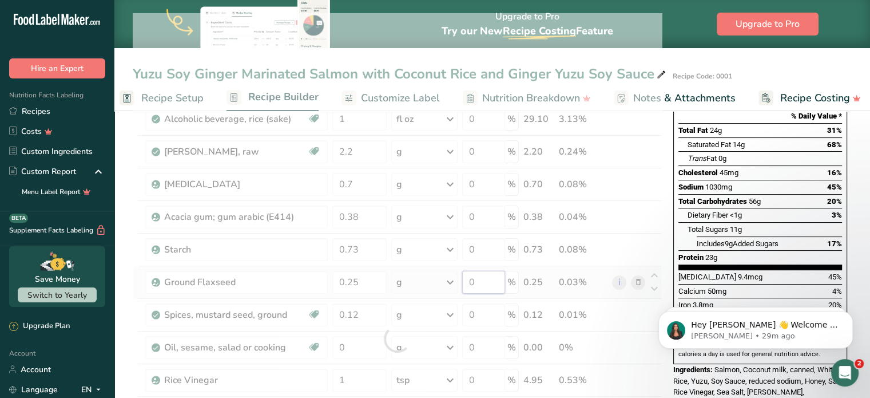
click at [486, 288] on div "Ingredient * Amount * Unit * Waste * .a-a{fill:#347362;}.b-a{fill:#fff;} Grams …" at bounding box center [397, 338] width 529 height 650
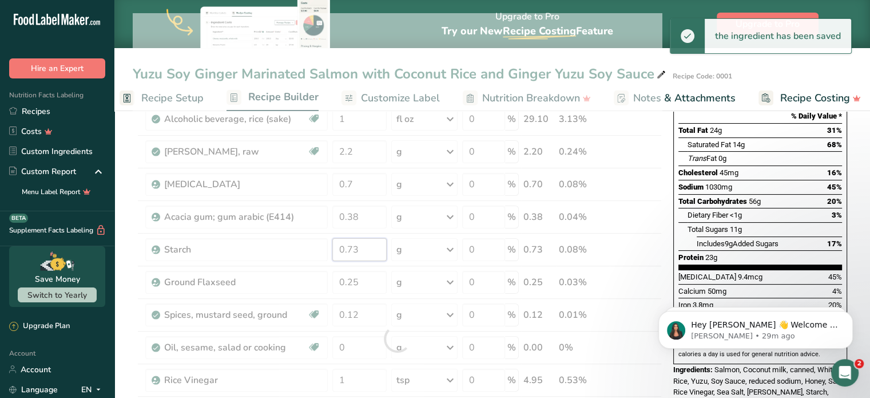
click at [370, 251] on div "Ingredient * Amount * Unit * Waste * .a-a{fill:#347362;}.b-a{fill:#fff;} Grams …" at bounding box center [397, 338] width 529 height 650
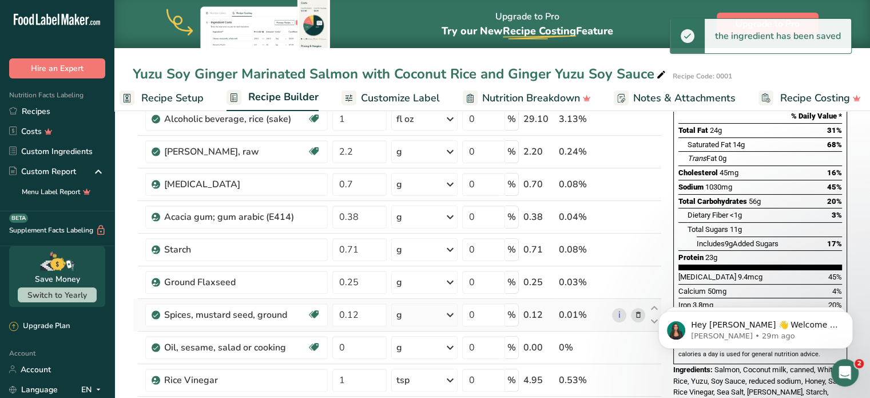
click at [622, 302] on div "Ingredient * Amount * Unit * Waste * .a-a{fill:#347362;}.b-a{fill:#fff;} Grams …" at bounding box center [397, 338] width 529 height 650
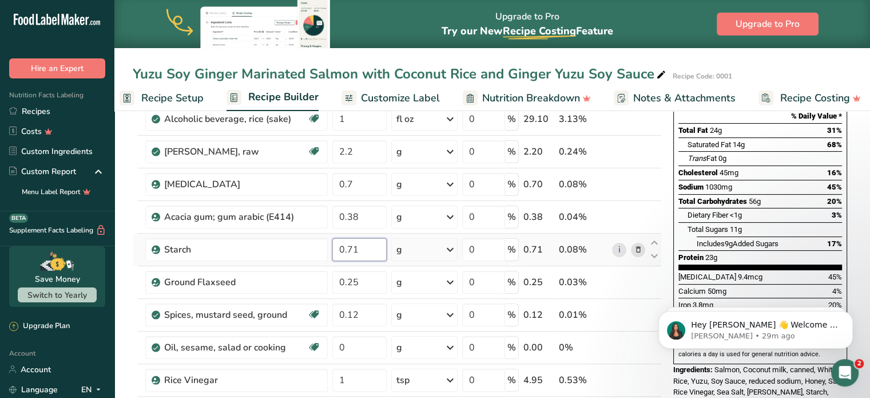
click at [376, 239] on input "0.71" at bounding box center [359, 249] width 54 height 23
type input "0.66"
click at [133, 257] on div "Ingredient * Amount * Unit * Waste * .a-a{fill:#347362;}.b-a{fill:#fff;} Grams …" at bounding box center [397, 338] width 529 height 650
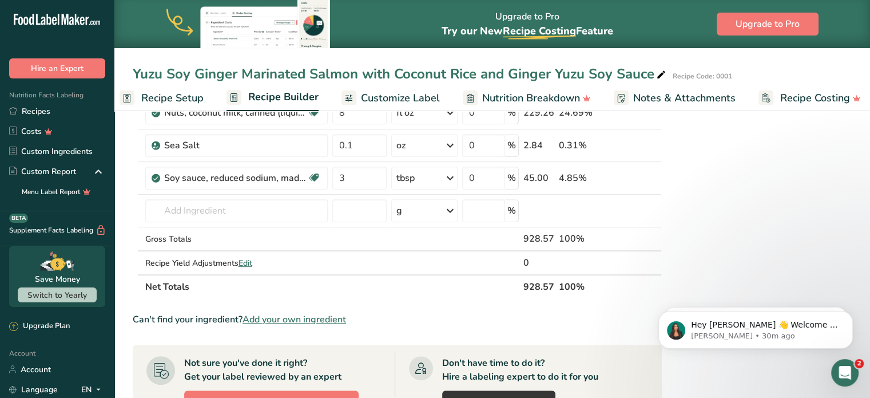
scroll to position [520, 0]
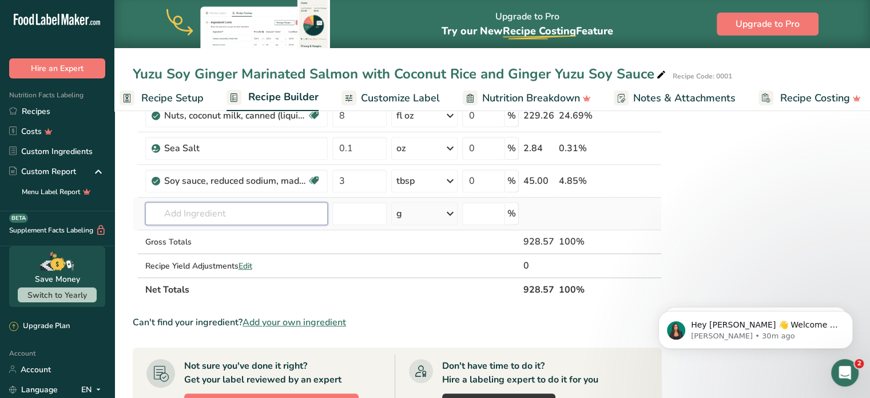
click at [282, 208] on input "text" at bounding box center [236, 213] width 182 height 23
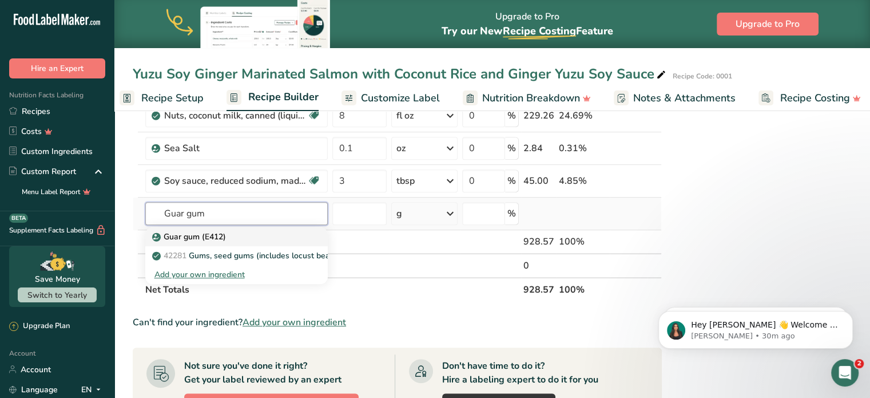
type input "Guar gum"
click at [222, 233] on p "Guar gum (E412)" at bounding box center [190, 237] width 72 height 12
type input "Guar gum (E412)"
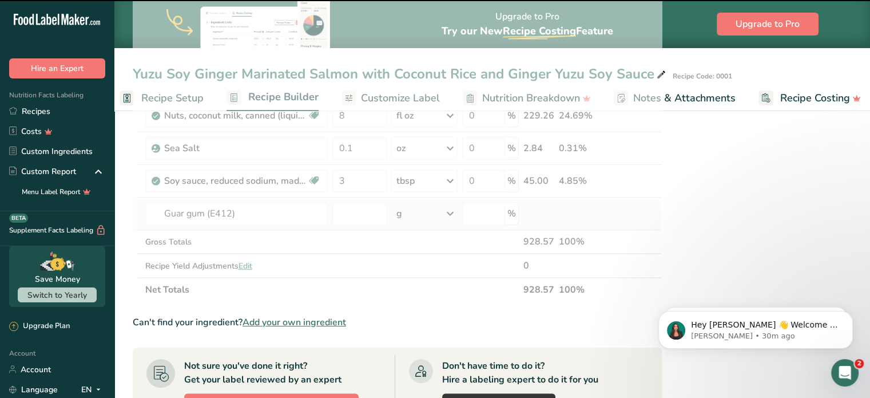
type input "0"
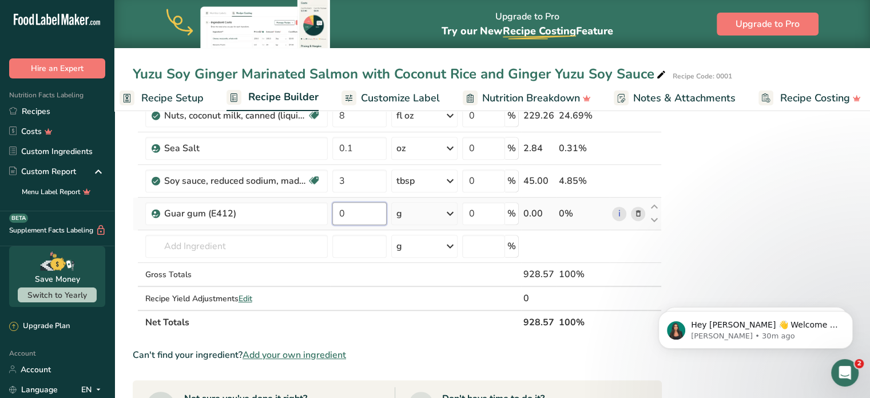
click at [374, 203] on input "0" at bounding box center [359, 213] width 54 height 23
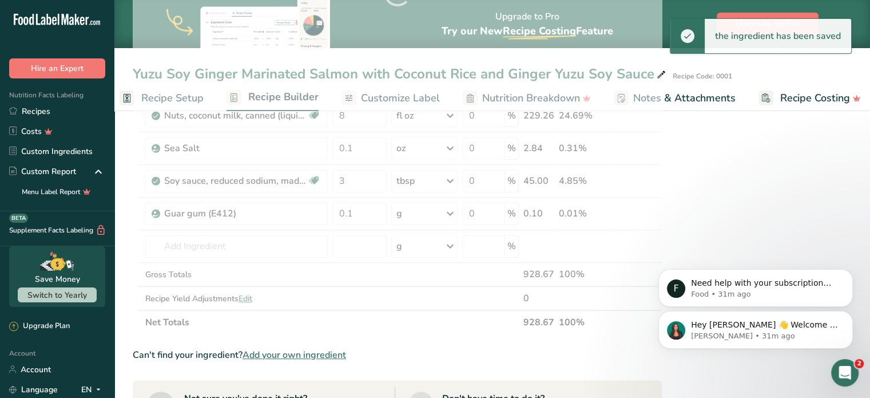
click at [709, 275] on div "Hey [PERSON_NAME] 👋 Welcome to Food Label Maker🙌 Take a look around! If you hav…" at bounding box center [755, 276] width 211 height 143
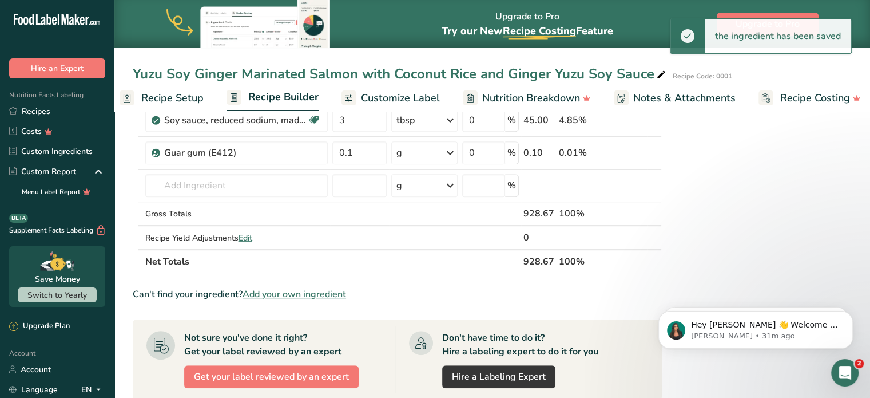
scroll to position [554, 0]
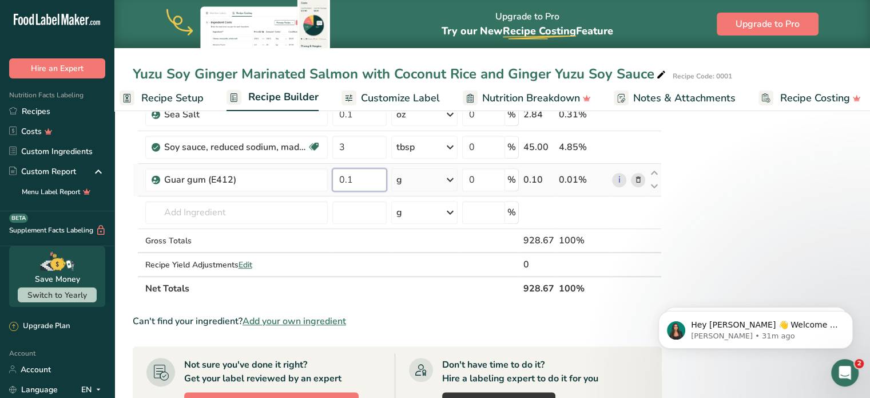
click at [366, 171] on input "0.1" at bounding box center [359, 179] width 54 height 23
type input "1"
type input "2"
type input "6"
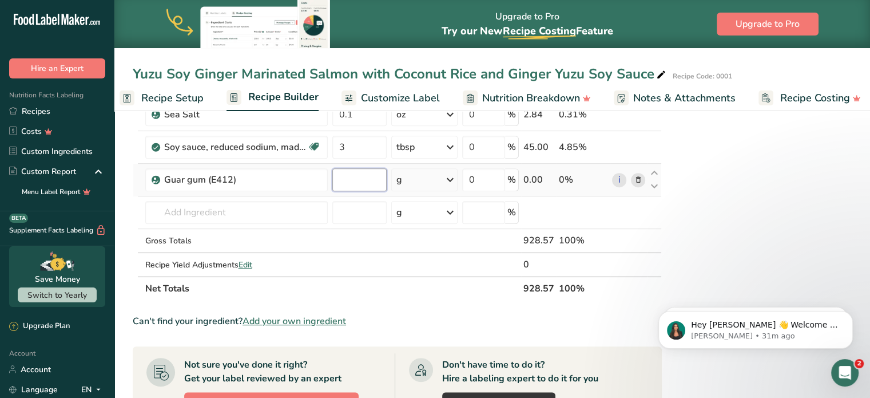
type input "2"
type input "1"
type input "0.9"
click at [767, 182] on div "Nutrition Facts 2 Servings Per Container Serving Size 232g Amount Per Serving C…" at bounding box center [760, 118] width 183 height 1093
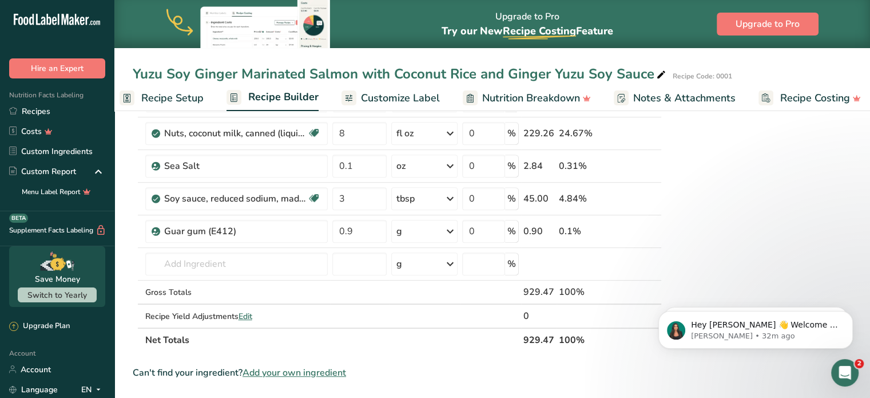
scroll to position [503, 0]
click at [636, 229] on icon at bounding box center [638, 230] width 8 height 12
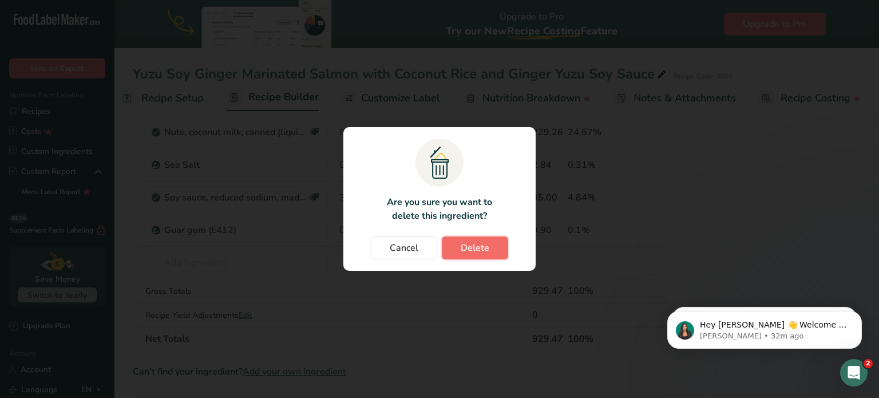
click at [472, 245] on span "Delete" at bounding box center [474, 248] width 29 height 14
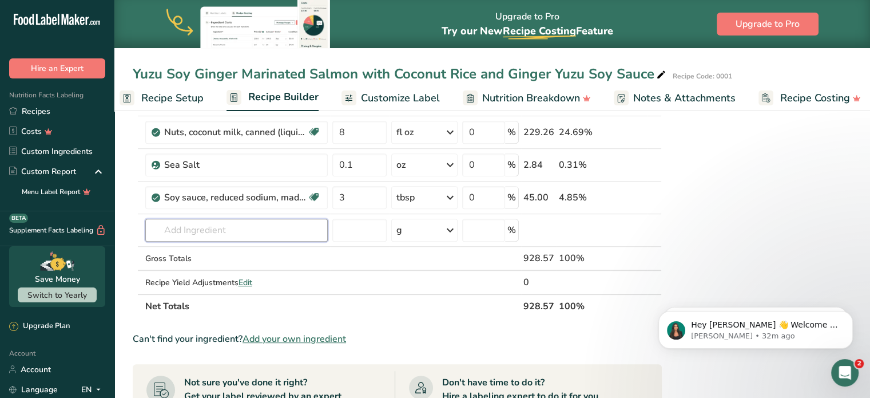
click at [211, 220] on input "text" at bounding box center [236, 230] width 182 height 23
type input "A"
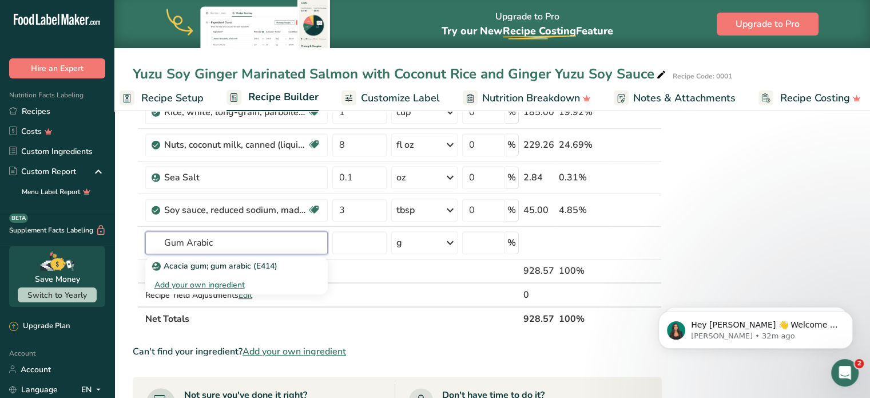
scroll to position [499, 0]
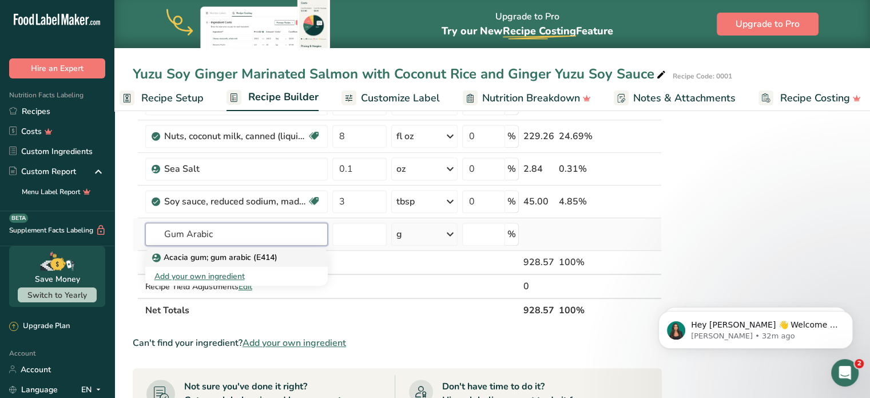
type input "Gum Arabic"
click at [265, 258] on p "Acacia gum; gum arabic (E414)" at bounding box center [215, 257] width 123 height 12
type input "Acacia gum; gum arabic (E414)"
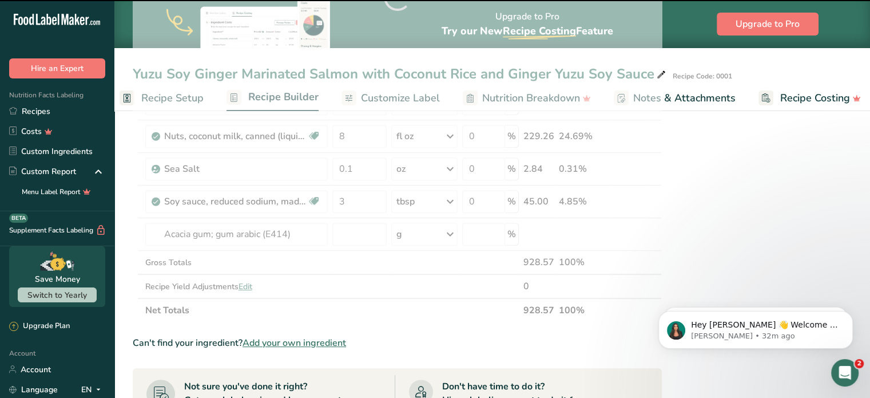
type input "0"
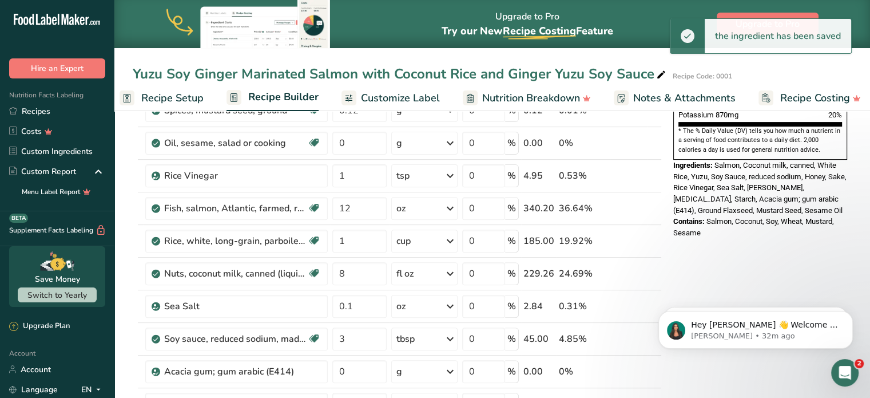
scroll to position [359, 0]
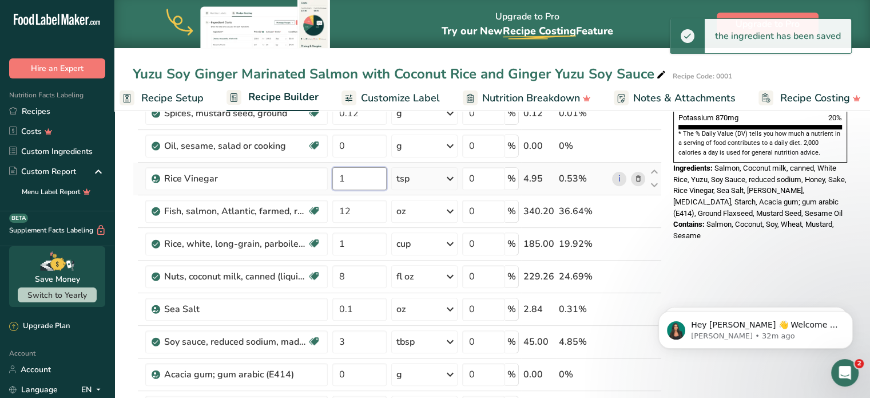
click at [350, 185] on input "1" at bounding box center [359, 178] width 54 height 23
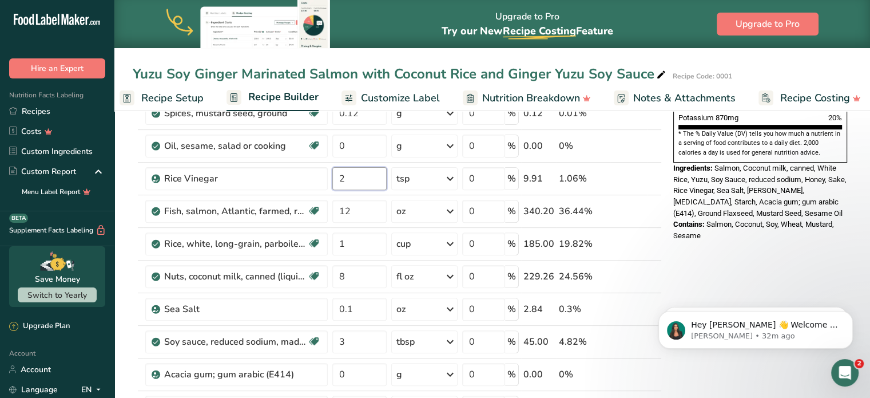
type input "2"
click at [735, 267] on div "Nutrition Facts 2 Servings Per Container Serving Size 232g Amount Per Serving C…" at bounding box center [760, 312] width 183 height 1093
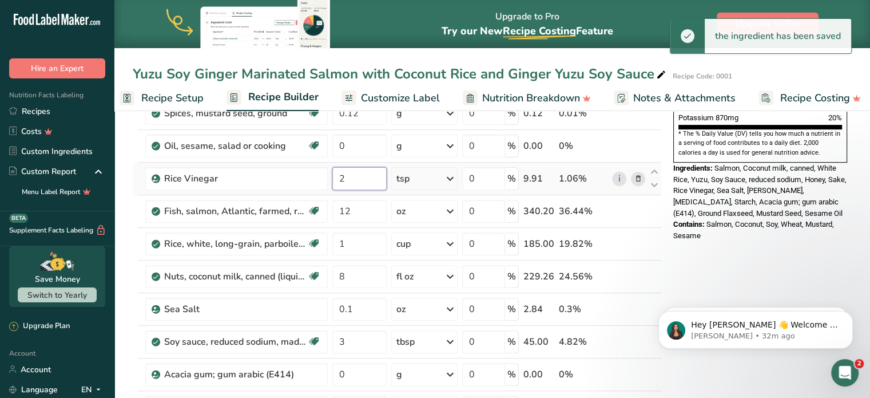
click at [352, 178] on input "2" at bounding box center [359, 178] width 54 height 23
type input "3"
click at [726, 270] on div "Nutrition Facts 2 Servings Per Container Serving Size 233g Amount Per Serving C…" at bounding box center [760, 312] width 183 height 1093
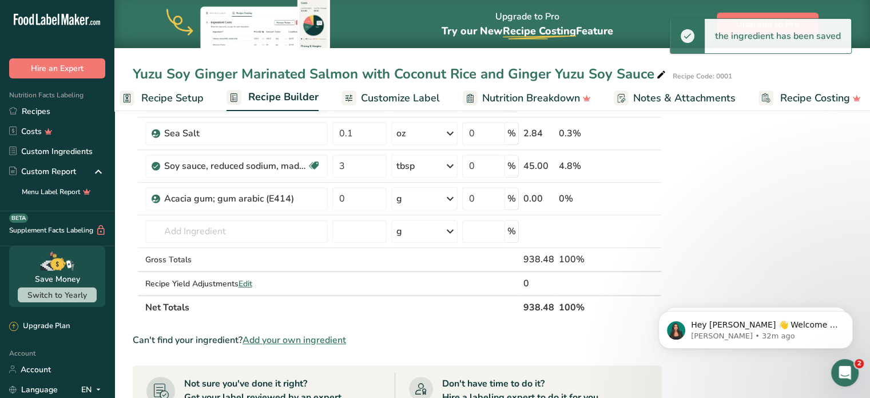
scroll to position [533, 0]
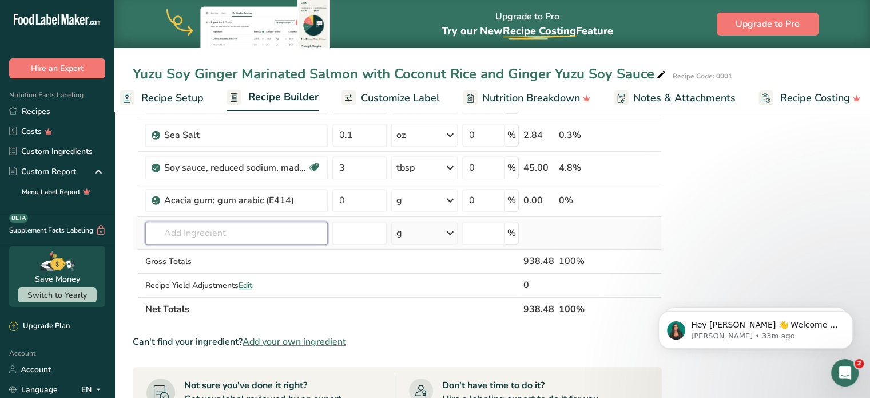
click at [213, 241] on input "text" at bounding box center [236, 232] width 182 height 23
type input "maltodextrin"
click at [205, 257] on p "Maltodextrin" at bounding box center [181, 256] width 55 height 12
type input "Maltodextrin"
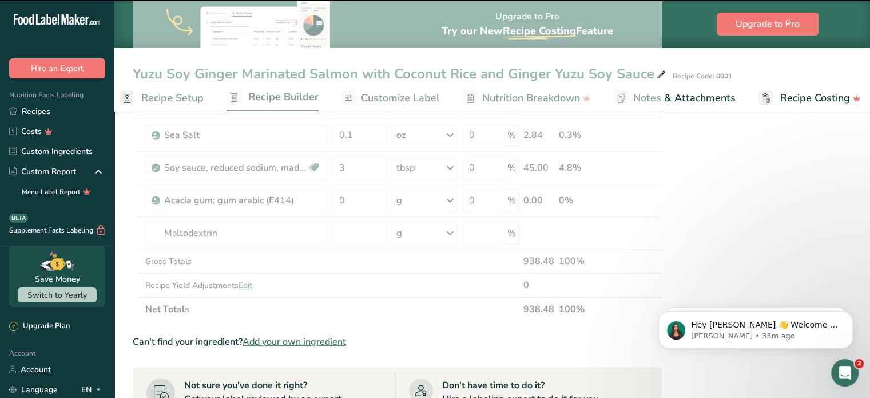
type input "0"
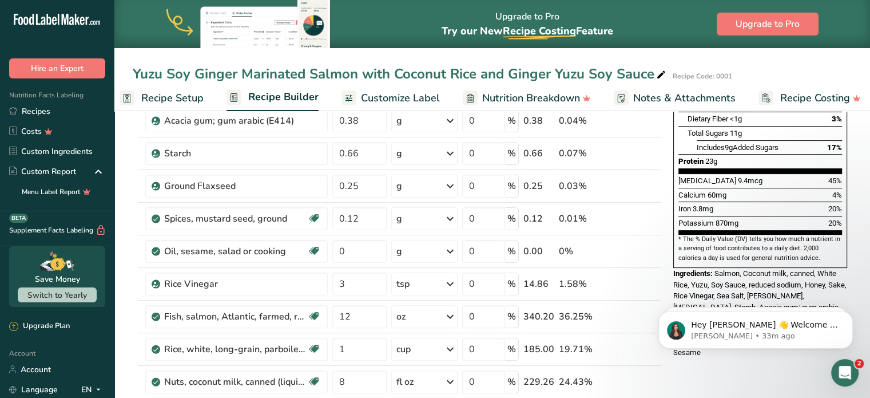
scroll to position [240, 0]
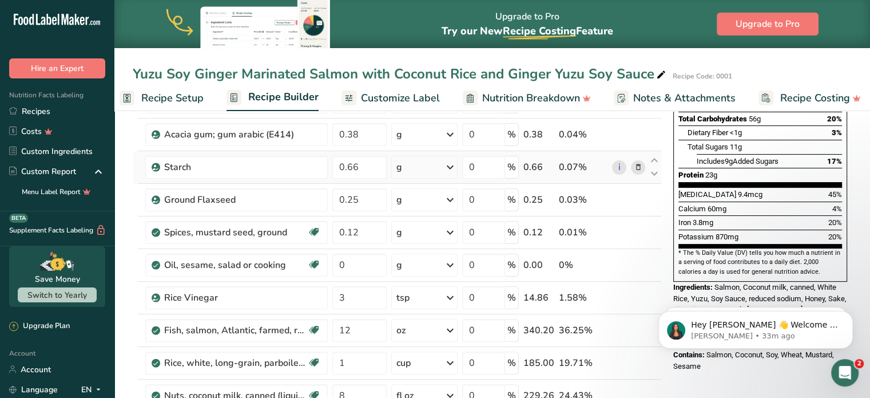
click at [637, 168] on icon at bounding box center [638, 167] width 8 height 12
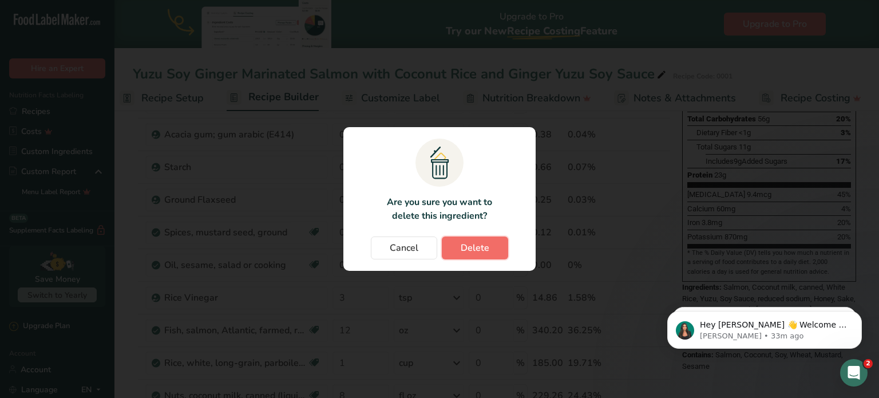
click at [480, 258] on button "Delete" at bounding box center [475, 247] width 66 height 23
type input "0.25"
type input "0.12"
type input "0"
type input "3"
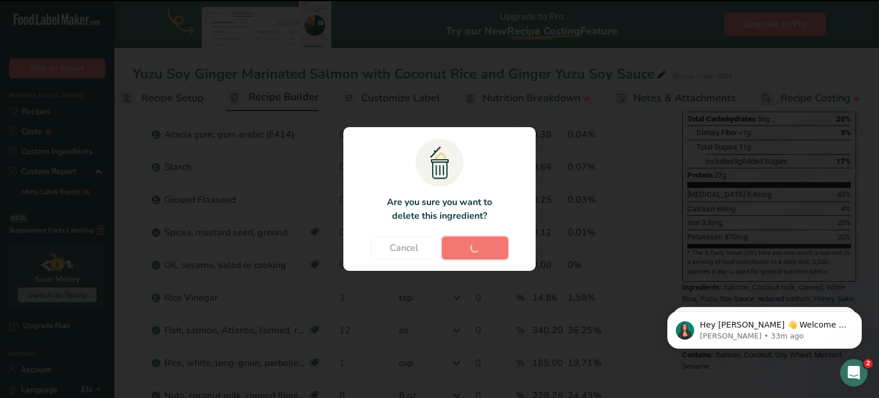
type input "12"
type input "1"
type input "8"
type input "0.1"
type input "3"
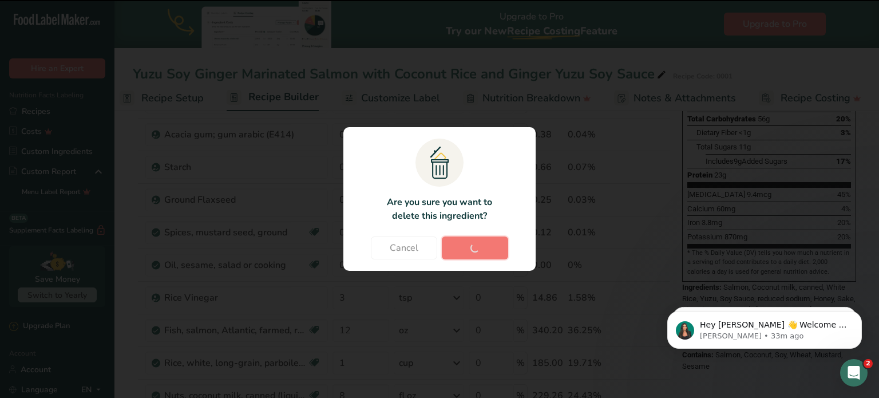
type input "0"
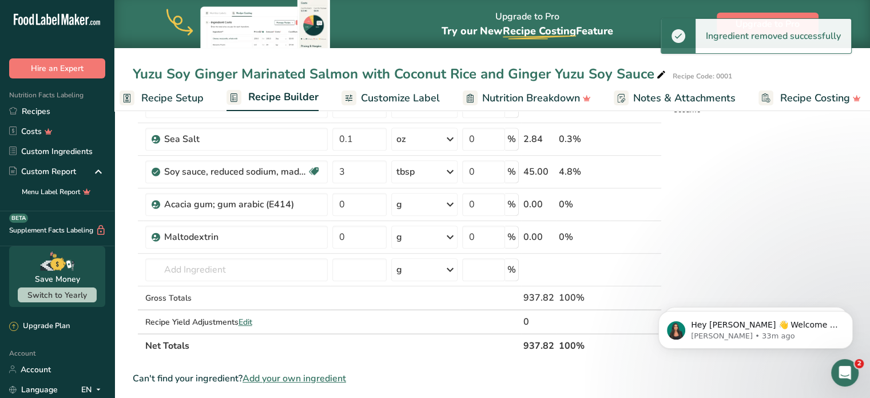
scroll to position [481, 0]
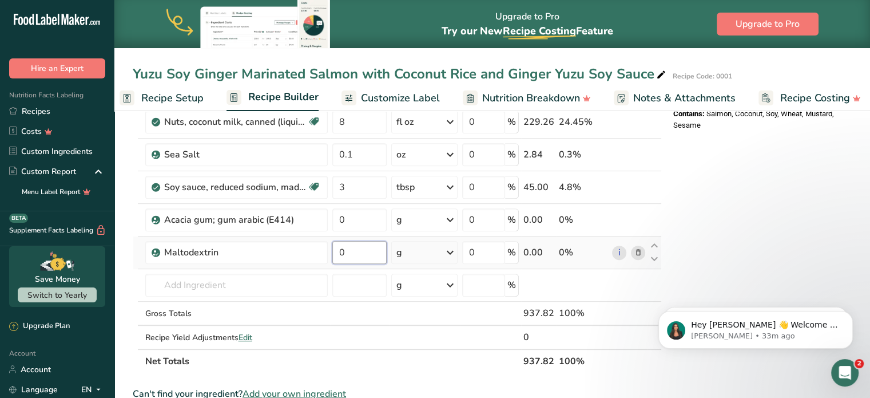
click at [355, 244] on input "0" at bounding box center [359, 252] width 54 height 23
click at [760, 271] on div "Nutrition Facts 2 Servings Per Container Serving Size 234g Amount Per Serving C…" at bounding box center [760, 190] width 183 height 1093
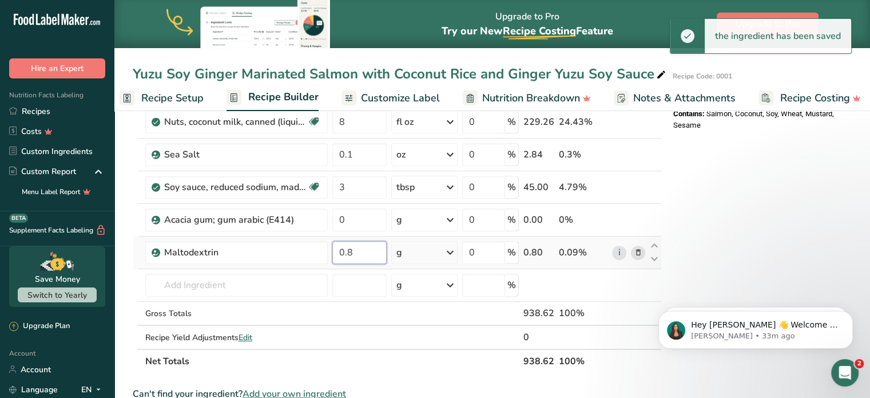
click at [372, 255] on input "0.8" at bounding box center [359, 252] width 54 height 23
type input "1"
click at [776, 223] on div "Nutrition Facts 2 Servings Per Container Serving Size 235g Amount Per Serving C…" at bounding box center [760, 190] width 183 height 1093
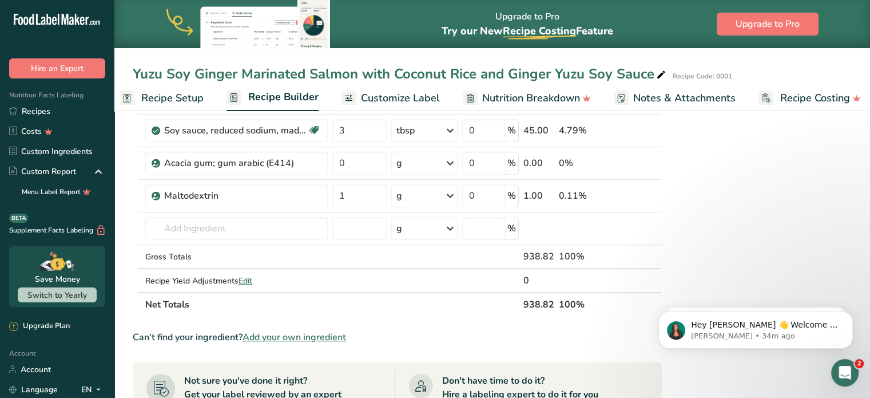
scroll to position [479, 0]
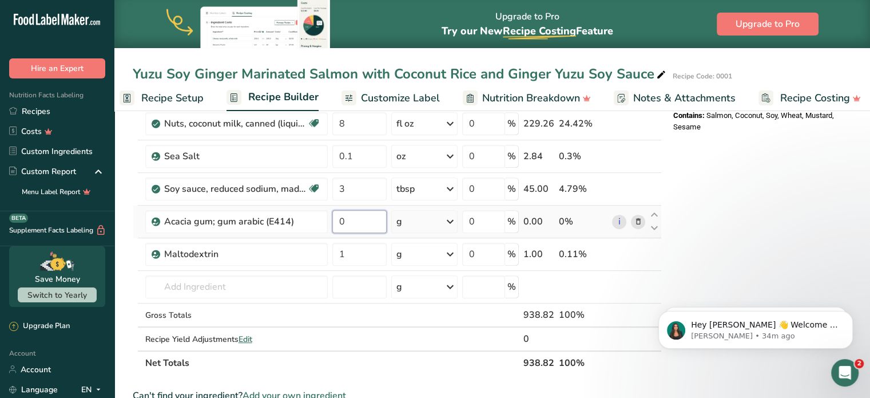
click at [356, 225] on input "0" at bounding box center [359, 221] width 54 height 23
type input "2"
click at [728, 258] on div "Nutrition Facts 2 Servings Per Container Serving Size 235g Amount Per Serving C…" at bounding box center [760, 192] width 183 height 1093
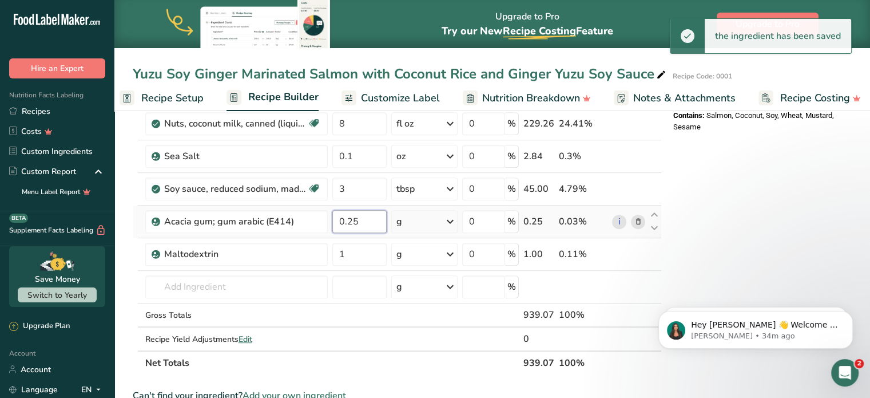
click at [369, 217] on input "0.25" at bounding box center [359, 221] width 54 height 23
type input "0"
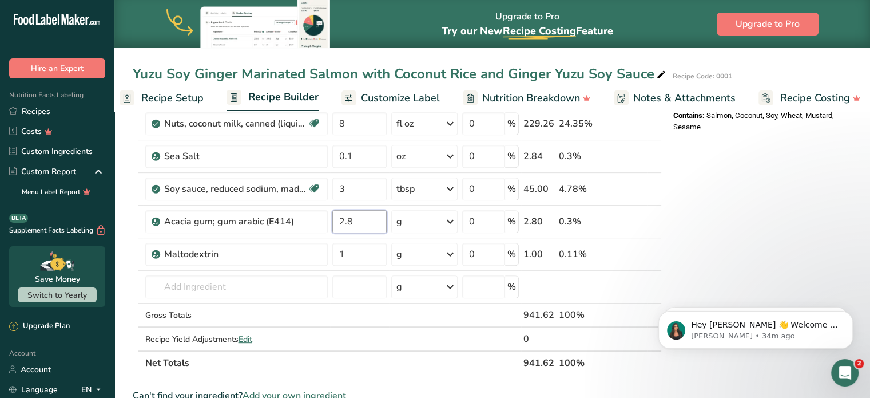
type input "2.8"
click at [705, 228] on div "Nutrition Facts 2 Servings Per Container Serving Size 235g Amount Per Serving C…" at bounding box center [760, 192] width 183 height 1093
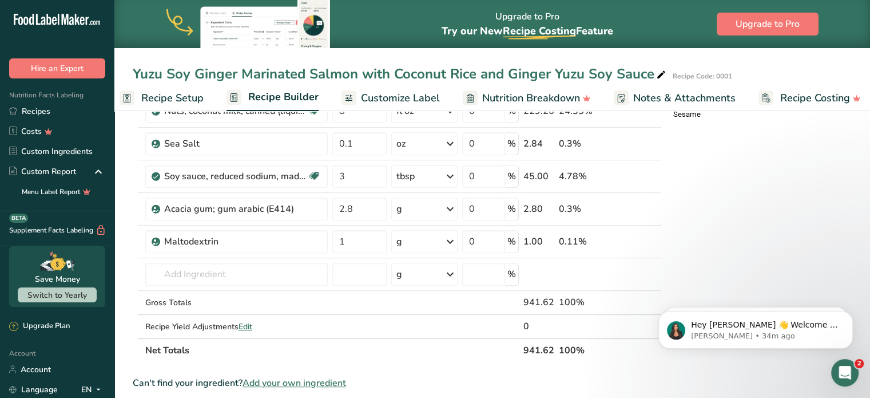
scroll to position [483, 0]
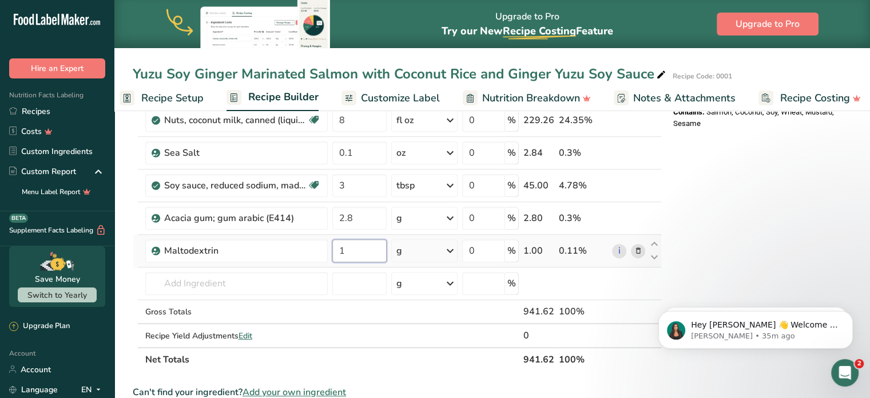
click at [361, 257] on input "1" at bounding box center [359, 250] width 54 height 23
type input "2"
type input "0"
type input "1.9"
click at [658, 277] on div "Ingredient * Amount * Unit * Waste * .a-a{fill:#347362;}.b-a{fill:#fff;} Grams …" at bounding box center [397, 29] width 529 height 683
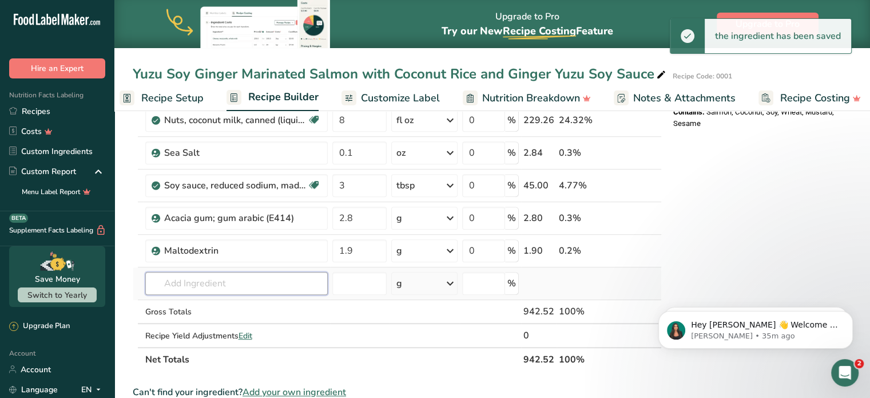
click at [217, 289] on input "text" at bounding box center [236, 283] width 182 height 23
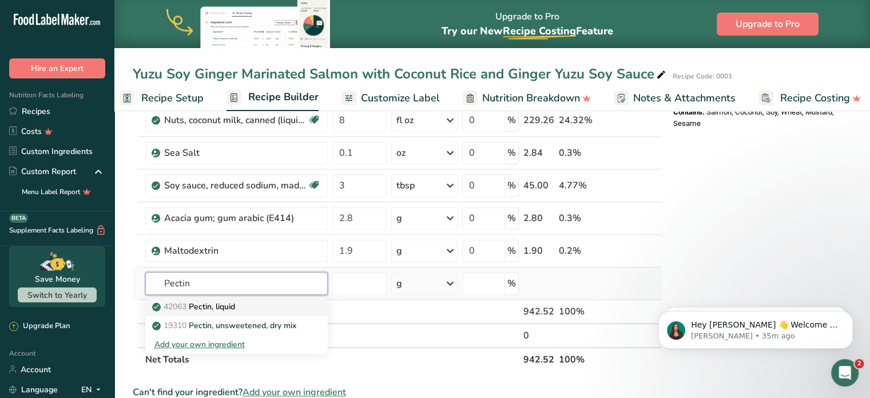
type input "Pectin"
click at [260, 301] on div "42063 Pectin, liquid" at bounding box center [227, 306] width 146 height 12
type input "Pectin, liquid"
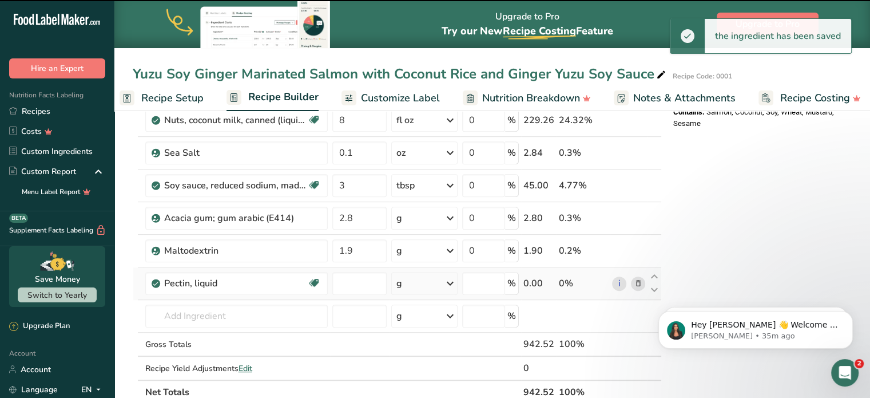
type input "0"
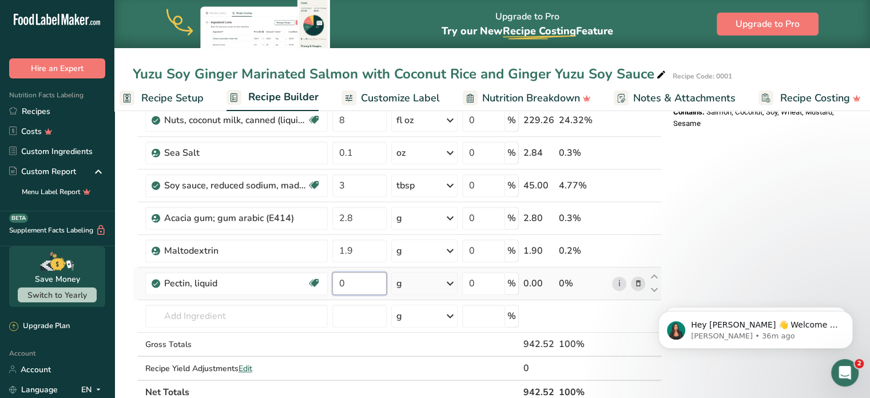
click at [371, 276] on input "0" at bounding box center [359, 283] width 54 height 23
type input "3"
type input "2.8"
click at [716, 233] on div "Nutrition Facts 2 Servings Per Container Serving Size 236g Amount Per Serving C…" at bounding box center [760, 204] width 183 height 1125
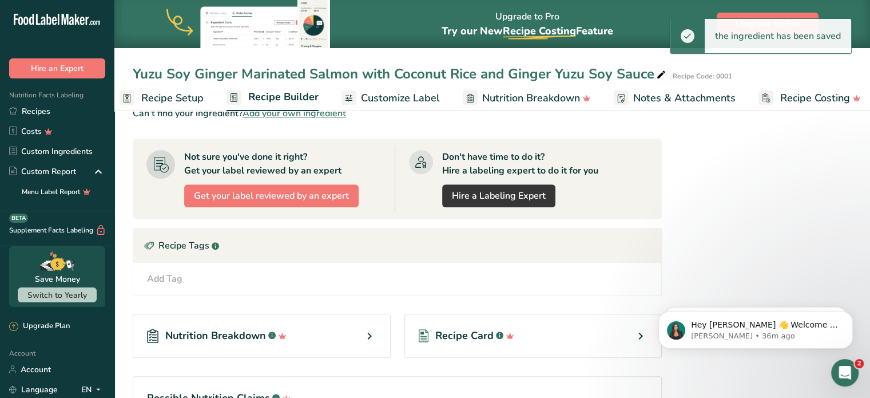
scroll to position [0, 0]
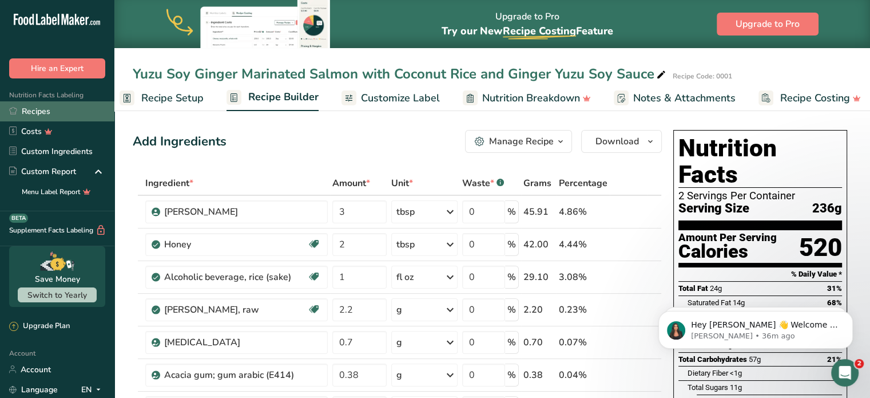
click at [27, 111] on link "Recipes" at bounding box center [57, 111] width 114 height 20
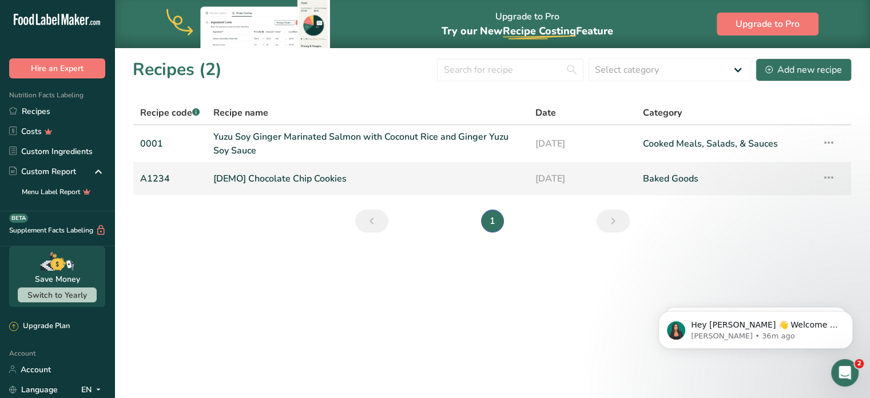
click at [828, 178] on icon at bounding box center [829, 177] width 14 height 21
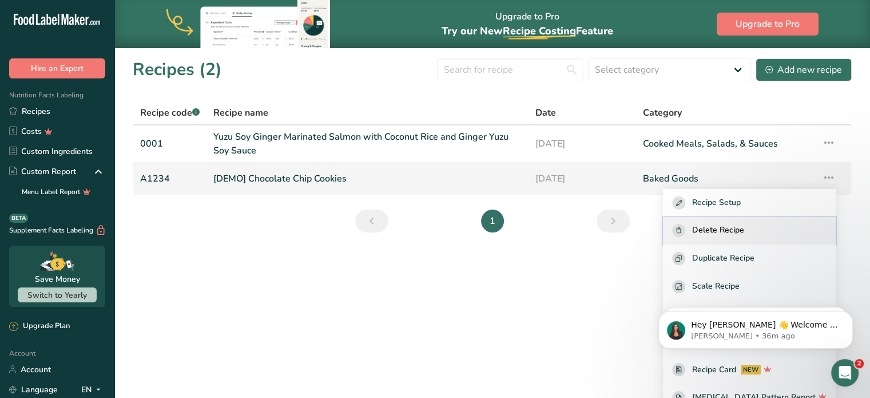
click at [744, 233] on span "Delete Recipe" at bounding box center [718, 230] width 52 height 13
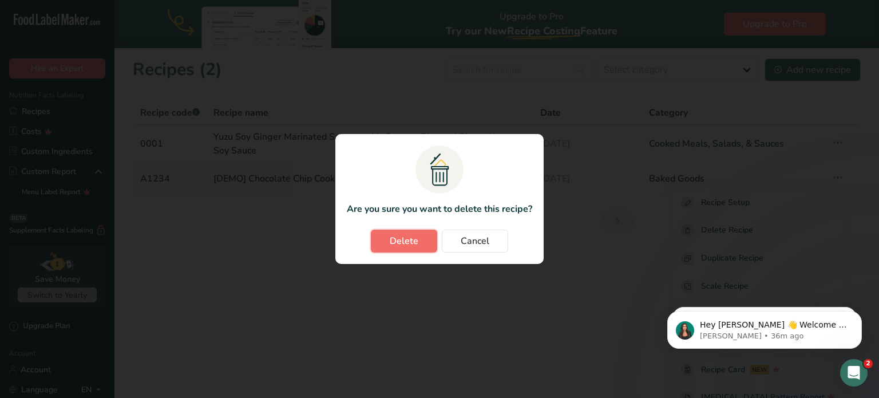
click at [390, 234] on button "Delete" at bounding box center [404, 240] width 66 height 23
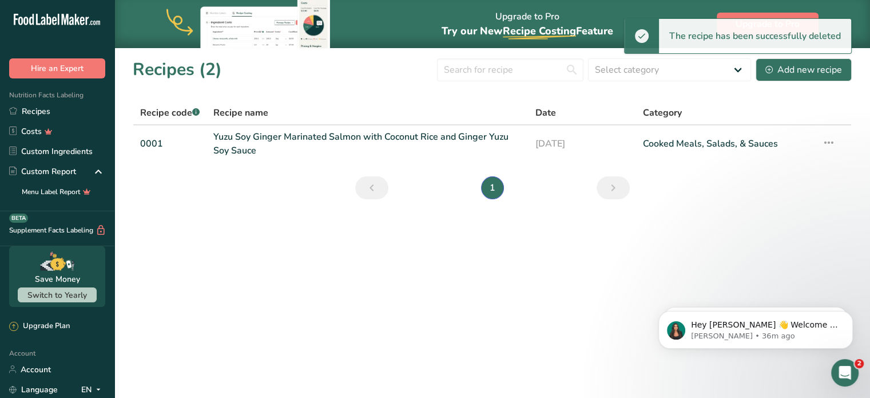
click at [828, 137] on icon at bounding box center [829, 142] width 14 height 21
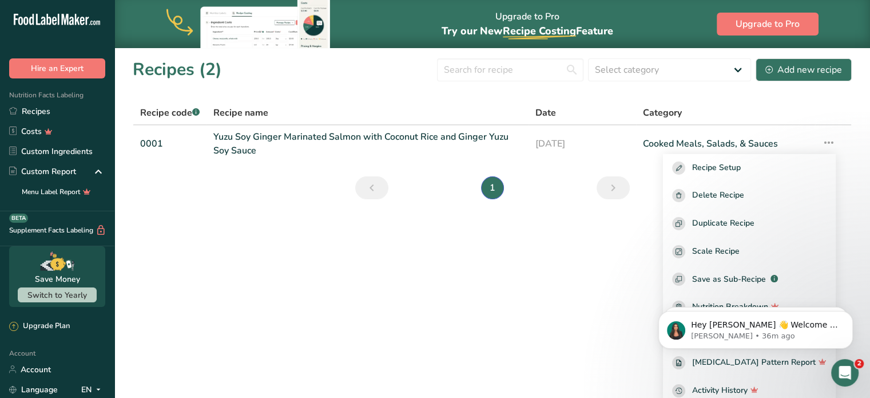
scroll to position [6, 0]
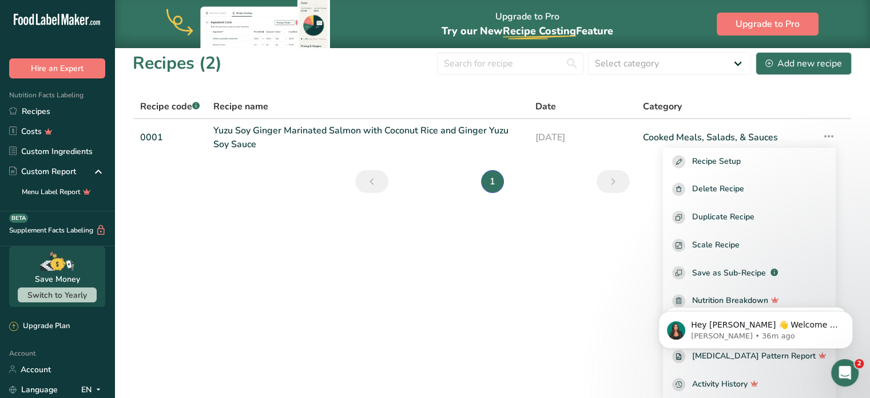
click at [288, 331] on main "Upgrade to Pro Try our New Recipe Costing .a-29{fill:none;stroke-linecap:round;…" at bounding box center [435, 199] width 870 height 398
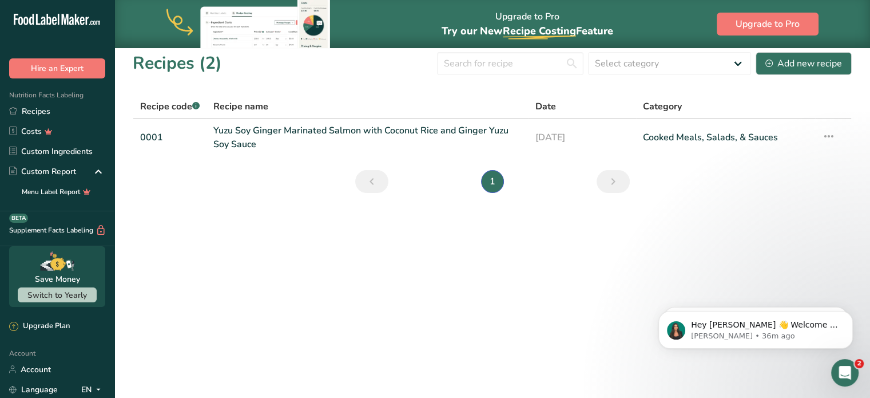
scroll to position [0, 0]
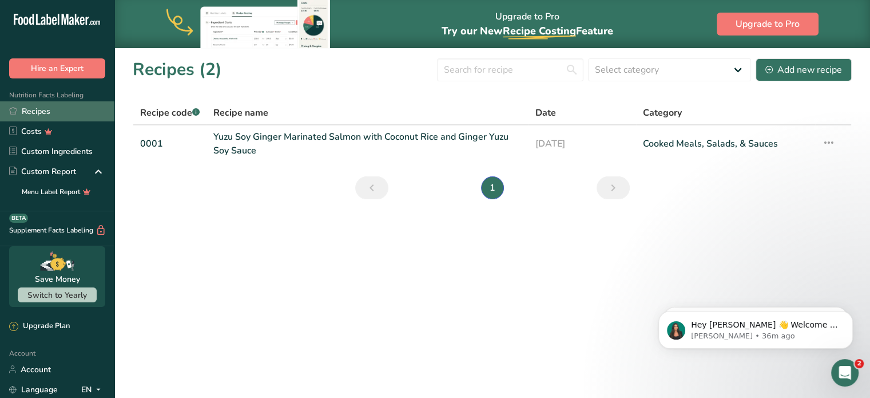
click at [62, 112] on link "Recipes" at bounding box center [57, 111] width 114 height 20
click at [718, 160] on td "Cooked Meals, Salads, & Sauces" at bounding box center [725, 143] width 179 height 37
click at [688, 160] on td "Cooked Meals, Salads, & Sauces" at bounding box center [725, 143] width 179 height 37
click at [276, 144] on link "Yuzu Soy Ginger Marinated Salmon with Coconut Rice and Ginger Yuzu Soy Sauce" at bounding box center [367, 143] width 308 height 27
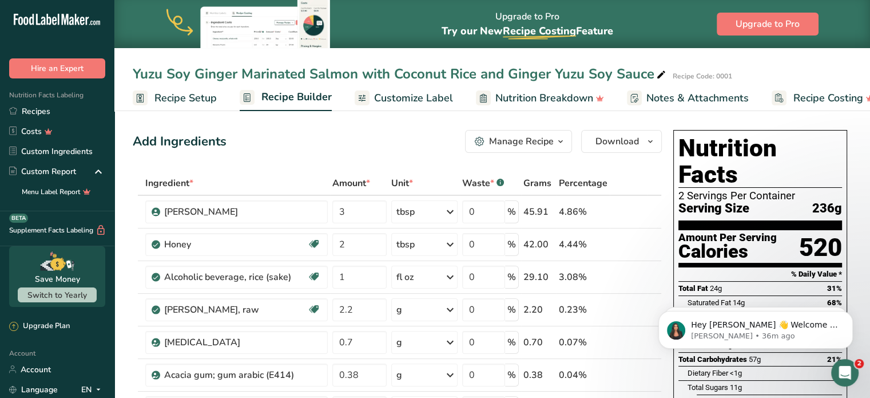
click at [211, 101] on span "Recipe Setup" at bounding box center [185, 97] width 62 height 15
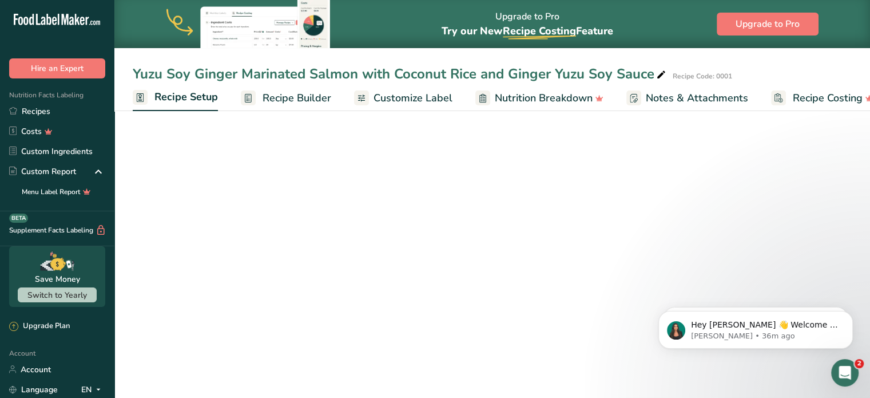
scroll to position [0, 4]
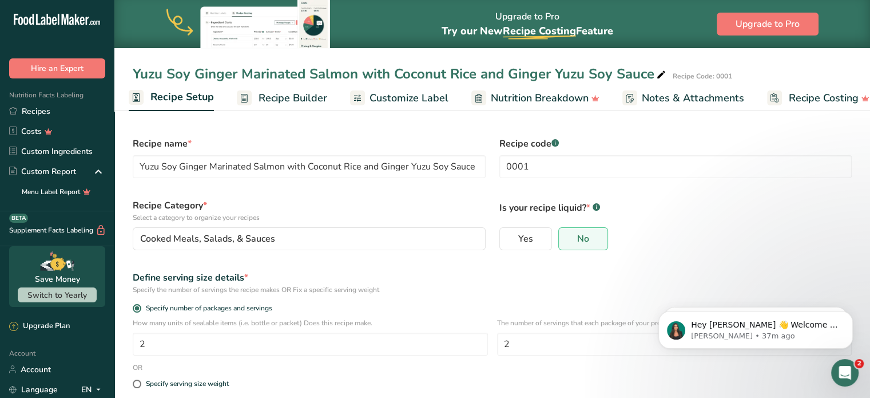
click at [391, 80] on div "Yuzu Soy Ginger Marinated Salmon with Coconut Rice and Ginger Yuzu Soy Sauce" at bounding box center [400, 73] width 535 height 21
click at [396, 89] on link "Customize Label" at bounding box center [399, 98] width 98 height 26
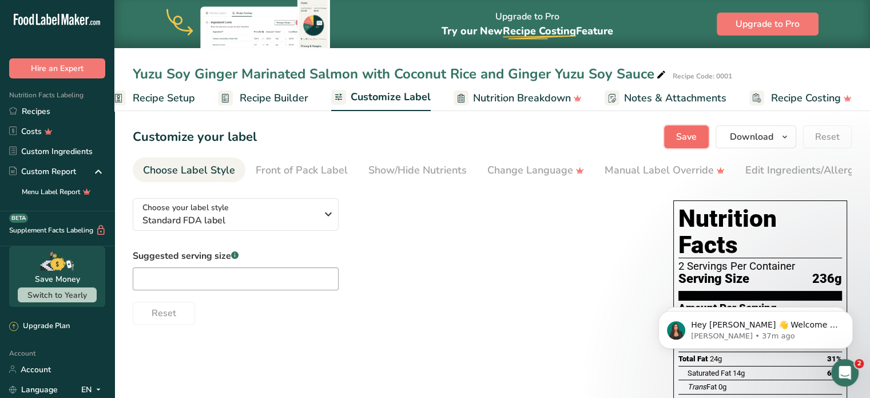
click at [677, 145] on button "Save" at bounding box center [686, 136] width 45 height 23
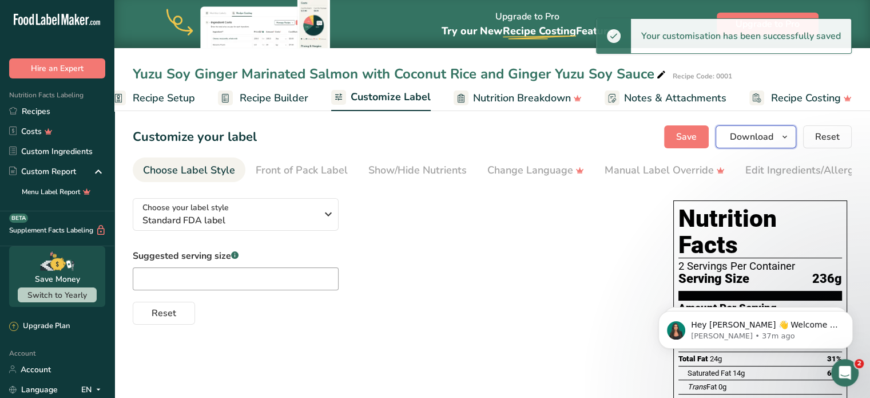
click at [762, 145] on button "Download" at bounding box center [756, 136] width 81 height 23
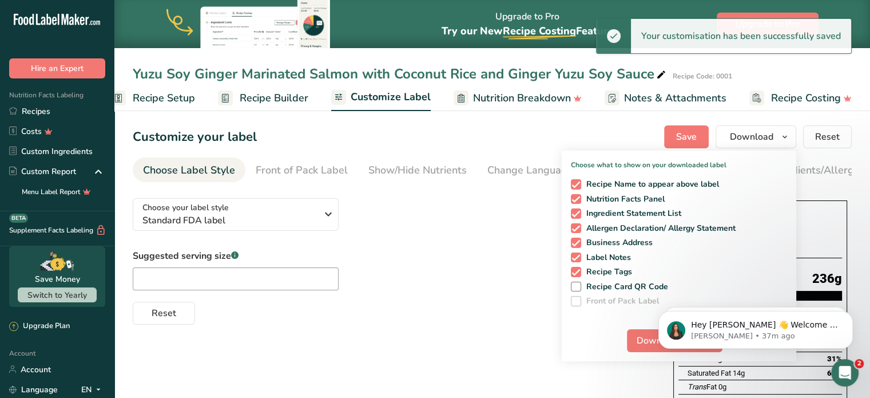
click html "Hey [PERSON_NAME] 👋 Welcome to Food Label Maker🙌 Take a look around! If you hav…"
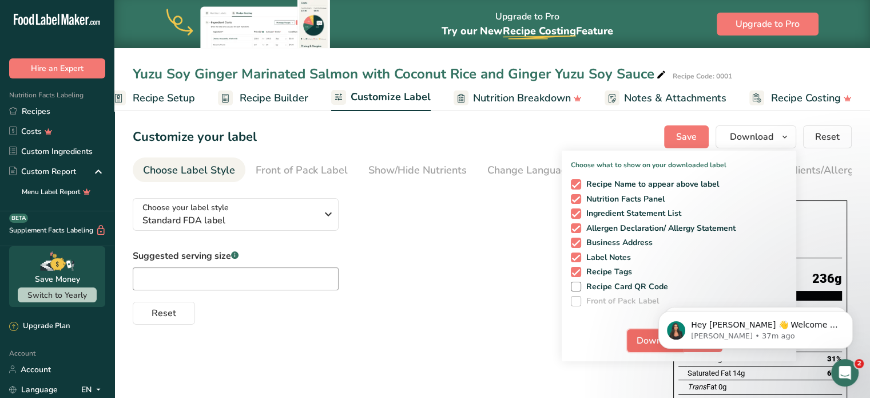
click at [638, 340] on span "Download" at bounding box center [658, 340] width 43 height 14
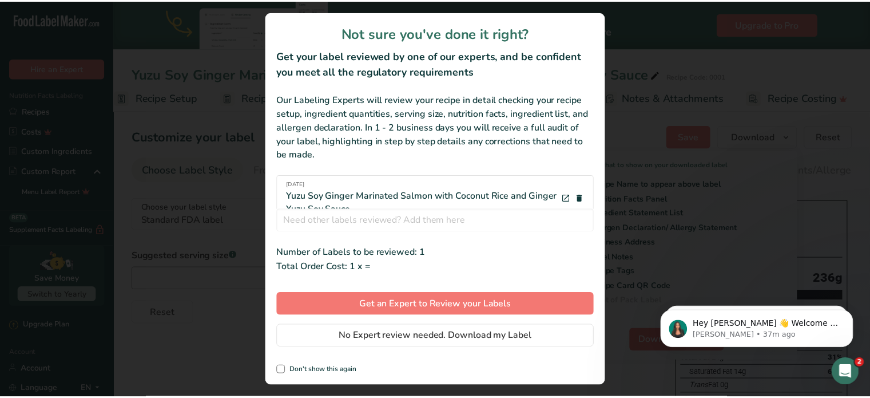
scroll to position [0, 13]
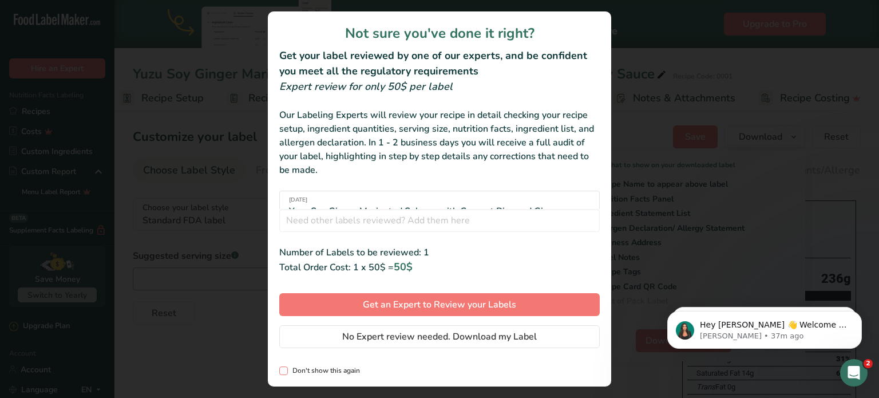
click at [293, 375] on span "Don't show this again" at bounding box center [324, 370] width 72 height 9
click at [287, 374] on input "Don't show this again" at bounding box center [282, 370] width 7 height 7
checkbox input "true"
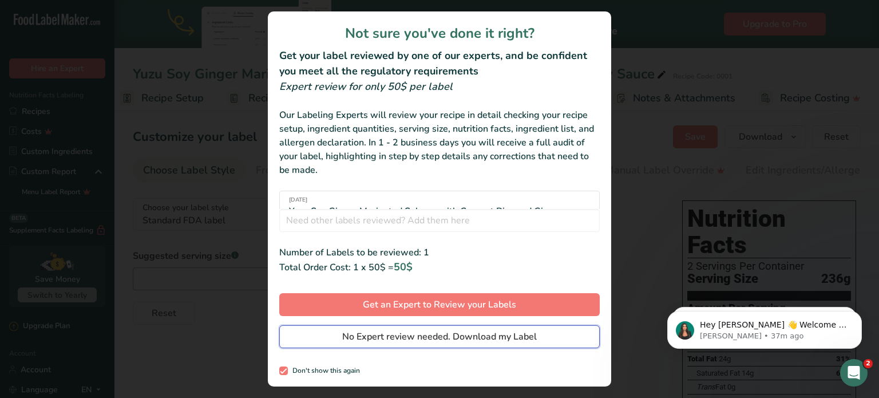
click at [423, 333] on span "No Expert review needed. Download my Label" at bounding box center [439, 336] width 194 height 14
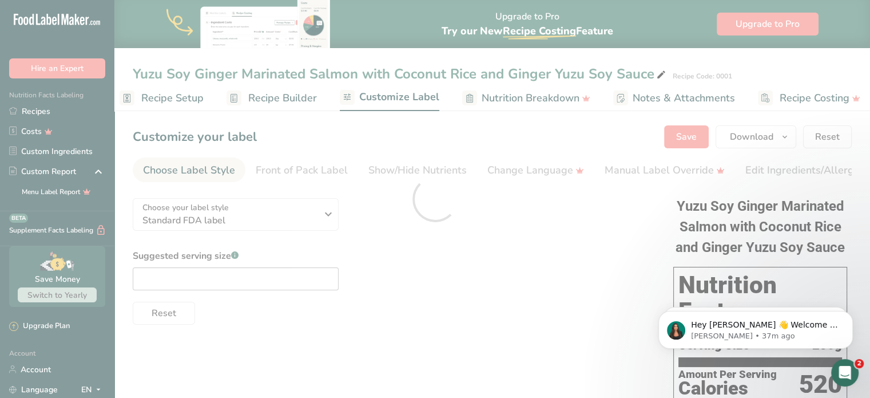
scroll to position [0, 0]
drag, startPoint x: 1519, startPoint y: 595, endPoint x: 852, endPoint y: 313, distance: 724.2
click at [852, 313] on icon "Dismiss notification" at bounding box center [850, 314] width 6 height 6
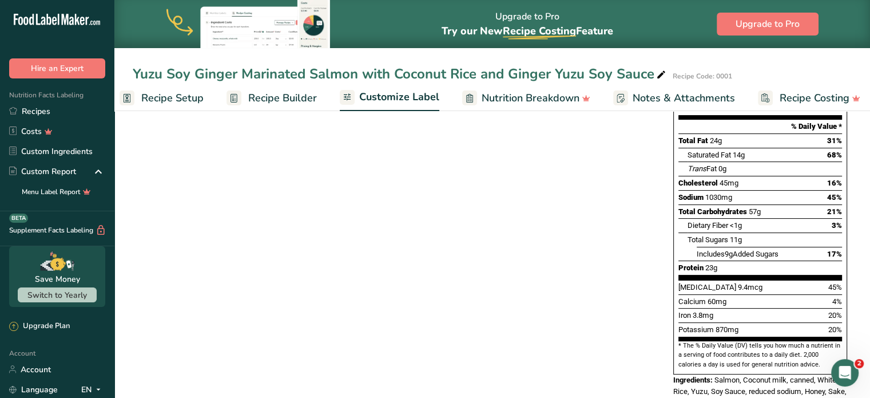
scroll to position [229, 0]
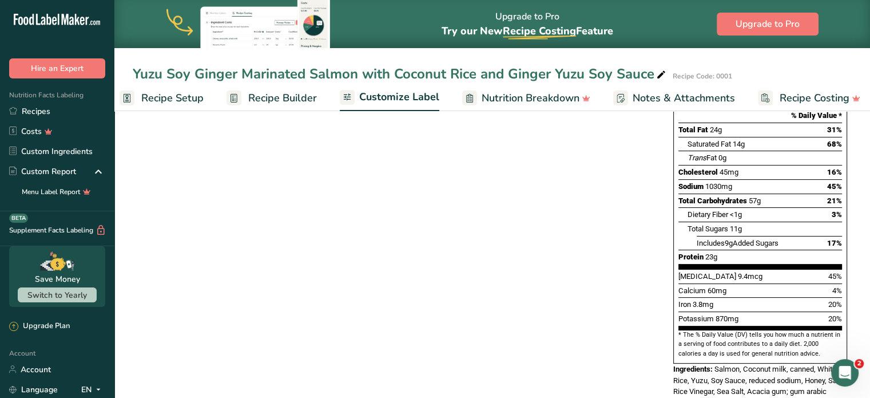
click at [279, 88] on link "Recipe Builder" at bounding box center [272, 98] width 90 height 26
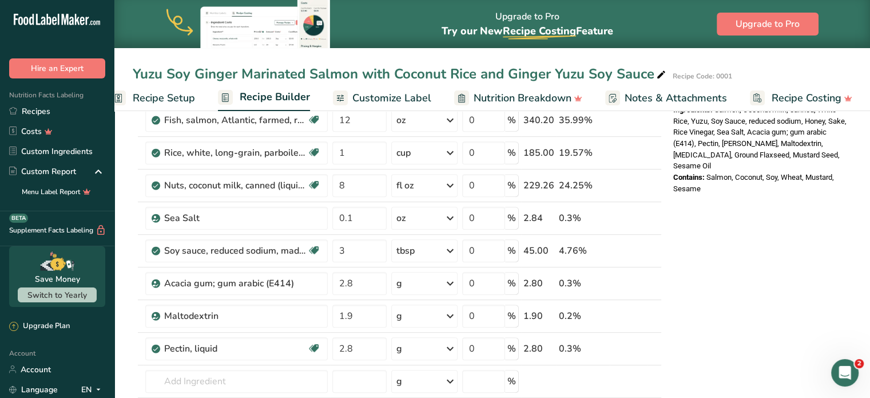
scroll to position [421, 0]
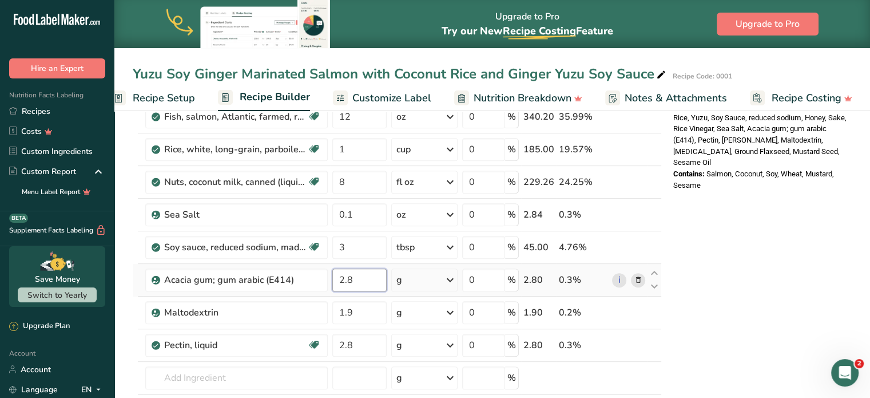
click at [355, 280] on input "2.8" at bounding box center [359, 279] width 54 height 23
type input "2"
type input "0"
type input "1"
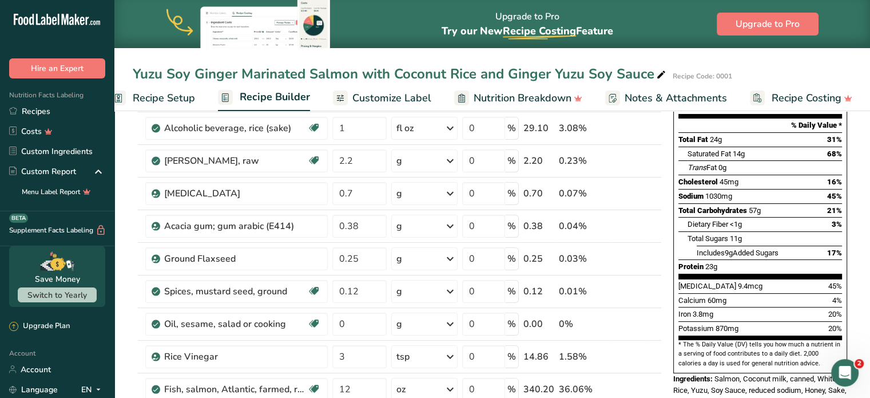
scroll to position [49, 0]
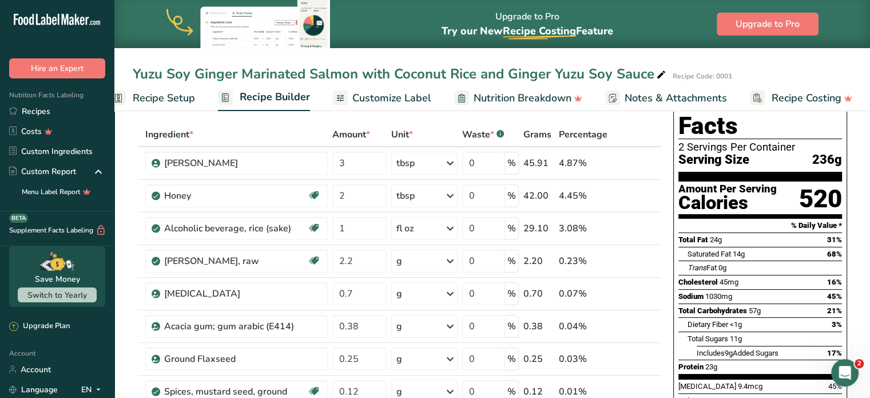
type input "0.9"
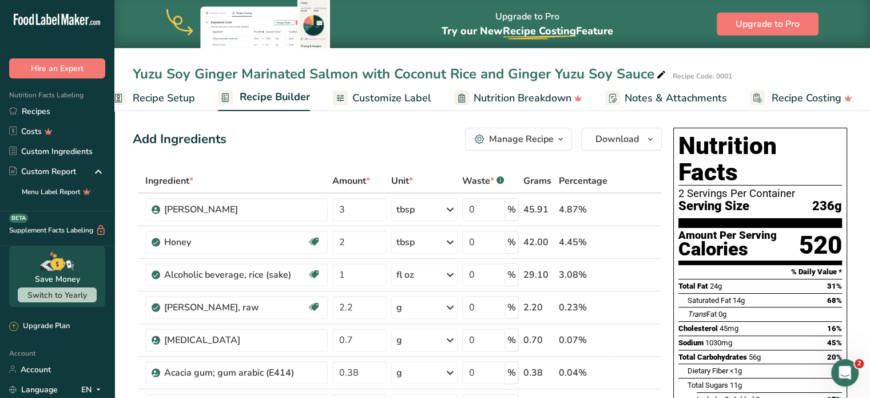
scroll to position [1, 0]
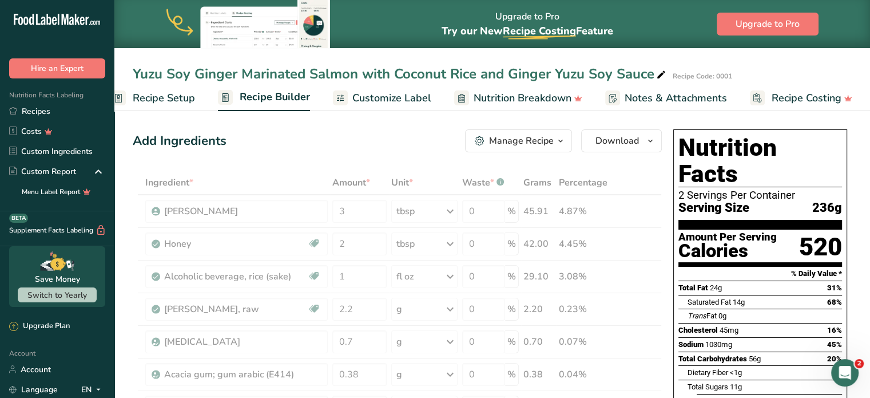
click at [382, 94] on span "Customize Label" at bounding box center [391, 97] width 79 height 15
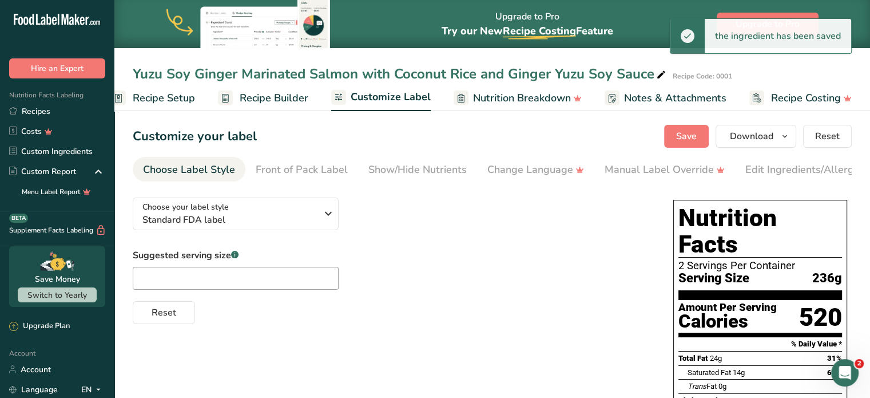
click at [261, 98] on span "Recipe Builder" at bounding box center [274, 97] width 69 height 15
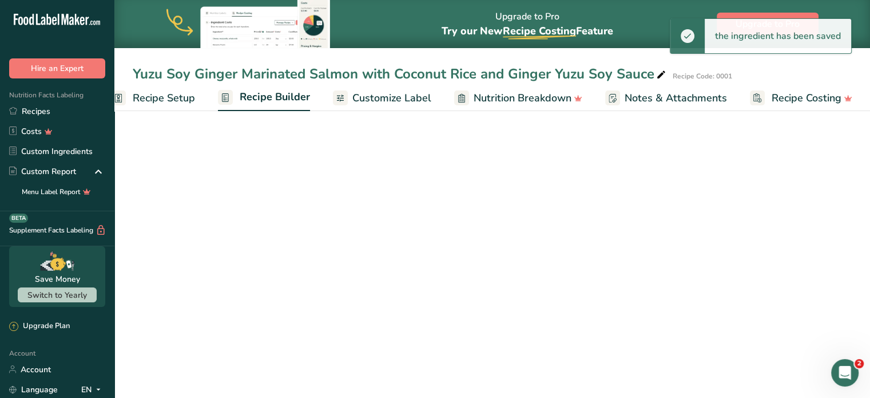
click at [359, 91] on span "Customize Label" at bounding box center [391, 97] width 79 height 15
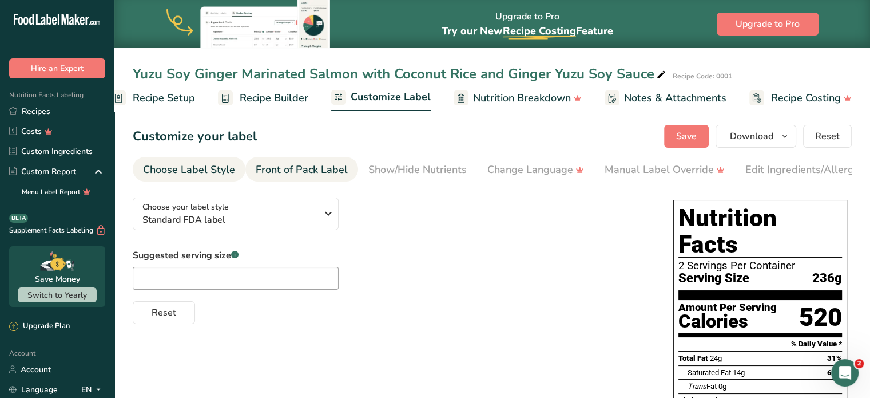
click at [317, 172] on div "Front of Pack Label" at bounding box center [302, 169] width 92 height 15
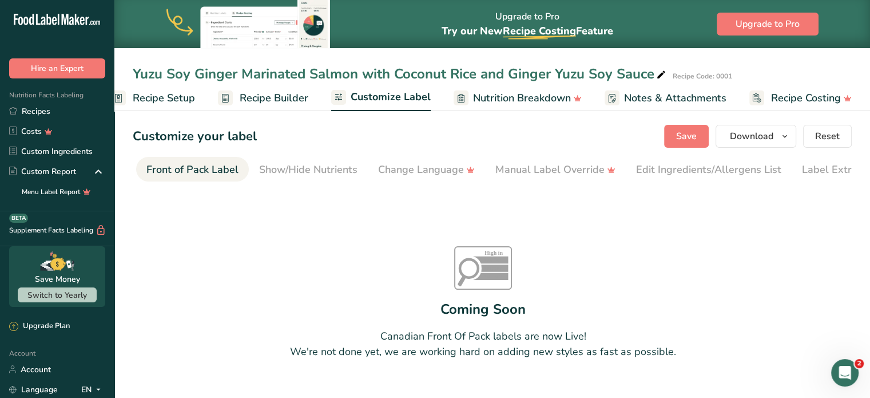
scroll to position [0, 111]
click at [317, 172] on div "Show/Hide Nutrients" at bounding box center [306, 169] width 98 height 15
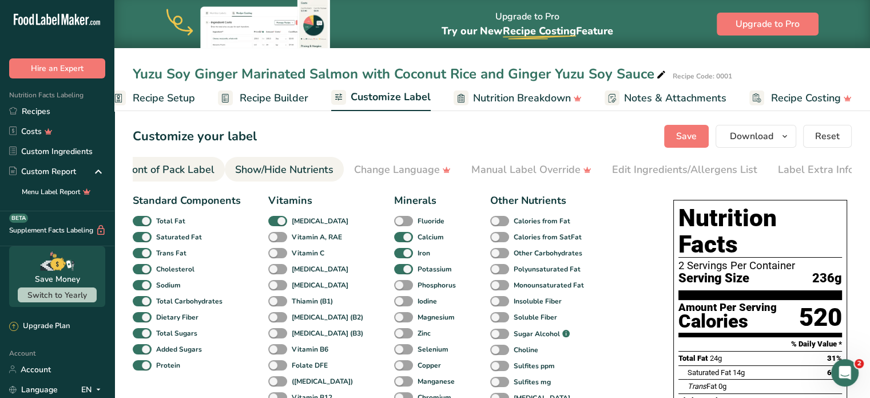
scroll to position [0, 140]
click at [172, 180] on link "Front of Pack Label" at bounding box center [162, 170] width 92 height 26
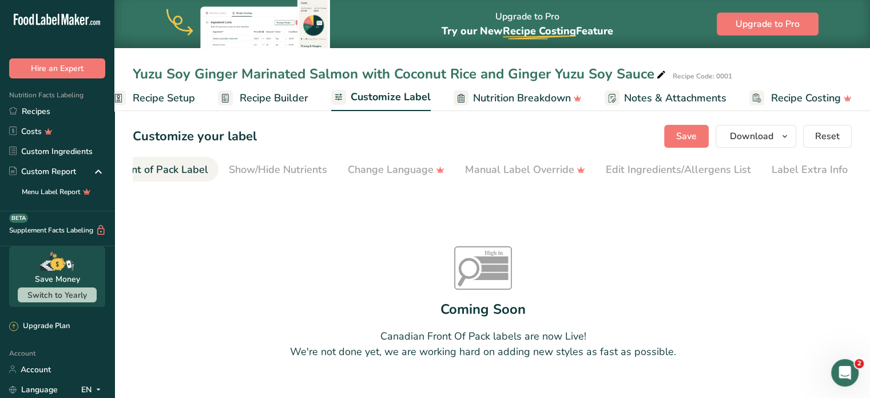
scroll to position [0, 111]
click at [196, 168] on div "Front of Pack Label" at bounding box center [191, 169] width 92 height 15
drag, startPoint x: 280, startPoint y: 178, endPoint x: 245, endPoint y: 179, distance: 35.5
click at [245, 179] on ul "Choose Label Style Front of Pack Label Show/Hide Nutrients Change Language Manu…" at bounding box center [381, 169] width 719 height 25
drag, startPoint x: 245, startPoint y: 179, endPoint x: 259, endPoint y: 185, distance: 15.4
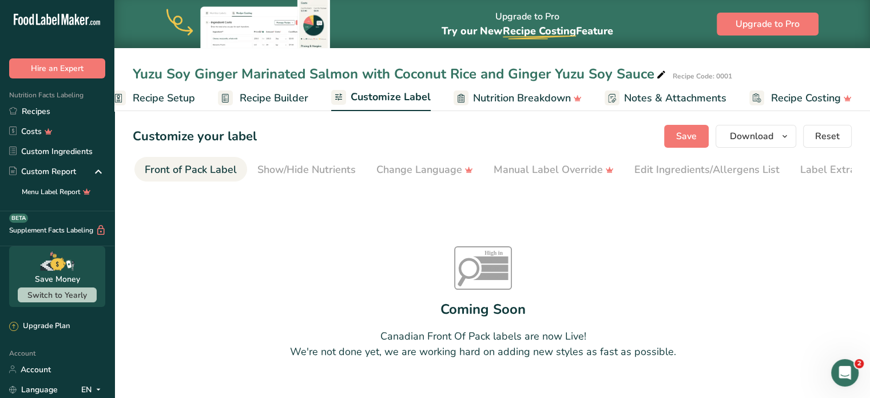
click at [259, 185] on section "Customize your label Save Download Choose what to show on your downloaded label…" at bounding box center [492, 270] width 756 height 329
drag, startPoint x: 277, startPoint y: 180, endPoint x: 247, endPoint y: 185, distance: 30.1
click at [247, 185] on section "Customize your label Save Download Choose what to show on your downloaded label…" at bounding box center [492, 270] width 756 height 329
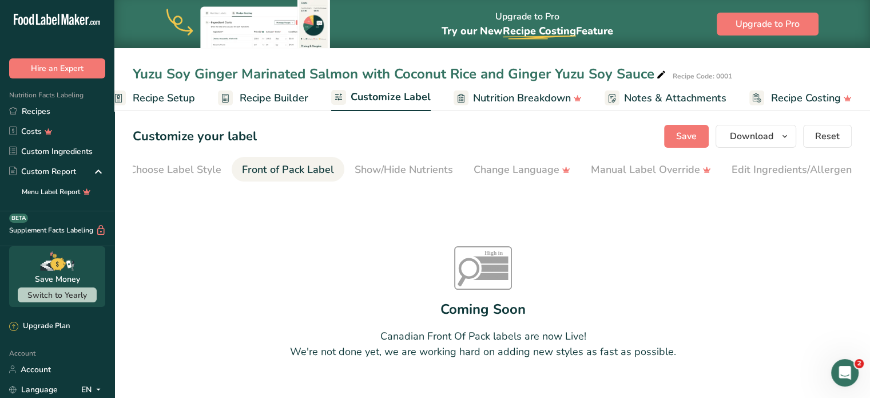
scroll to position [0, 0]
click at [199, 173] on div "Choose Label Style" at bounding box center [189, 169] width 92 height 15
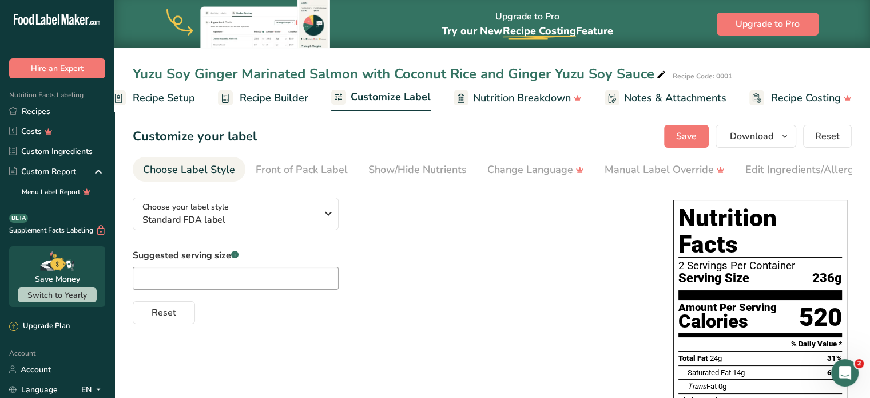
click at [157, 98] on span "Recipe Setup" at bounding box center [164, 97] width 62 height 15
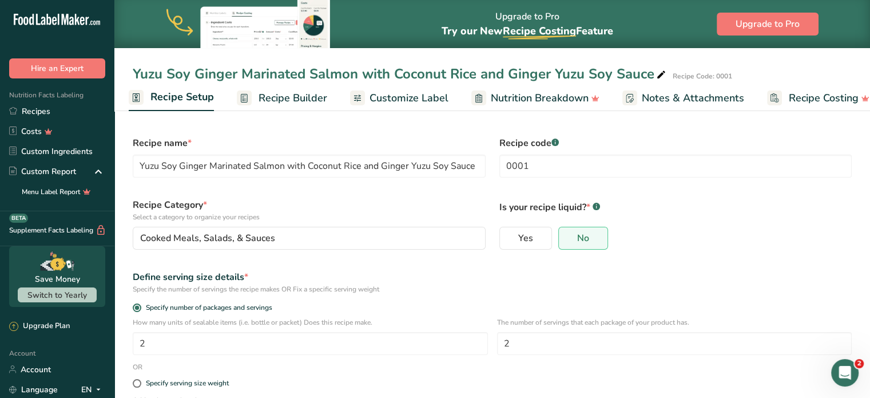
click at [254, 94] on link "Recipe Builder" at bounding box center [282, 98] width 90 height 26
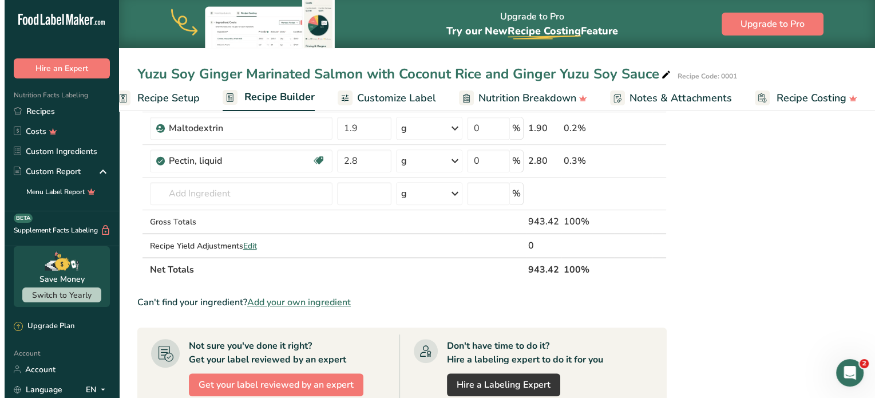
scroll to position [599, 0]
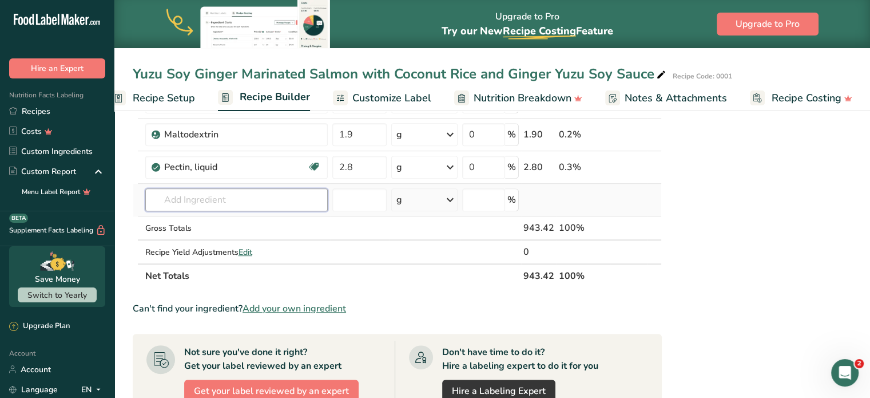
click at [261, 203] on input "text" at bounding box center [236, 199] width 182 height 23
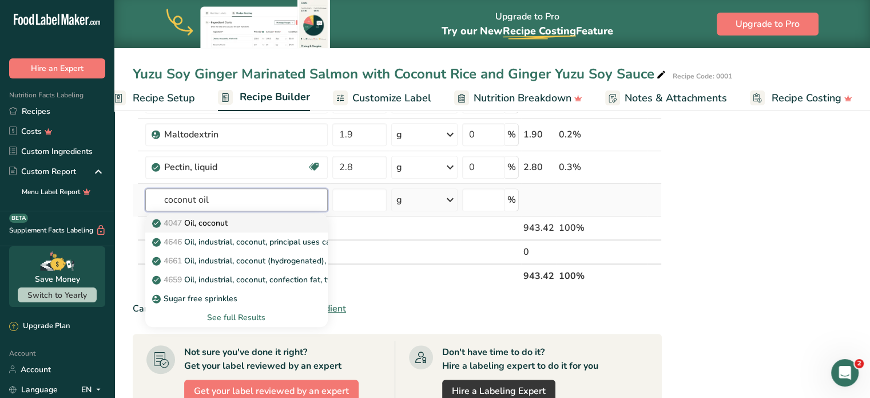
type input "coconut oil"
click at [231, 229] on link "4047 Oil, coconut" at bounding box center [236, 222] width 182 height 19
type input "Oil, coconut"
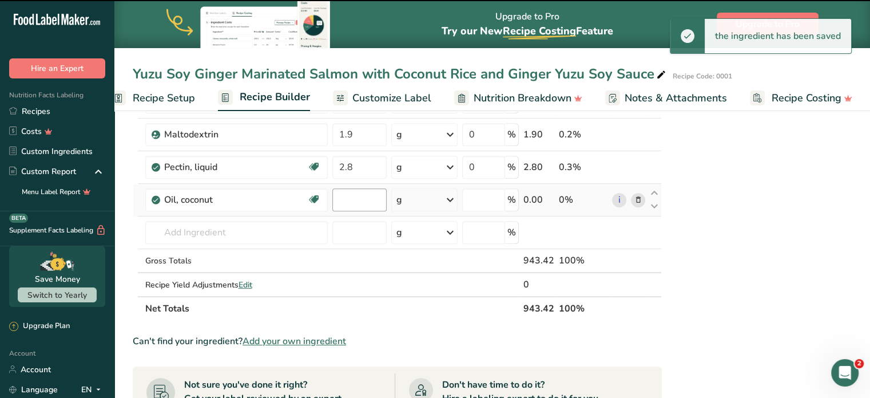
type input "0"
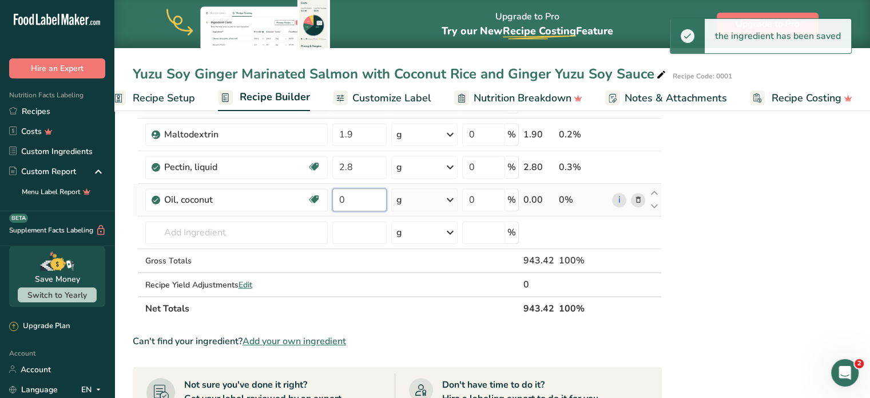
click at [364, 200] on input "0" at bounding box center [359, 199] width 54 height 23
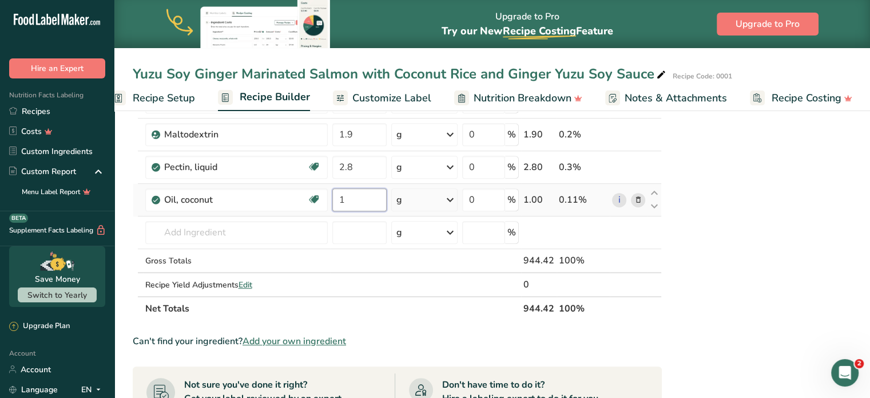
type input "1"
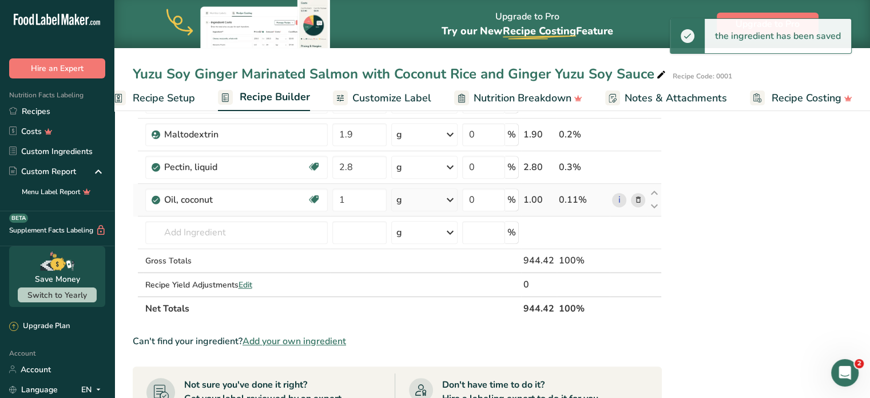
click at [443, 198] on div "g" at bounding box center [424, 199] width 66 height 23
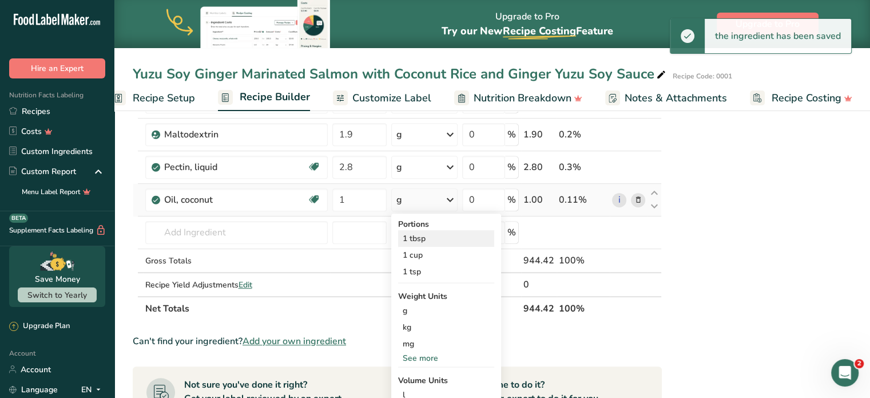
click at [451, 237] on div "1 tbsp" at bounding box center [446, 238] width 96 height 17
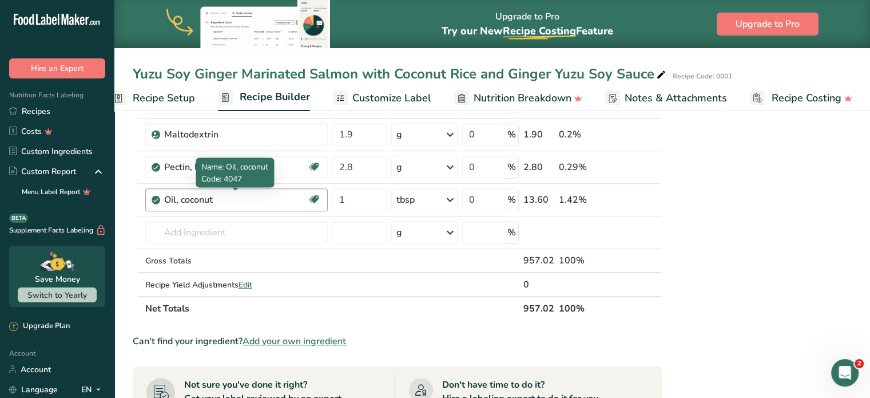
click at [247, 199] on div "Oil, coconut" at bounding box center [235, 200] width 143 height 14
click at [638, 194] on icon at bounding box center [638, 200] width 8 height 12
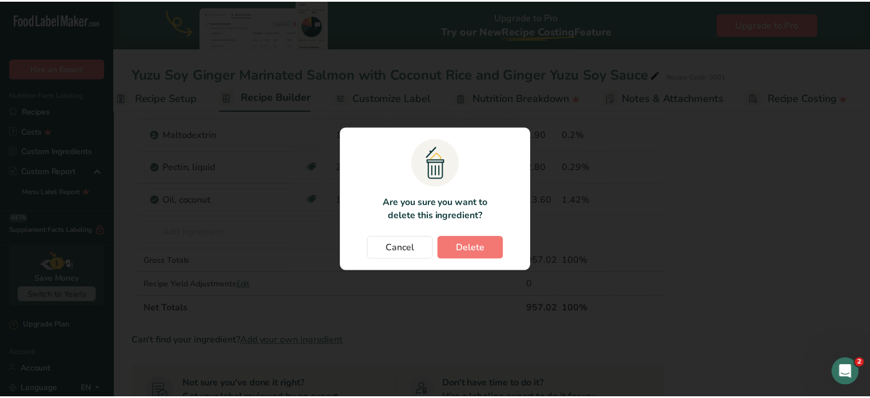
scroll to position [0, 13]
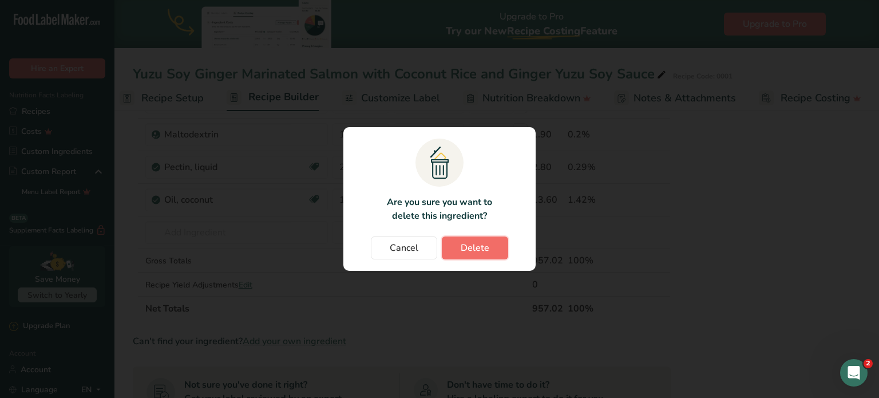
click at [474, 239] on button "Delete" at bounding box center [475, 247] width 66 height 23
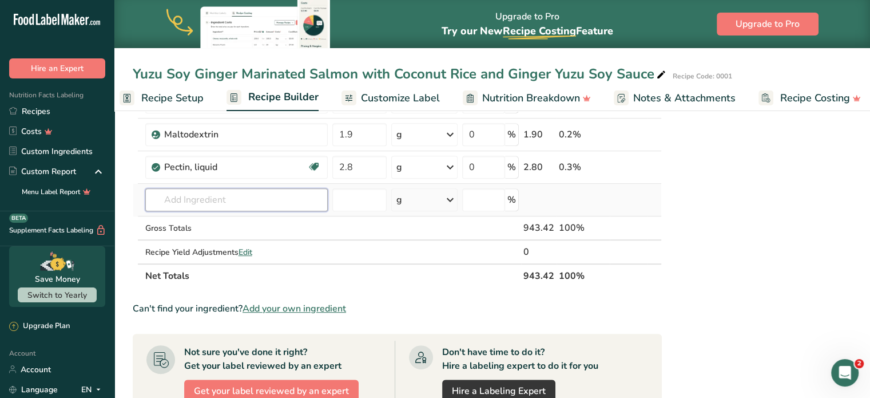
click at [268, 202] on input "text" at bounding box center [236, 199] width 182 height 23
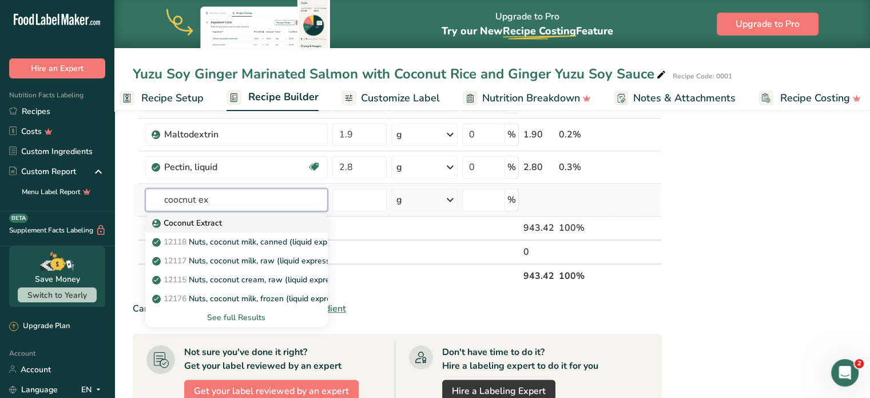
type input "coocnut ex"
click at [228, 213] on link "Coconut Extract" at bounding box center [236, 222] width 182 height 19
type input "Coconut Extract"
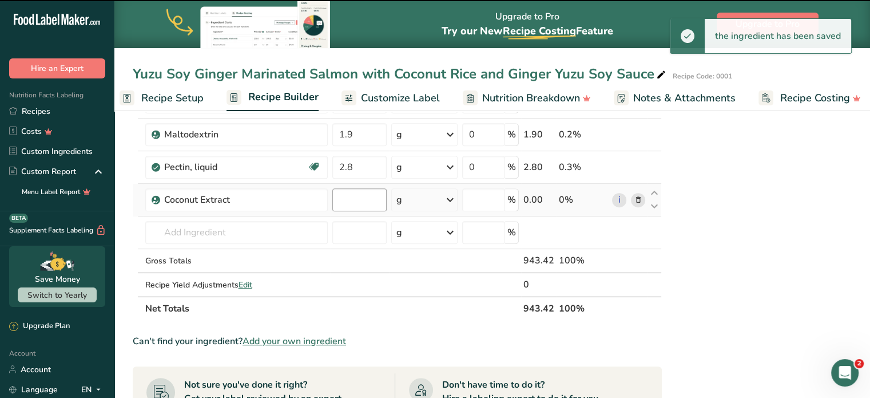
type input "0"
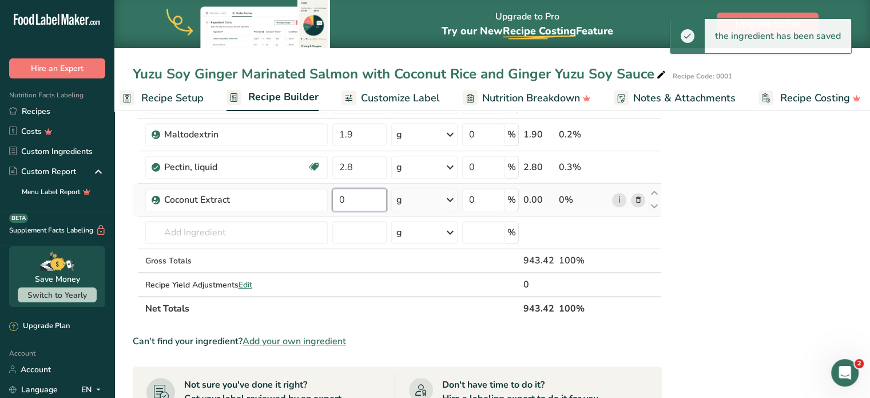
click at [383, 199] on input "0" at bounding box center [359, 199] width 54 height 23
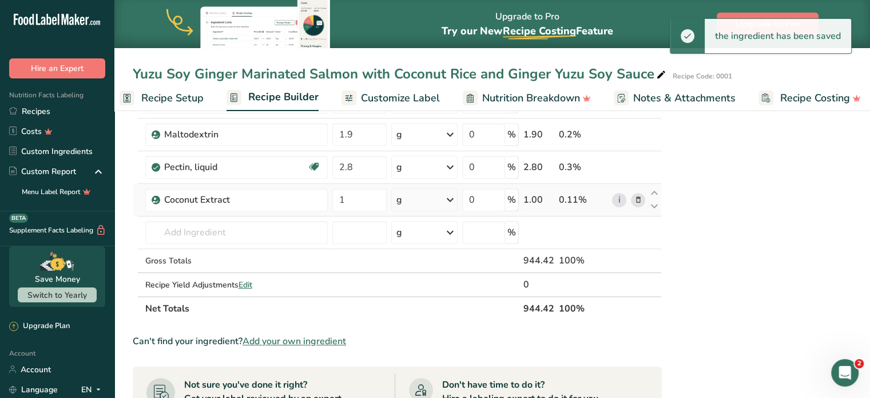
click at [451, 204] on icon at bounding box center [450, 199] width 14 height 21
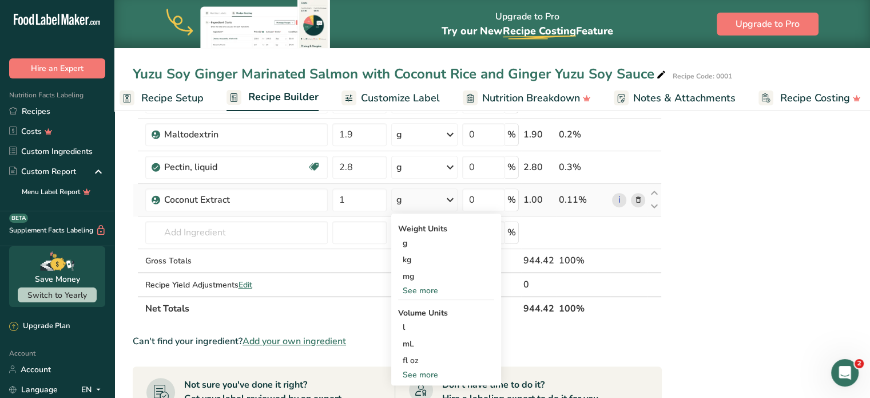
click at [427, 291] on div "See more" at bounding box center [446, 290] width 96 height 12
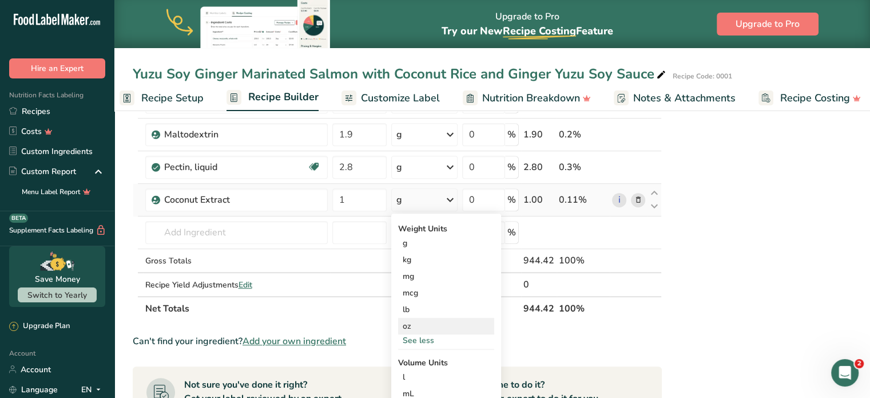
click at [422, 324] on div "oz" at bounding box center [446, 325] width 96 height 17
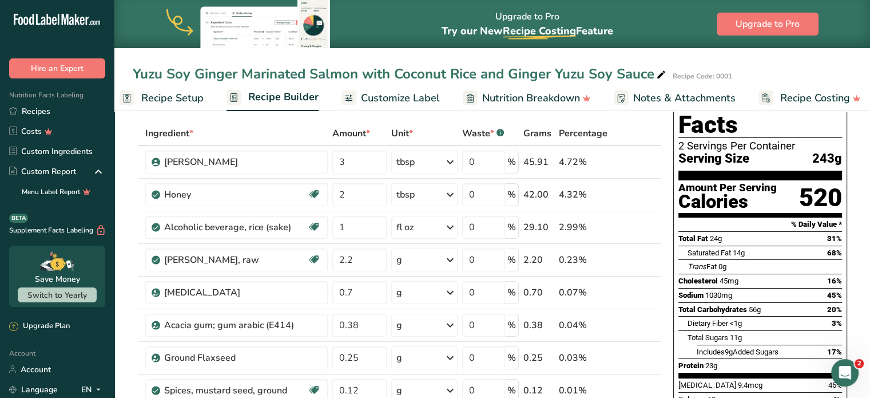
scroll to position [0, 0]
